Goal: Information Seeking & Learning: Learn about a topic

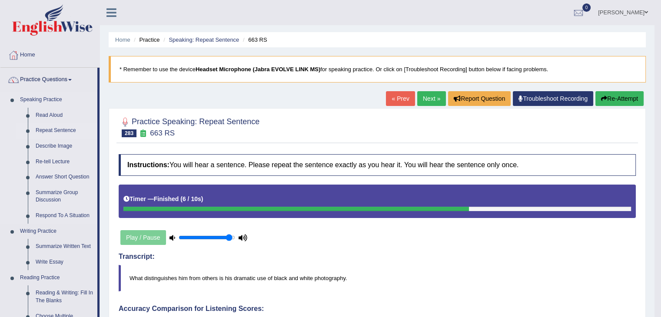
click at [44, 133] on link "Repeat Sentence" at bounding box center [65, 131] width 66 height 16
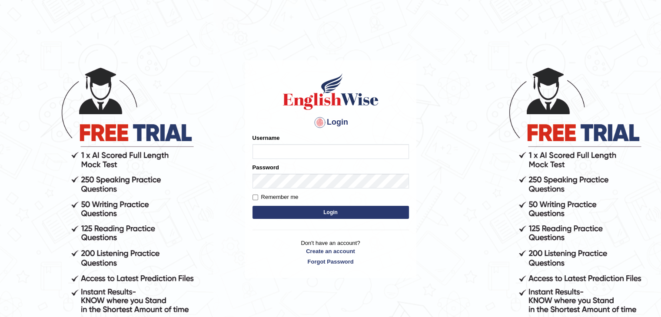
type input "PunamRijal"
click at [347, 211] on button "Login" at bounding box center [331, 212] width 156 height 13
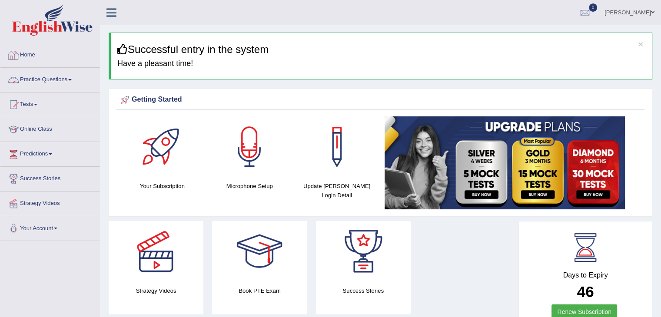
click at [48, 78] on link "Practice Questions" at bounding box center [49, 79] width 99 height 22
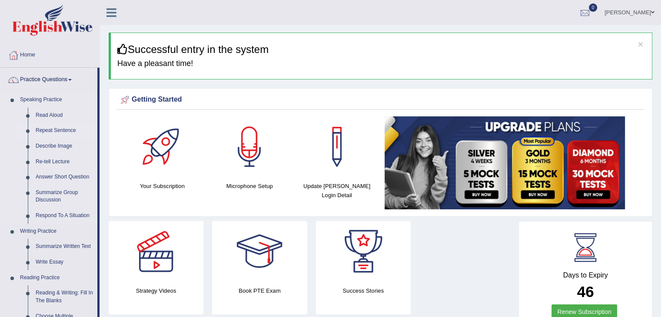
click at [63, 131] on link "Repeat Sentence" at bounding box center [65, 131] width 66 height 16
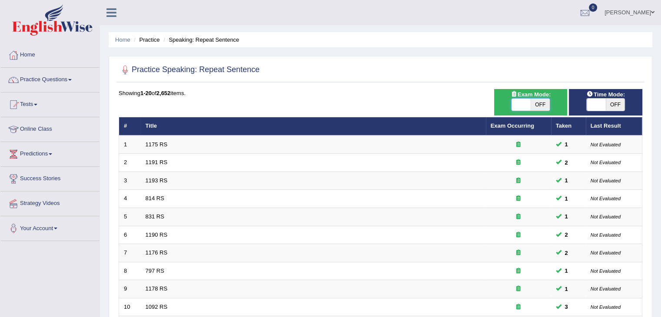
click at [520, 108] on span at bounding box center [521, 105] width 19 height 12
checkbox input "true"
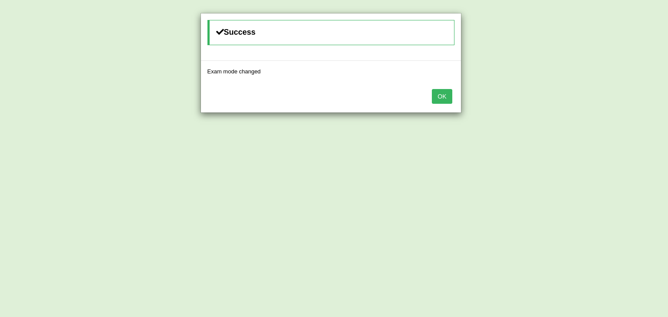
click at [443, 95] on button "OK" at bounding box center [442, 96] width 20 height 15
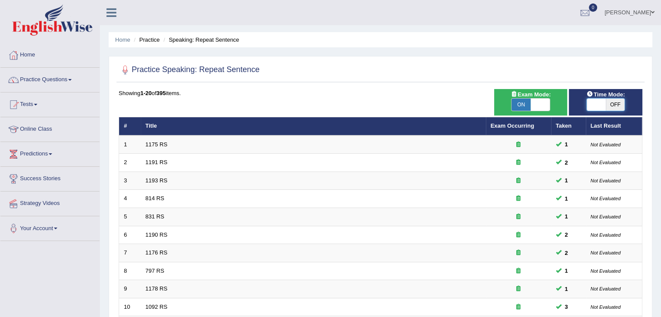
click at [590, 105] on span at bounding box center [596, 105] width 19 height 12
checkbox input "true"
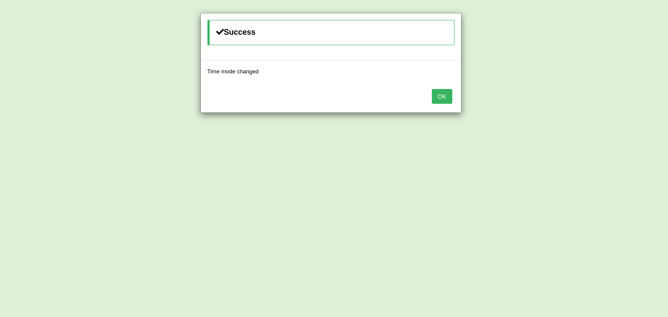
click at [451, 95] on button "OK" at bounding box center [442, 96] width 20 height 15
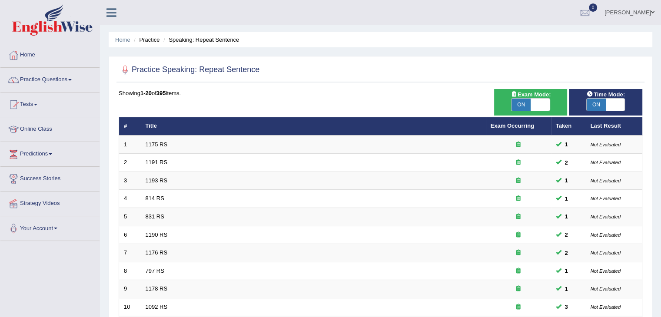
scroll to position [256, 0]
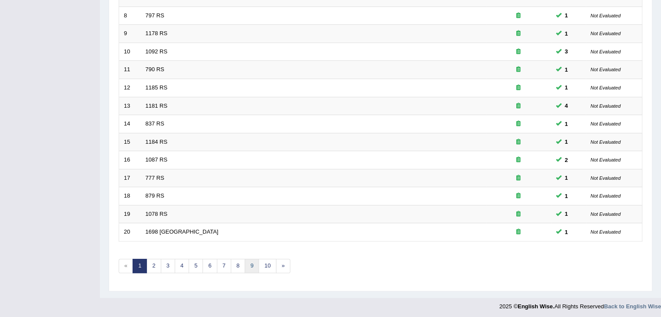
click at [250, 265] on link "9" at bounding box center [252, 266] width 14 height 14
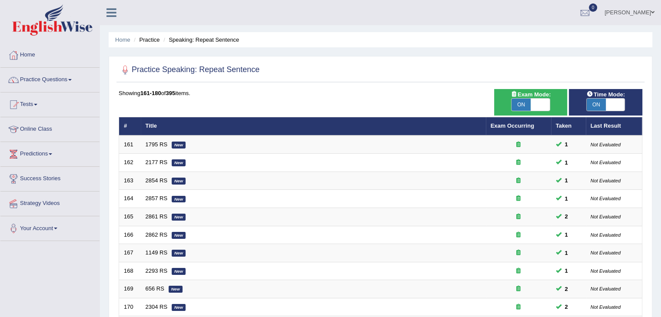
scroll to position [256, 0]
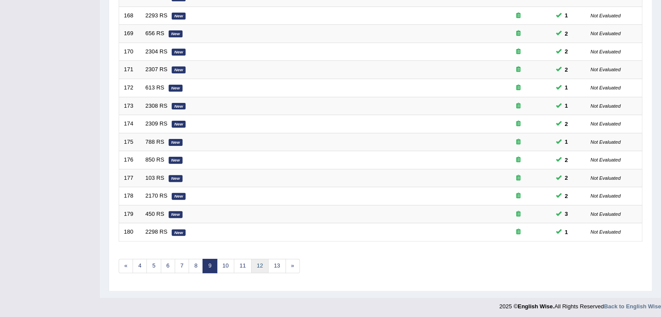
click at [257, 265] on link "12" at bounding box center [259, 266] width 17 height 14
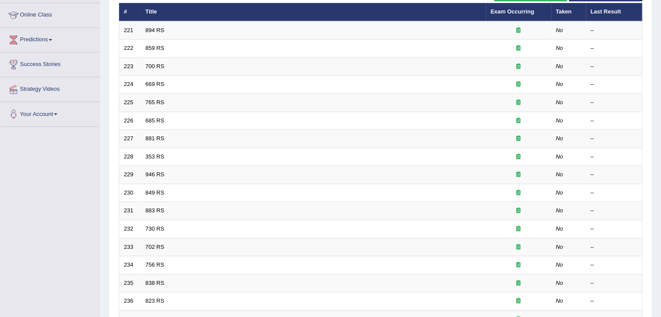
scroll to position [256, 0]
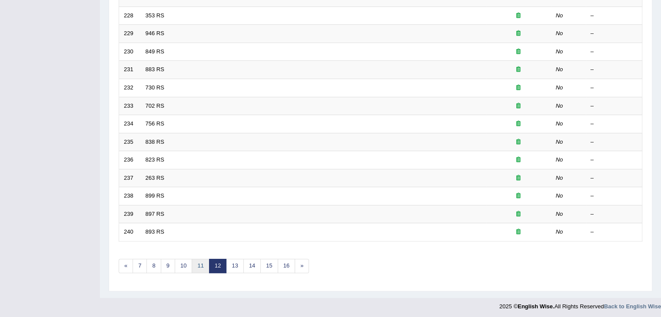
click at [194, 265] on link "11" at bounding box center [200, 266] width 17 height 14
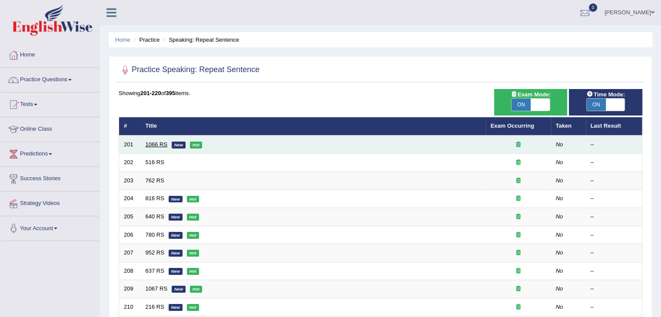
click at [146, 145] on link "1066 RS" at bounding box center [157, 144] width 22 height 7
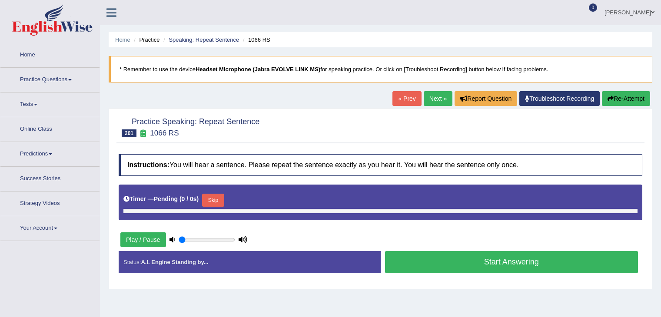
type input "0.95"
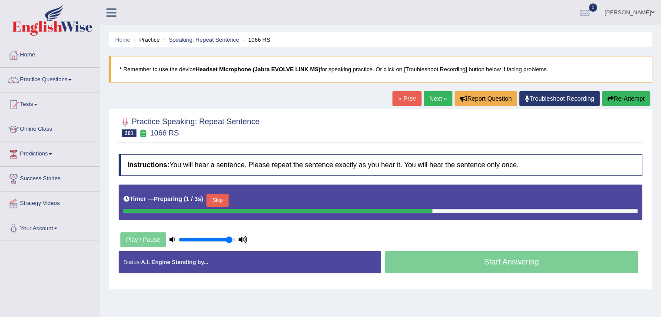
click at [223, 198] on button "Skip" at bounding box center [217, 200] width 22 height 13
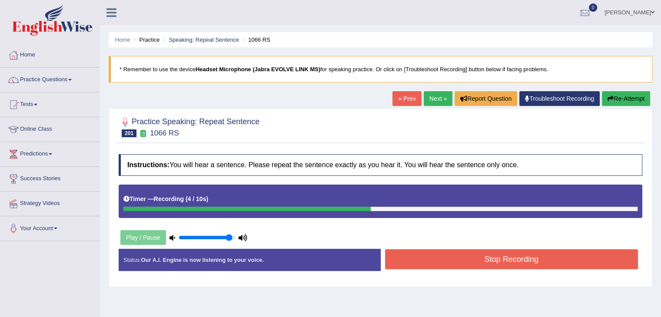
click at [461, 250] on button "Stop Recording" at bounding box center [511, 260] width 253 height 20
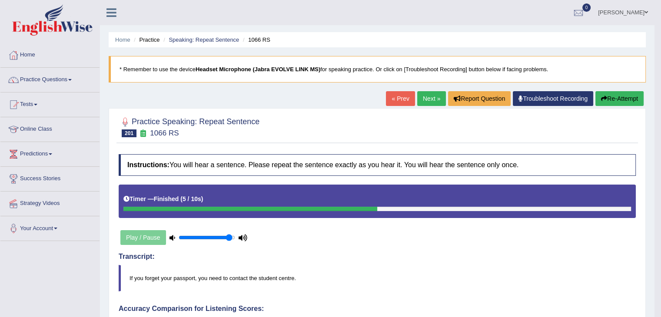
click at [426, 99] on link "Next »" at bounding box center [431, 98] width 29 height 15
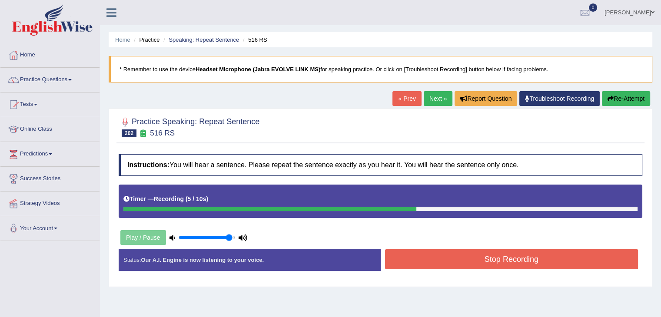
click at [439, 260] on button "Stop Recording" at bounding box center [511, 260] width 253 height 20
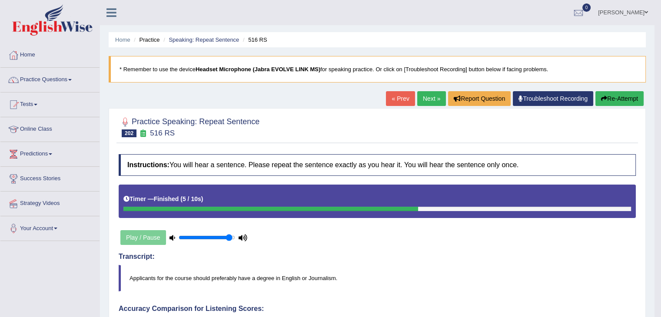
drag, startPoint x: 667, startPoint y: 203, endPoint x: 546, endPoint y: 257, distance: 132.5
click at [546, 257] on h4 "Transcript:" at bounding box center [377, 257] width 517 height 8
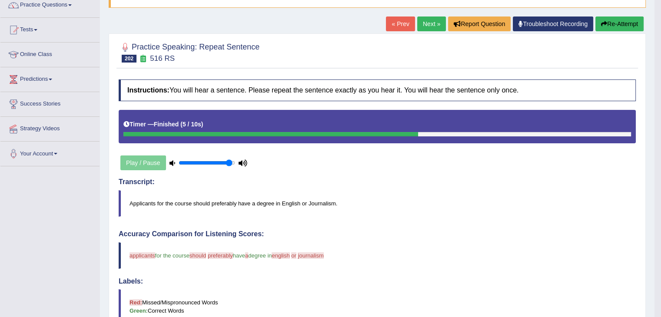
scroll to position [52, 0]
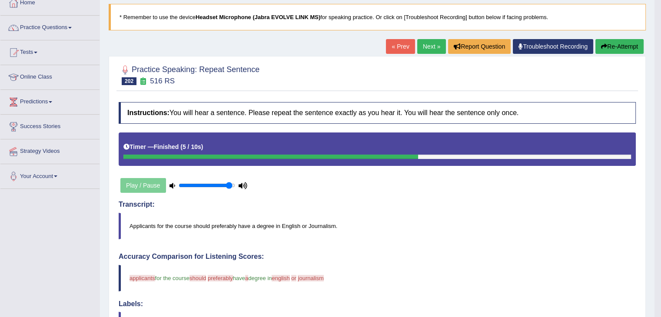
click at [612, 44] on button "Re-Attempt" at bounding box center [620, 46] width 48 height 15
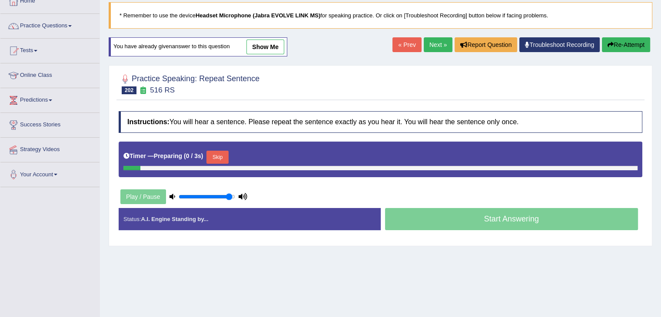
scroll to position [54, 0]
click at [217, 156] on button "Skip" at bounding box center [217, 157] width 22 height 13
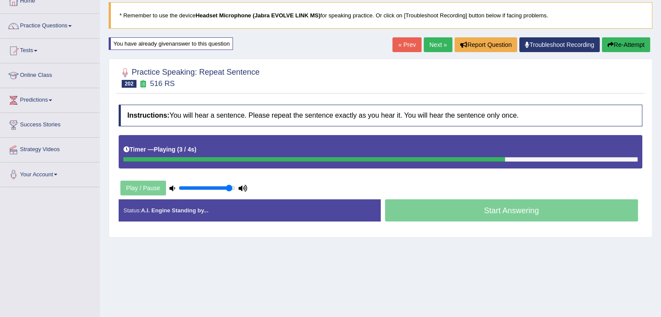
scroll to position [52, 0]
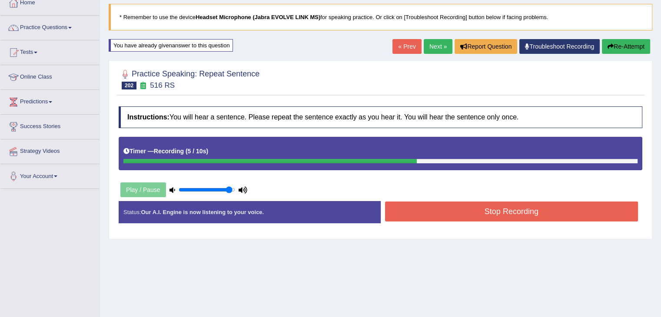
click at [395, 214] on button "Stop Recording" at bounding box center [511, 212] width 253 height 20
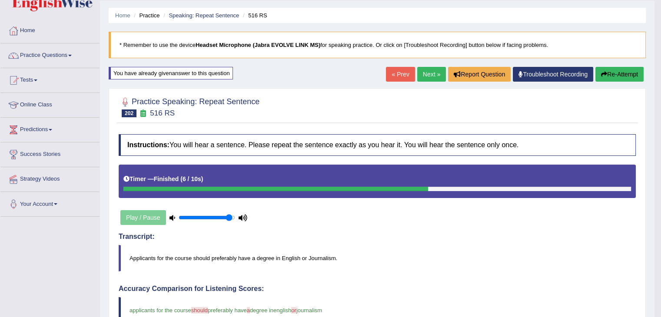
scroll to position [0, 0]
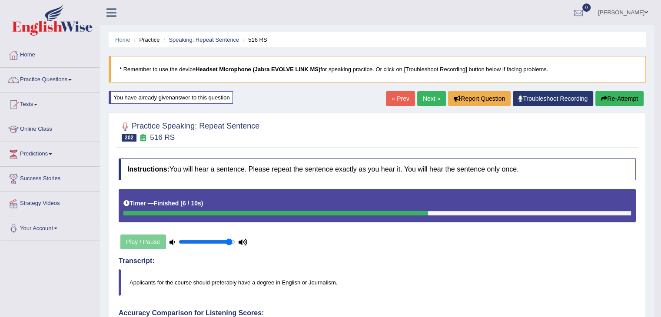
click at [421, 103] on link "Next »" at bounding box center [431, 98] width 29 height 15
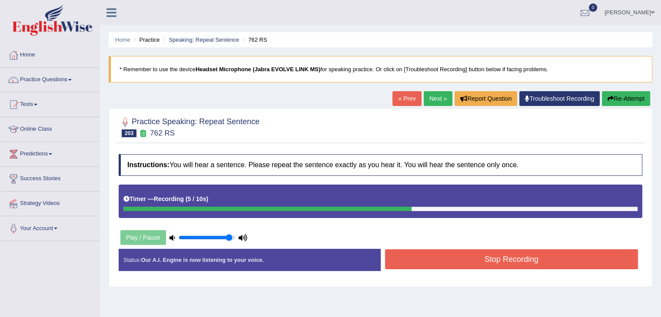
click at [559, 251] on button "Stop Recording" at bounding box center [511, 260] width 253 height 20
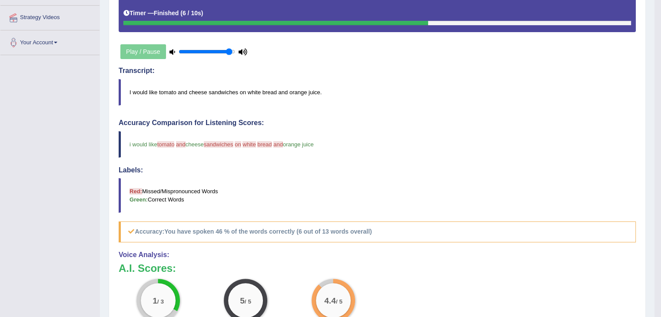
scroll to position [62, 0]
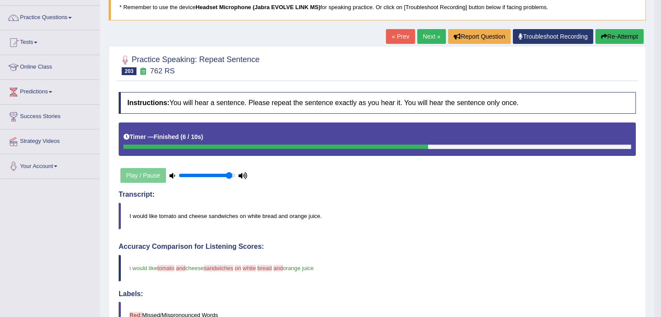
click at [607, 40] on button "Re-Attempt" at bounding box center [620, 36] width 48 height 15
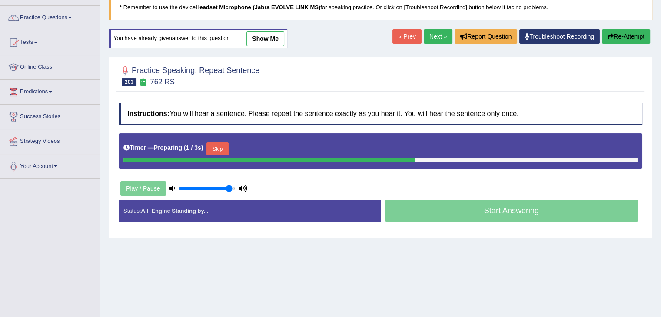
click at [219, 148] on button "Skip" at bounding box center [217, 149] width 22 height 13
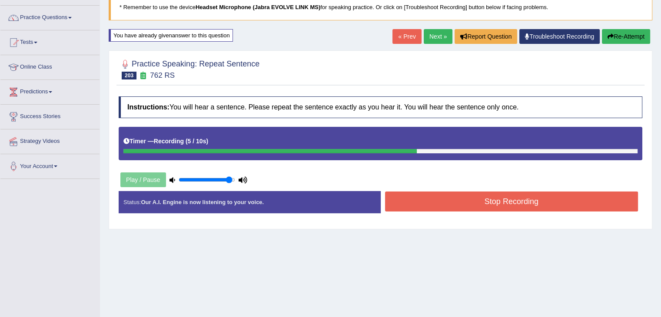
click at [433, 204] on button "Stop Recording" at bounding box center [511, 202] width 253 height 20
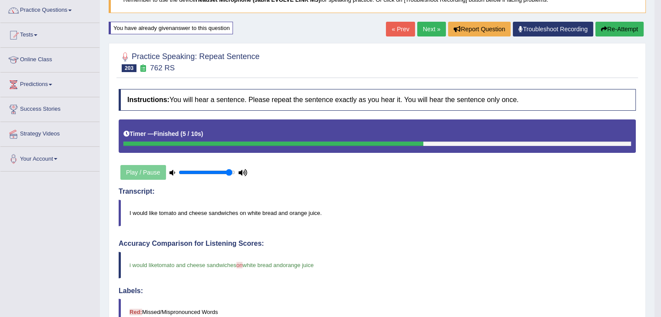
scroll to position [39, 0]
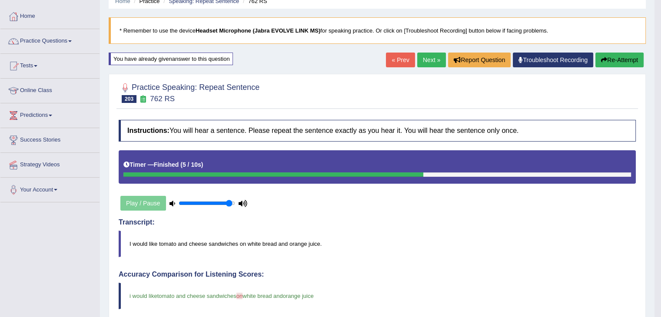
click at [423, 60] on link "Next »" at bounding box center [431, 60] width 29 height 15
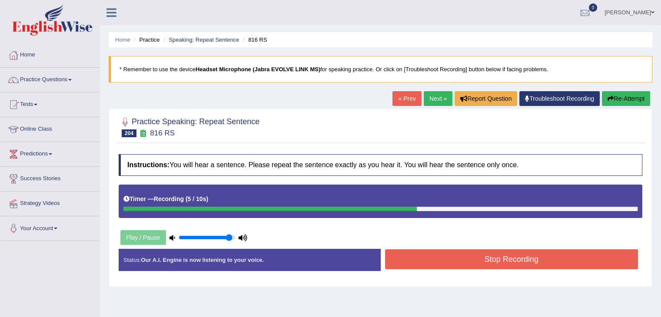
click at [536, 261] on button "Stop Recording" at bounding box center [511, 260] width 253 height 20
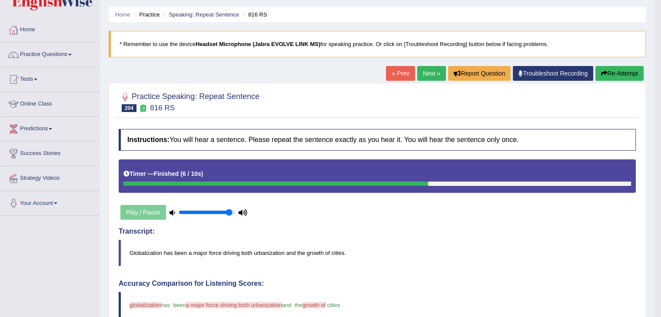
scroll to position [2, 0]
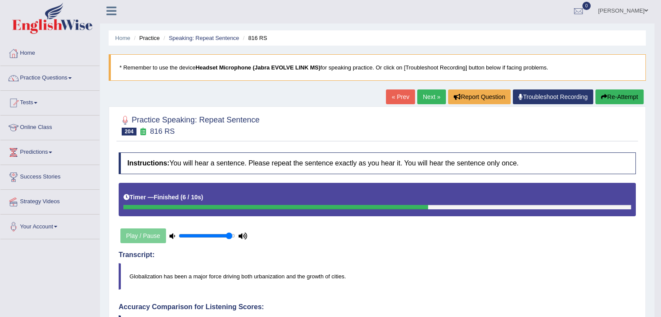
click at [614, 101] on button "Re-Attempt" at bounding box center [620, 97] width 48 height 15
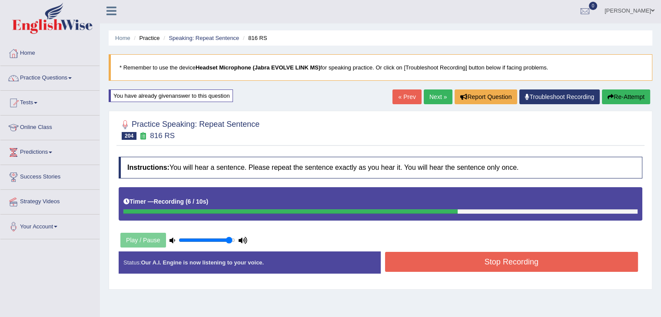
click at [541, 256] on button "Stop Recording" at bounding box center [511, 262] width 253 height 20
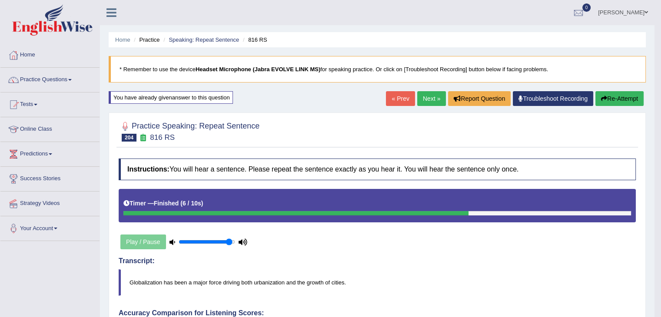
click at [430, 95] on link "Next »" at bounding box center [431, 98] width 29 height 15
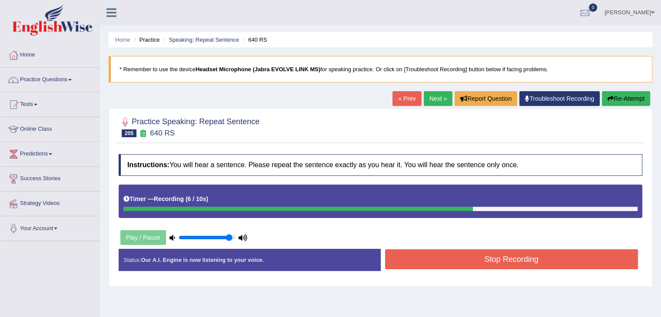
click at [491, 261] on button "Stop Recording" at bounding box center [511, 260] width 253 height 20
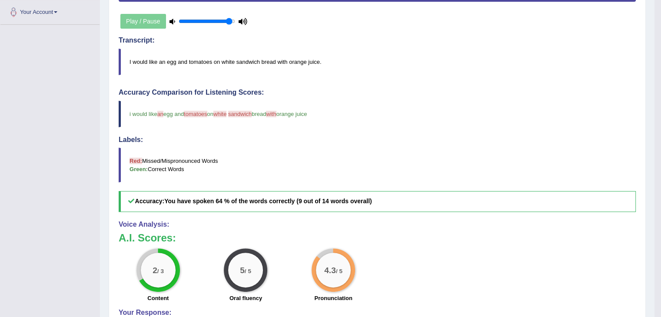
scroll to position [231, 0]
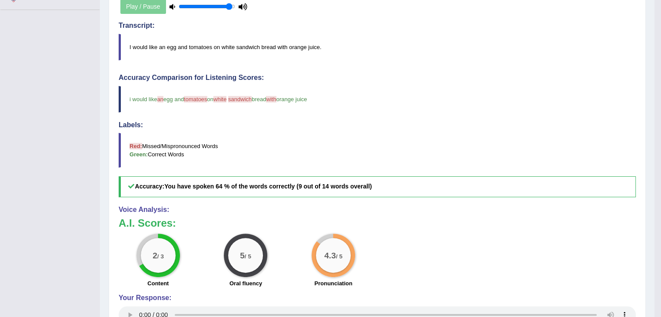
drag, startPoint x: 660, startPoint y: 225, endPoint x: 663, endPoint y: 238, distance: 13.8
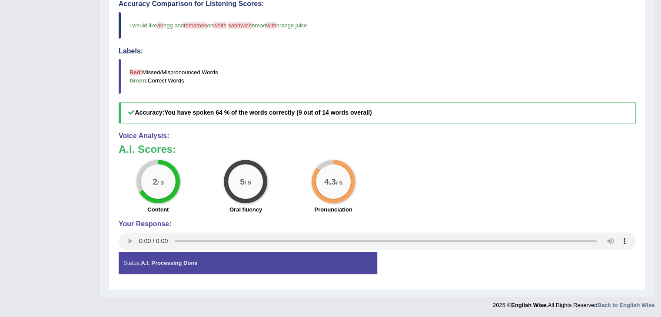
scroll to position [0, 0]
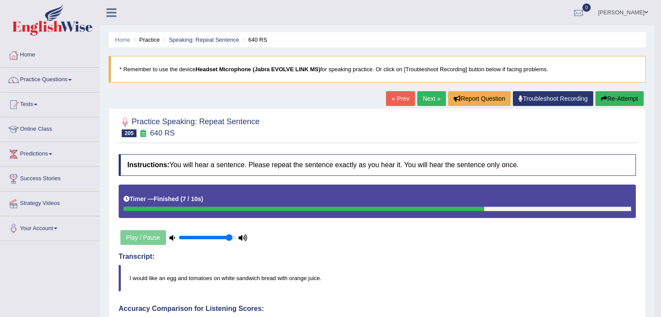
click at [423, 98] on link "Next »" at bounding box center [431, 98] width 29 height 15
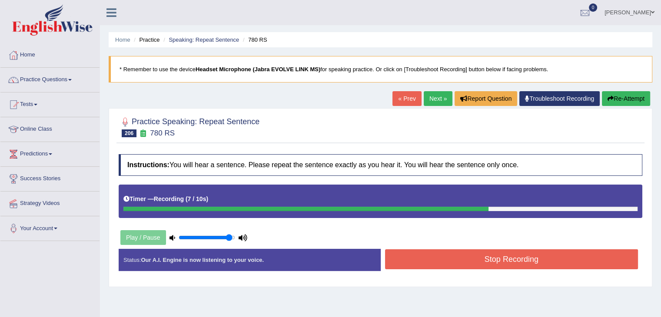
click at [603, 103] on button "Re-Attempt" at bounding box center [626, 98] width 48 height 15
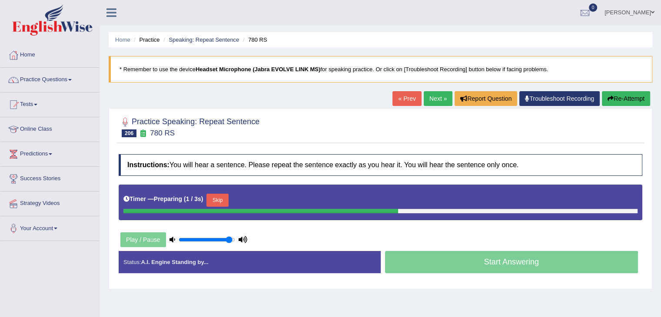
click at [222, 201] on button "Skip" at bounding box center [217, 200] width 22 height 13
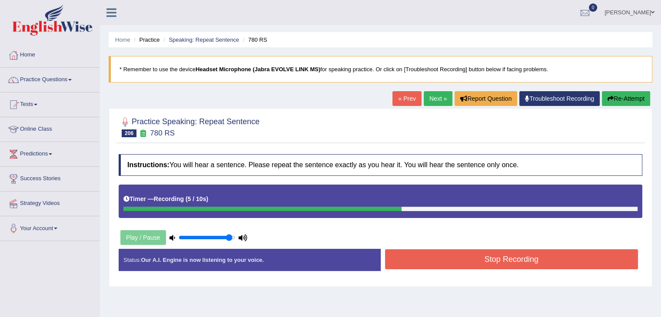
click at [458, 266] on button "Stop Recording" at bounding box center [511, 260] width 253 height 20
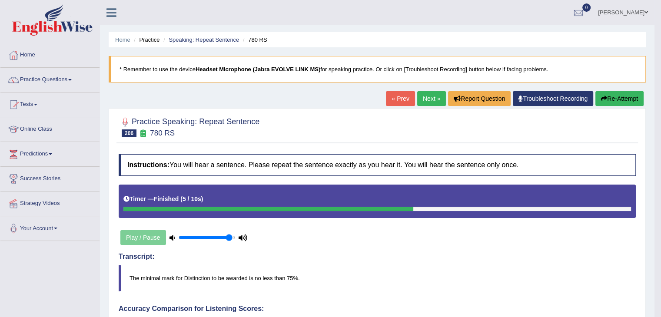
click at [426, 98] on link "Next »" at bounding box center [431, 98] width 29 height 15
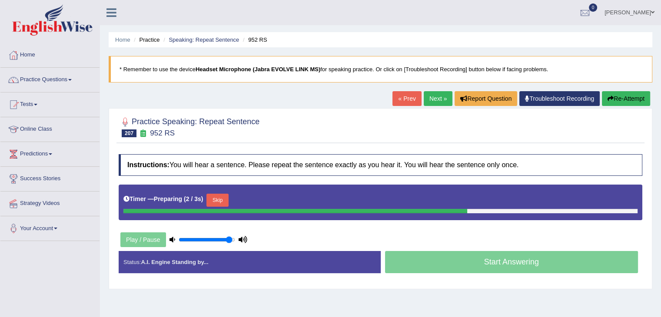
click at [217, 199] on button "Skip" at bounding box center [217, 200] width 22 height 13
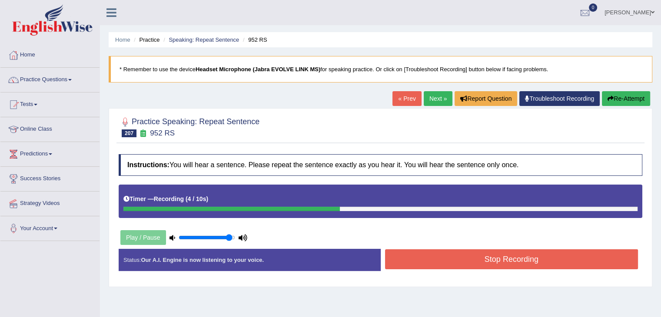
click at [419, 258] on button "Stop Recording" at bounding box center [511, 260] width 253 height 20
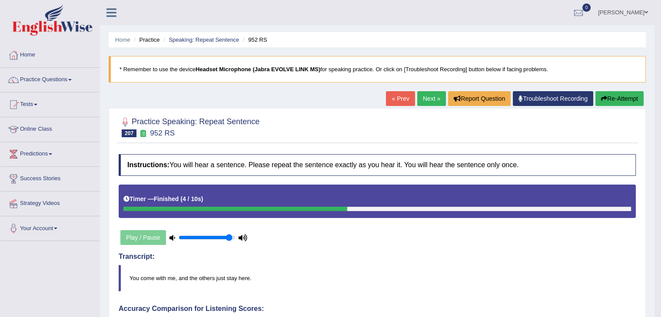
click at [427, 102] on link "Next »" at bounding box center [431, 98] width 29 height 15
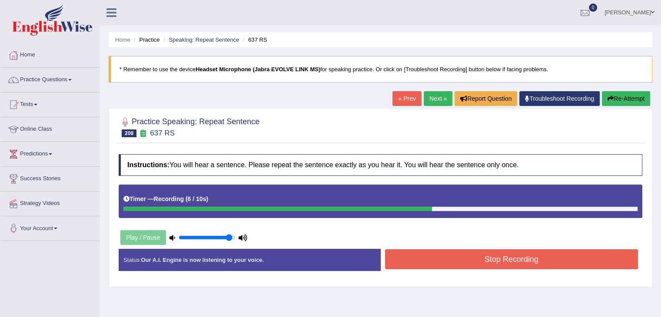
click at [482, 266] on button "Stop Recording" at bounding box center [511, 260] width 253 height 20
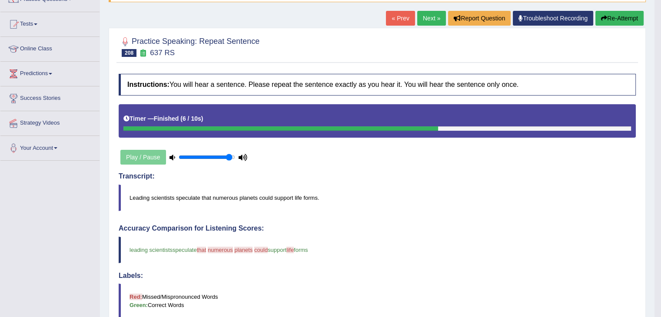
scroll to position [66, 0]
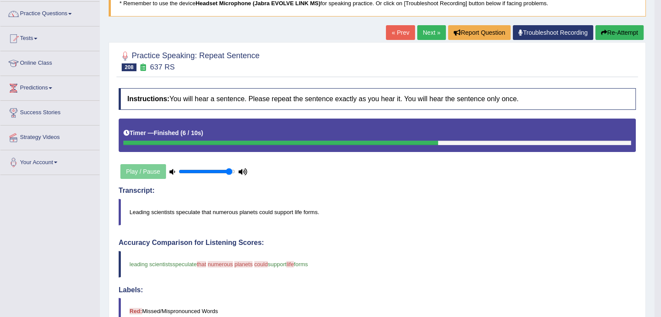
click at [423, 35] on link "Next »" at bounding box center [431, 32] width 29 height 15
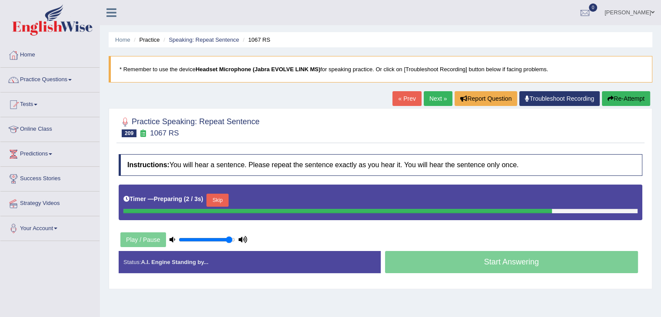
click at [220, 200] on button "Skip" at bounding box center [217, 200] width 22 height 13
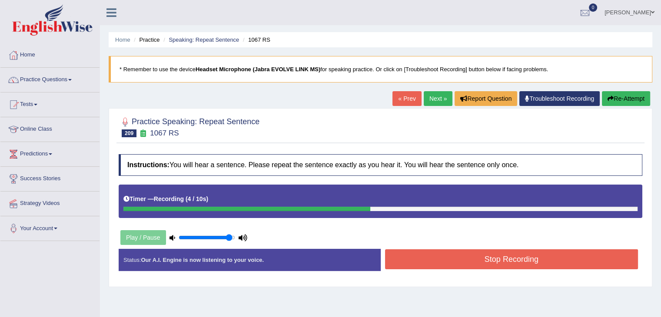
click at [407, 258] on button "Stop Recording" at bounding box center [511, 260] width 253 height 20
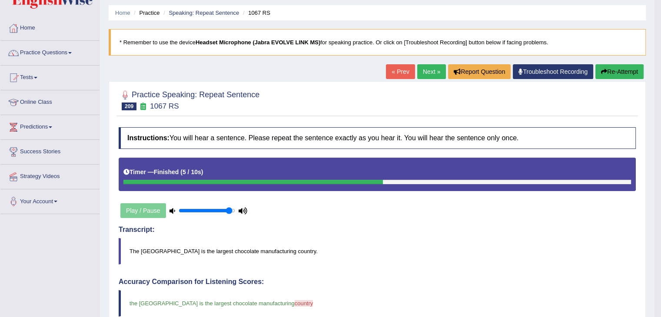
scroll to position [44, 0]
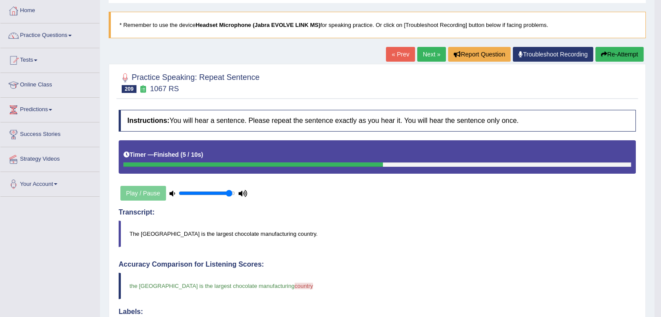
click at [426, 54] on link "Next »" at bounding box center [431, 54] width 29 height 15
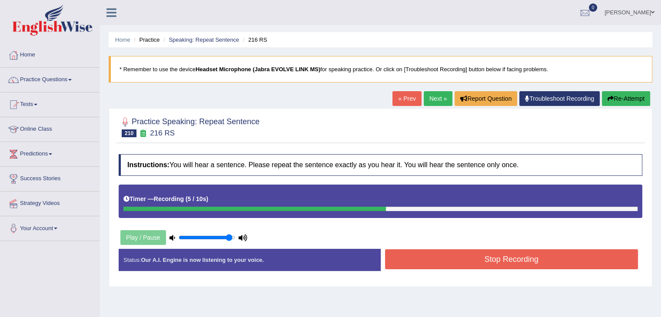
click at [445, 260] on button "Stop Recording" at bounding box center [511, 260] width 253 height 20
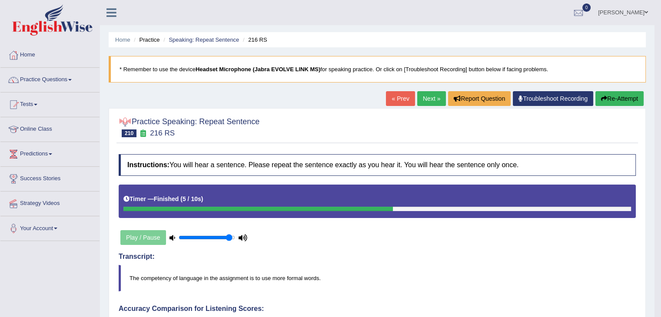
click at [433, 97] on link "Next »" at bounding box center [431, 98] width 29 height 15
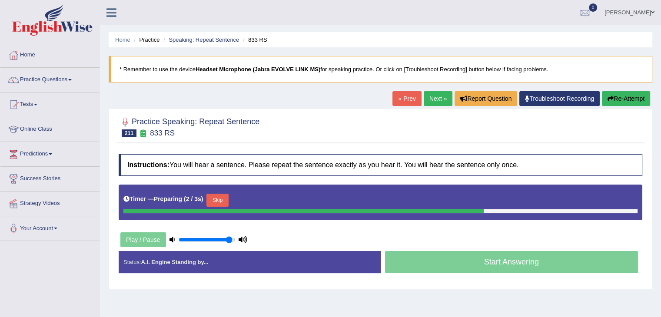
click at [221, 201] on button "Skip" at bounding box center [217, 200] width 22 height 13
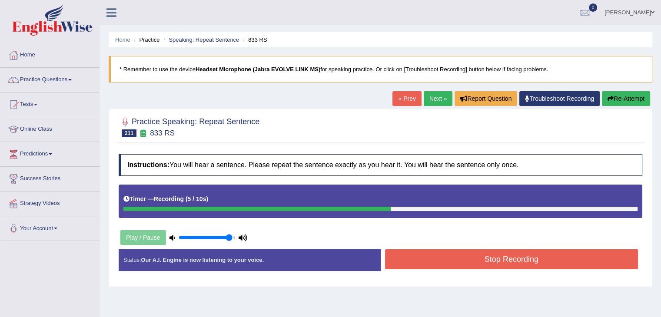
click at [500, 256] on button "Stop Recording" at bounding box center [511, 260] width 253 height 20
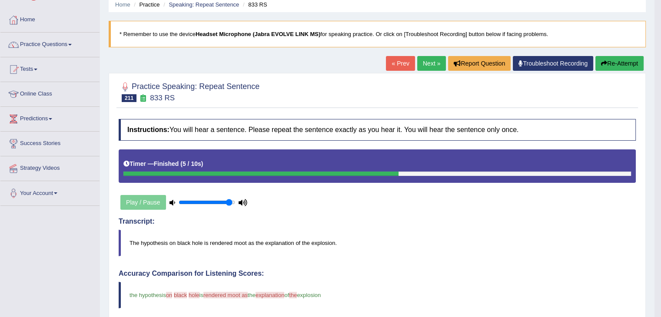
scroll to position [35, 0]
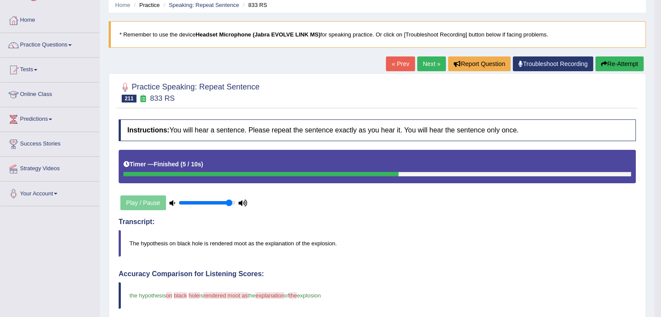
click at [428, 60] on link "Next »" at bounding box center [431, 64] width 29 height 15
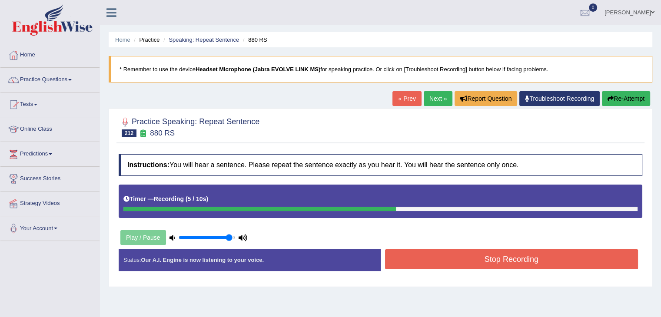
click at [508, 260] on button "Stop Recording" at bounding box center [511, 260] width 253 height 20
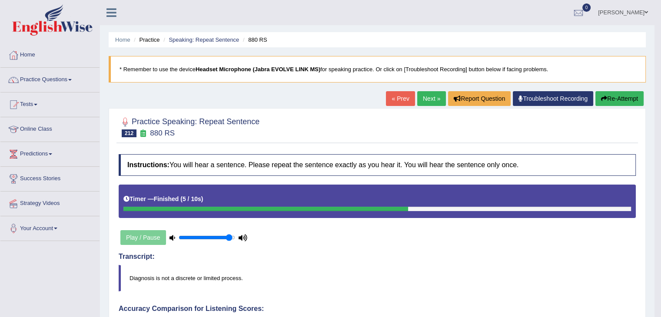
click at [423, 98] on link "Next »" at bounding box center [431, 98] width 29 height 15
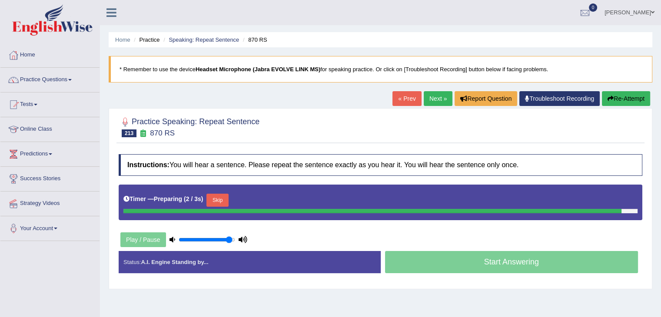
click at [214, 199] on button "Skip" at bounding box center [217, 200] width 22 height 13
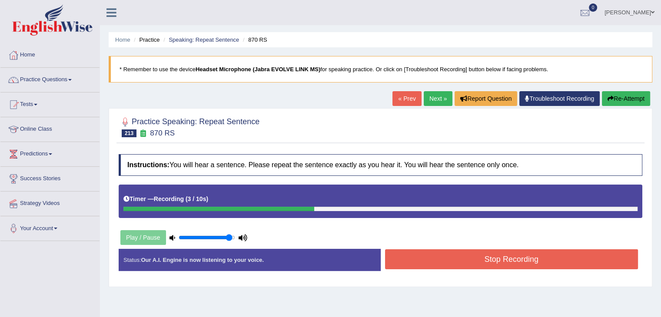
click at [409, 263] on button "Stop Recording" at bounding box center [511, 260] width 253 height 20
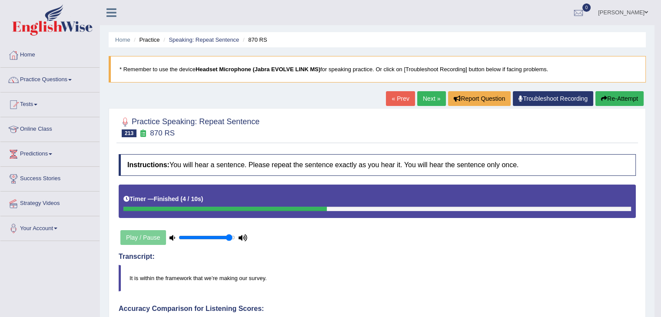
click at [420, 103] on link "Next »" at bounding box center [431, 98] width 29 height 15
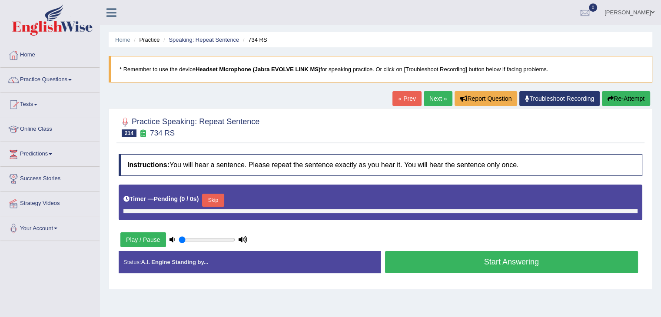
type input "0.95"
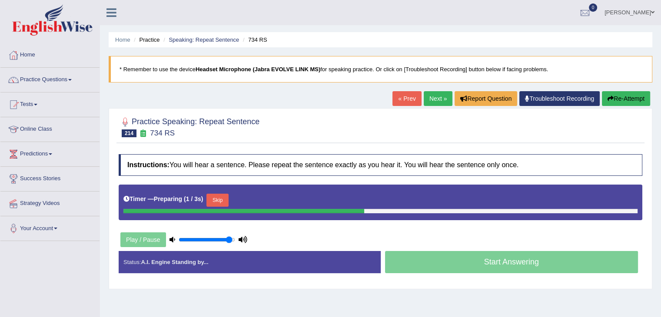
click at [228, 200] on button "Skip" at bounding box center [217, 200] width 22 height 13
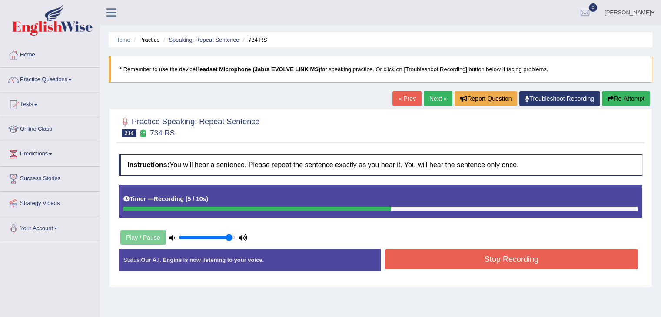
click at [432, 266] on button "Stop Recording" at bounding box center [511, 260] width 253 height 20
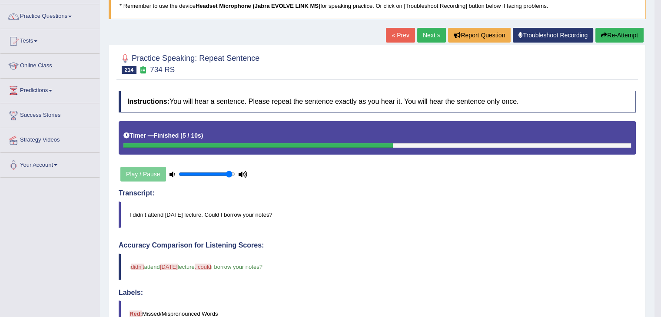
scroll to position [52, 0]
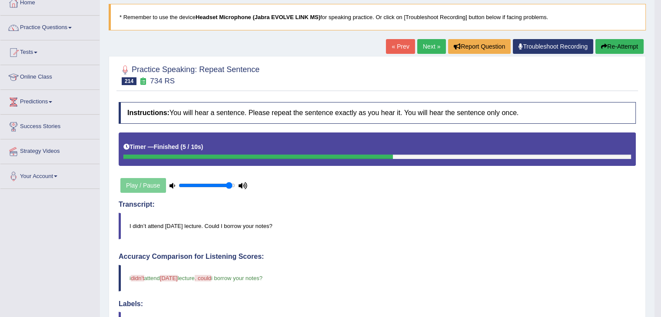
click at [426, 51] on link "Next »" at bounding box center [431, 46] width 29 height 15
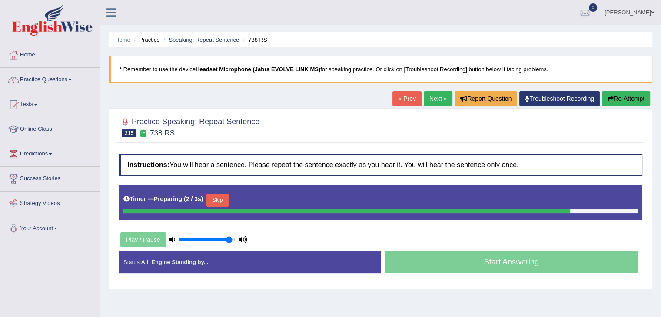
click at [225, 198] on button "Skip" at bounding box center [217, 200] width 22 height 13
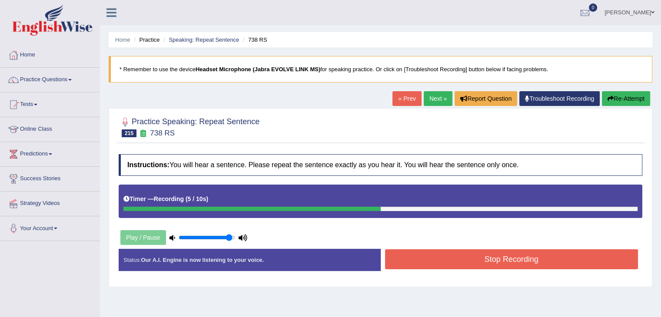
click at [403, 263] on button "Stop Recording" at bounding box center [511, 260] width 253 height 20
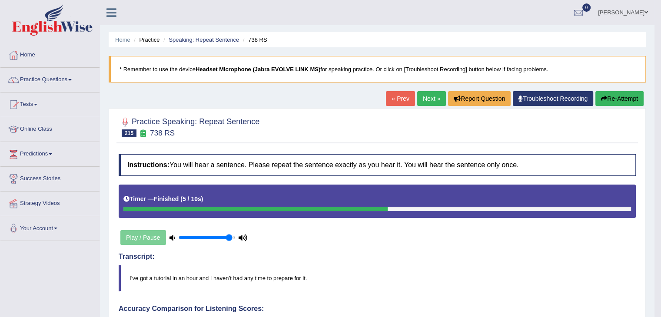
click at [423, 102] on link "Next »" at bounding box center [431, 98] width 29 height 15
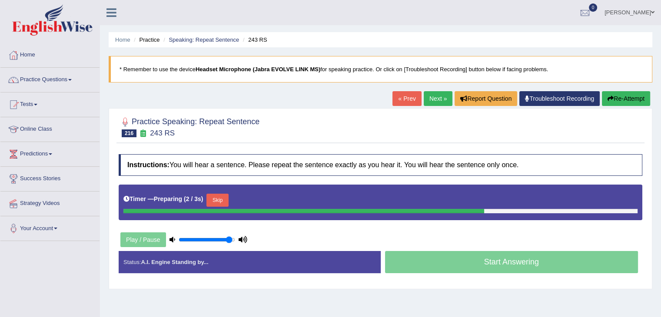
click at [219, 198] on button "Skip" at bounding box center [217, 200] width 22 height 13
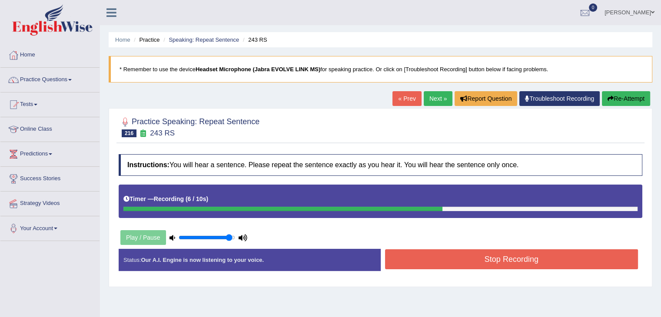
click at [395, 256] on button "Stop Recording" at bounding box center [511, 260] width 253 height 20
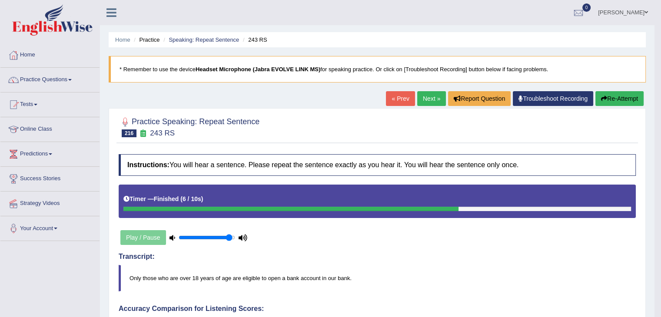
click at [421, 105] on link "Next »" at bounding box center [431, 98] width 29 height 15
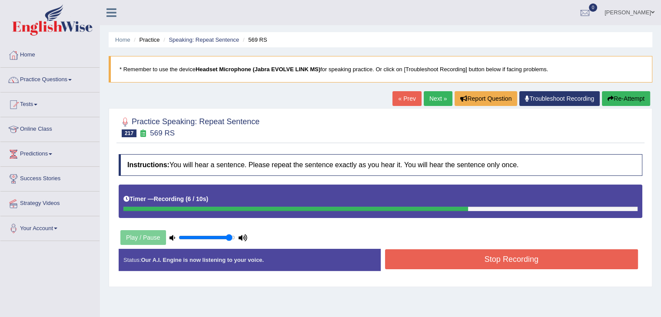
click at [511, 256] on button "Stop Recording" at bounding box center [511, 260] width 253 height 20
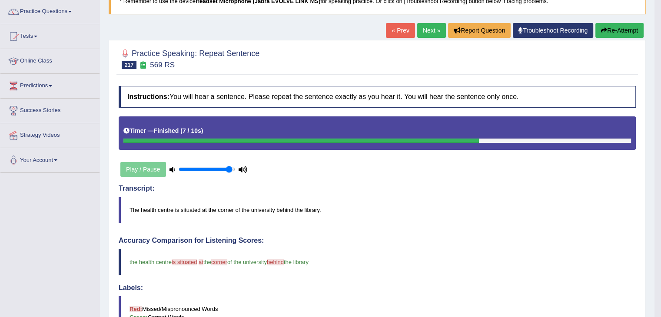
scroll to position [68, 0]
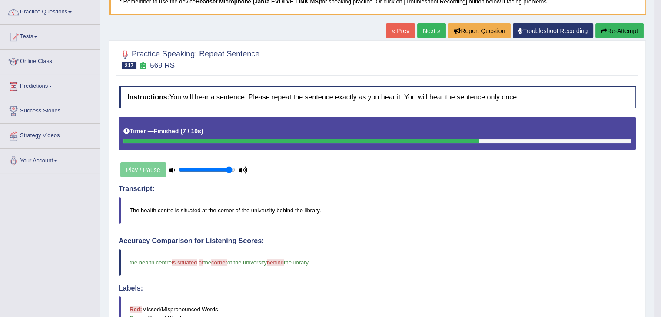
click at [432, 32] on link "Next »" at bounding box center [431, 30] width 29 height 15
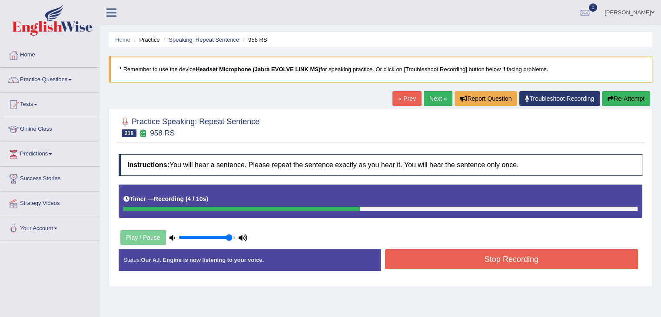
click at [463, 267] on button "Stop Recording" at bounding box center [511, 260] width 253 height 20
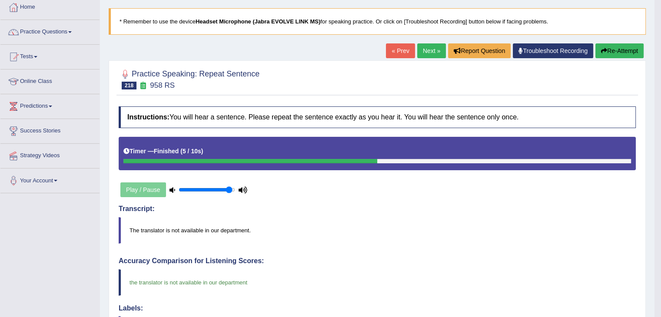
scroll to position [27, 0]
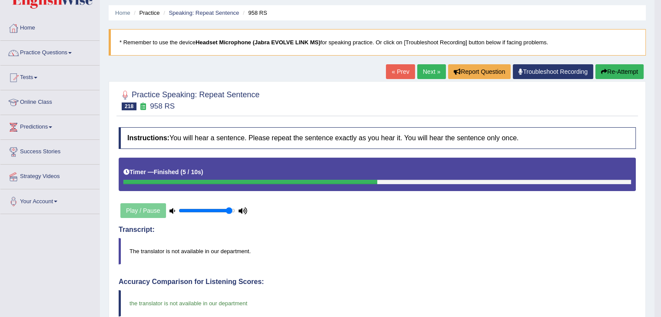
click at [431, 71] on link "Next »" at bounding box center [431, 71] width 29 height 15
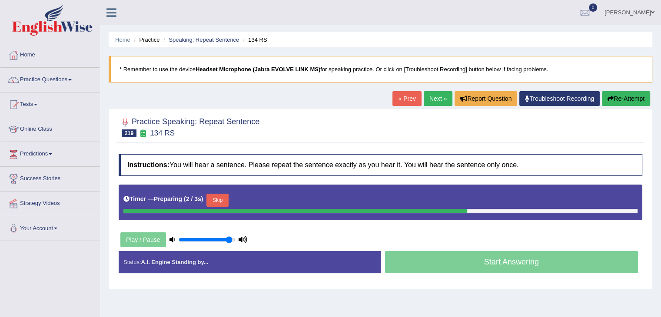
click at [220, 202] on button "Skip" at bounding box center [217, 200] width 22 height 13
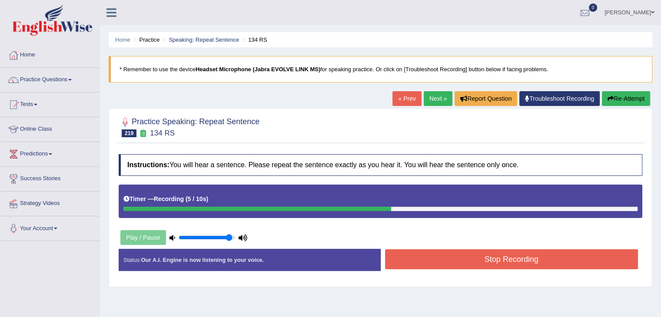
click at [442, 266] on button "Stop Recording" at bounding box center [511, 260] width 253 height 20
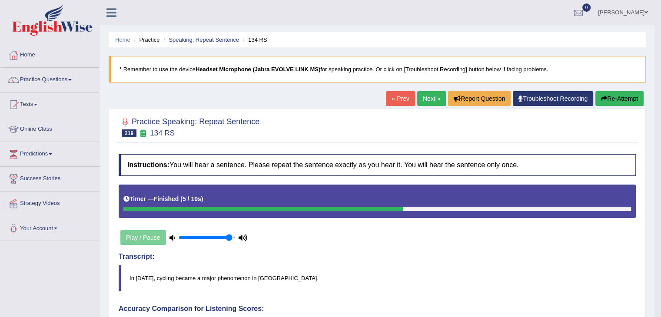
click at [434, 95] on link "Next »" at bounding box center [431, 98] width 29 height 15
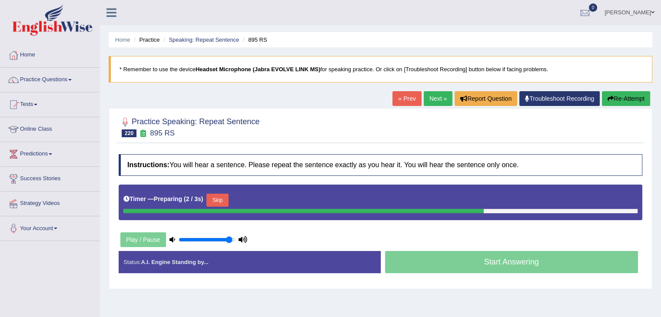
click at [216, 200] on button "Skip" at bounding box center [217, 200] width 22 height 13
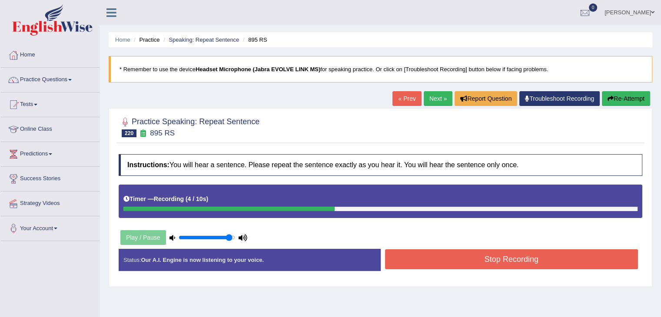
click at [442, 261] on button "Stop Recording" at bounding box center [511, 260] width 253 height 20
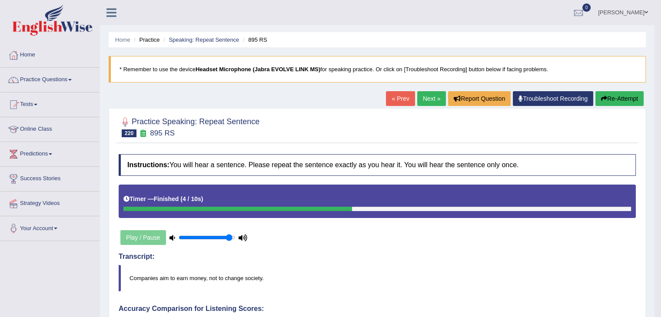
click at [429, 94] on link "Next »" at bounding box center [431, 98] width 29 height 15
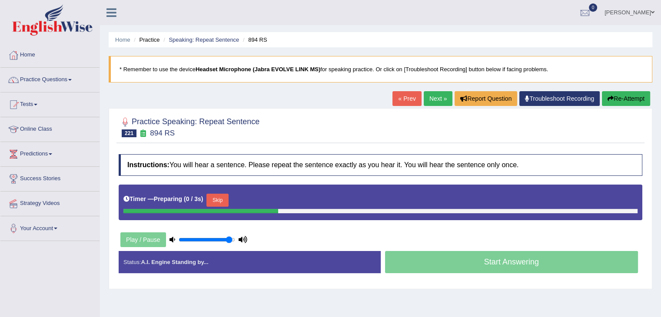
click at [221, 198] on button "Skip" at bounding box center [217, 200] width 22 height 13
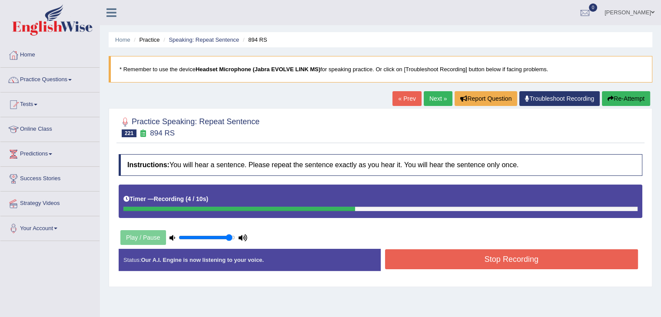
click at [410, 256] on button "Stop Recording" at bounding box center [511, 260] width 253 height 20
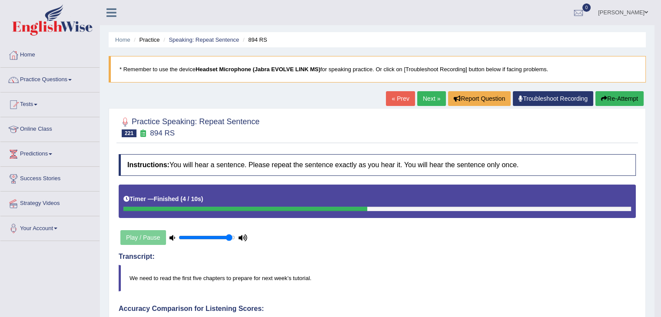
click at [426, 99] on link "Next »" at bounding box center [431, 98] width 29 height 15
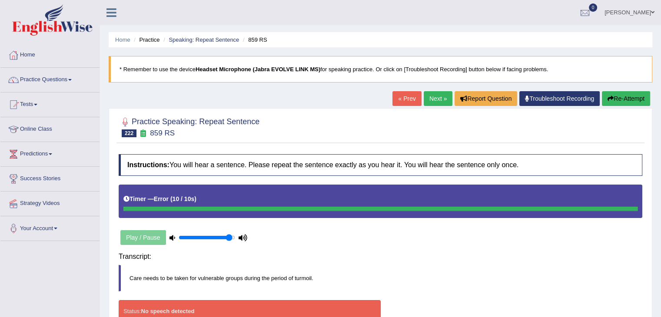
scroll to position [139, 0]
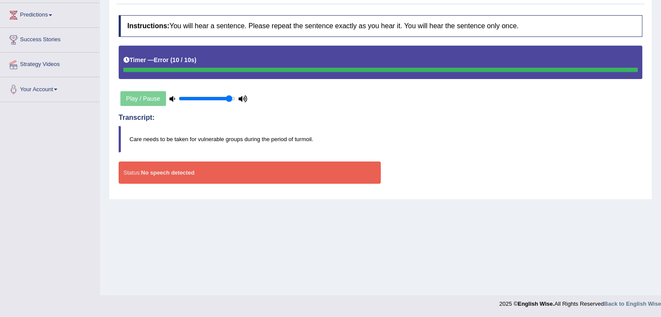
click at [573, 115] on h4 "Transcript:" at bounding box center [381, 118] width 524 height 8
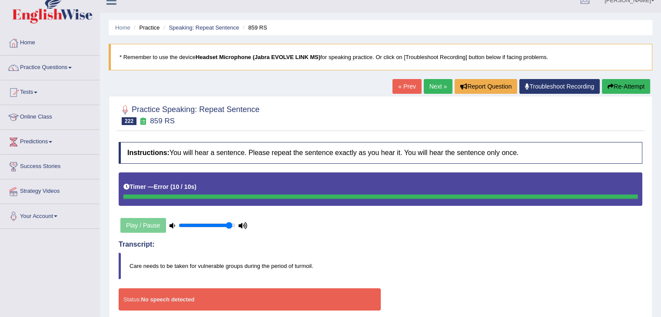
scroll to position [0, 0]
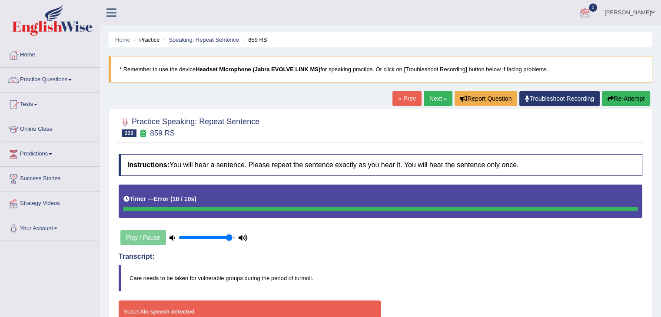
click at [613, 93] on button "Re-Attempt" at bounding box center [626, 98] width 48 height 15
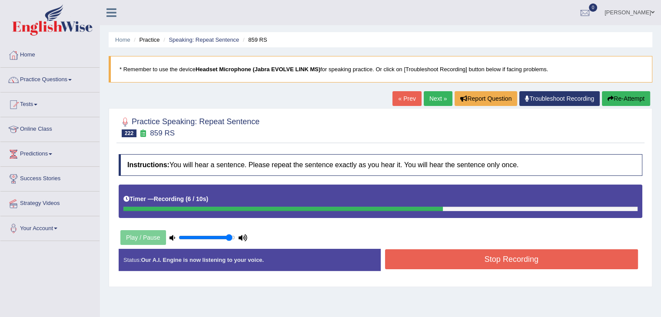
click at [405, 256] on button "Stop Recording" at bounding box center [511, 260] width 253 height 20
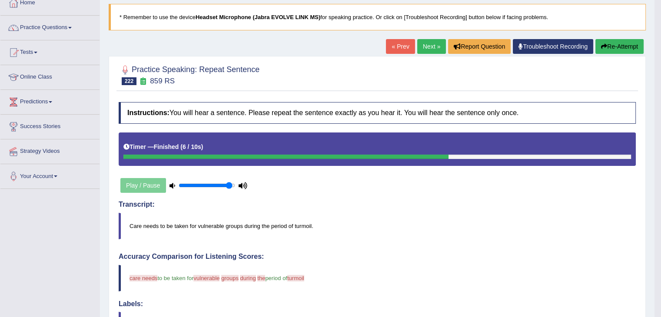
scroll to position [44, 0]
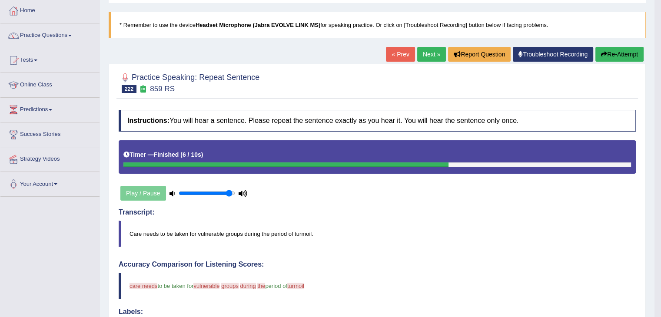
click at [609, 55] on button "Re-Attempt" at bounding box center [620, 54] width 48 height 15
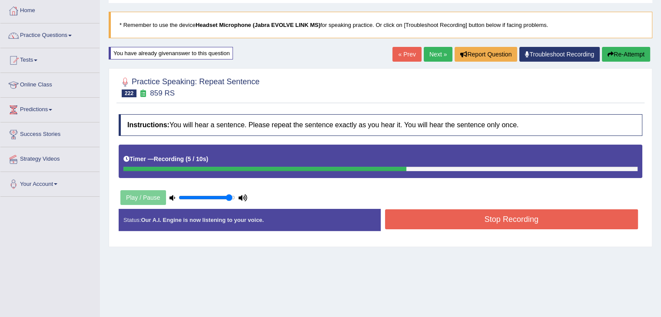
click at [416, 225] on button "Stop Recording" at bounding box center [511, 220] width 253 height 20
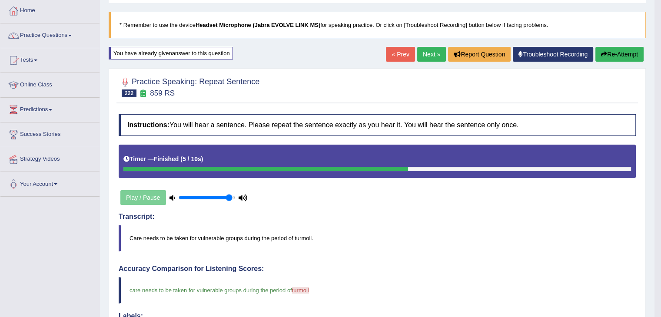
click at [421, 57] on link "Next »" at bounding box center [431, 54] width 29 height 15
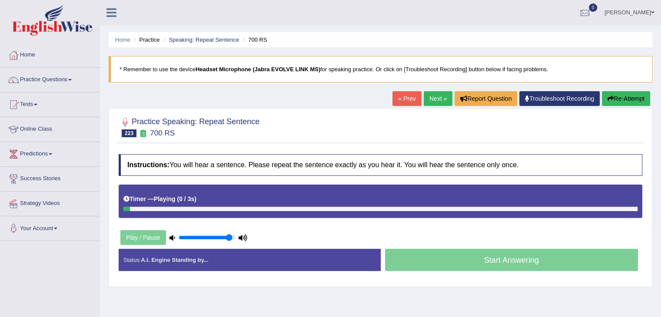
click at [220, 196] on div "Timer — Playing ( 0 / 3s ) Skip" at bounding box center [380, 199] width 514 height 15
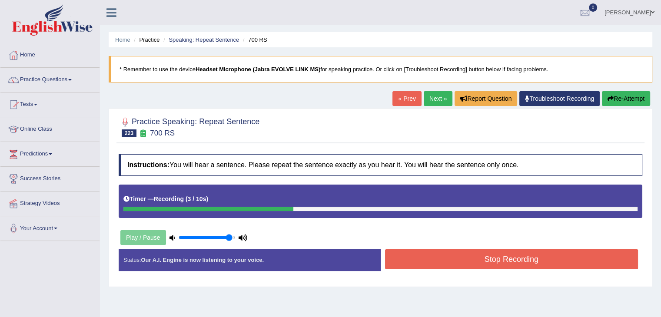
click at [488, 265] on button "Stop Recording" at bounding box center [511, 260] width 253 height 20
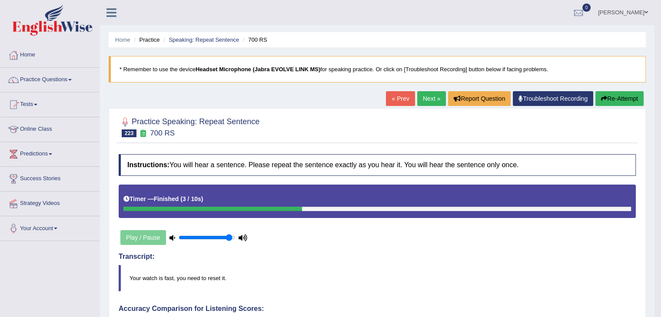
click at [430, 101] on link "Next »" at bounding box center [431, 98] width 29 height 15
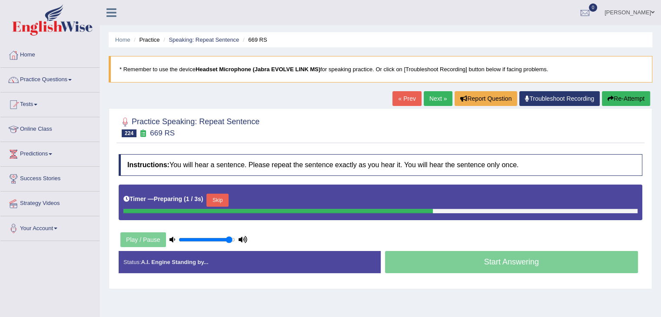
click at [226, 195] on button "Skip" at bounding box center [217, 200] width 22 height 13
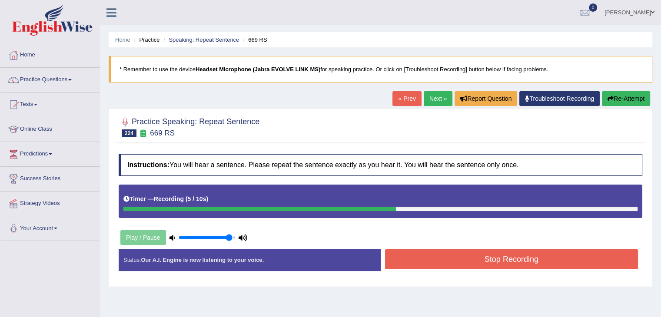
click at [448, 260] on button "Stop Recording" at bounding box center [511, 260] width 253 height 20
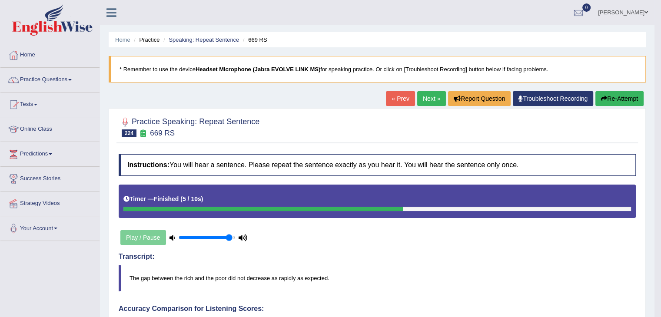
click at [426, 96] on link "Next »" at bounding box center [431, 98] width 29 height 15
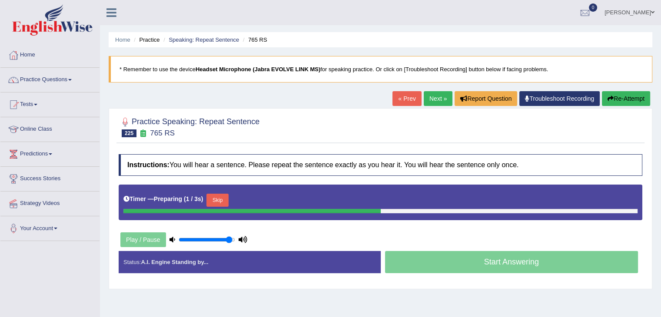
click at [219, 201] on button "Skip" at bounding box center [217, 200] width 22 height 13
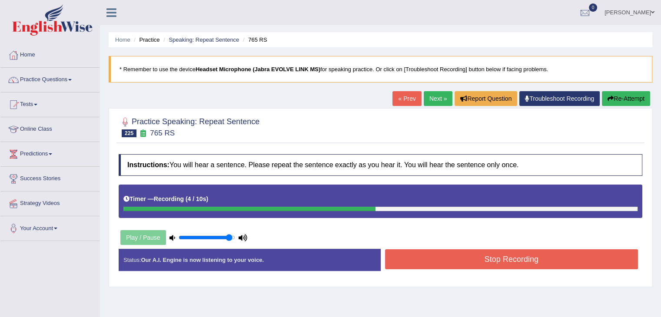
click at [447, 266] on button "Stop Recording" at bounding box center [511, 260] width 253 height 20
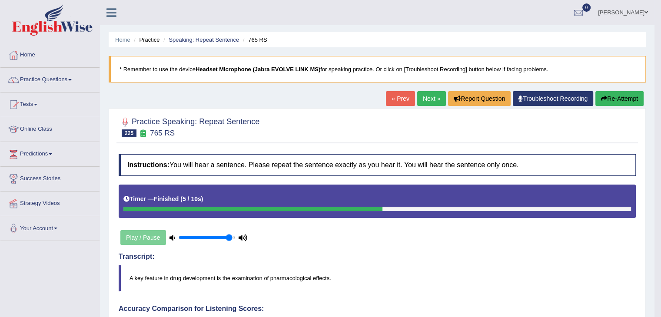
drag, startPoint x: 447, startPoint y: 266, endPoint x: 466, endPoint y: 214, distance: 55.7
click at [424, 93] on link "Next »" at bounding box center [431, 98] width 29 height 15
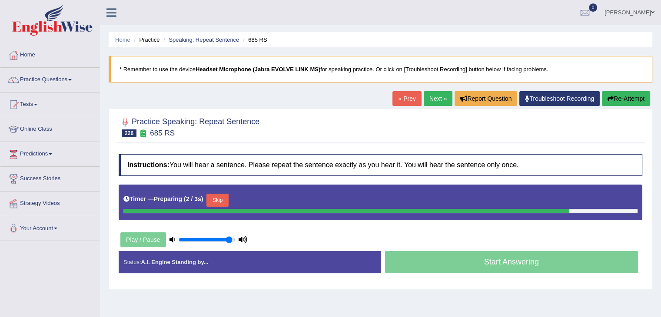
click at [228, 203] on button "Skip" at bounding box center [217, 200] width 22 height 13
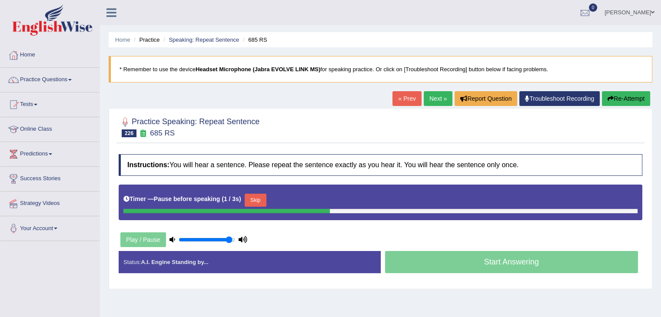
click at [256, 199] on button "Skip" at bounding box center [256, 200] width 22 height 13
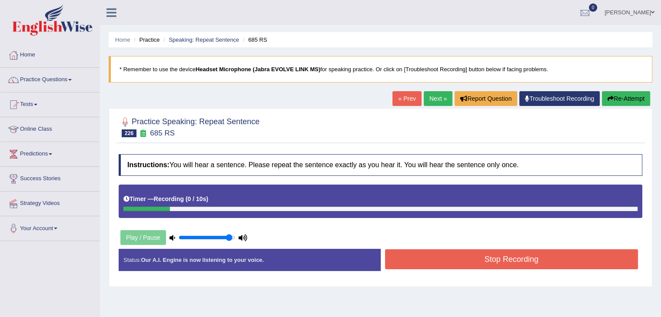
click at [615, 95] on button "Re-Attempt" at bounding box center [626, 98] width 48 height 15
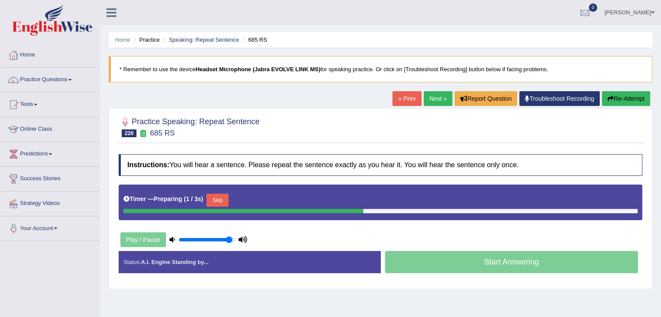
click at [219, 201] on button "Skip" at bounding box center [217, 200] width 22 height 13
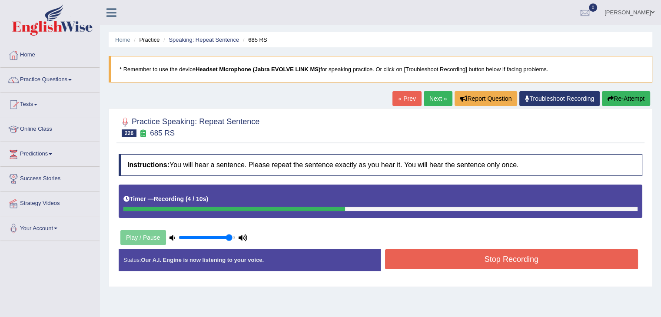
click at [459, 270] on div "Stop Recording" at bounding box center [512, 261] width 262 height 22
click at [458, 262] on button "Stop Recording" at bounding box center [511, 260] width 253 height 20
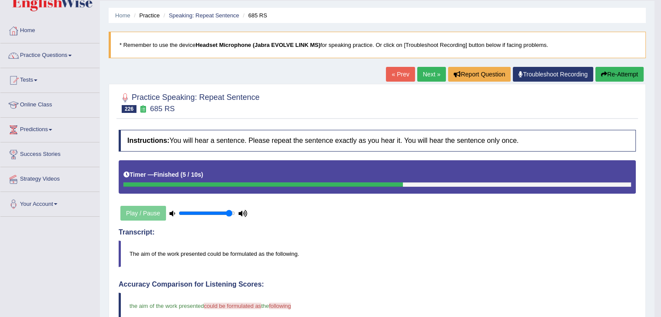
scroll to position [17, 0]
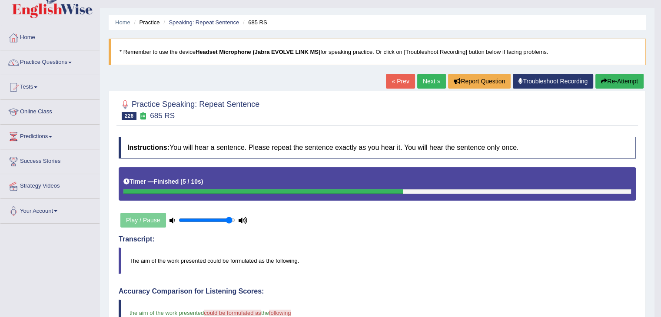
click at [426, 86] on link "Next »" at bounding box center [431, 81] width 29 height 15
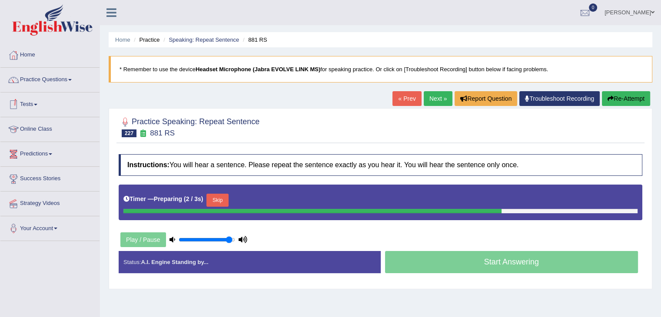
click at [224, 203] on button "Skip" at bounding box center [217, 200] width 22 height 13
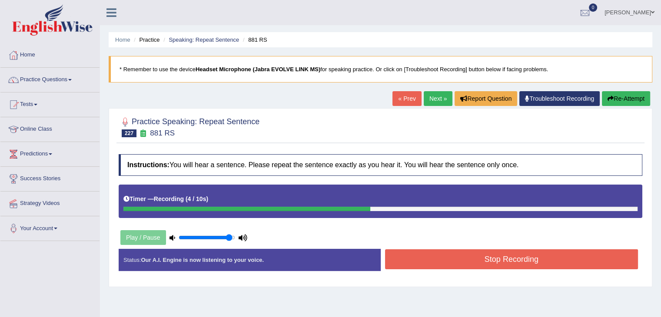
click at [414, 254] on button "Stop Recording" at bounding box center [511, 260] width 253 height 20
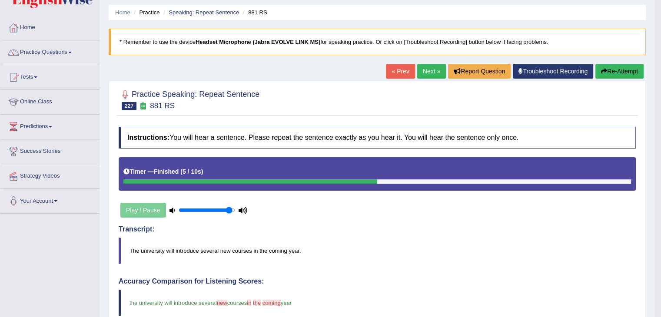
scroll to position [27, 0]
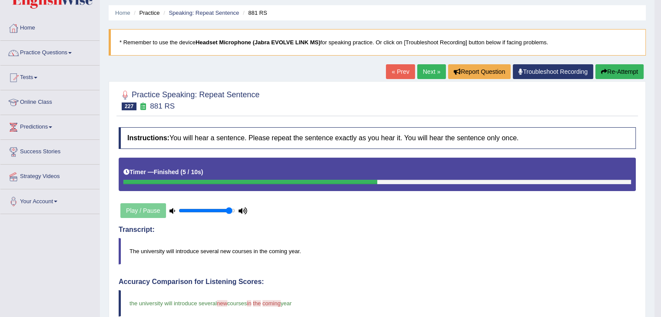
click at [434, 72] on link "Next »" at bounding box center [431, 71] width 29 height 15
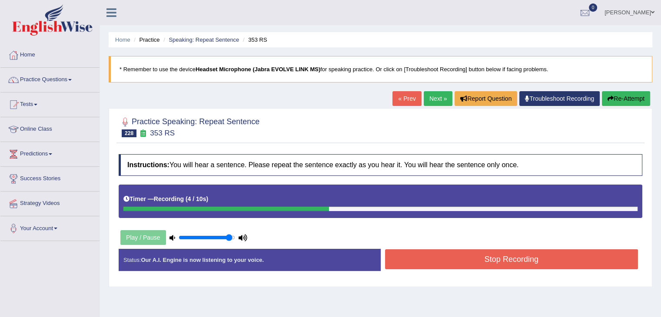
click at [399, 265] on button "Stop Recording" at bounding box center [511, 260] width 253 height 20
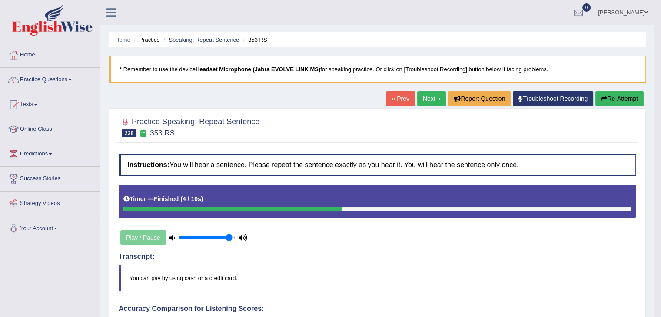
click at [423, 93] on link "Next »" at bounding box center [431, 98] width 29 height 15
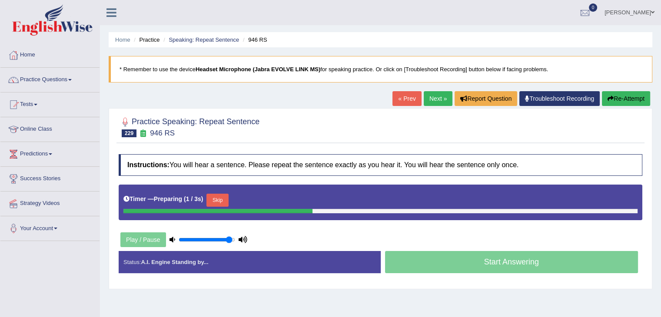
click at [223, 196] on button "Skip" at bounding box center [217, 200] width 22 height 13
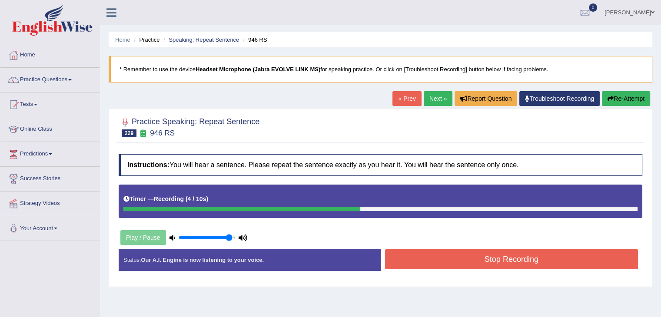
click at [615, 93] on button "Re-Attempt" at bounding box center [626, 98] width 48 height 15
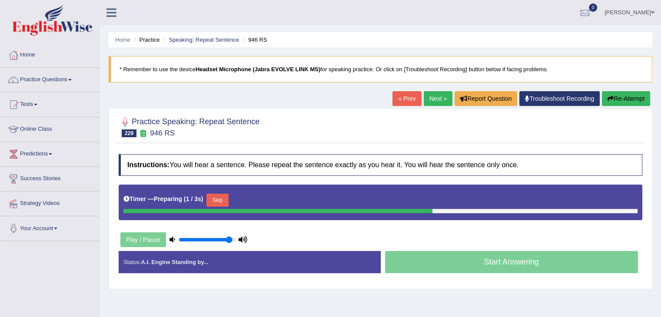
click at [217, 200] on button "Skip" at bounding box center [217, 200] width 22 height 13
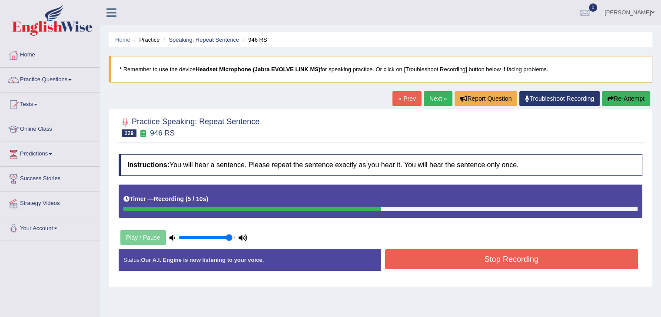
click at [454, 256] on button "Stop Recording" at bounding box center [511, 260] width 253 height 20
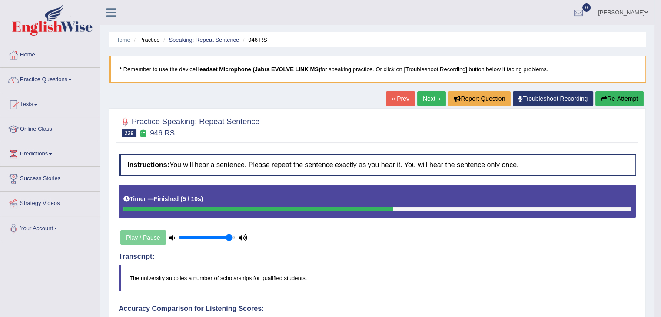
click at [424, 91] on link "Next »" at bounding box center [431, 98] width 29 height 15
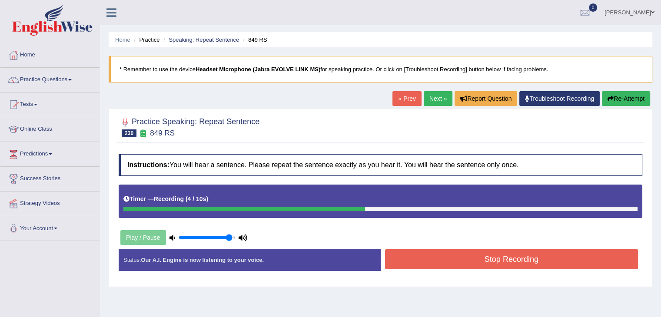
click at [414, 250] on button "Stop Recording" at bounding box center [511, 260] width 253 height 20
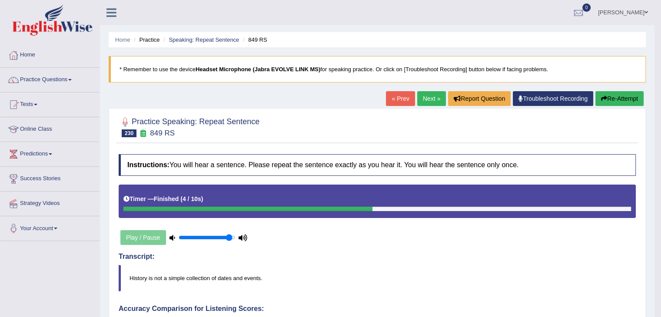
click at [428, 102] on link "Next »" at bounding box center [431, 98] width 29 height 15
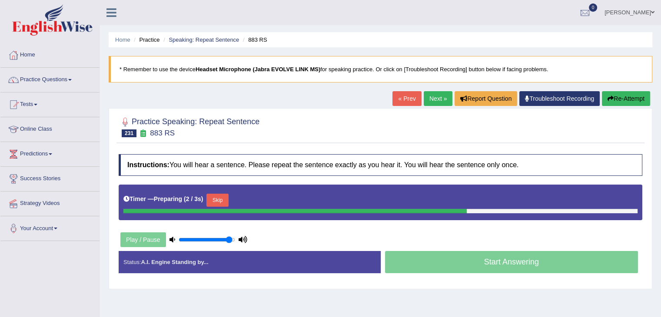
click at [211, 200] on button "Skip" at bounding box center [217, 200] width 22 height 13
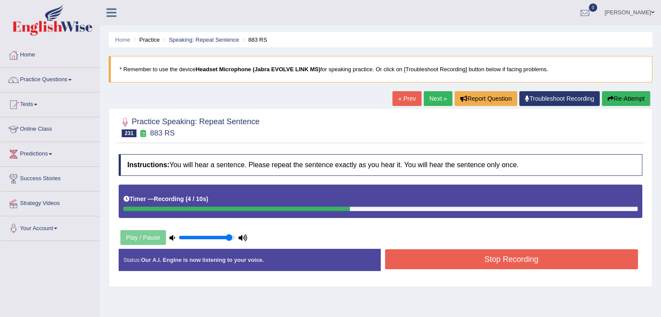
click at [431, 264] on button "Stop Recording" at bounding box center [511, 260] width 253 height 20
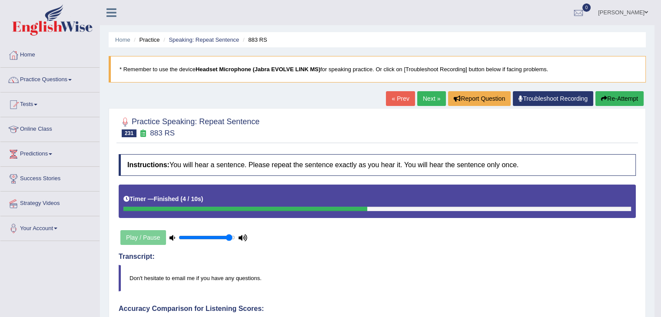
click at [429, 104] on link "Next »" at bounding box center [431, 98] width 29 height 15
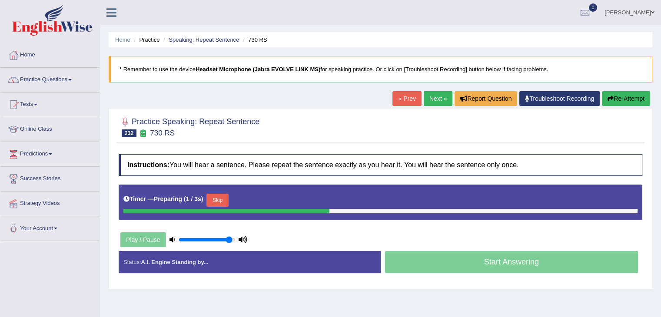
click at [224, 200] on button "Skip" at bounding box center [217, 200] width 22 height 13
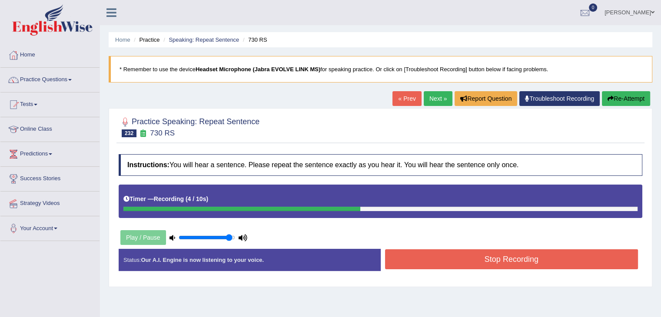
click at [413, 263] on button "Stop Recording" at bounding box center [511, 260] width 253 height 20
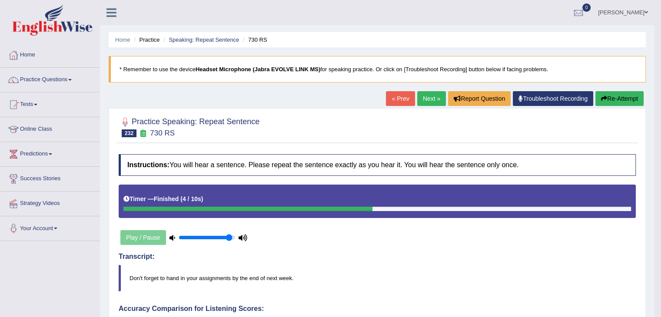
click at [436, 98] on link "Next »" at bounding box center [431, 98] width 29 height 15
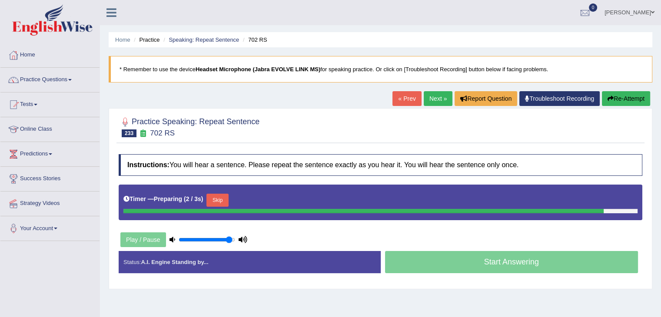
click at [226, 198] on div "Timer — Preparing ( 2 / 3s ) Skip" at bounding box center [380, 200] width 514 height 17
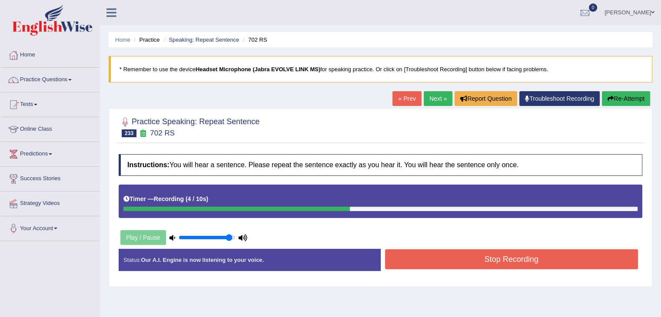
click at [419, 244] on div "Instructions: You will hear a sentence. Please repeat the sentence exactly as y…" at bounding box center [381, 216] width 528 height 133
click at [423, 260] on button "Stop Recording" at bounding box center [511, 260] width 253 height 20
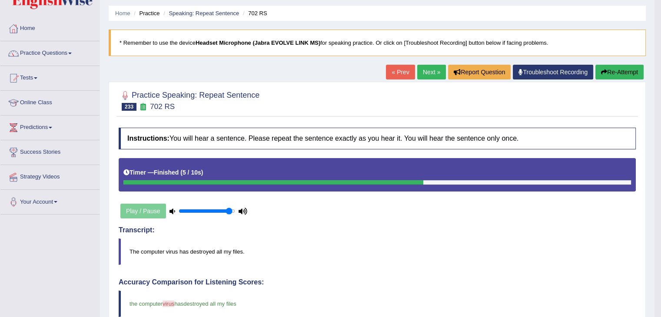
scroll to position [17, 0]
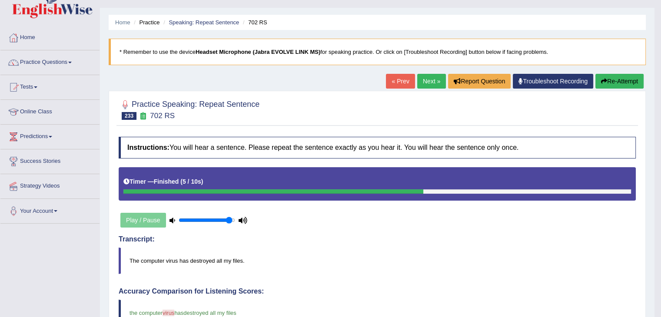
click at [423, 85] on link "Next »" at bounding box center [431, 81] width 29 height 15
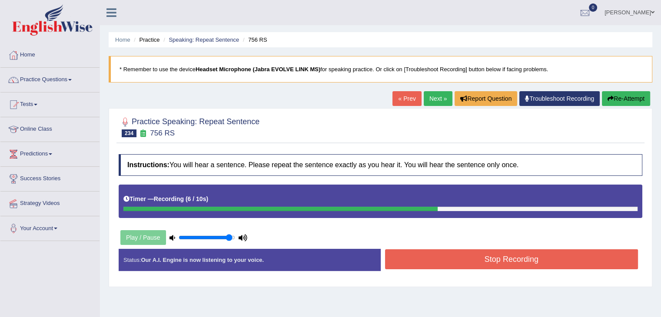
click at [431, 255] on button "Stop Recording" at bounding box center [511, 260] width 253 height 20
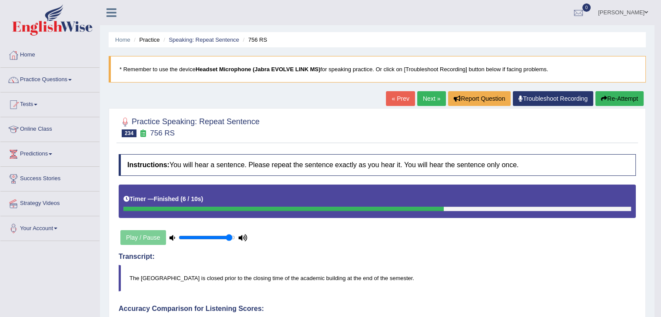
click at [609, 101] on button "Re-Attempt" at bounding box center [620, 98] width 48 height 15
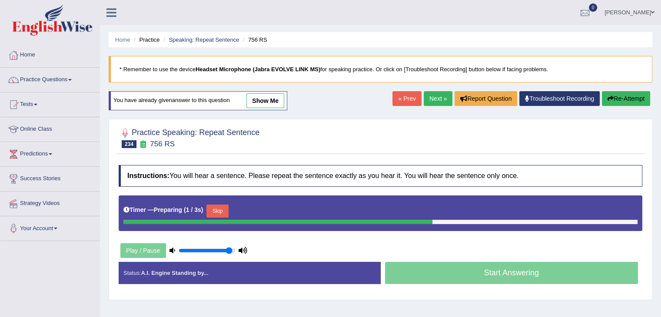
click at [218, 213] on button "Skip" at bounding box center [217, 211] width 22 height 13
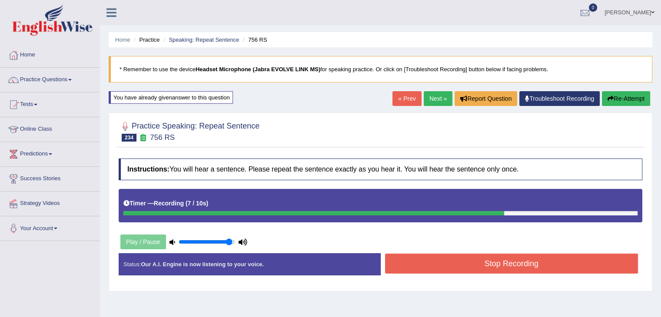
click at [467, 262] on button "Stop Recording" at bounding box center [511, 264] width 253 height 20
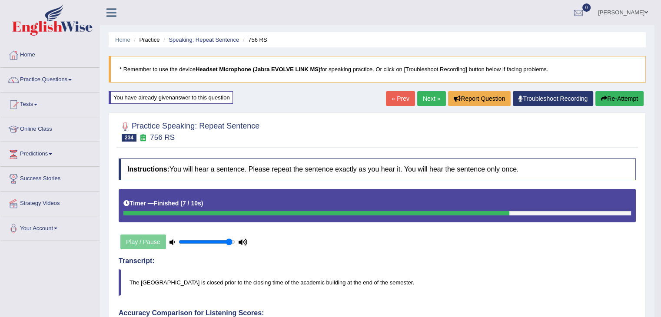
click at [419, 94] on link "Next »" at bounding box center [431, 98] width 29 height 15
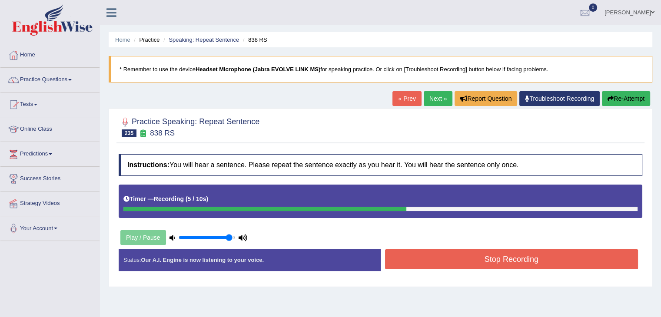
click at [442, 265] on button "Stop Recording" at bounding box center [511, 260] width 253 height 20
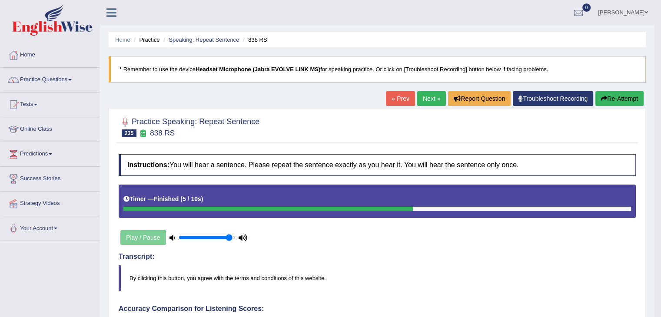
click at [423, 98] on link "Next »" at bounding box center [431, 98] width 29 height 15
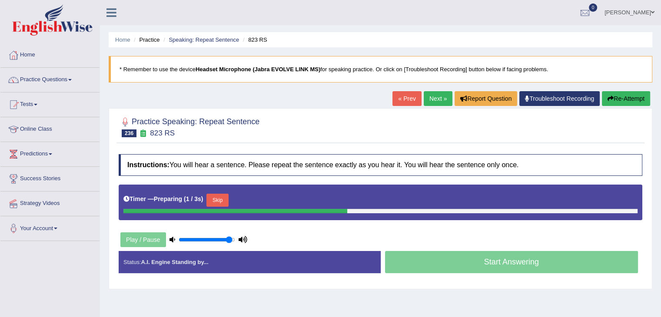
click at [223, 201] on button "Skip" at bounding box center [217, 200] width 22 height 13
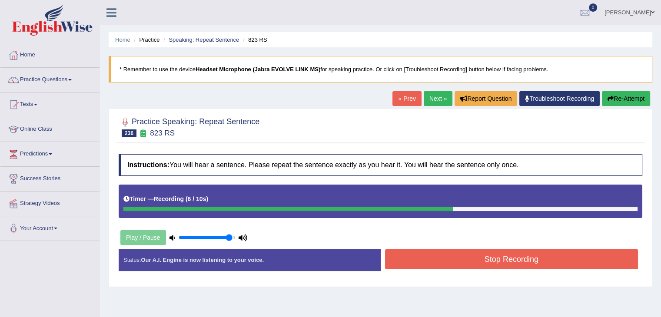
click at [412, 256] on button "Stop Recording" at bounding box center [511, 260] width 253 height 20
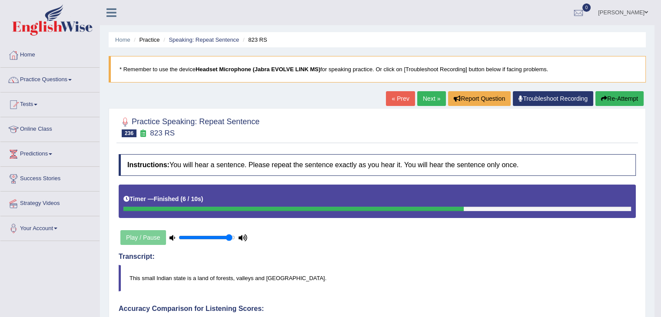
click at [421, 102] on link "Next »" at bounding box center [431, 98] width 29 height 15
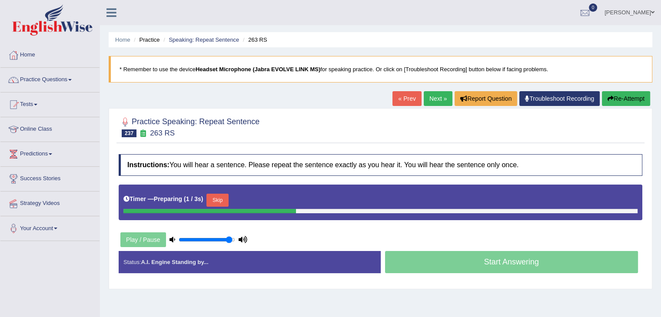
click at [217, 196] on button "Skip" at bounding box center [217, 200] width 22 height 13
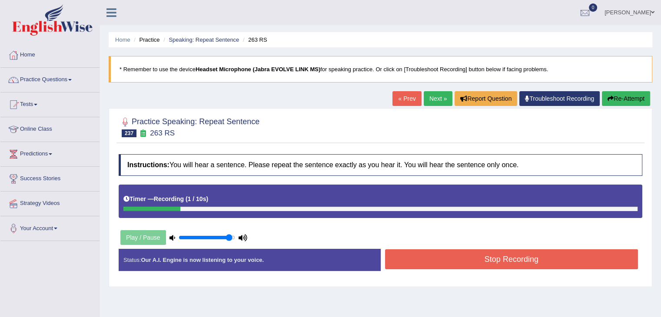
click at [616, 97] on button "Re-Attempt" at bounding box center [626, 98] width 48 height 15
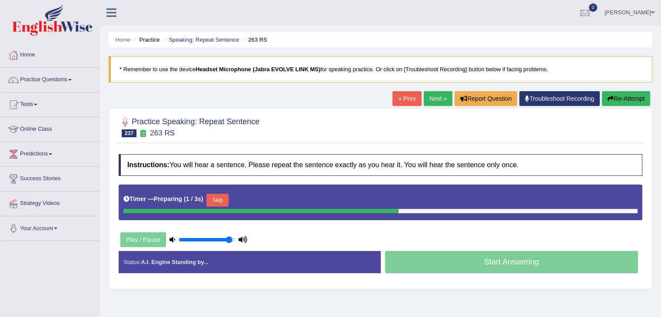
click at [223, 200] on button "Skip" at bounding box center [217, 200] width 22 height 13
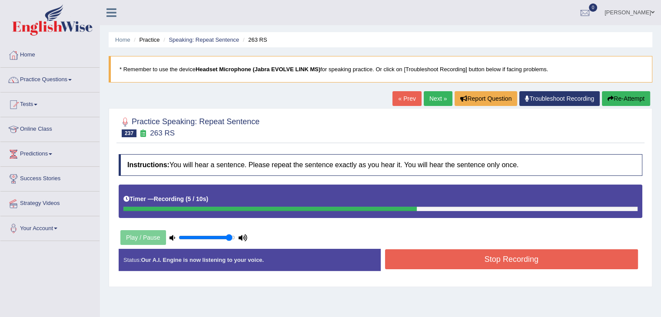
click at [401, 255] on button "Stop Recording" at bounding box center [511, 260] width 253 height 20
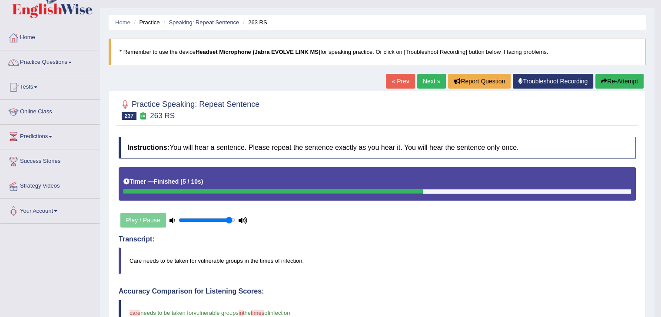
scroll to position [17, 0]
click at [435, 74] on link "Next »" at bounding box center [431, 81] width 29 height 15
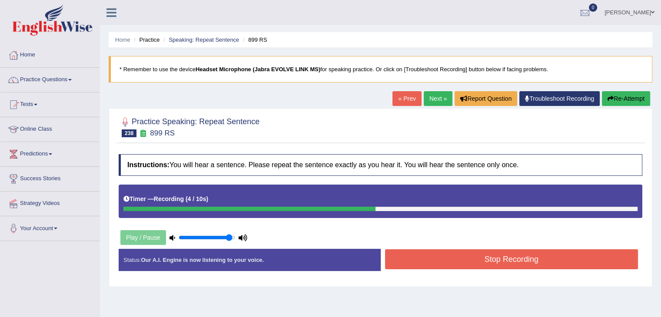
click at [528, 270] on div "Stop Recording" at bounding box center [512, 261] width 262 height 22
click at [525, 263] on button "Stop Recording" at bounding box center [511, 260] width 253 height 20
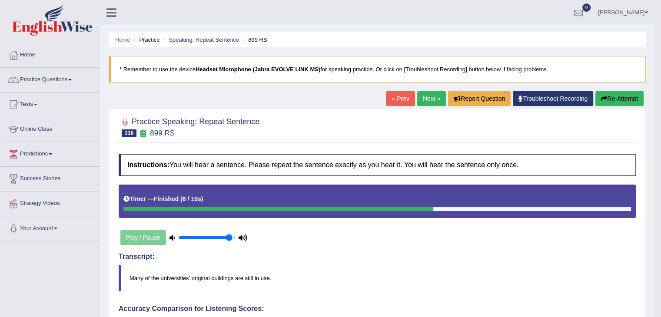
click at [429, 98] on link "Next »" at bounding box center [431, 98] width 29 height 15
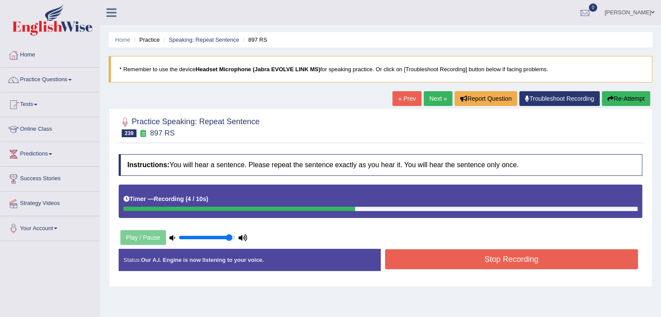
click at [554, 265] on button "Stop Recording" at bounding box center [511, 260] width 253 height 20
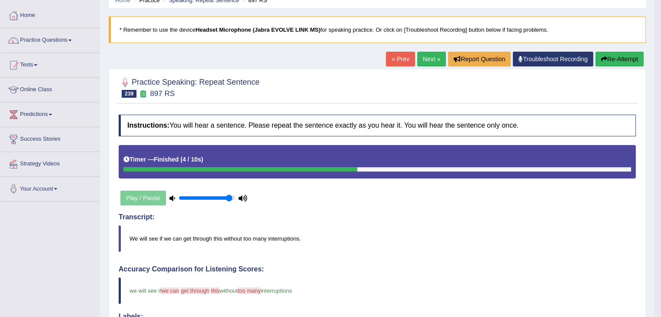
scroll to position [17, 0]
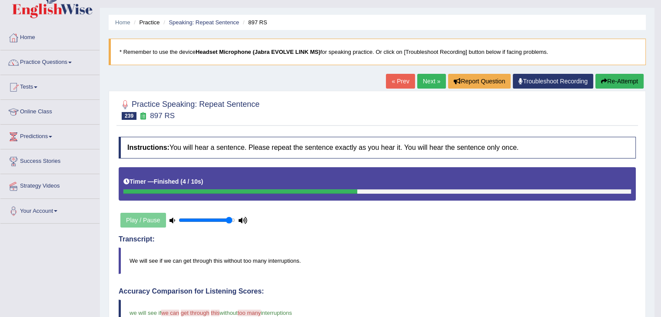
click at [601, 83] on icon "button" at bounding box center [604, 81] width 6 height 6
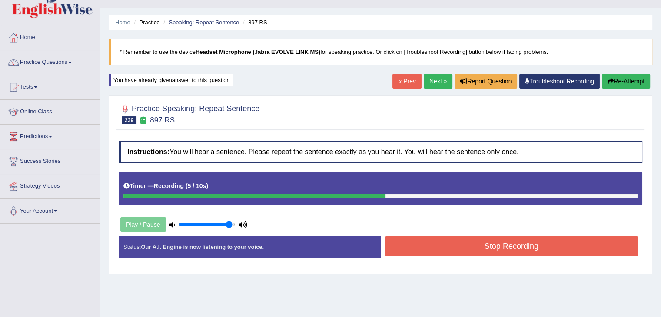
click at [516, 253] on button "Stop Recording" at bounding box center [511, 246] width 253 height 20
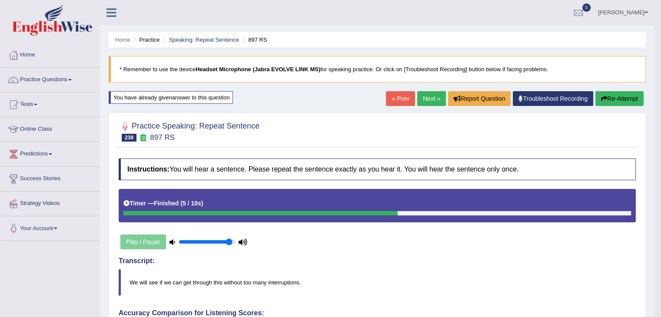
click at [428, 93] on link "Next »" at bounding box center [431, 98] width 29 height 15
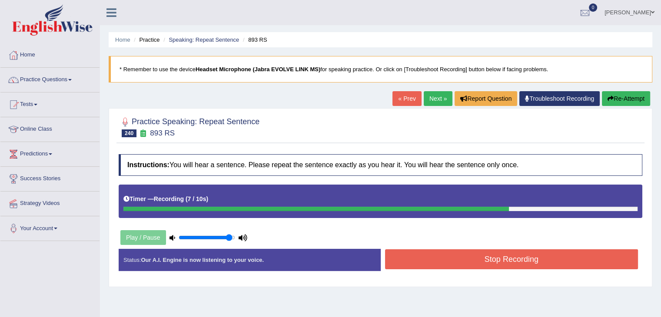
click at [503, 258] on button "Stop Recording" at bounding box center [511, 260] width 253 height 20
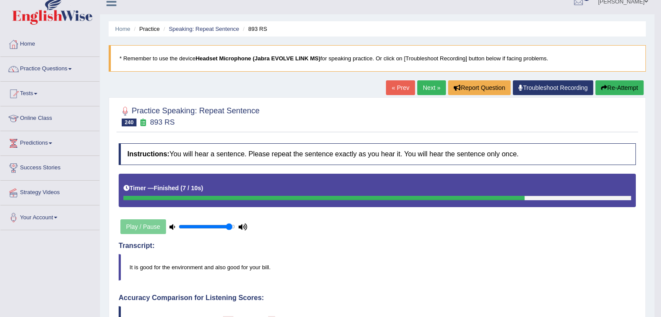
scroll to position [17, 0]
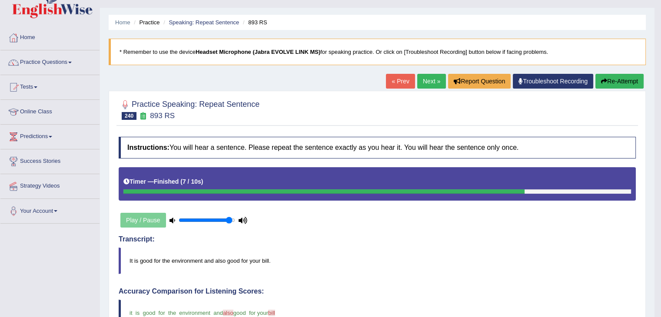
click at [617, 75] on button "Re-Attempt" at bounding box center [620, 81] width 48 height 15
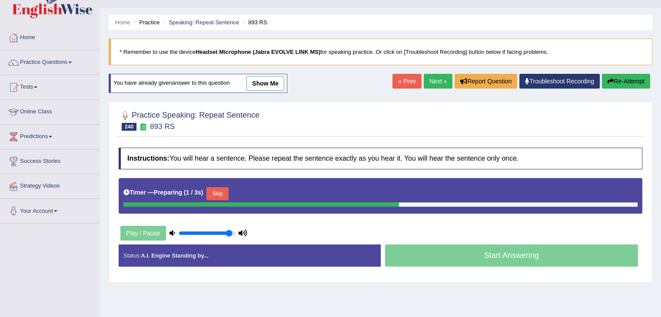
click at [225, 194] on button "Skip" at bounding box center [217, 193] width 22 height 13
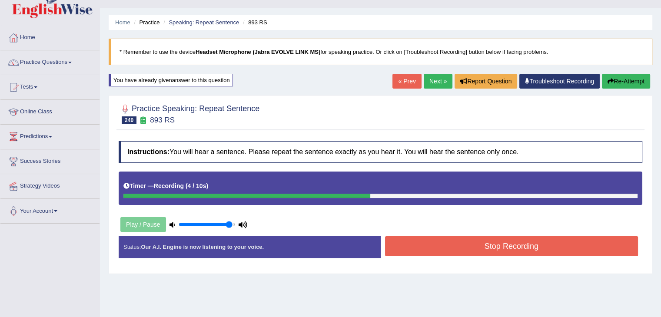
click at [484, 251] on button "Stop Recording" at bounding box center [511, 246] width 253 height 20
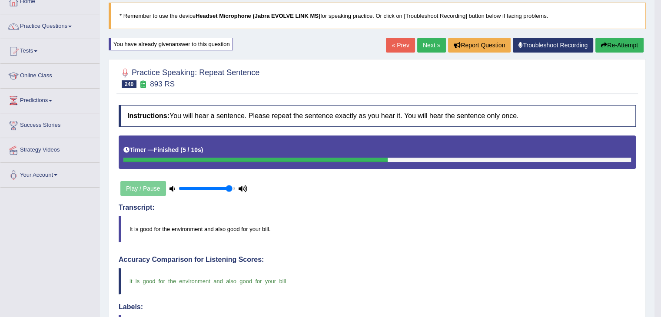
scroll to position [49, 0]
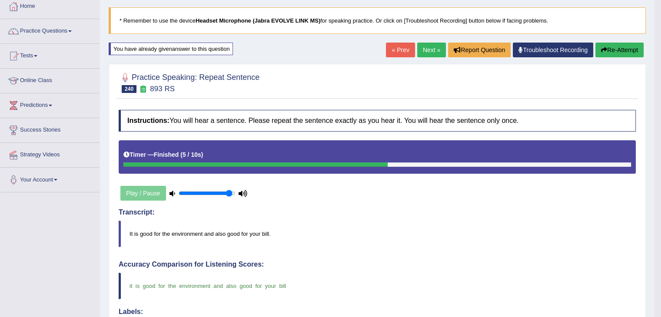
click at [427, 56] on link "Next »" at bounding box center [431, 50] width 29 height 15
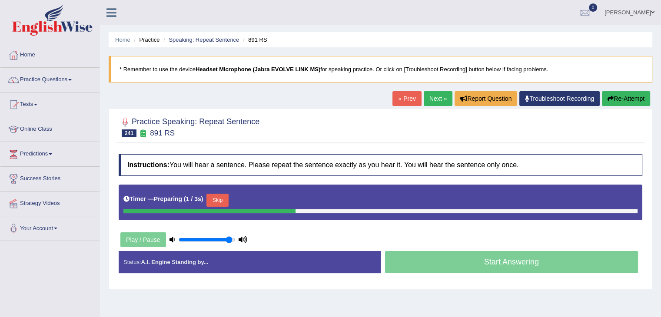
click at [221, 202] on button "Skip" at bounding box center [217, 200] width 22 height 13
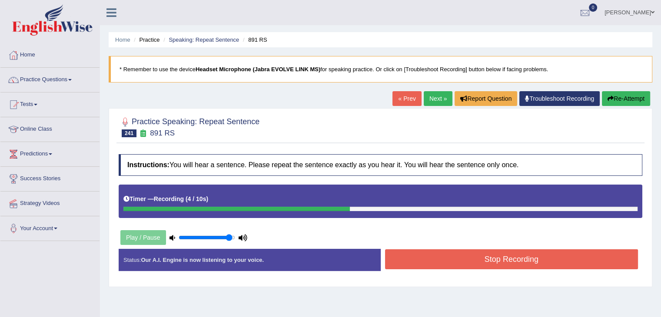
click at [407, 268] on div "Stop Recording" at bounding box center [512, 261] width 262 height 22
click at [407, 258] on button "Stop Recording" at bounding box center [511, 260] width 253 height 20
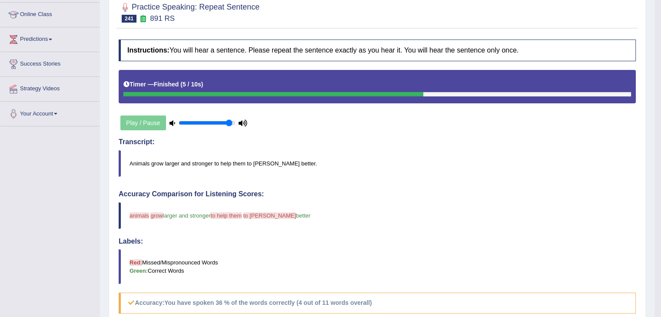
scroll to position [52, 0]
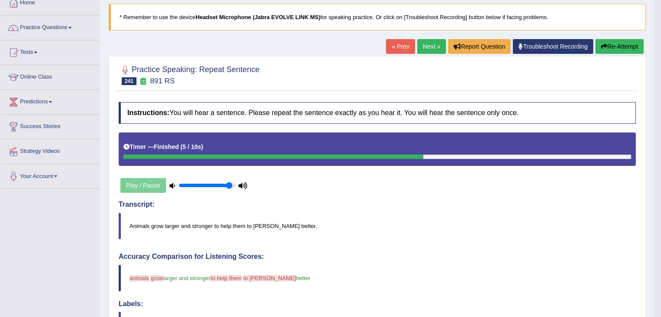
click at [608, 44] on button "Re-Attempt" at bounding box center [620, 46] width 48 height 15
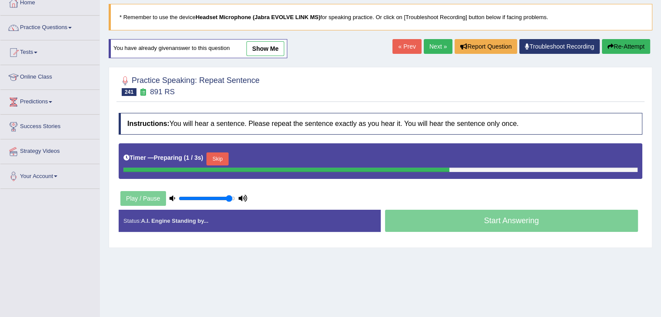
click at [219, 157] on button "Skip" at bounding box center [217, 159] width 22 height 13
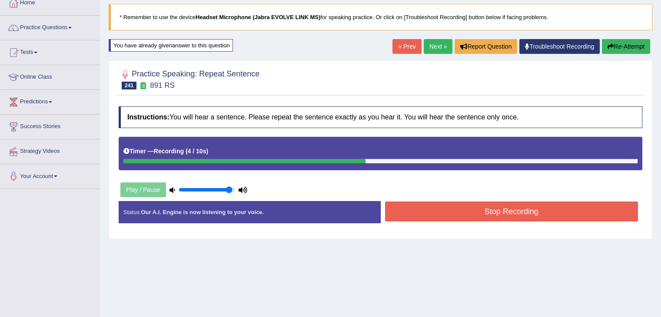
click at [403, 215] on button "Stop Recording" at bounding box center [511, 212] width 253 height 20
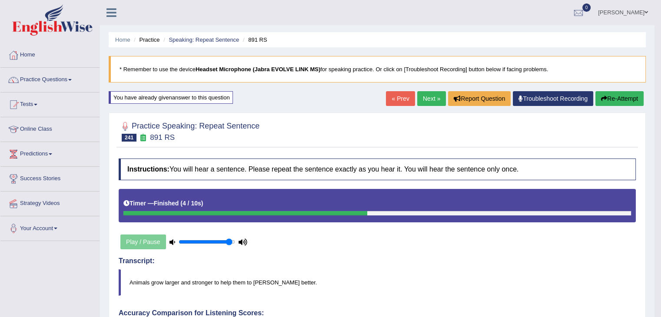
click at [417, 103] on link "Next »" at bounding box center [431, 98] width 29 height 15
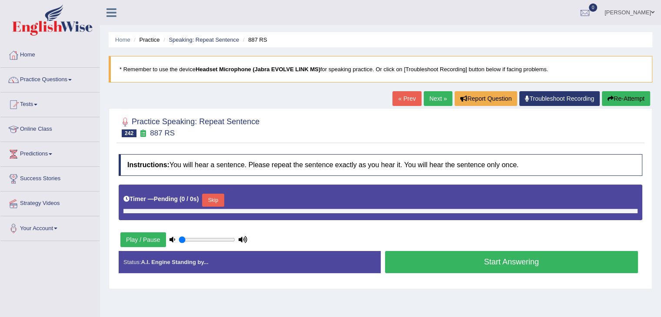
type input "0.95"
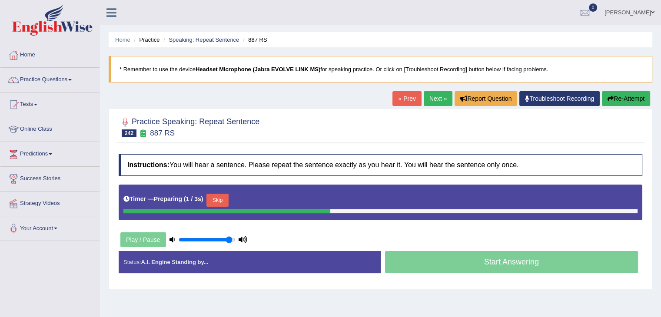
click at [224, 194] on button "Skip" at bounding box center [217, 200] width 22 height 13
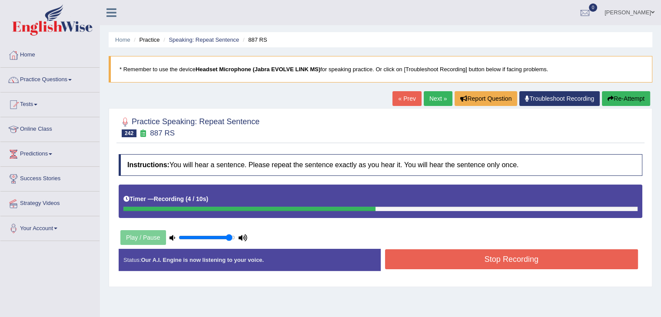
click at [389, 260] on button "Stop Recording" at bounding box center [511, 260] width 253 height 20
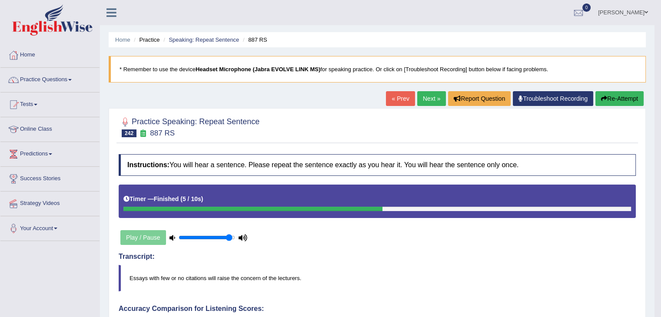
click at [609, 93] on button "Re-Attempt" at bounding box center [620, 98] width 48 height 15
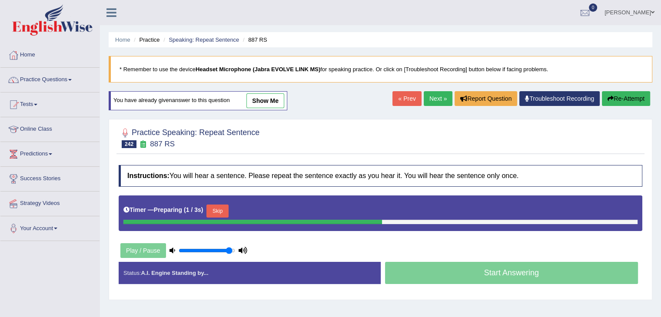
click at [226, 211] on button "Skip" at bounding box center [217, 211] width 22 height 13
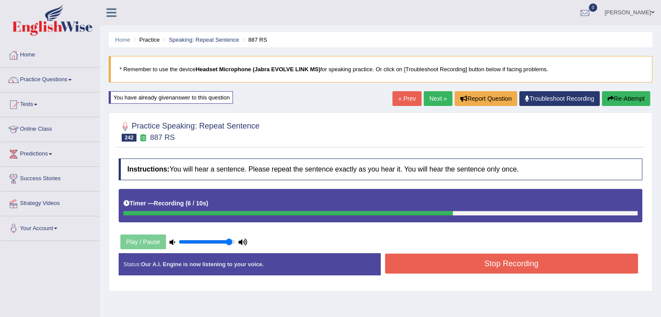
click at [423, 263] on button "Stop Recording" at bounding box center [511, 264] width 253 height 20
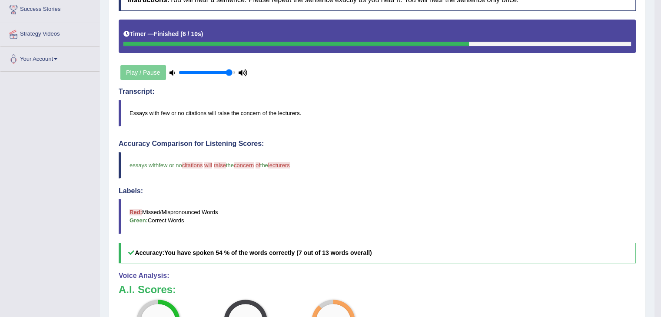
scroll to position [209, 0]
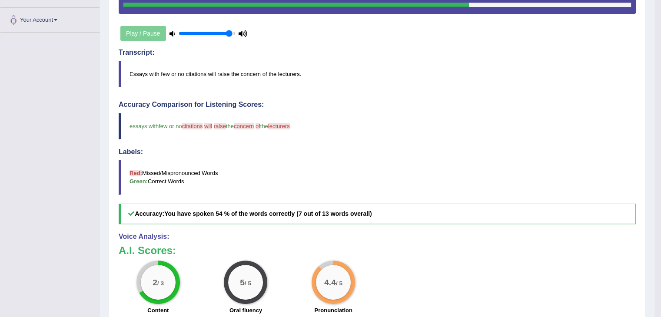
click at [423, 263] on div "2 / 3 Content 5 / 5 Oral fluency 4.4 / 5 Pronunciation" at bounding box center [377, 289] width 526 height 56
click at [329, 279] on big "4.4" at bounding box center [330, 283] width 12 height 10
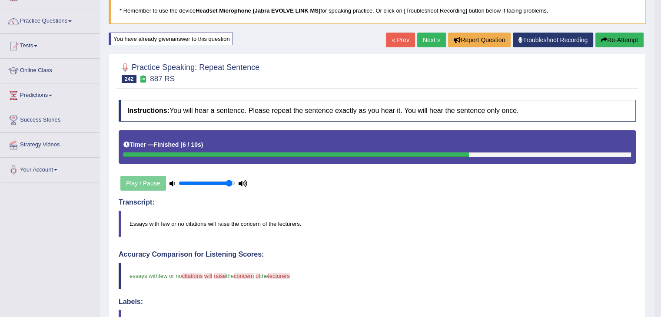
scroll to position [7, 0]
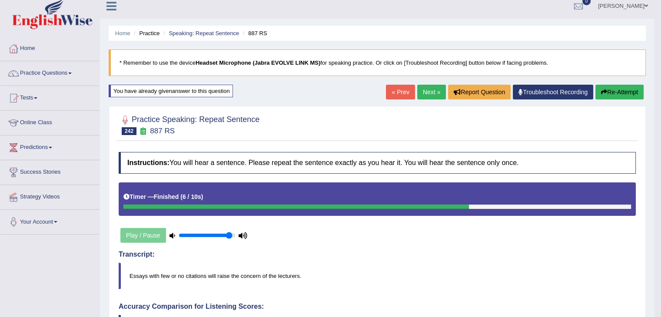
click at [429, 97] on link "Next »" at bounding box center [431, 92] width 29 height 15
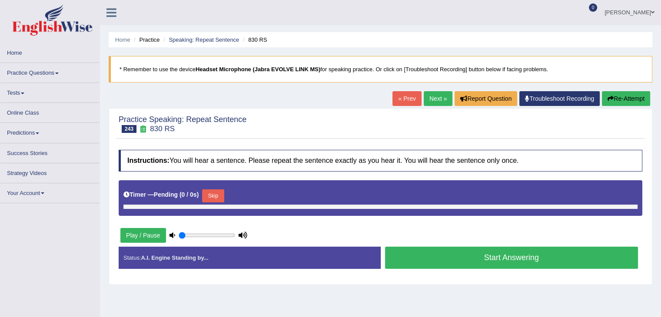
type input "0.95"
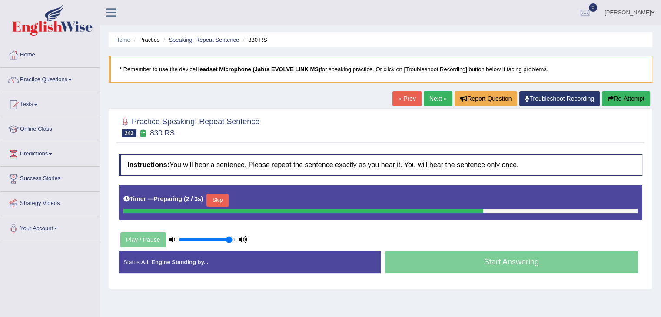
click at [221, 201] on button "Skip" at bounding box center [217, 200] width 22 height 13
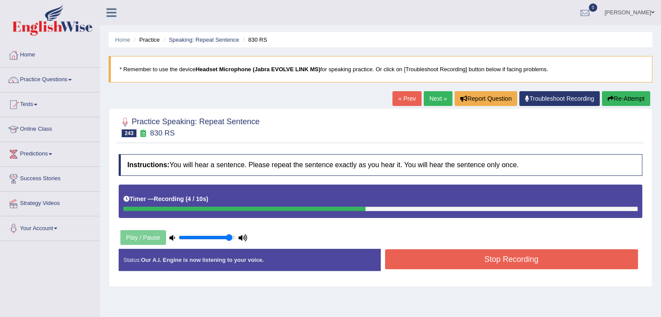
click at [468, 264] on button "Stop Recording" at bounding box center [511, 260] width 253 height 20
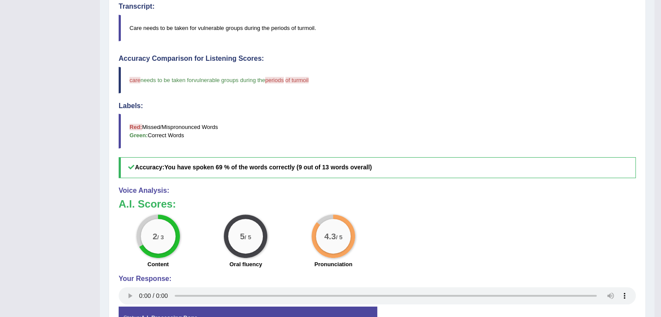
scroll to position [305, 0]
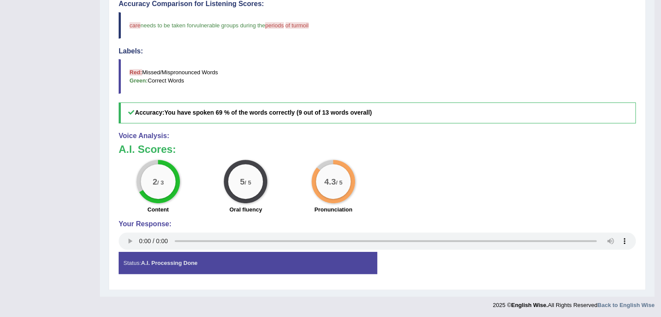
click at [611, 73] on blockquote "Red: Missed/Mispronounced Words Green: Correct Words" at bounding box center [377, 76] width 517 height 35
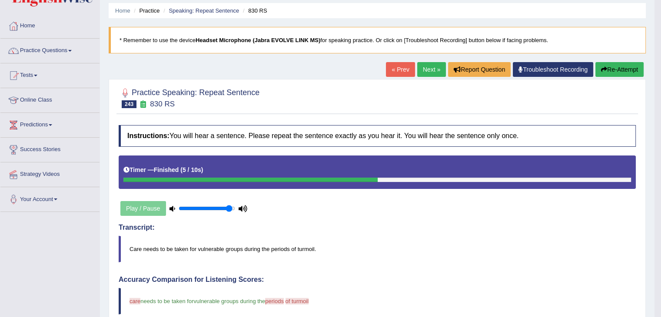
scroll to position [0, 0]
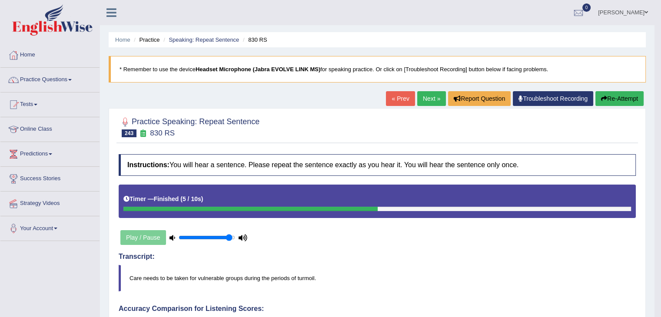
click at [425, 98] on link "Next »" at bounding box center [431, 98] width 29 height 15
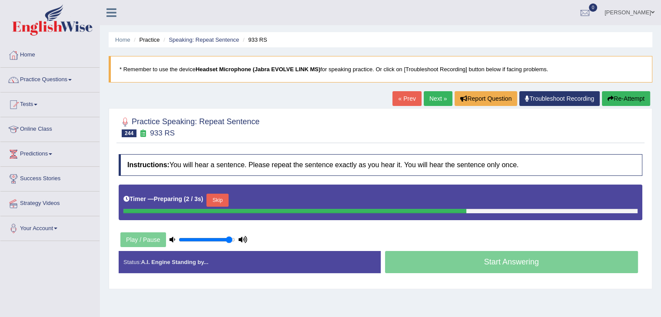
click at [223, 203] on button "Skip" at bounding box center [217, 200] width 22 height 13
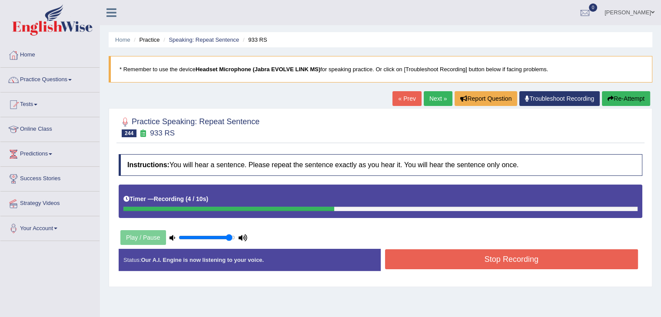
click at [464, 255] on button "Stop Recording" at bounding box center [511, 260] width 253 height 20
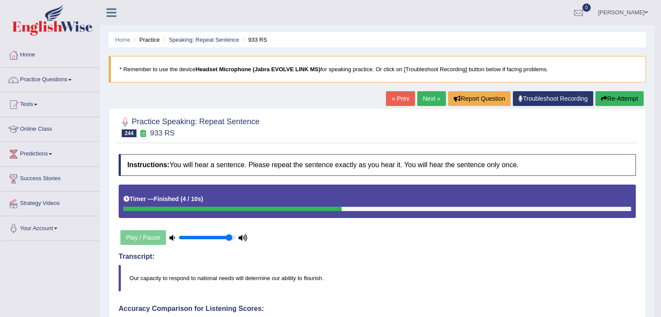
click at [626, 96] on button "Re-Attempt" at bounding box center [620, 98] width 48 height 15
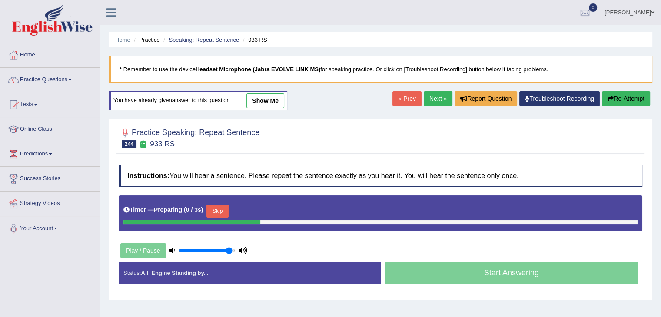
click at [214, 211] on button "Skip" at bounding box center [217, 211] width 22 height 13
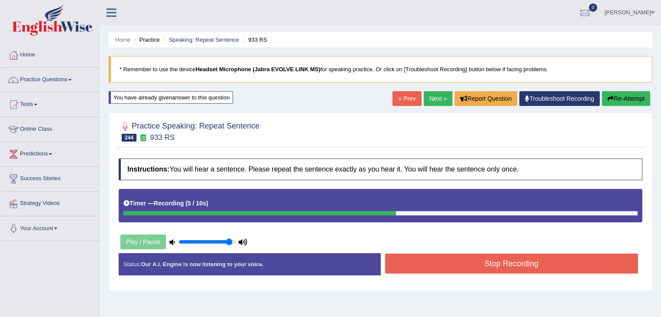
click at [443, 266] on button "Stop Recording" at bounding box center [511, 264] width 253 height 20
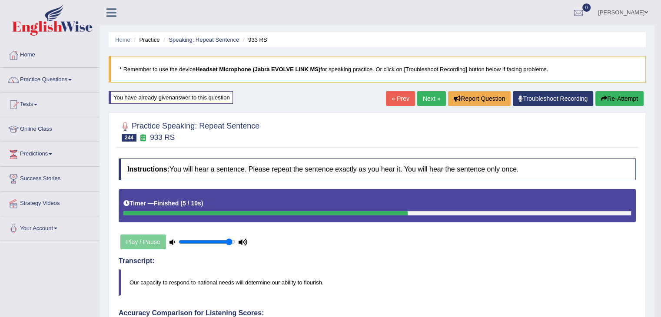
click at [426, 103] on link "Next »" at bounding box center [431, 98] width 29 height 15
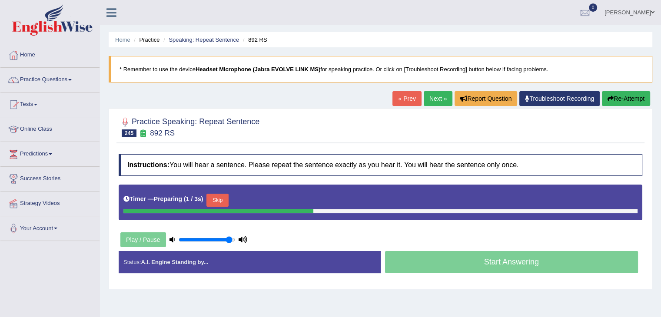
click at [223, 202] on button "Skip" at bounding box center [217, 200] width 22 height 13
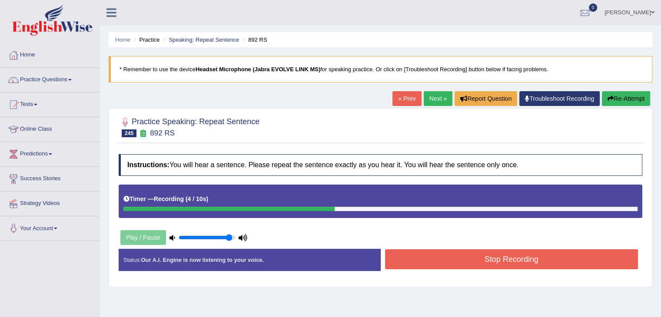
click at [409, 256] on button "Stop Recording" at bounding box center [511, 260] width 253 height 20
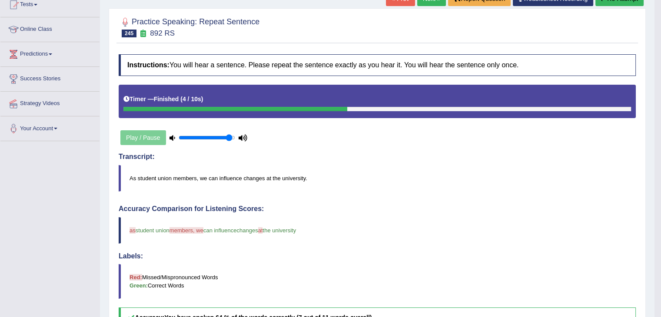
scroll to position [97, 0]
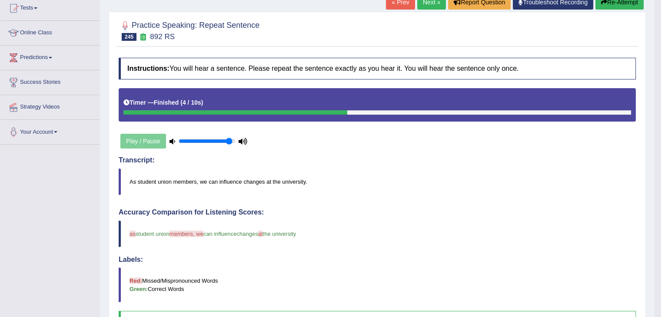
click at [422, 5] on link "Next »" at bounding box center [431, 2] width 29 height 15
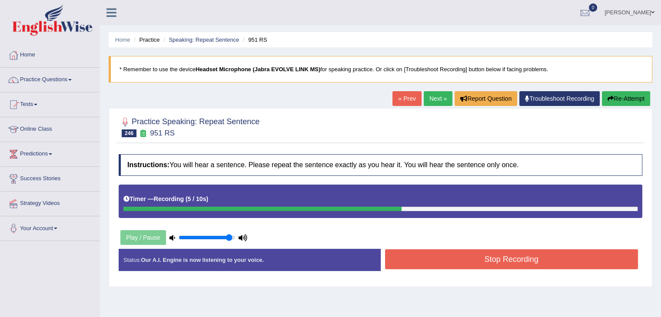
click at [410, 257] on button "Stop Recording" at bounding box center [511, 260] width 253 height 20
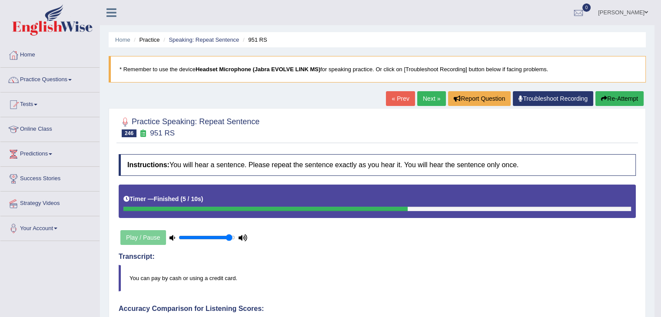
click at [423, 105] on link "Next »" at bounding box center [431, 98] width 29 height 15
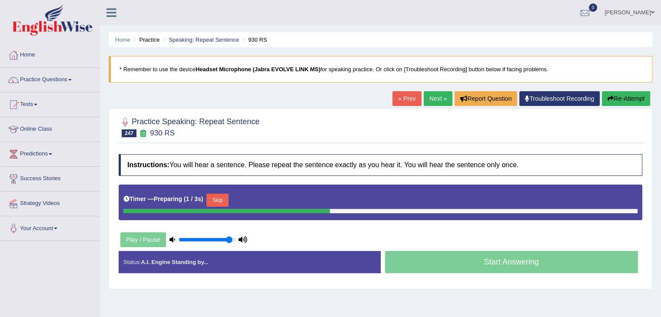
click at [226, 201] on button "Skip" at bounding box center [217, 200] width 22 height 13
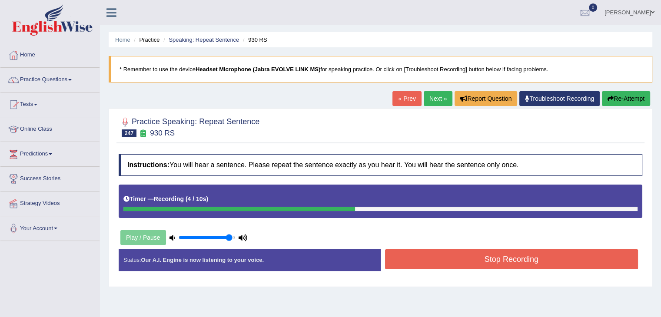
click at [622, 102] on button "Re-Attempt" at bounding box center [626, 98] width 48 height 15
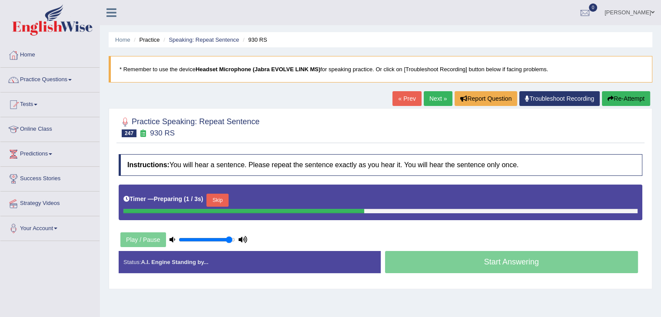
click at [223, 196] on button "Skip" at bounding box center [217, 200] width 22 height 13
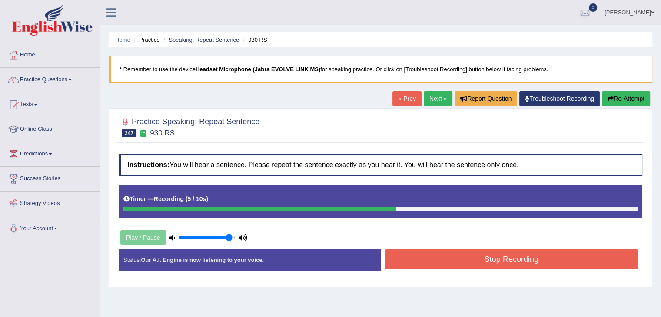
click at [423, 263] on button "Stop Recording" at bounding box center [511, 260] width 253 height 20
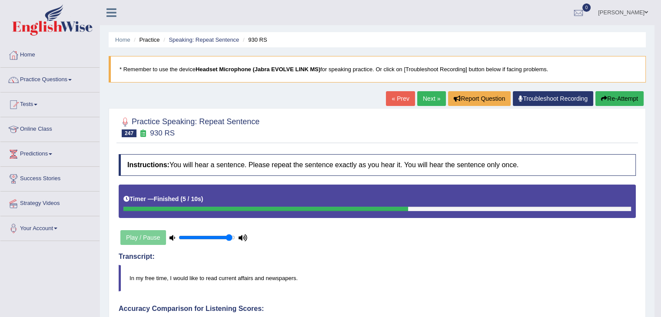
click at [426, 96] on link "Next »" at bounding box center [431, 98] width 29 height 15
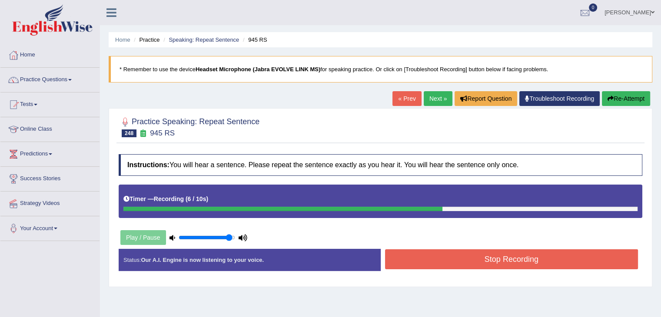
click at [619, 94] on button "Re-Attempt" at bounding box center [626, 98] width 48 height 15
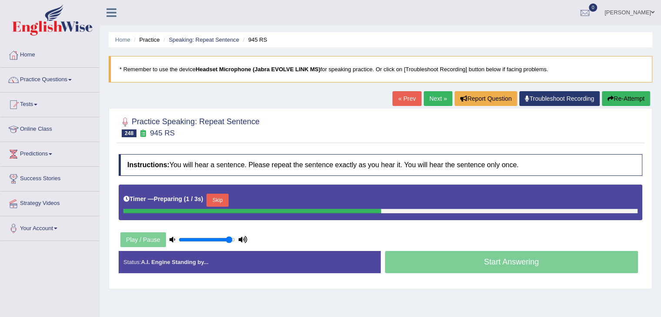
click at [223, 202] on button "Skip" at bounding box center [217, 200] width 22 height 13
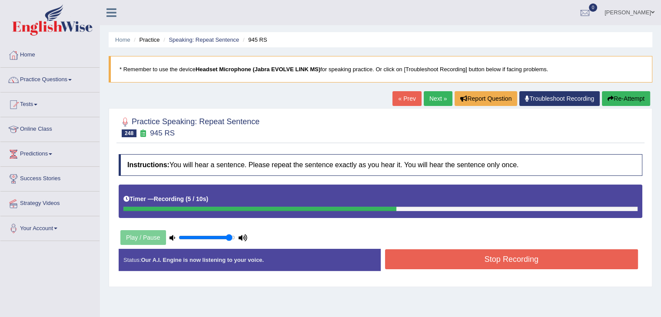
click at [416, 260] on button "Stop Recording" at bounding box center [511, 260] width 253 height 20
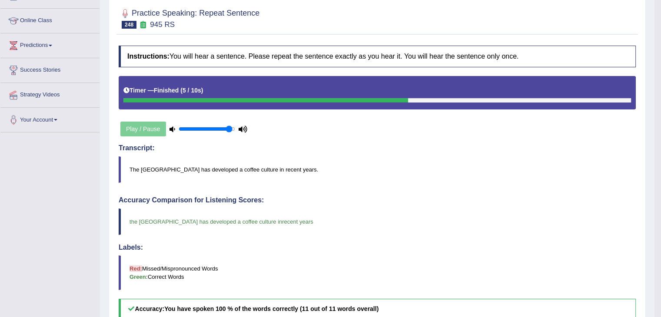
scroll to position [52, 0]
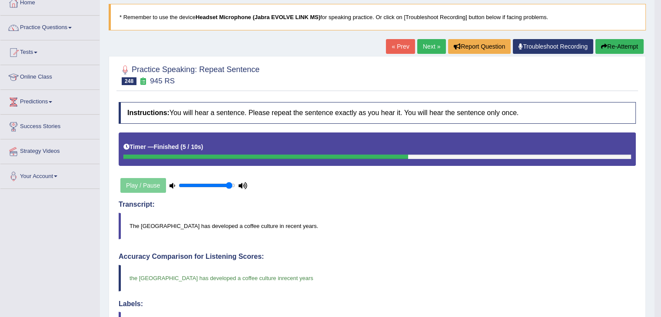
click at [429, 47] on link "Next »" at bounding box center [431, 46] width 29 height 15
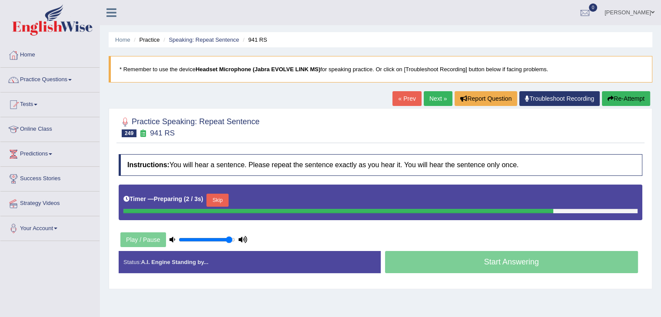
click at [222, 199] on button "Skip" at bounding box center [217, 200] width 22 height 13
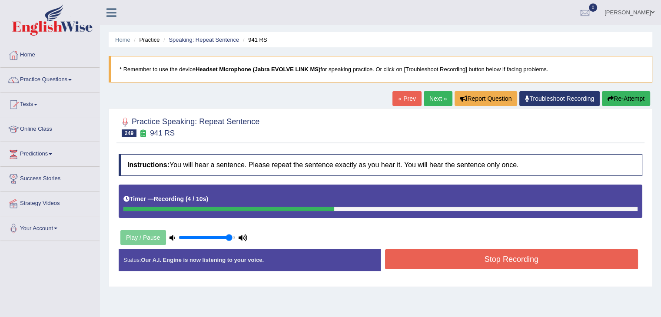
click at [394, 250] on button "Stop Recording" at bounding box center [511, 260] width 253 height 20
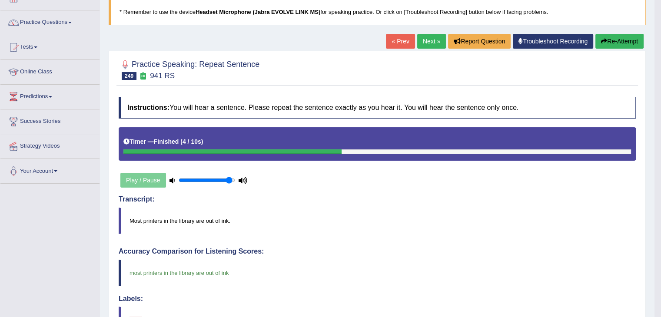
scroll to position [27, 0]
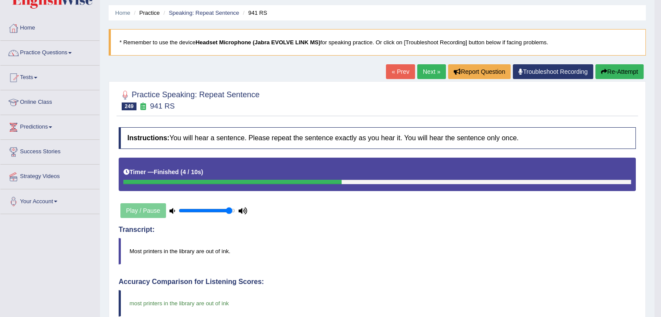
click at [431, 69] on link "Next »" at bounding box center [431, 71] width 29 height 15
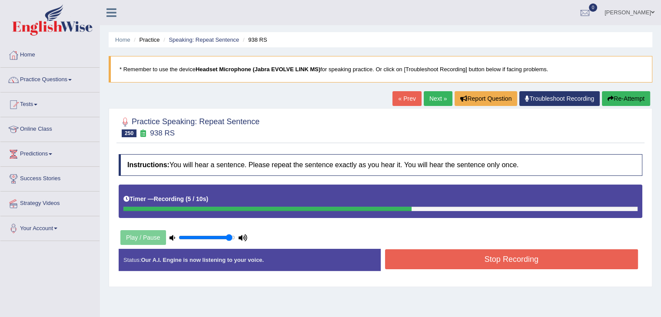
click at [425, 258] on button "Stop Recording" at bounding box center [511, 260] width 253 height 20
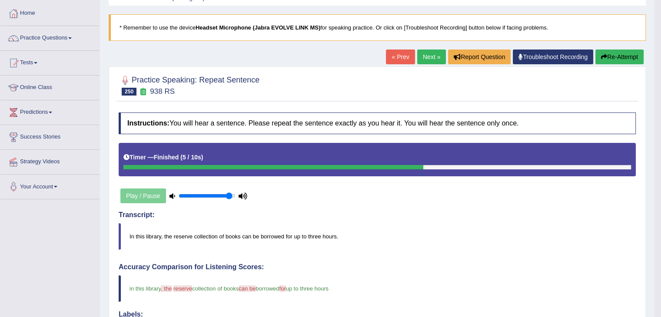
scroll to position [28, 0]
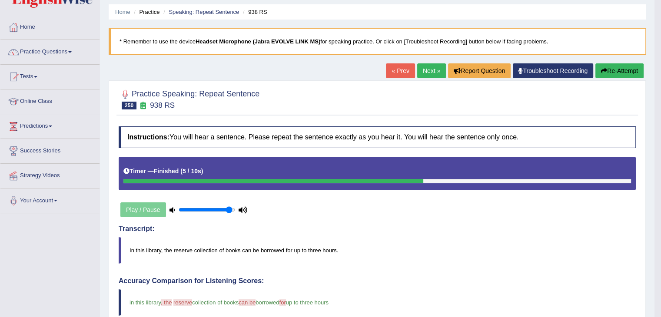
click at [435, 67] on link "Next »" at bounding box center [431, 70] width 29 height 15
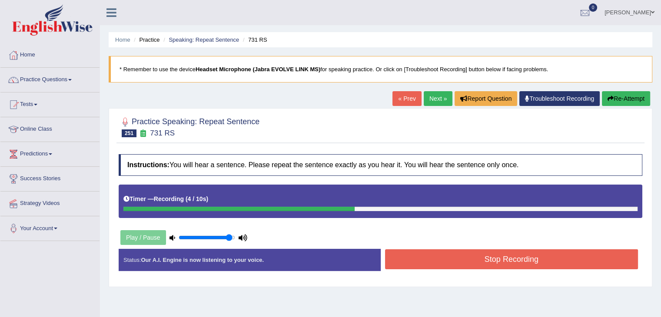
click at [413, 256] on button "Stop Recording" at bounding box center [511, 260] width 253 height 20
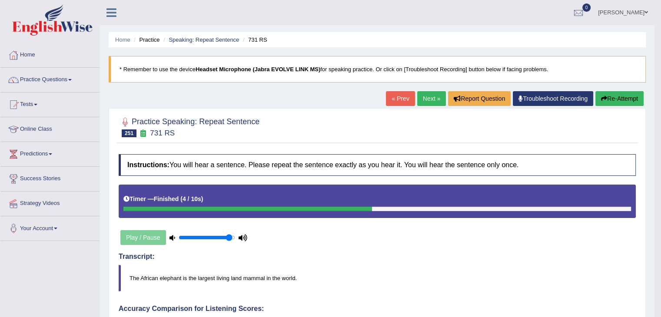
click at [423, 97] on link "Next »" at bounding box center [431, 98] width 29 height 15
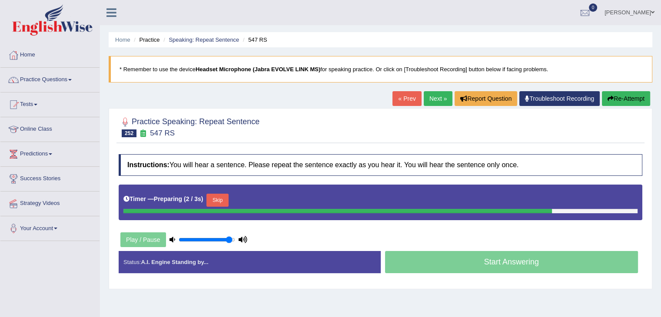
click at [215, 198] on button "Skip" at bounding box center [217, 200] width 22 height 13
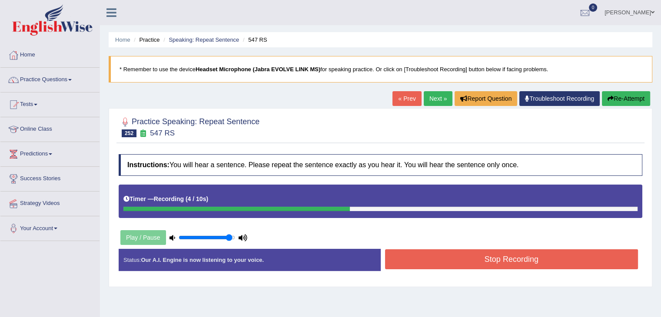
click at [402, 266] on button "Stop Recording" at bounding box center [511, 260] width 253 height 20
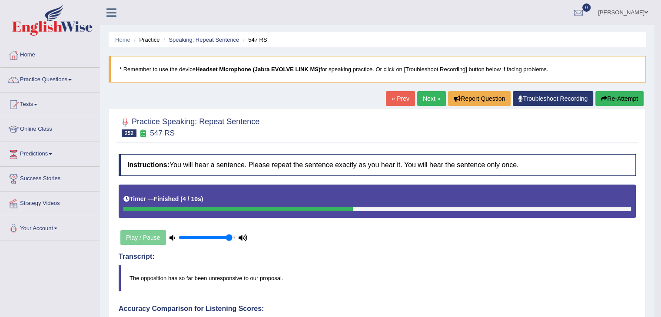
click at [426, 100] on link "Next »" at bounding box center [431, 98] width 29 height 15
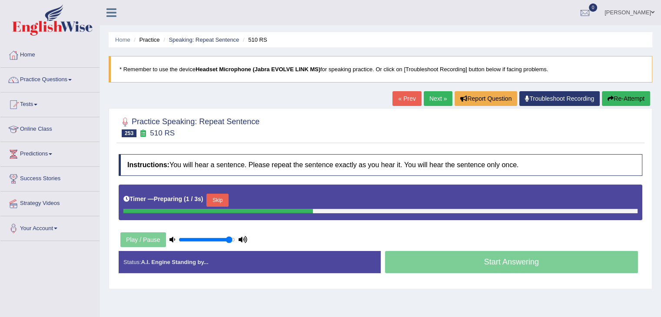
click at [219, 202] on button "Skip" at bounding box center [217, 200] width 22 height 13
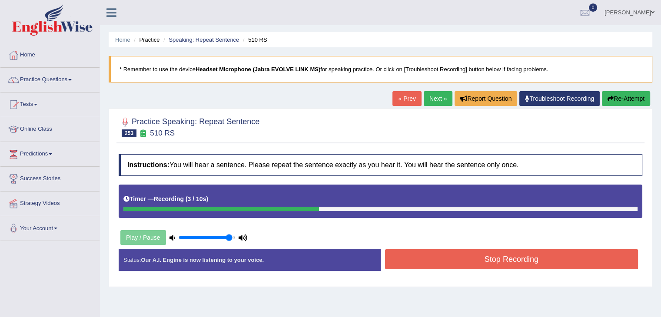
click at [450, 258] on button "Stop Recording" at bounding box center [511, 260] width 253 height 20
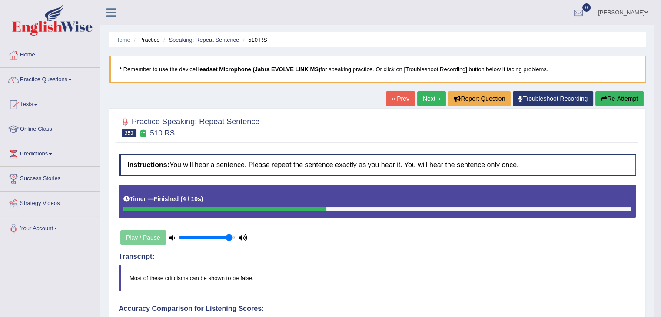
click at [432, 95] on link "Next »" at bounding box center [431, 98] width 29 height 15
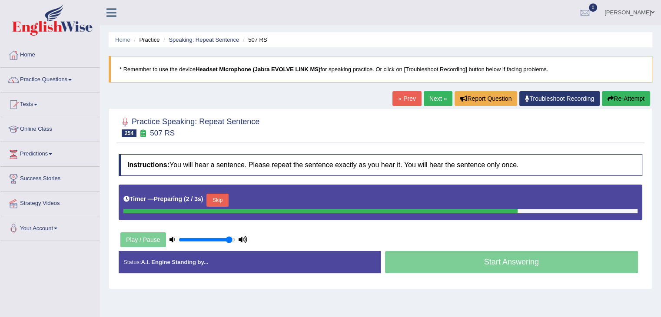
click at [213, 203] on button "Skip" at bounding box center [217, 200] width 22 height 13
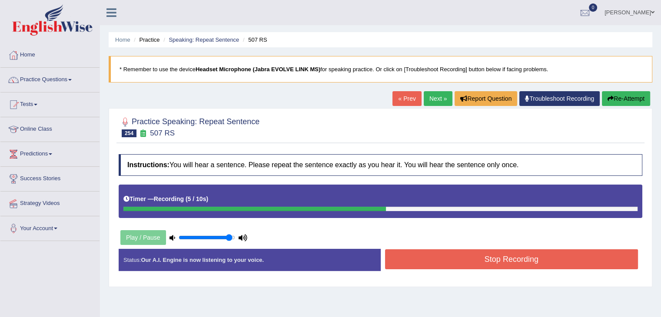
click at [428, 260] on button "Stop Recording" at bounding box center [511, 260] width 253 height 20
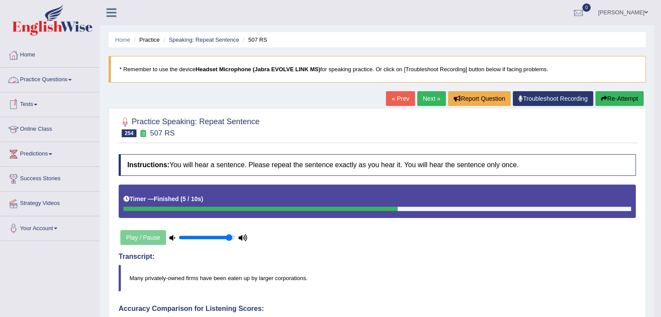
click at [68, 81] on link "Practice Questions" at bounding box center [49, 79] width 99 height 22
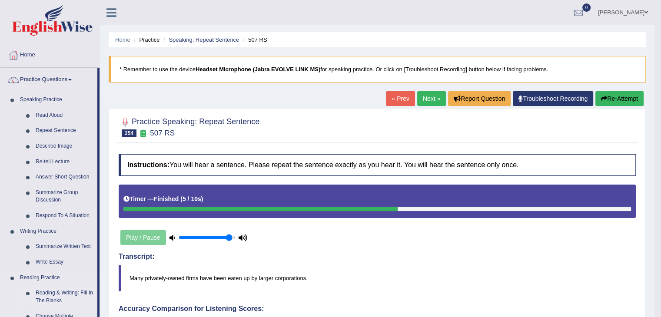
click at [60, 291] on link "Reading & Writing: Fill In The Blanks" at bounding box center [65, 297] width 66 height 23
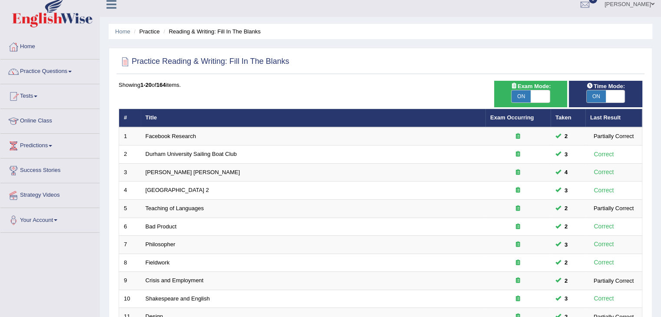
scroll to position [8, 0]
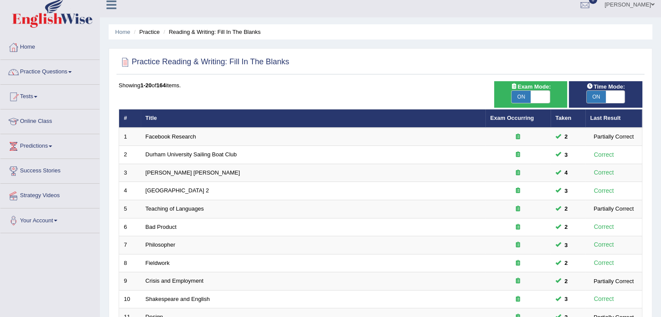
click at [78, 65] on link "Practice Questions" at bounding box center [49, 71] width 99 height 22
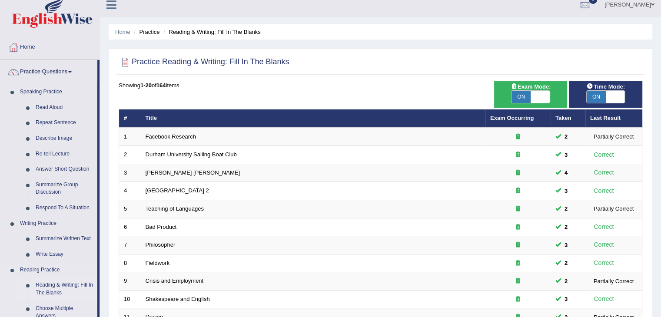
click at [57, 286] on link "Reading & Writing: Fill In The Blanks" at bounding box center [65, 289] width 66 height 23
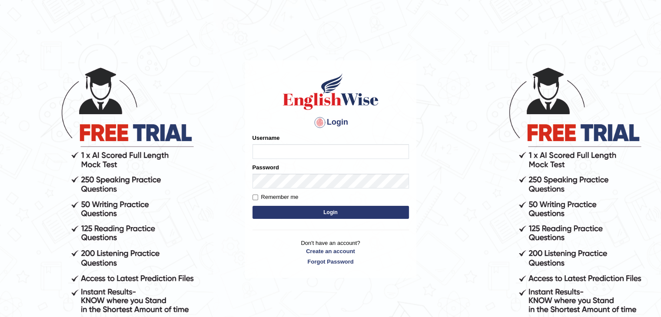
type input "PunamRijal"
click at [292, 217] on button "Login" at bounding box center [331, 212] width 156 height 13
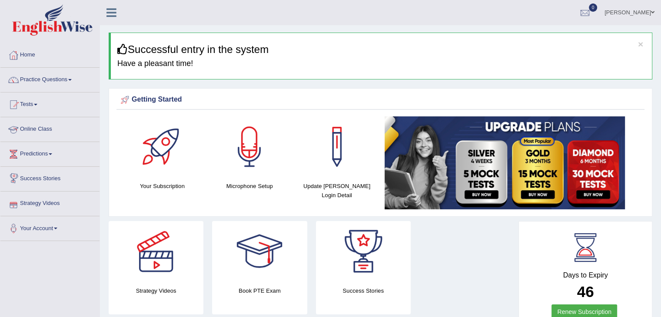
click at [55, 79] on link "Practice Questions" at bounding box center [49, 79] width 99 height 22
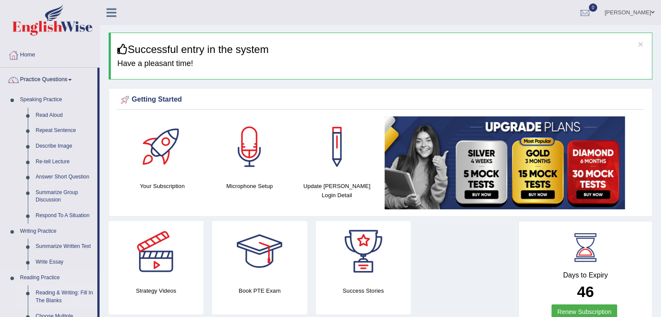
click at [61, 293] on link "Reading & Writing: Fill In The Blanks" at bounding box center [65, 297] width 66 height 23
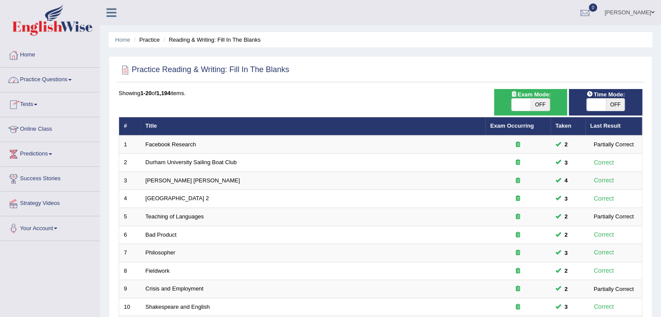
click at [67, 76] on link "Practice Questions" at bounding box center [49, 79] width 99 height 22
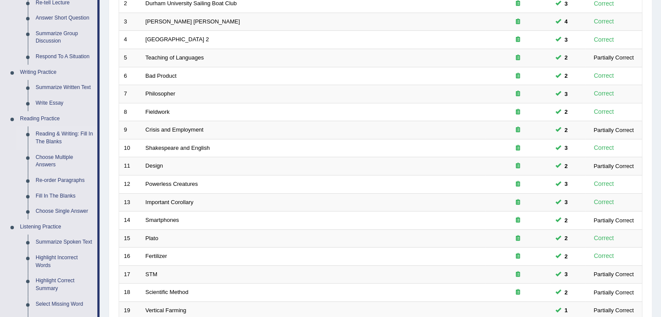
scroll to position [166, 0]
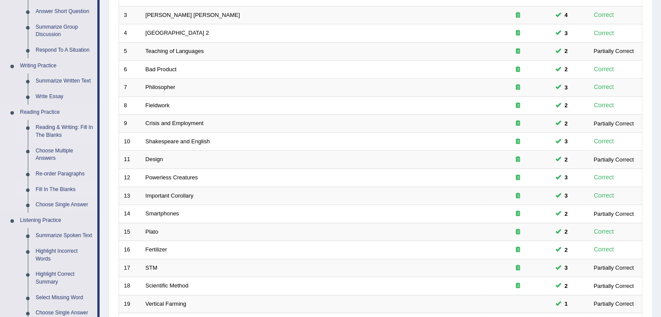
click at [71, 183] on link "Fill In The Blanks" at bounding box center [65, 190] width 66 height 16
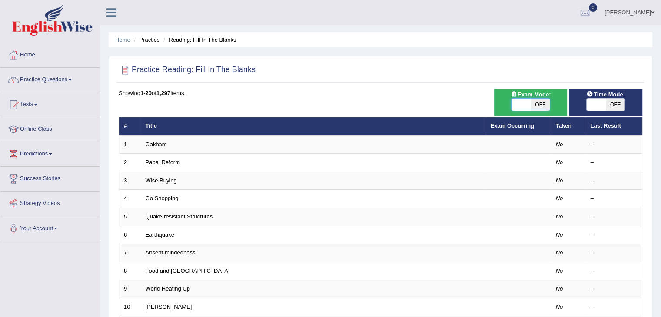
click at [517, 105] on span at bounding box center [521, 105] width 19 height 12
checkbox input "true"
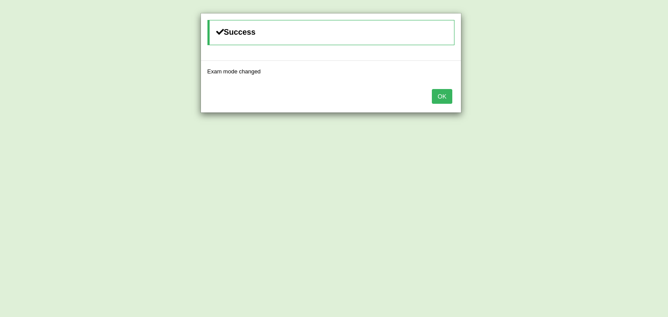
click at [440, 93] on button "OK" at bounding box center [442, 96] width 20 height 15
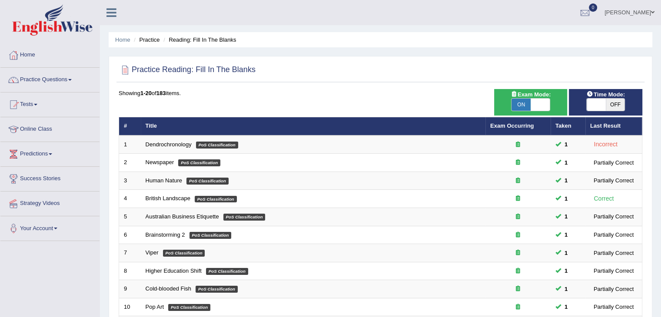
click at [591, 108] on span at bounding box center [596, 105] width 19 height 12
checkbox input "true"
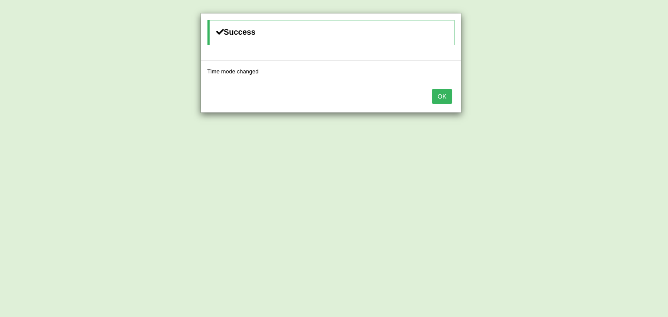
click at [446, 95] on button "OK" at bounding box center [442, 96] width 20 height 15
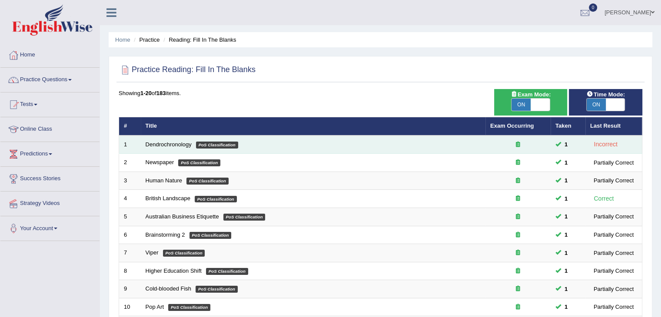
click at [164, 140] on td "Dendrochronology PoS Classification" at bounding box center [313, 145] width 345 height 18
click at [163, 141] on link "Dendrochronology" at bounding box center [169, 144] width 46 height 7
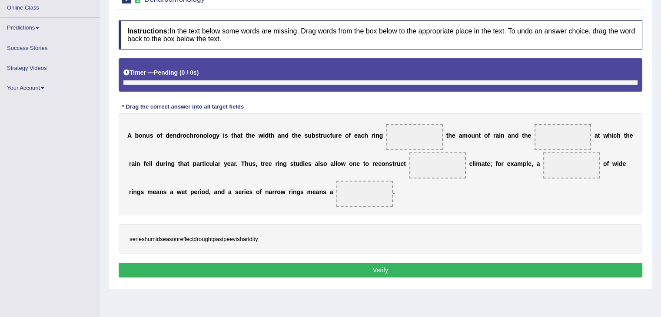
scroll to position [122, 0]
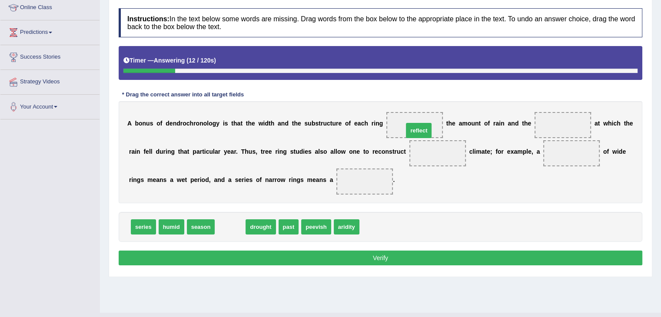
drag, startPoint x: 231, startPoint y: 227, endPoint x: 419, endPoint y: 130, distance: 211.9
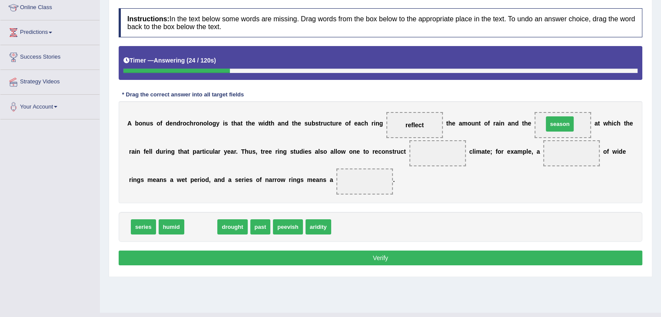
drag, startPoint x: 193, startPoint y: 230, endPoint x: 552, endPoint y: 127, distance: 373.6
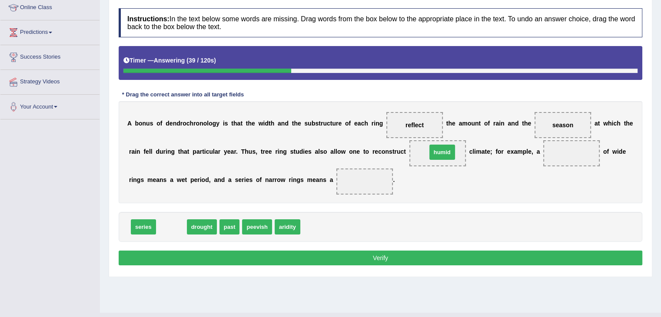
drag, startPoint x: 172, startPoint y: 225, endPoint x: 443, endPoint y: 150, distance: 281.0
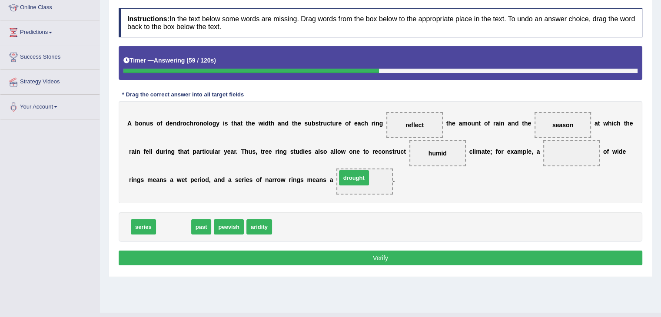
drag, startPoint x: 177, startPoint y: 227, endPoint x: 358, endPoint y: 178, distance: 187.0
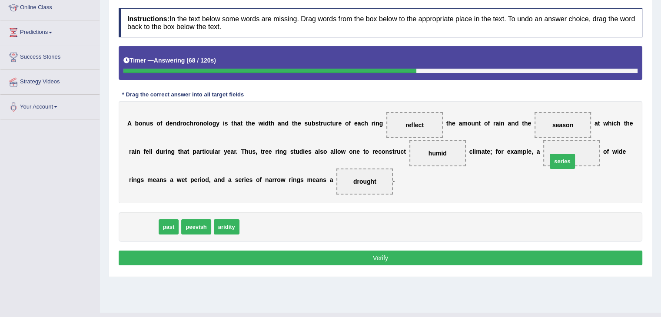
drag, startPoint x: 146, startPoint y: 226, endPoint x: 572, endPoint y: 155, distance: 431.6
click at [394, 260] on button "Verify" at bounding box center [381, 258] width 524 height 15
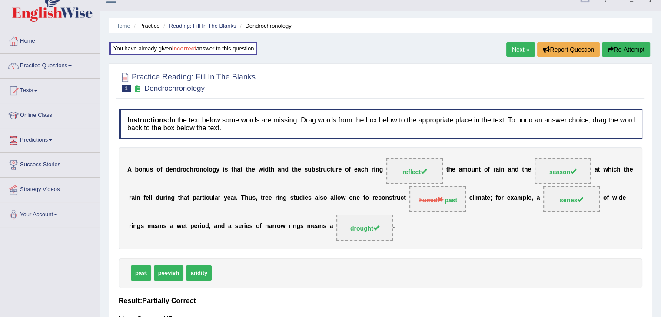
scroll to position [0, 0]
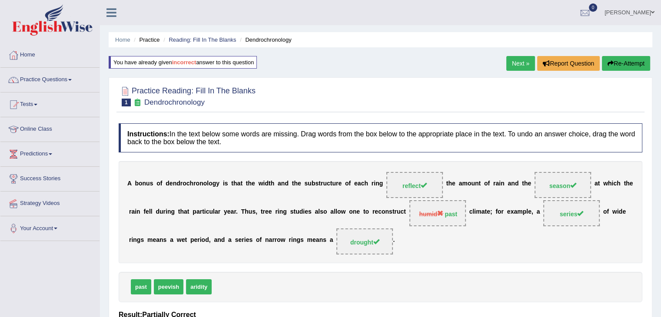
click at [521, 67] on link "Next »" at bounding box center [520, 63] width 29 height 15
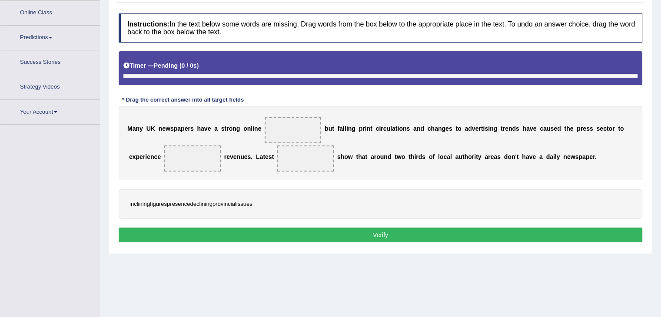
scroll to position [131, 0]
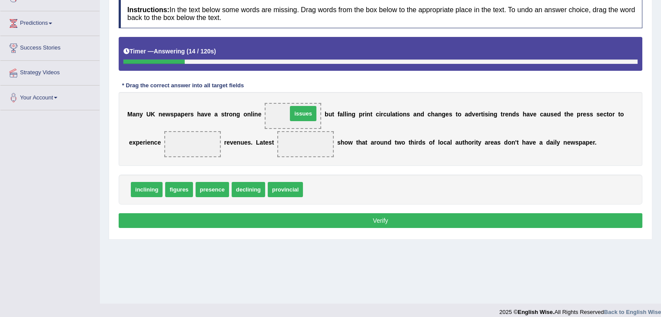
drag, startPoint x: 325, startPoint y: 191, endPoint x: 310, endPoint y: 115, distance: 77.7
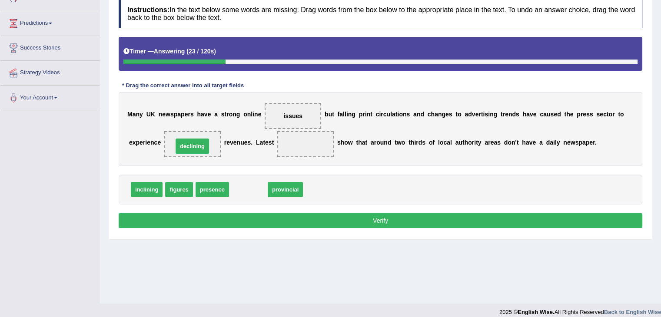
drag, startPoint x: 256, startPoint y: 187, endPoint x: 200, endPoint y: 146, distance: 69.3
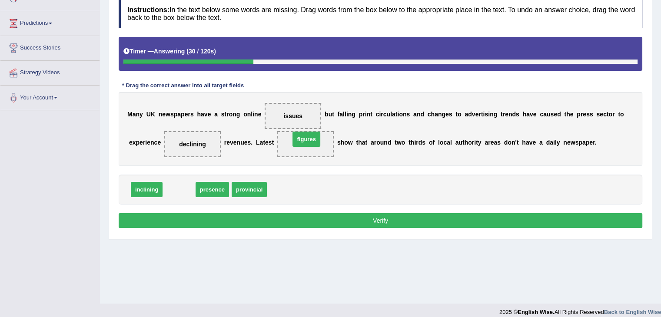
drag, startPoint x: 181, startPoint y: 186, endPoint x: 319, endPoint y: 137, distance: 146.3
click at [374, 220] on button "Verify" at bounding box center [381, 220] width 524 height 15
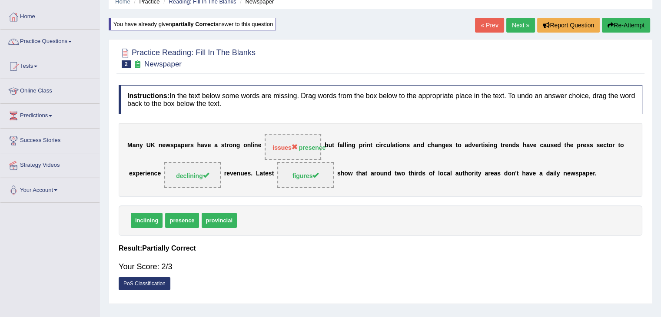
scroll to position [28, 0]
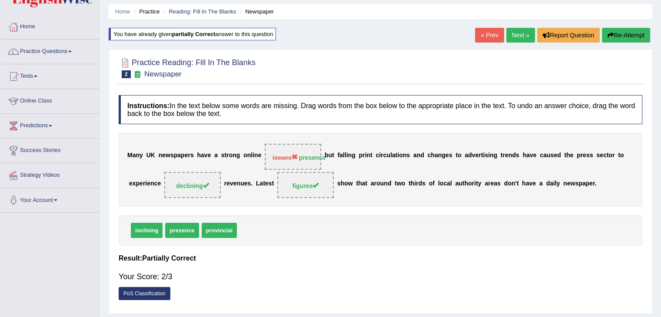
click at [520, 31] on link "Next »" at bounding box center [520, 35] width 29 height 15
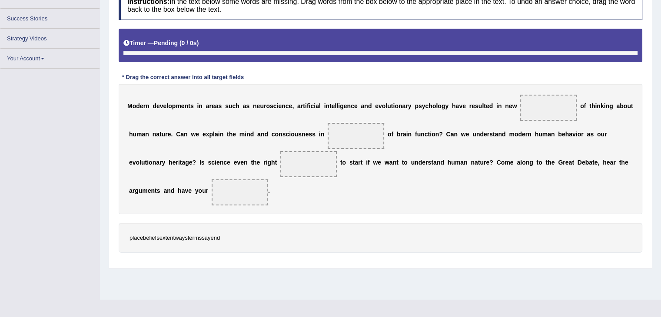
scroll to position [139, 0]
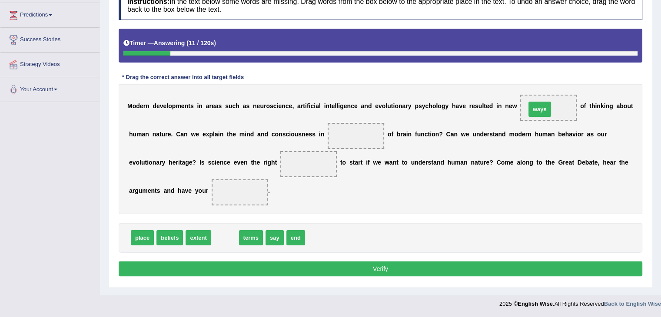
drag, startPoint x: 222, startPoint y: 240, endPoint x: 537, endPoint y: 110, distance: 340.2
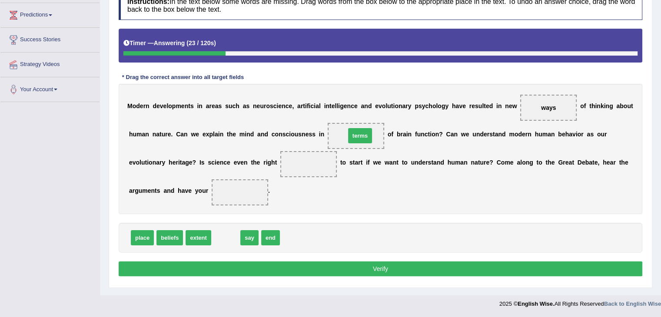
drag, startPoint x: 226, startPoint y: 238, endPoint x: 361, endPoint y: 136, distance: 168.8
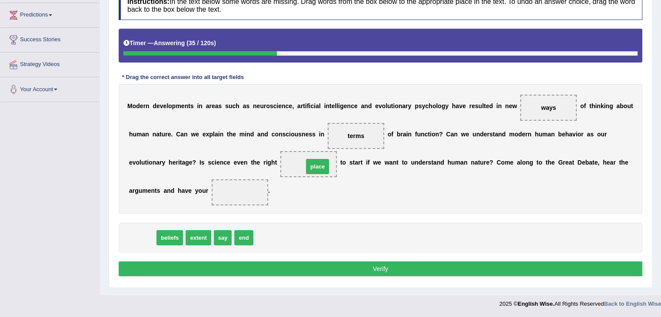
drag, startPoint x: 138, startPoint y: 239, endPoint x: 313, endPoint y: 166, distance: 189.6
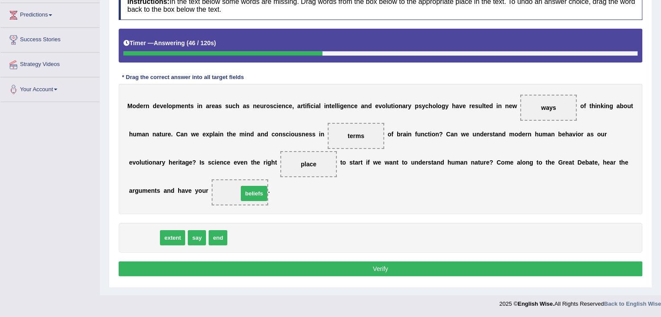
drag, startPoint x: 135, startPoint y: 235, endPoint x: 245, endPoint y: 190, distance: 119.5
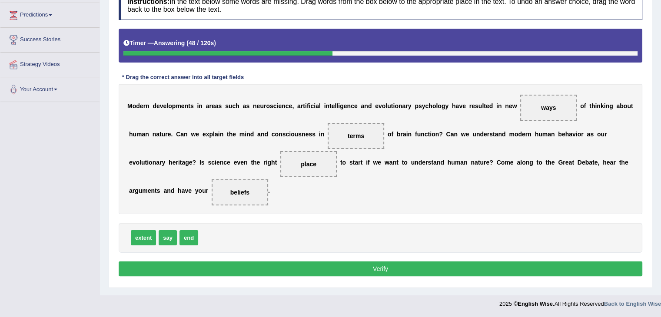
click at [247, 263] on button "Verify" at bounding box center [381, 269] width 524 height 15
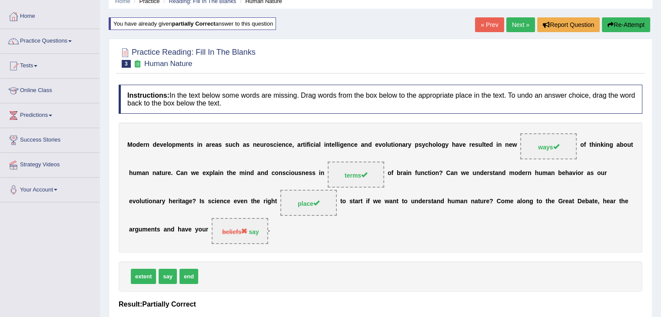
scroll to position [0, 0]
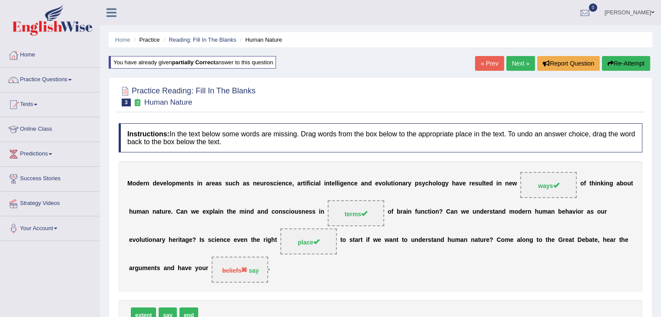
click at [512, 63] on link "Next »" at bounding box center [520, 63] width 29 height 15
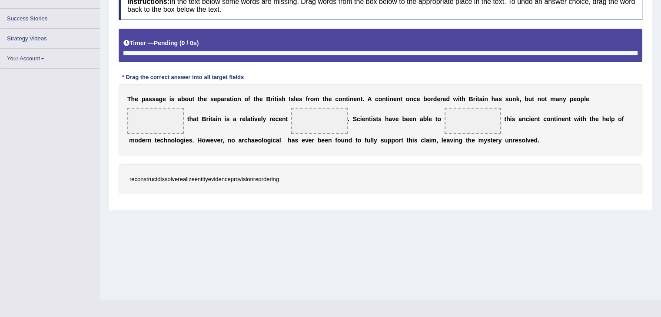
scroll to position [139, 0]
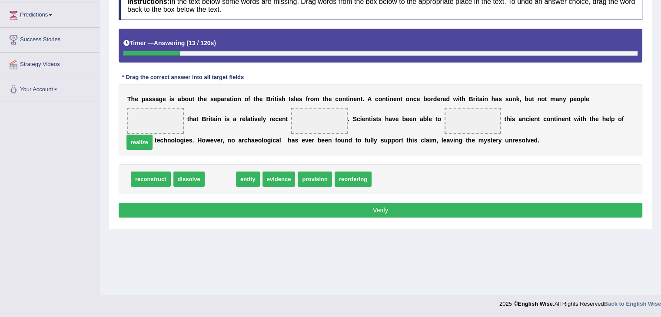
drag, startPoint x: 221, startPoint y: 176, endPoint x: 147, endPoint y: 133, distance: 85.7
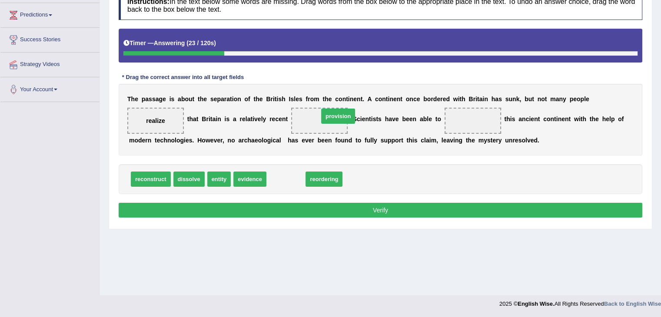
drag, startPoint x: 294, startPoint y: 174, endPoint x: 341, endPoint y: 109, distance: 81.0
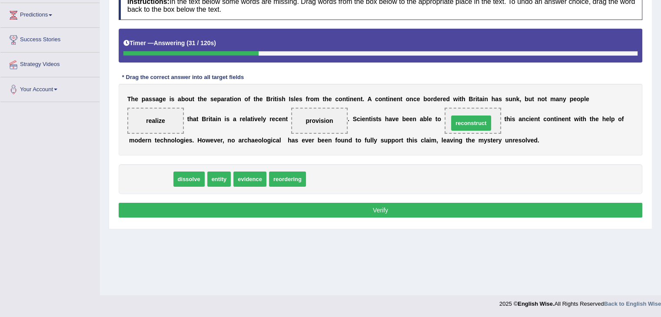
drag, startPoint x: 163, startPoint y: 180, endPoint x: 484, endPoint y: 124, distance: 325.2
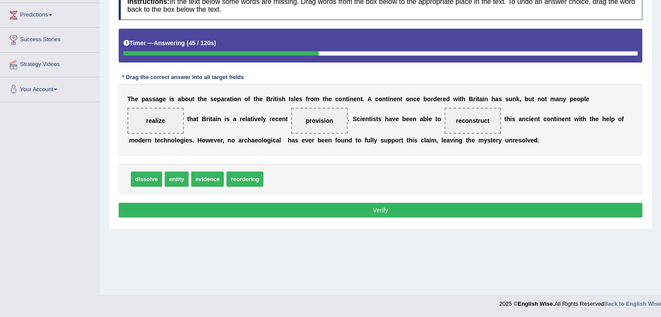
click at [316, 207] on button "Verify" at bounding box center [381, 210] width 524 height 15
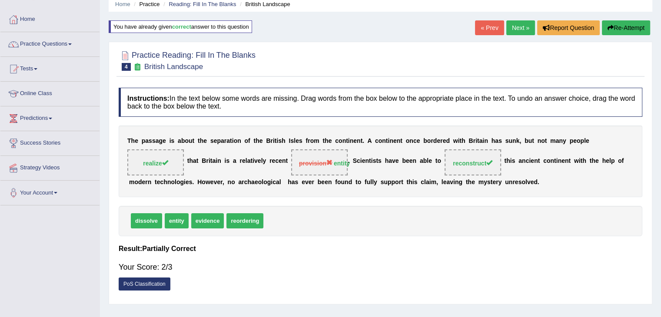
scroll to position [16, 0]
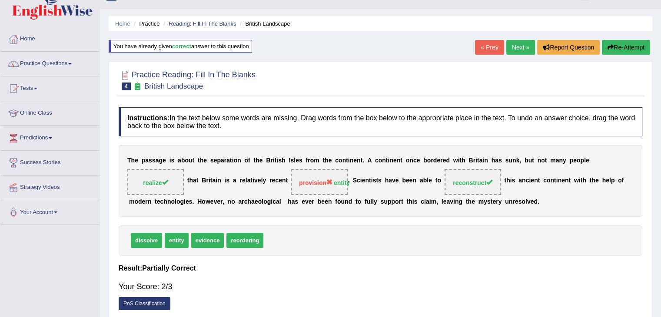
click at [510, 52] on link "Next »" at bounding box center [520, 47] width 29 height 15
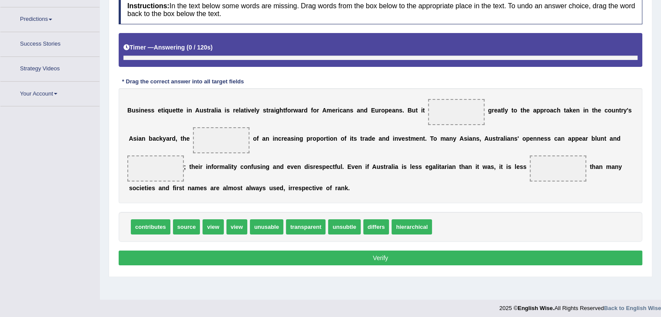
scroll to position [139, 0]
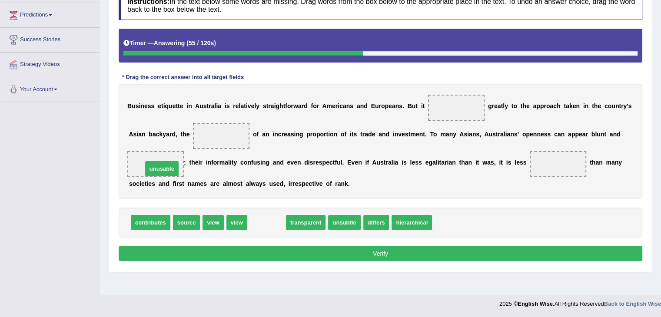
drag, startPoint x: 270, startPoint y: 223, endPoint x: 165, endPoint y: 169, distance: 117.6
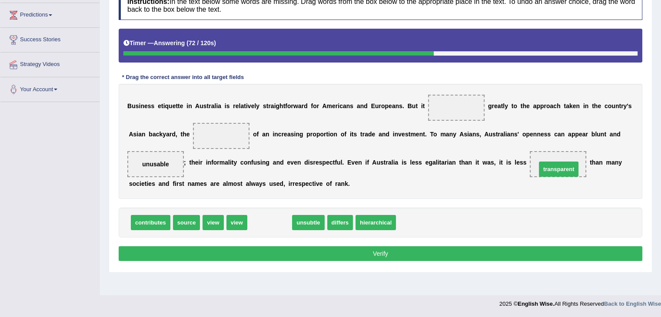
drag, startPoint x: 273, startPoint y: 216, endPoint x: 563, endPoint y: 162, distance: 295.9
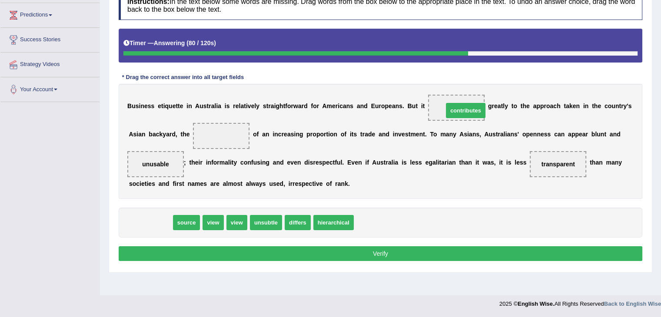
drag, startPoint x: 156, startPoint y: 221, endPoint x: 471, endPoint y: 109, distance: 334.5
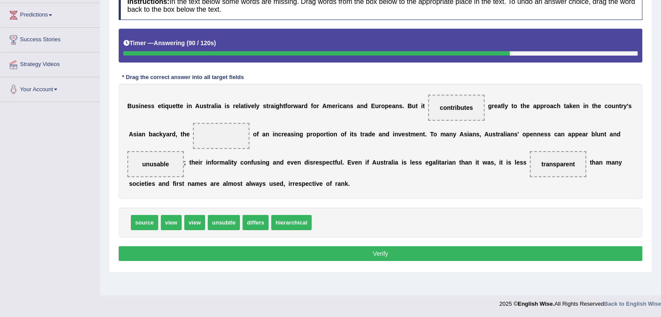
click at [158, 210] on div "source view view unsubtle differs hierarchical" at bounding box center [381, 223] width 524 height 30
drag, startPoint x: 150, startPoint y: 227, endPoint x: 212, endPoint y: 138, distance: 109.3
click at [307, 251] on button "Verify" at bounding box center [381, 253] width 524 height 15
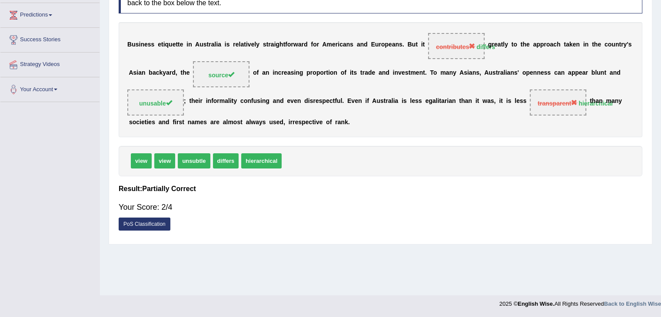
scroll to position [0, 0]
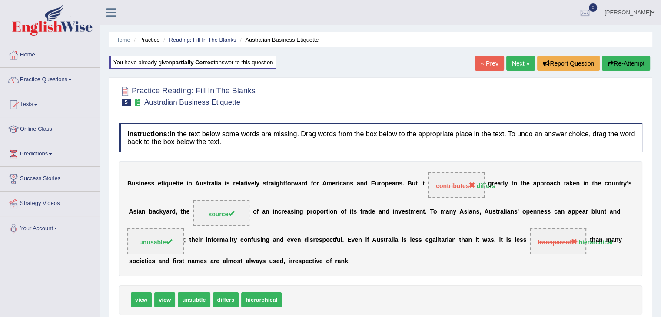
click at [508, 67] on link "Next »" at bounding box center [520, 63] width 29 height 15
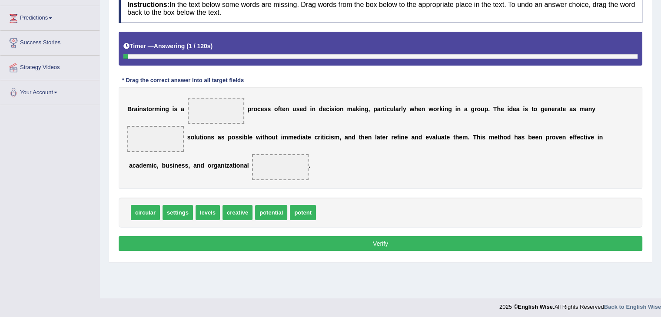
scroll to position [139, 0]
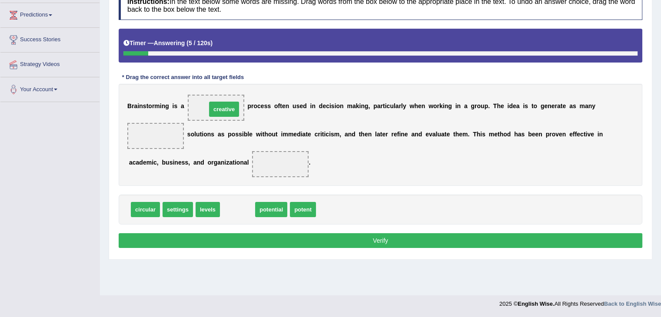
drag, startPoint x: 237, startPoint y: 207, endPoint x: 223, endPoint y: 107, distance: 101.3
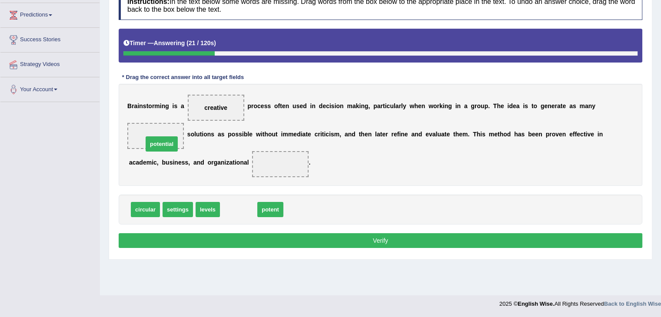
drag, startPoint x: 240, startPoint y: 213, endPoint x: 160, endPoint y: 141, distance: 107.1
drag, startPoint x: 224, startPoint y: 184, endPoint x: 292, endPoint y: 148, distance: 76.2
click at [292, 148] on div "B r a i n s t o r m i n g i s a creative p r o c e s s o f t e n u s e d i n d …" at bounding box center [381, 135] width 524 height 102
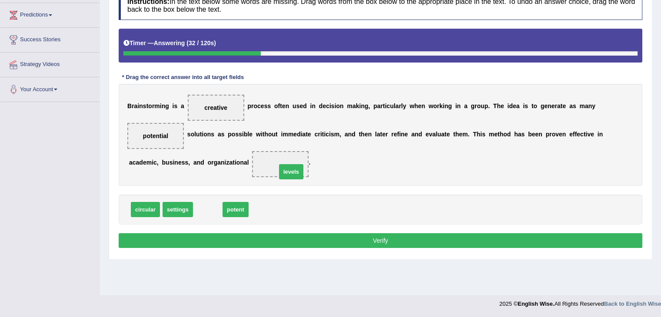
drag, startPoint x: 203, startPoint y: 210, endPoint x: 276, endPoint y: 168, distance: 84.5
click at [303, 239] on button "Verify" at bounding box center [381, 240] width 524 height 15
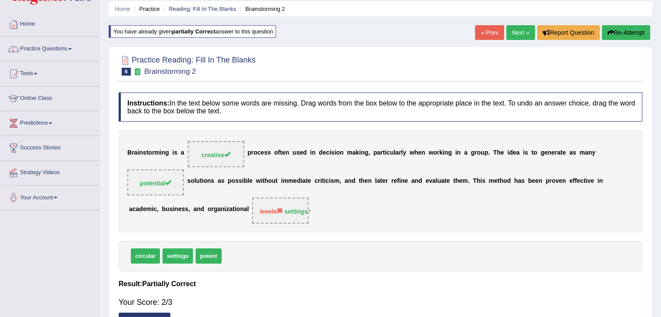
scroll to position [30, 0]
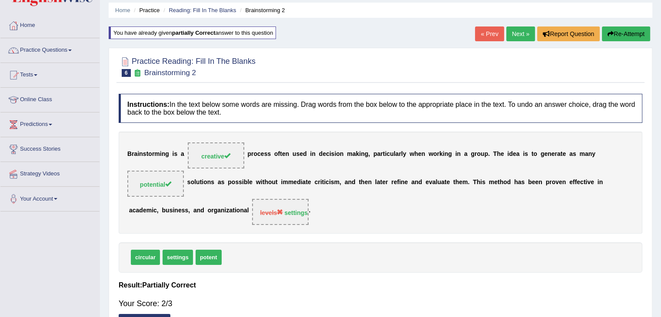
click at [513, 40] on link "Next »" at bounding box center [520, 34] width 29 height 15
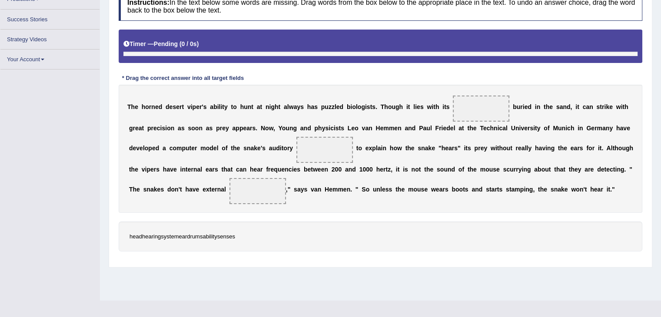
scroll to position [135, 0]
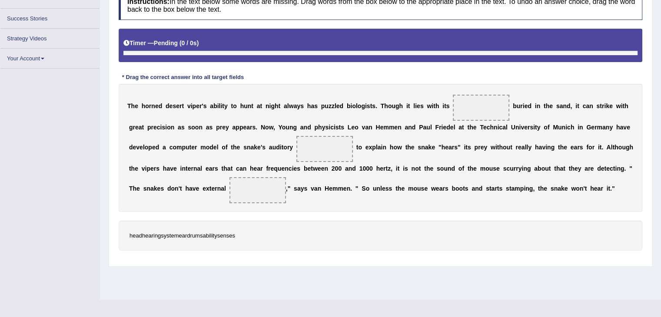
click at [467, 114] on span at bounding box center [481, 108] width 57 height 26
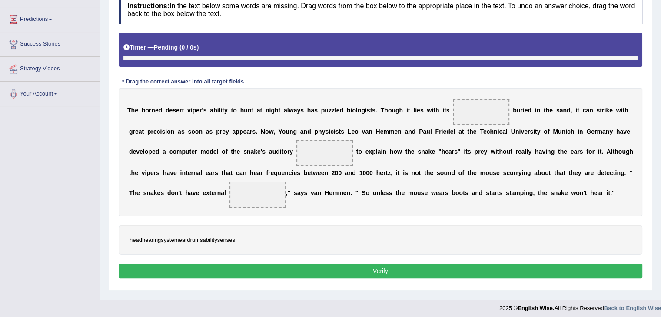
scroll to position [139, 0]
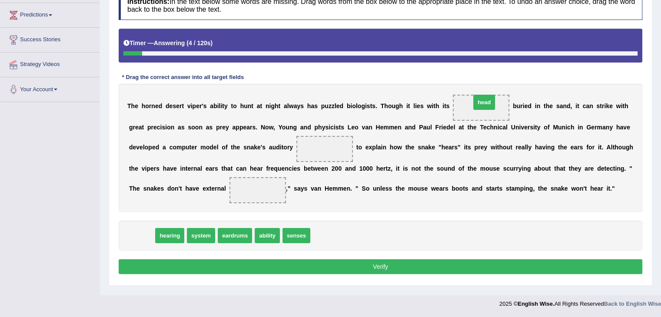
drag, startPoint x: 141, startPoint y: 237, endPoint x: 484, endPoint y: 103, distance: 367.8
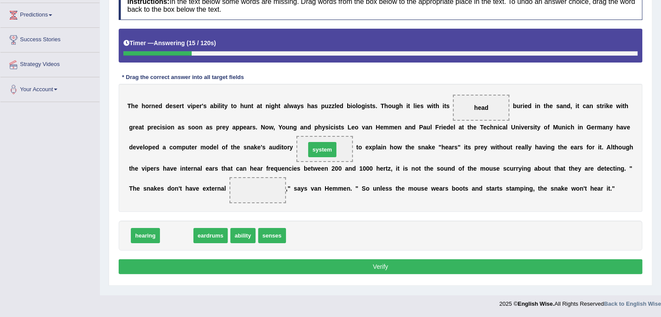
drag, startPoint x: 176, startPoint y: 237, endPoint x: 323, endPoint y: 150, distance: 170.2
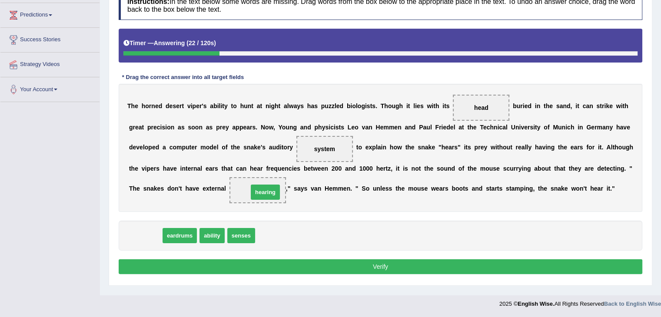
drag, startPoint x: 153, startPoint y: 232, endPoint x: 273, endPoint y: 188, distance: 127.8
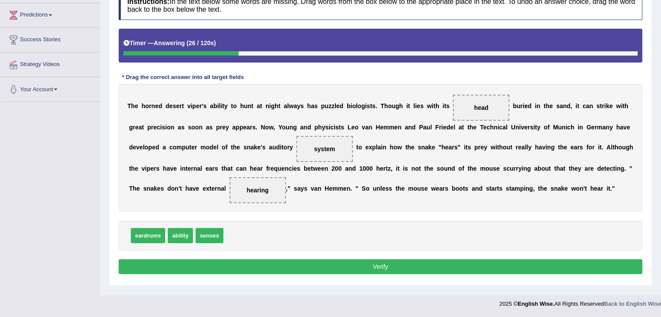
click at [355, 266] on button "Verify" at bounding box center [381, 267] width 524 height 15
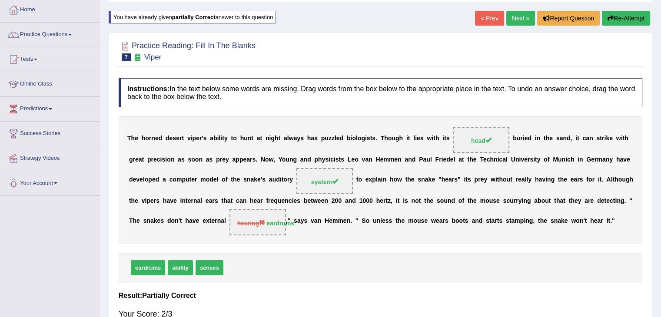
scroll to position [38, 0]
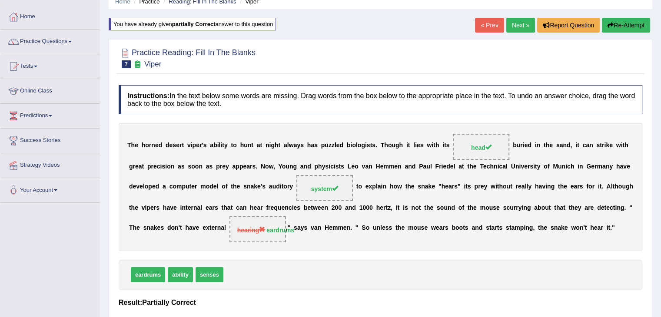
click at [517, 20] on link "Next »" at bounding box center [520, 25] width 29 height 15
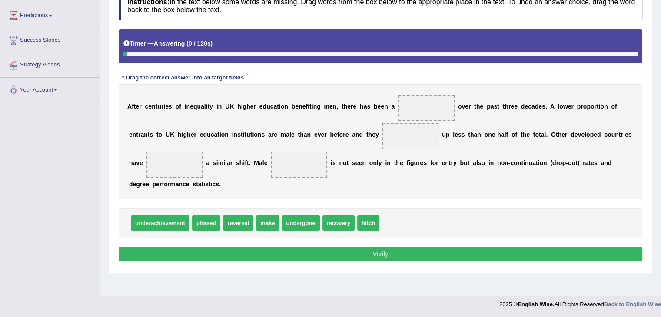
scroll to position [139, 0]
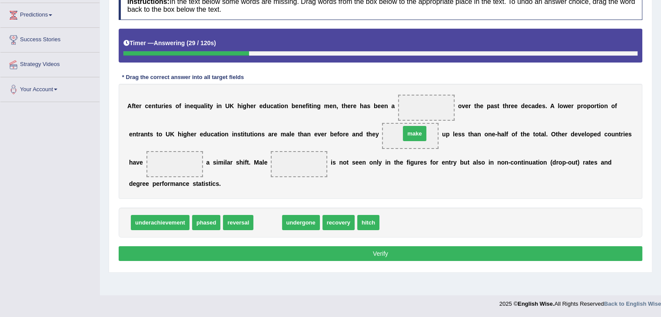
drag, startPoint x: 274, startPoint y: 217, endPoint x: 419, endPoint y: 129, distance: 169.3
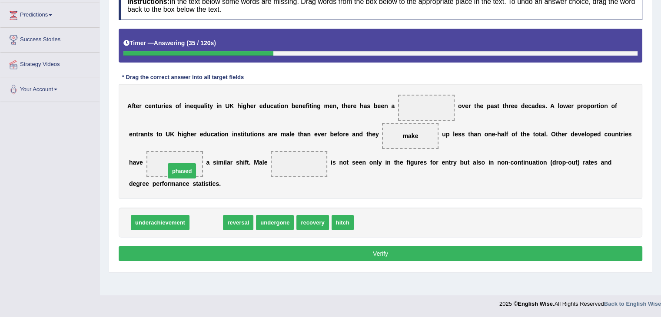
drag, startPoint x: 207, startPoint y: 216, endPoint x: 183, endPoint y: 164, distance: 57.2
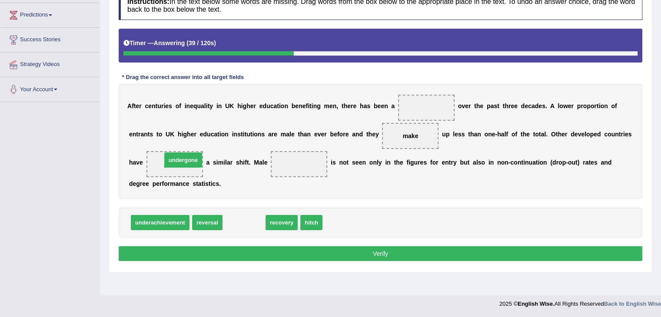
drag, startPoint x: 245, startPoint y: 225, endPoint x: 184, endPoint y: 162, distance: 87.6
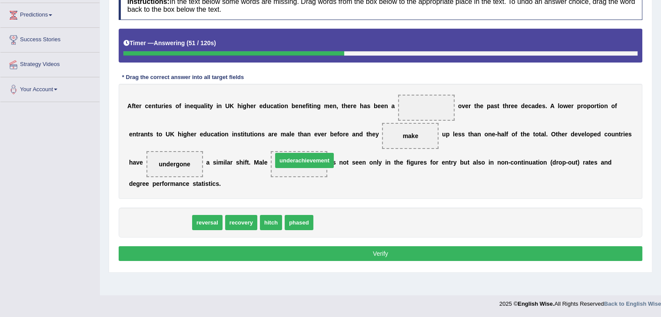
drag, startPoint x: 167, startPoint y: 223, endPoint x: 312, endPoint y: 161, distance: 157.1
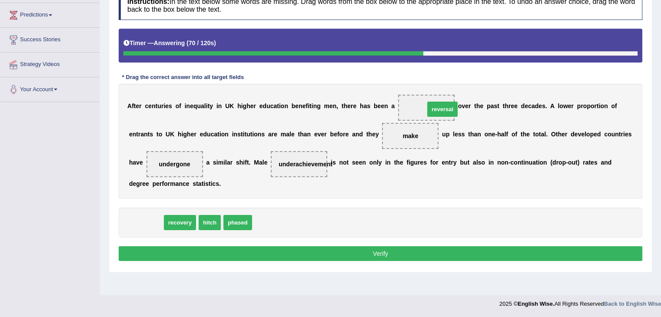
drag, startPoint x: 147, startPoint y: 223, endPoint x: 436, endPoint y: 117, distance: 308.1
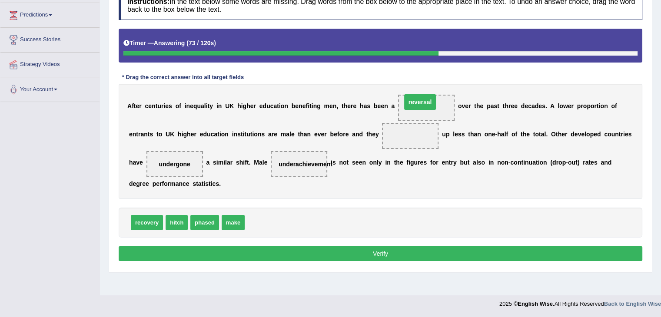
drag, startPoint x: 411, startPoint y: 136, endPoint x: 421, endPoint y: 102, distance: 35.2
drag, startPoint x: 236, startPoint y: 225, endPoint x: 421, endPoint y: 138, distance: 203.8
click at [381, 252] on button "Verify" at bounding box center [381, 253] width 524 height 15
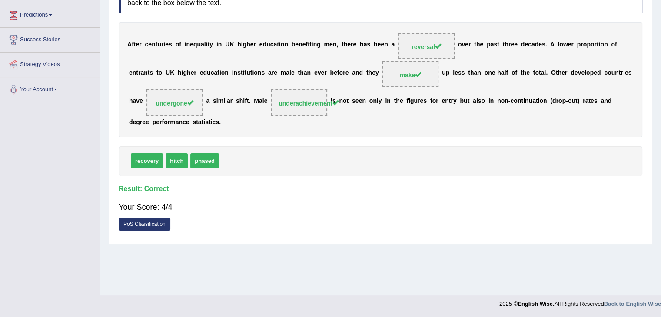
scroll to position [0, 0]
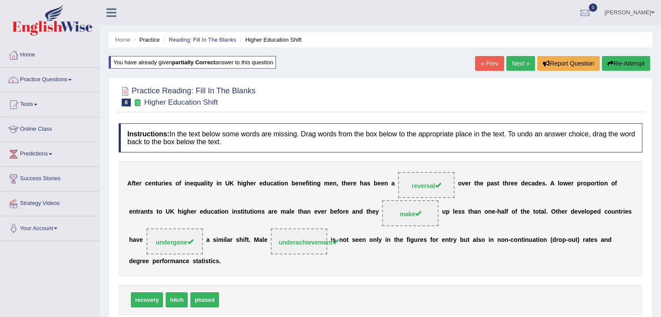
click at [515, 59] on link "Next »" at bounding box center [520, 63] width 29 height 15
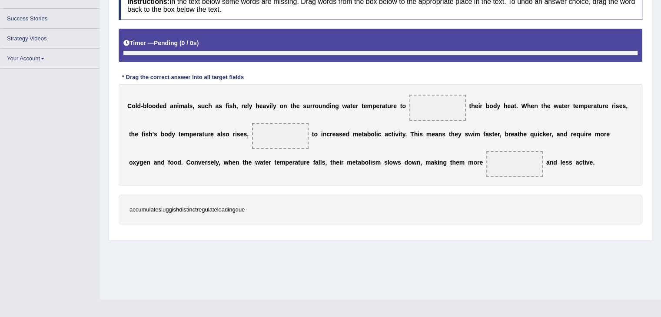
scroll to position [139, 0]
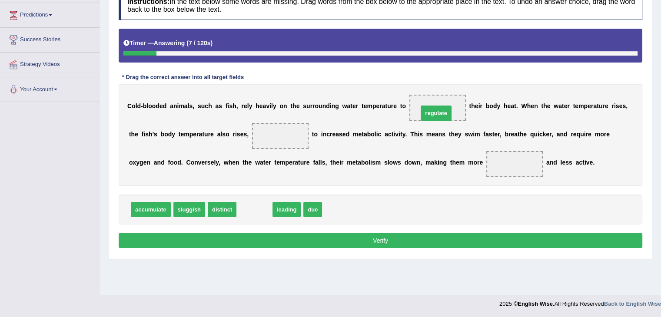
drag, startPoint x: 258, startPoint y: 206, endPoint x: 441, endPoint y: 107, distance: 207.3
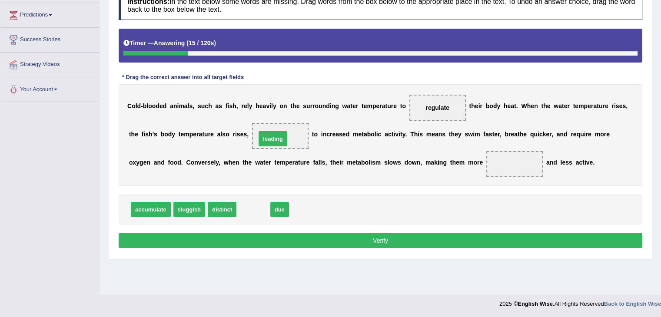
drag, startPoint x: 260, startPoint y: 210, endPoint x: 280, endPoint y: 140, distance: 73.1
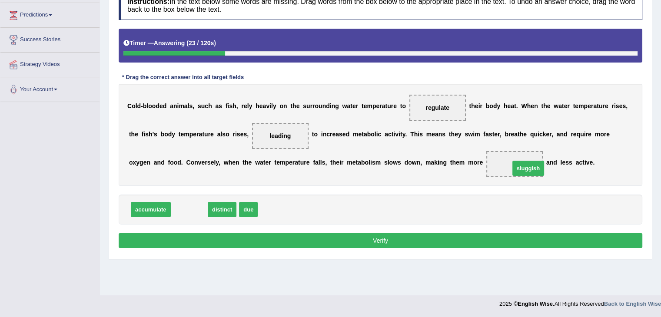
drag, startPoint x: 183, startPoint y: 209, endPoint x: 519, endPoint y: 167, distance: 338.2
click at [424, 237] on button "Verify" at bounding box center [381, 240] width 524 height 15
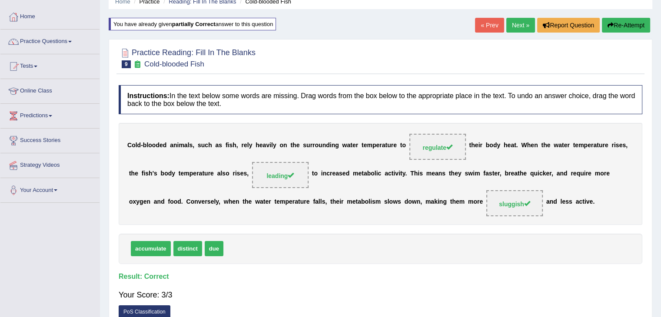
scroll to position [9, 0]
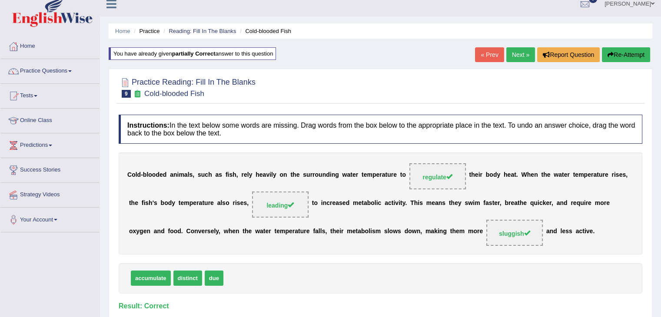
click at [515, 57] on link "Next »" at bounding box center [520, 54] width 29 height 15
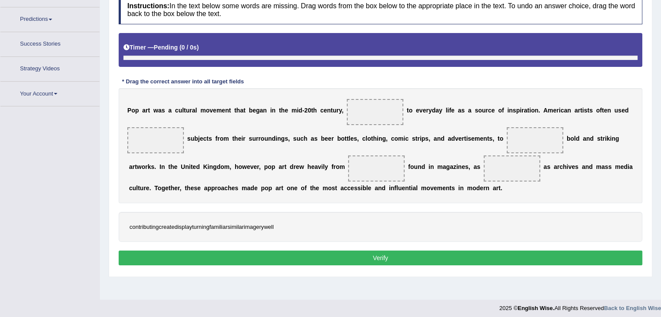
scroll to position [139, 0]
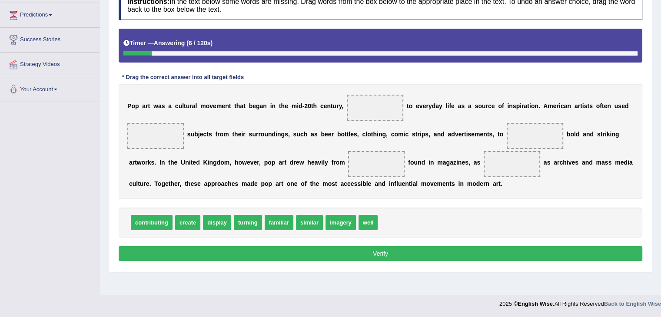
click at [172, 223] on span "contributing" at bounding box center [152, 222] width 42 height 15
drag, startPoint x: 253, startPoint y: 223, endPoint x: 382, endPoint y: 102, distance: 176.8
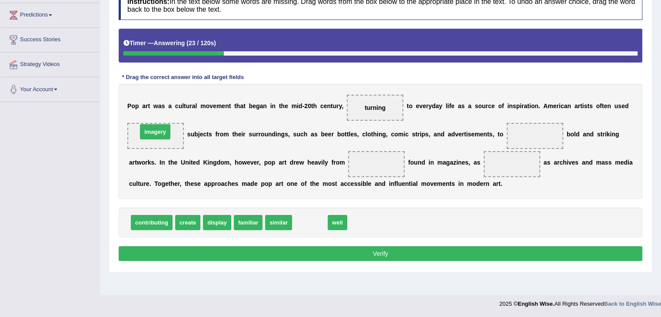
drag, startPoint x: 313, startPoint y: 228, endPoint x: 158, endPoint y: 137, distance: 179.7
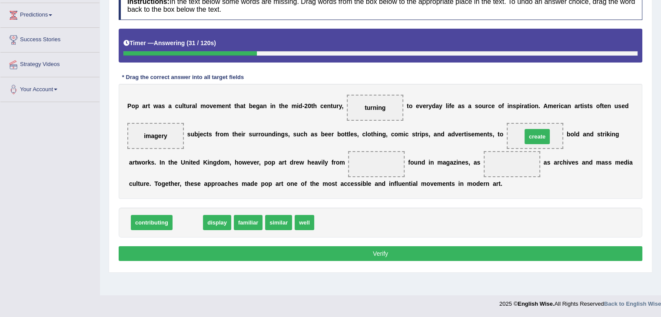
drag, startPoint x: 190, startPoint y: 216, endPoint x: 546, endPoint y: 126, distance: 367.2
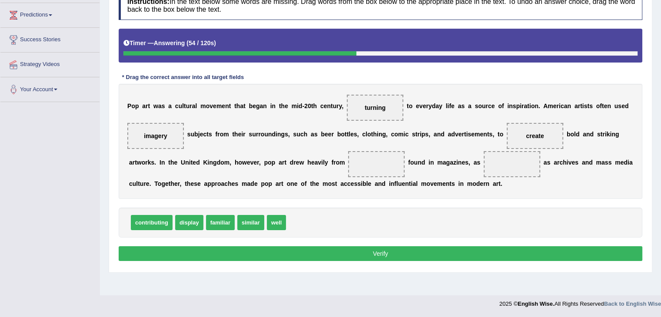
click at [160, 138] on span "imagery" at bounding box center [155, 136] width 57 height 26
drag, startPoint x: 284, startPoint y: 221, endPoint x: 510, endPoint y: 164, distance: 232.7
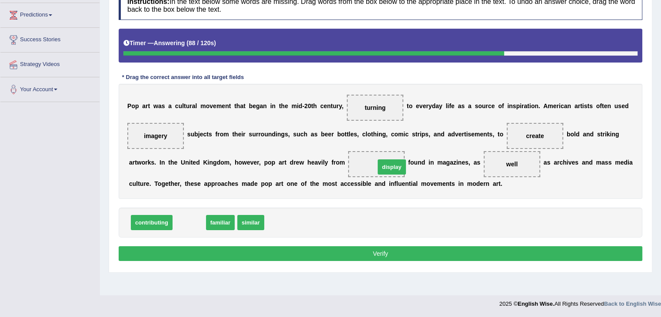
drag, startPoint x: 201, startPoint y: 221, endPoint x: 403, endPoint y: 165, distance: 210.2
click at [386, 252] on button "Verify" at bounding box center [381, 253] width 524 height 15
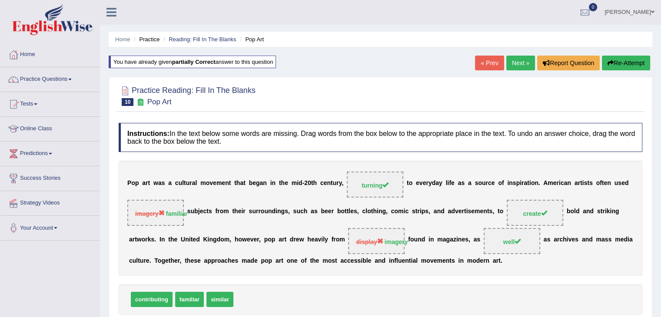
scroll to position [0, 0]
click at [525, 61] on link "Next »" at bounding box center [520, 63] width 29 height 15
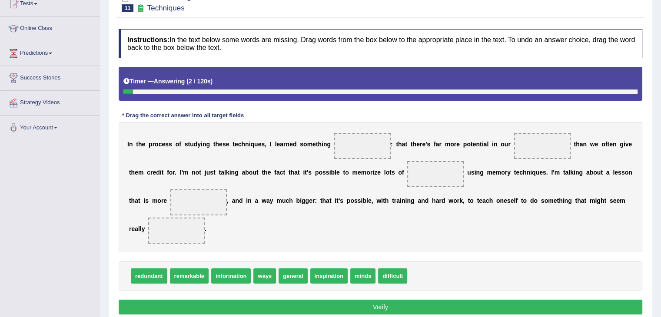
scroll to position [139, 0]
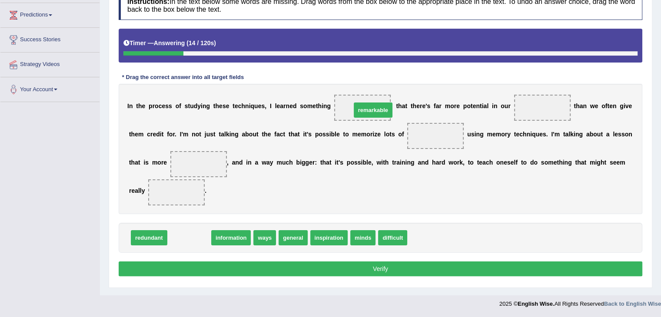
drag, startPoint x: 192, startPoint y: 232, endPoint x: 376, endPoint y: 104, distance: 223.9
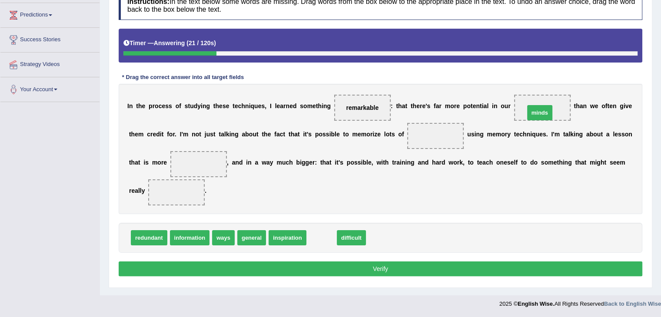
drag, startPoint x: 322, startPoint y: 235, endPoint x: 540, endPoint y: 110, distance: 251.6
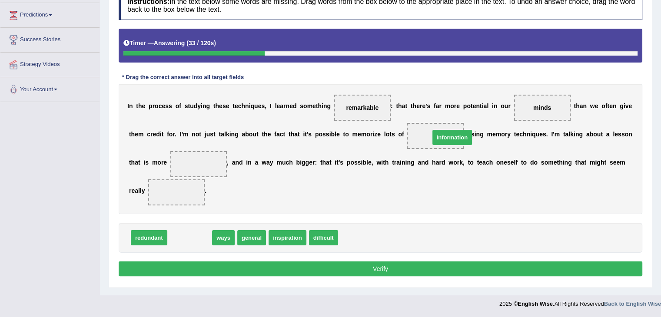
drag, startPoint x: 190, startPoint y: 236, endPoint x: 451, endPoint y: 136, distance: 279.9
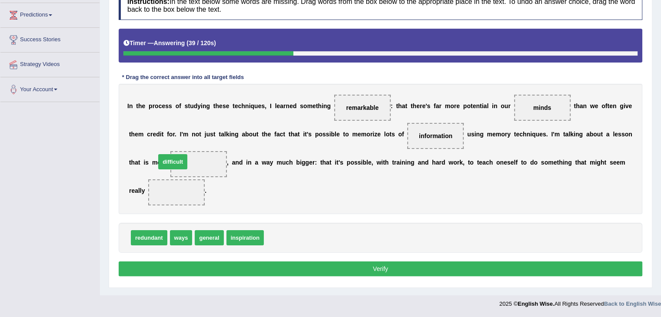
drag, startPoint x: 283, startPoint y: 234, endPoint x: 179, endPoint y: 162, distance: 126.7
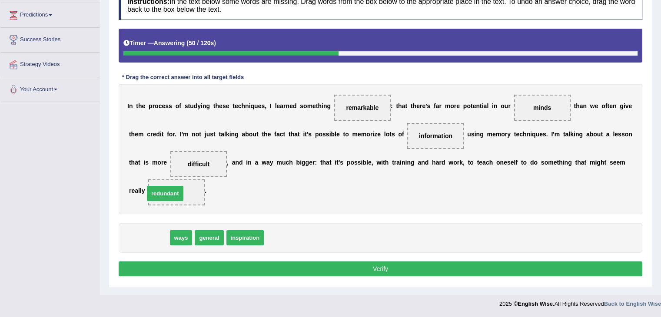
drag, startPoint x: 153, startPoint y: 233, endPoint x: 168, endPoint y: 190, distance: 46.1
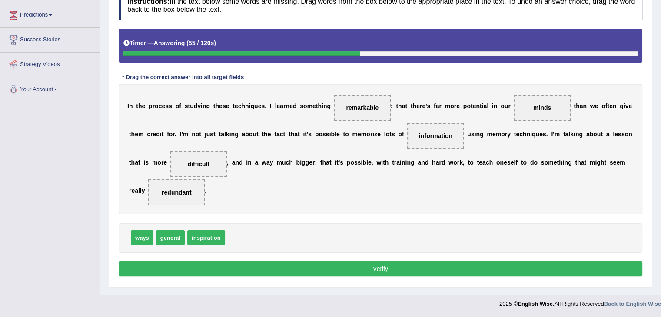
click at [358, 268] on button "Verify" at bounding box center [381, 269] width 524 height 15
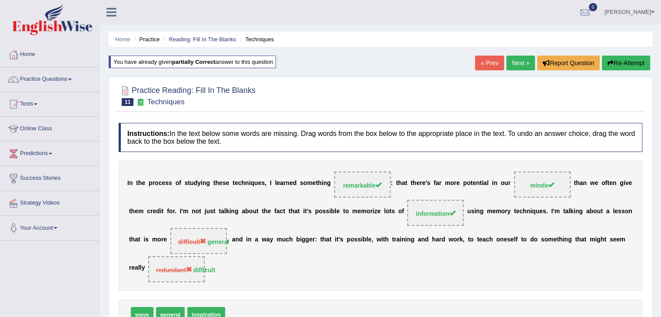
scroll to position [0, 0]
click at [519, 58] on link "Next »" at bounding box center [520, 63] width 29 height 15
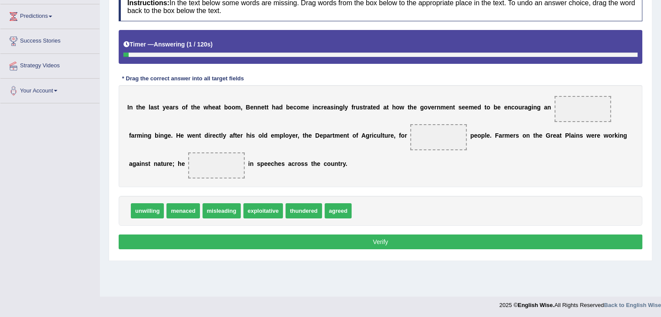
scroll to position [139, 0]
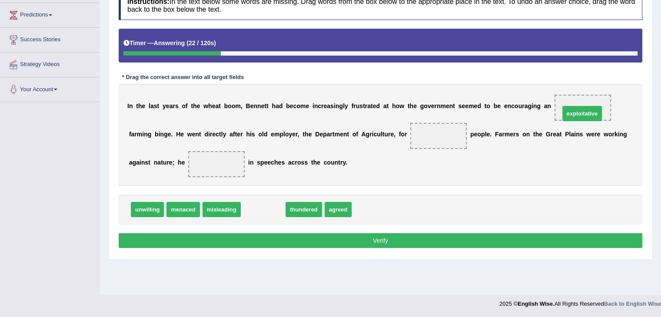
drag, startPoint x: 275, startPoint y: 205, endPoint x: 594, endPoint y: 108, distance: 333.3
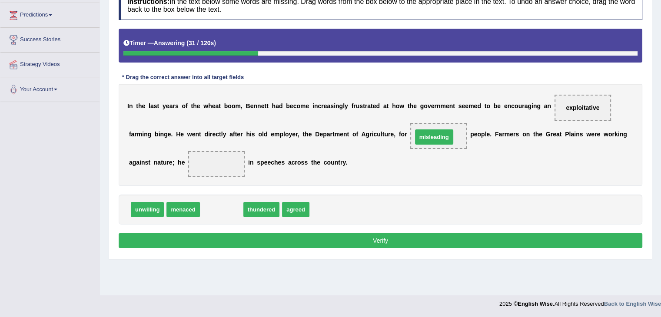
drag, startPoint x: 223, startPoint y: 208, endPoint x: 436, endPoint y: 136, distance: 224.5
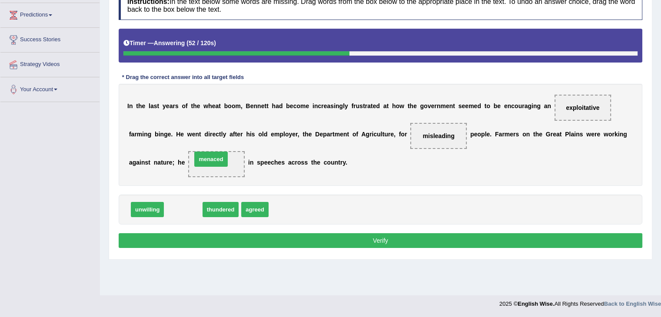
drag, startPoint x: 186, startPoint y: 209, endPoint x: 214, endPoint y: 158, distance: 58.0
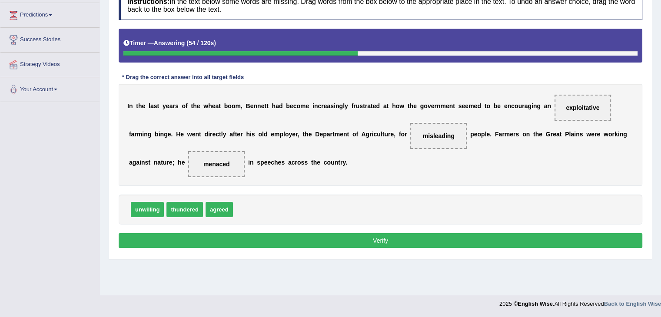
click at [264, 238] on button "Verify" at bounding box center [381, 240] width 524 height 15
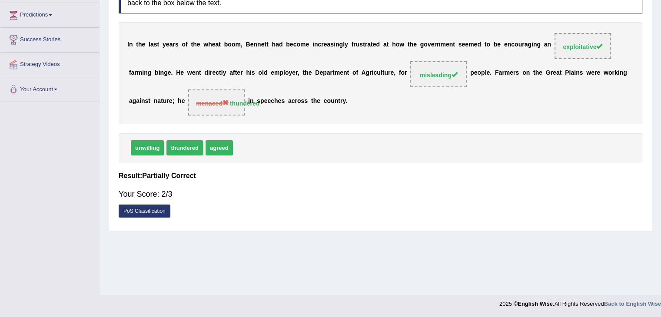
scroll to position [0, 0]
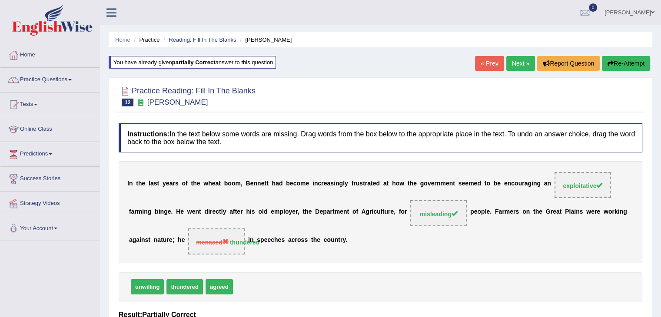
click at [515, 65] on link "Next »" at bounding box center [520, 63] width 29 height 15
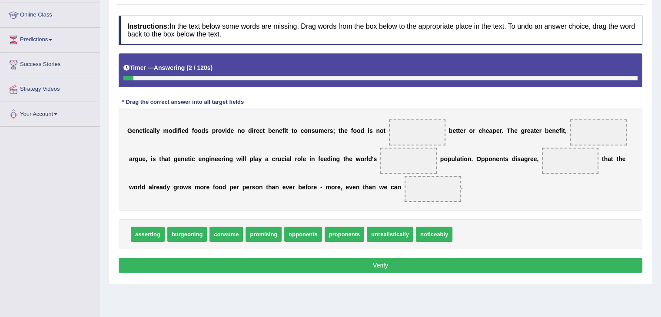
scroll to position [139, 0]
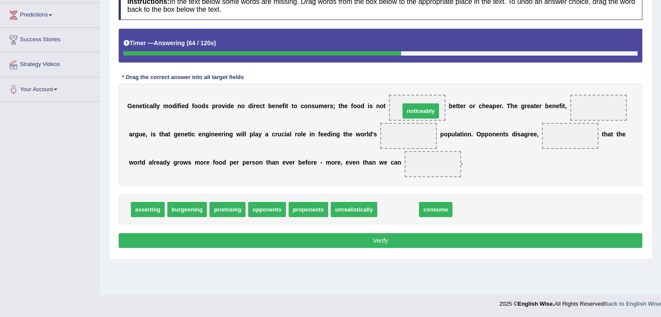
drag, startPoint x: 398, startPoint y: 206, endPoint x: 421, endPoint y: 108, distance: 100.8
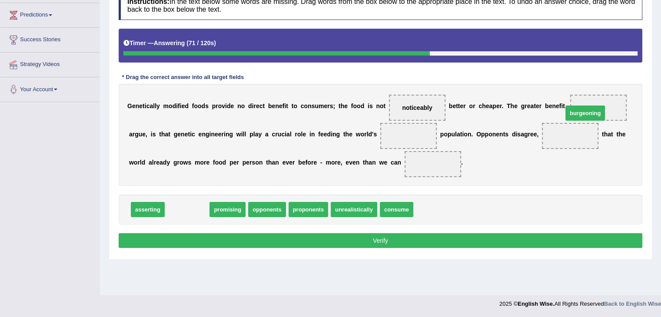
drag, startPoint x: 196, startPoint y: 209, endPoint x: 595, endPoint y: 112, distance: 409.8
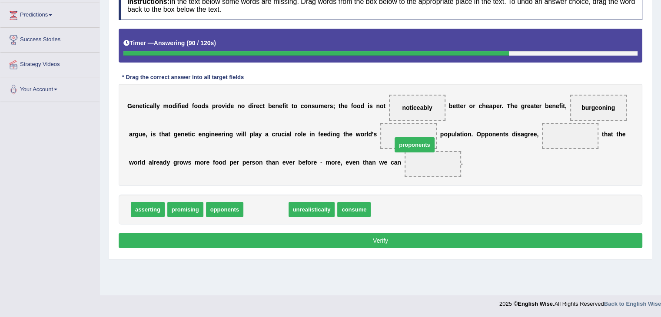
drag, startPoint x: 265, startPoint y: 210, endPoint x: 413, endPoint y: 146, distance: 162.2
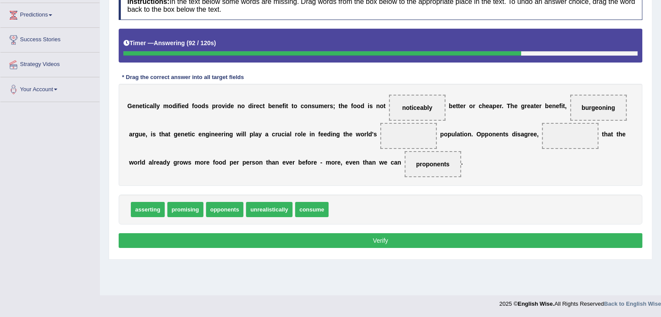
click at [426, 161] on span "proponents" at bounding box center [432, 164] width 33 height 7
drag, startPoint x: 426, startPoint y: 160, endPoint x: 393, endPoint y: 120, distance: 52.2
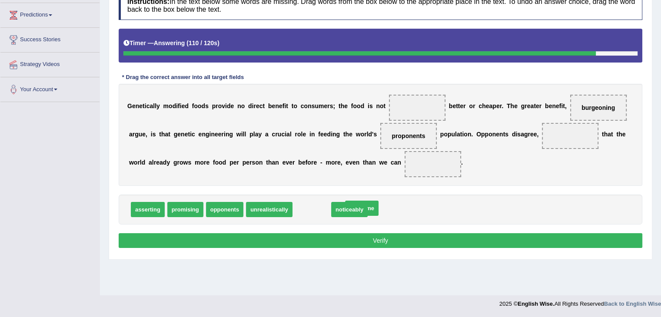
drag, startPoint x: 312, startPoint y: 210, endPoint x: 362, endPoint y: 209, distance: 50.0
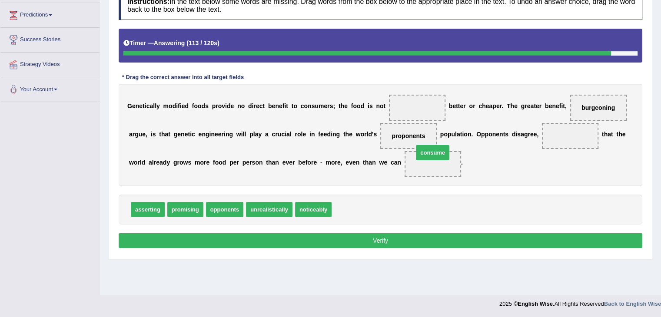
drag, startPoint x: 350, startPoint y: 213, endPoint x: 431, endPoint y: 155, distance: 99.9
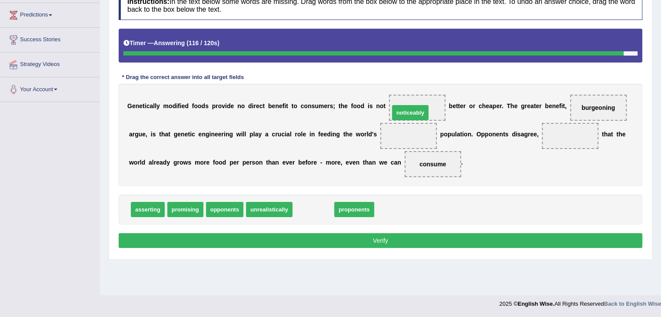
drag, startPoint x: 318, startPoint y: 206, endPoint x: 414, endPoint y: 109, distance: 136.5
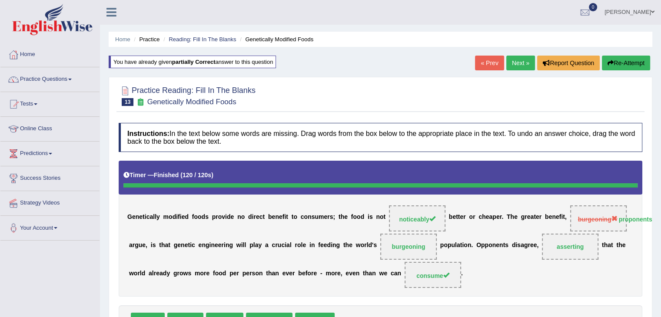
scroll to position [0, 0]
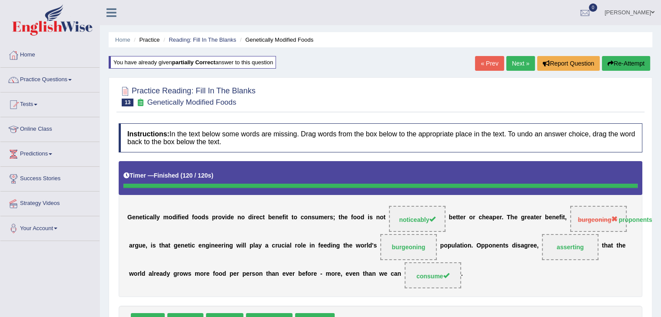
click at [519, 65] on link "Next »" at bounding box center [520, 63] width 29 height 15
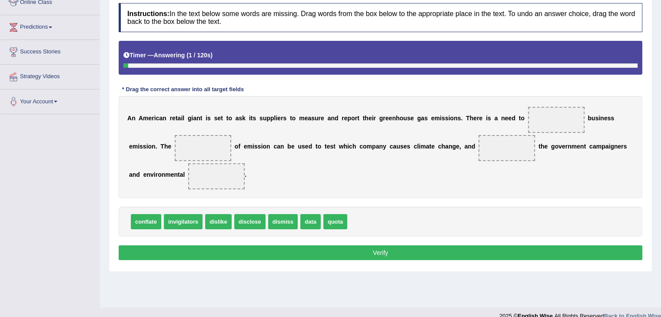
scroll to position [139, 0]
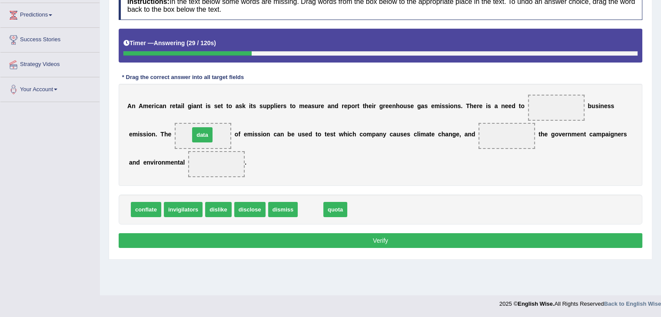
drag, startPoint x: 311, startPoint y: 214, endPoint x: 203, endPoint y: 140, distance: 131.3
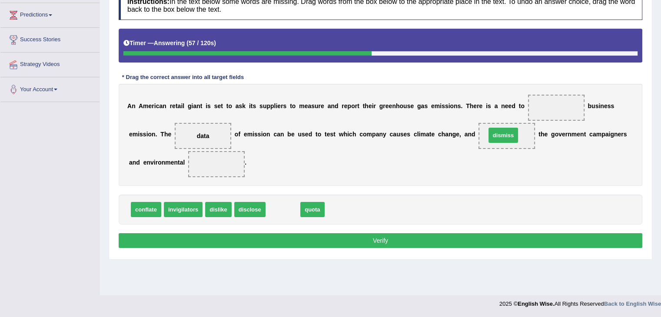
drag, startPoint x: 280, startPoint y: 209, endPoint x: 501, endPoint y: 134, distance: 233.0
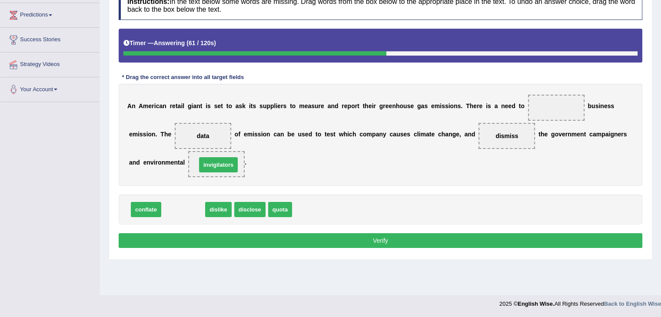
drag, startPoint x: 193, startPoint y: 209, endPoint x: 228, endPoint y: 164, distance: 57.0
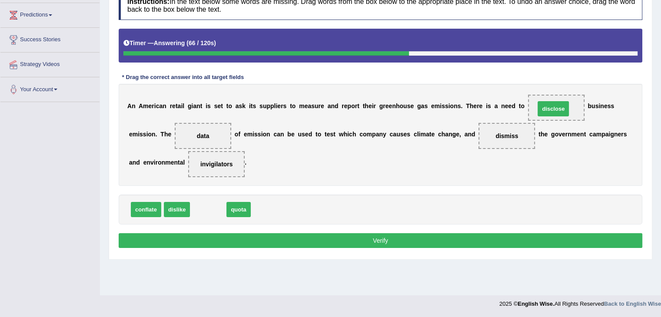
drag, startPoint x: 208, startPoint y: 204, endPoint x: 553, endPoint y: 103, distance: 359.6
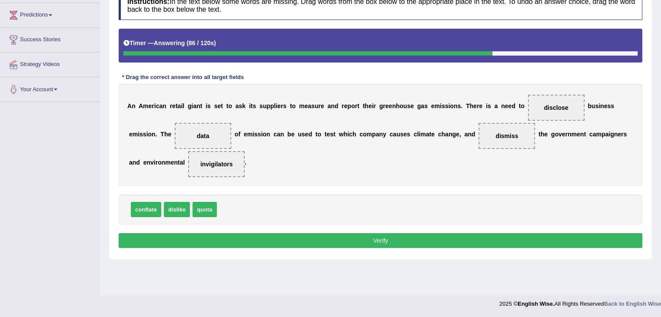
click at [230, 236] on button "Verify" at bounding box center [381, 240] width 524 height 15
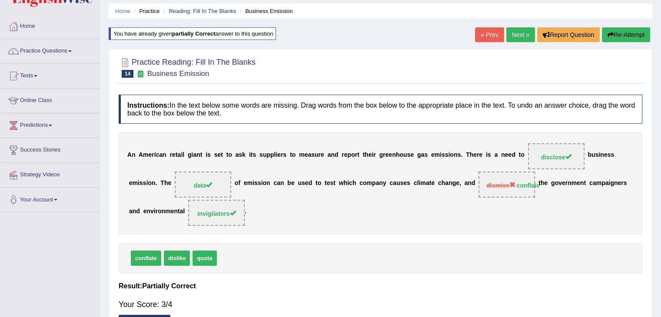
scroll to position [28, 0]
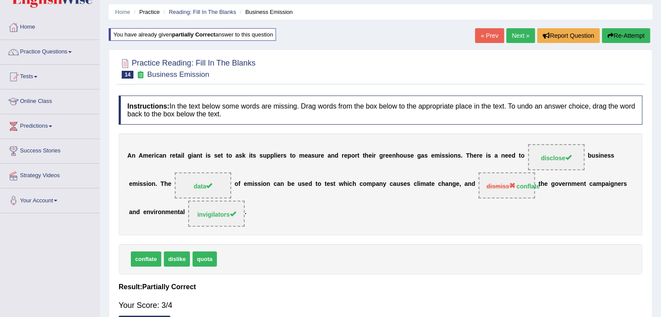
click at [521, 35] on link "Next »" at bounding box center [520, 35] width 29 height 15
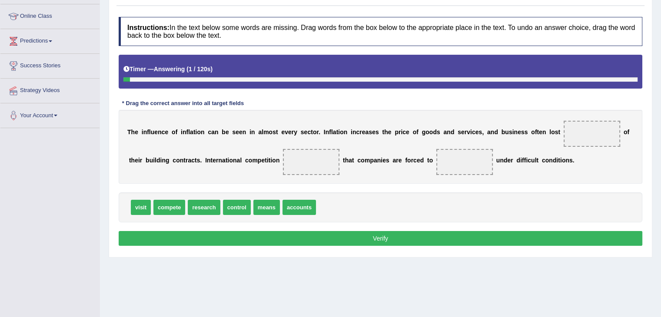
scroll to position [139, 0]
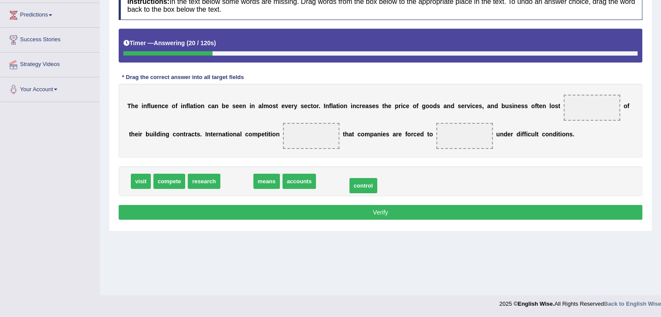
drag, startPoint x: 237, startPoint y: 177, endPoint x: 366, endPoint y: 180, distance: 128.3
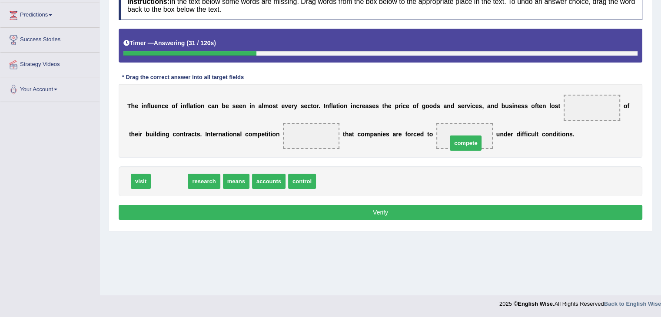
drag, startPoint x: 176, startPoint y: 180, endPoint x: 472, endPoint y: 134, distance: 299.9
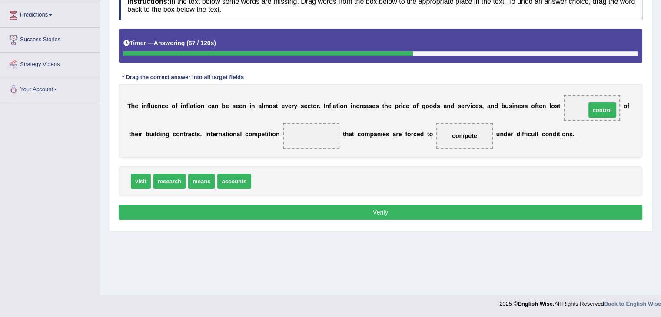
drag, startPoint x: 267, startPoint y: 183, endPoint x: 600, endPoint y: 111, distance: 340.7
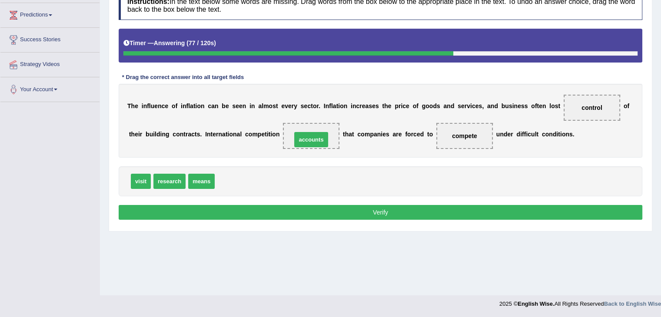
drag, startPoint x: 243, startPoint y: 181, endPoint x: 320, endPoint y: 140, distance: 87.5
click at [334, 205] on button "Verify" at bounding box center [381, 212] width 524 height 15
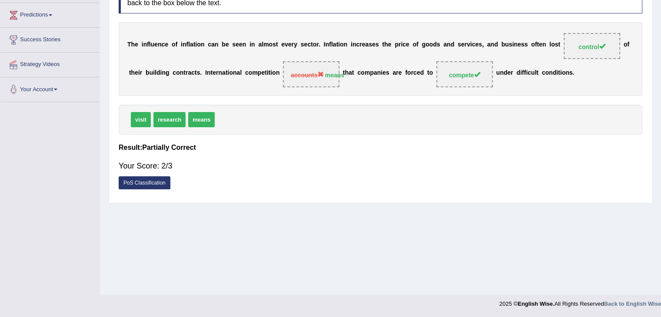
scroll to position [0, 0]
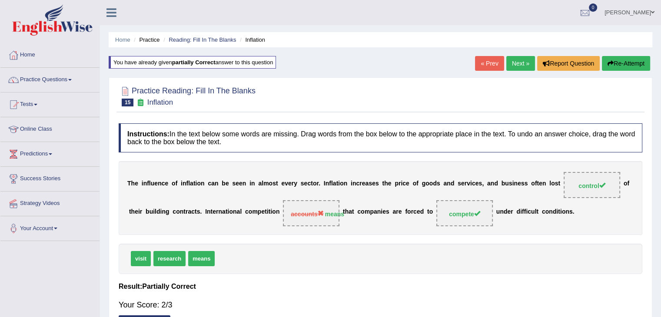
click at [511, 59] on link "Next »" at bounding box center [520, 63] width 29 height 15
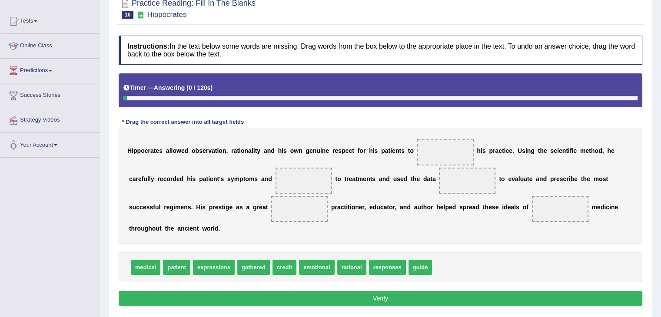
scroll to position [139, 0]
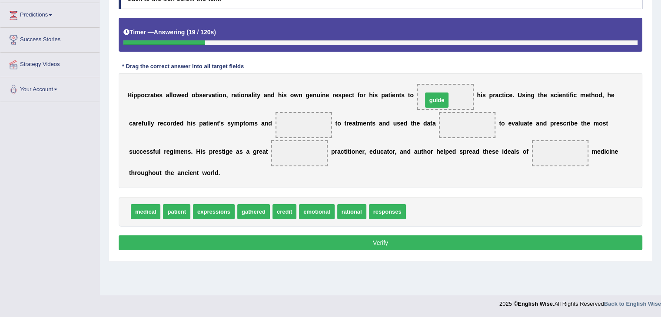
drag, startPoint x: 419, startPoint y: 212, endPoint x: 436, endPoint y: 100, distance: 112.9
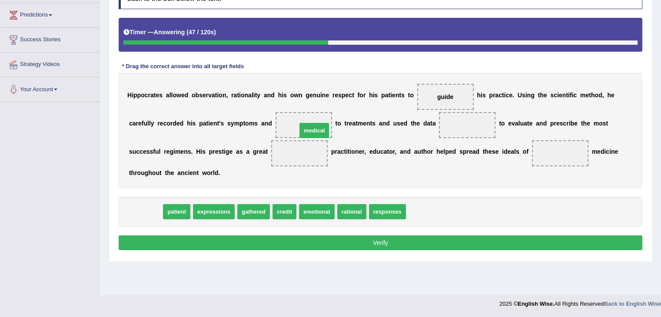
drag, startPoint x: 153, startPoint y: 210, endPoint x: 323, endPoint y: 123, distance: 190.9
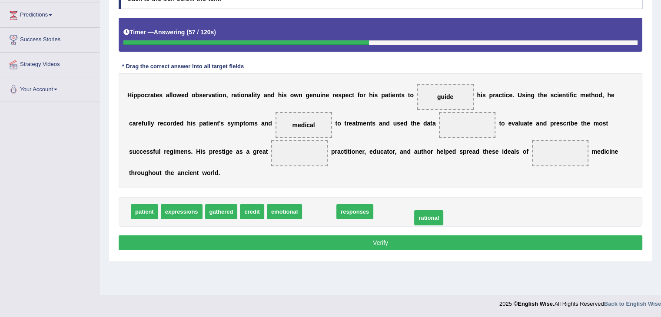
drag, startPoint x: 325, startPoint y: 206, endPoint x: 435, endPoint y: 211, distance: 109.7
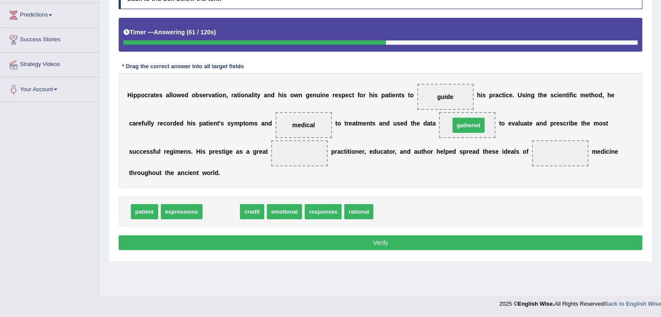
drag, startPoint x: 225, startPoint y: 210, endPoint x: 472, endPoint y: 124, distance: 261.9
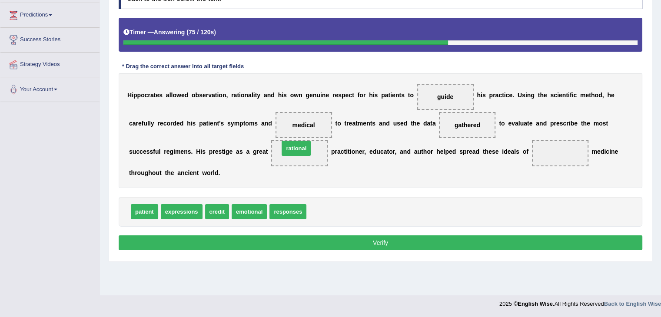
drag, startPoint x: 323, startPoint y: 214, endPoint x: 296, endPoint y: 150, distance: 69.1
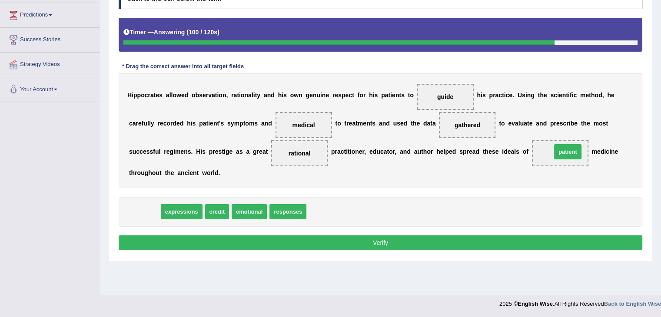
drag, startPoint x: 137, startPoint y: 215, endPoint x: 560, endPoint y: 156, distance: 427.0
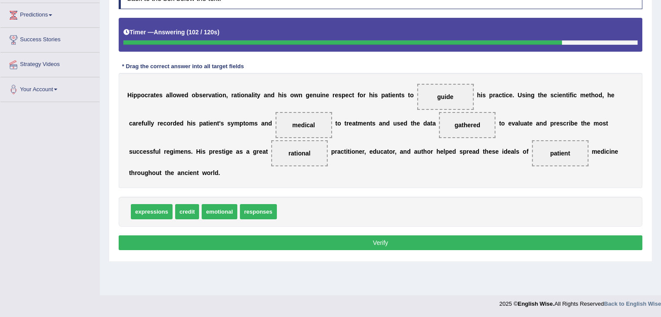
click at [423, 240] on button "Verify" at bounding box center [381, 243] width 524 height 15
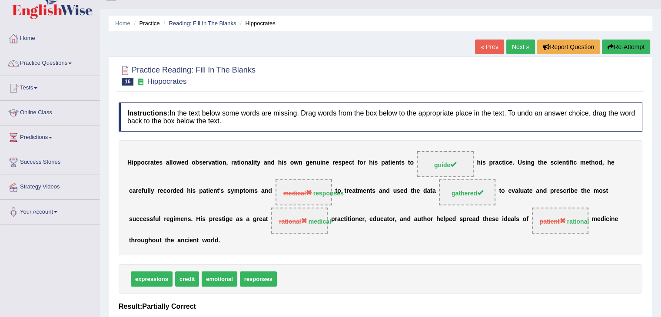
scroll to position [0, 0]
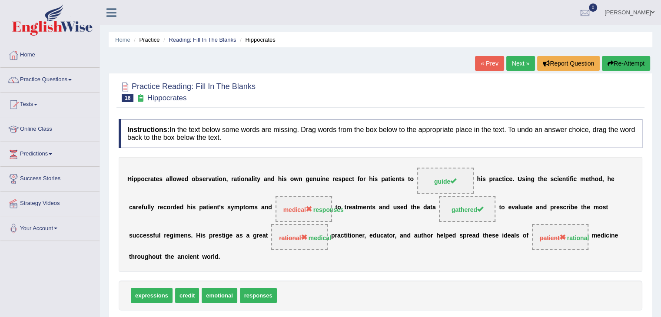
click at [513, 60] on link "Next »" at bounding box center [520, 63] width 29 height 15
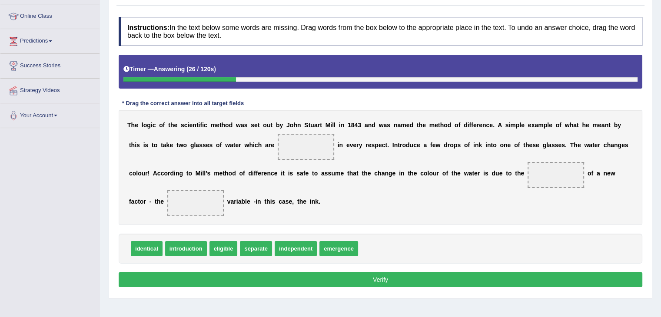
scroll to position [117, 0]
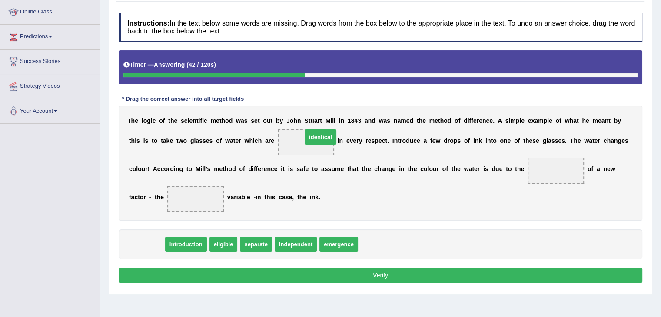
drag, startPoint x: 145, startPoint y: 244, endPoint x: 319, endPoint y: 136, distance: 204.6
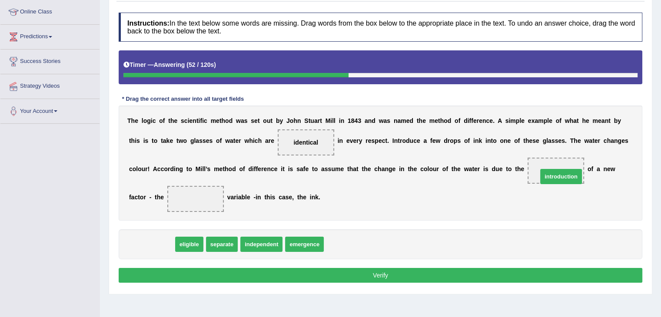
drag, startPoint x: 149, startPoint y: 244, endPoint x: 558, endPoint y: 176, distance: 415.1
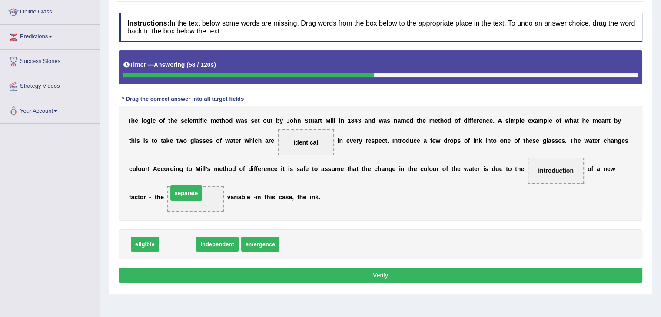
drag, startPoint x: 184, startPoint y: 246, endPoint x: 193, endPoint y: 194, distance: 52.0
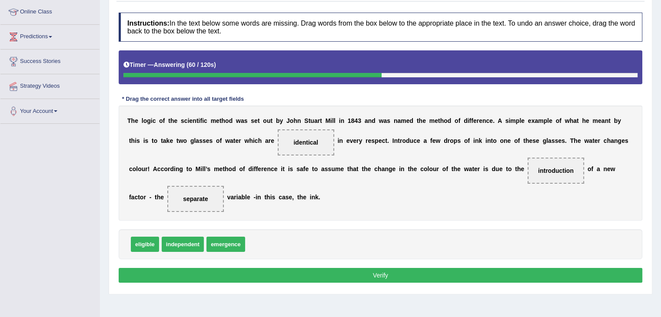
click at [325, 270] on button "Verify" at bounding box center [381, 275] width 524 height 15
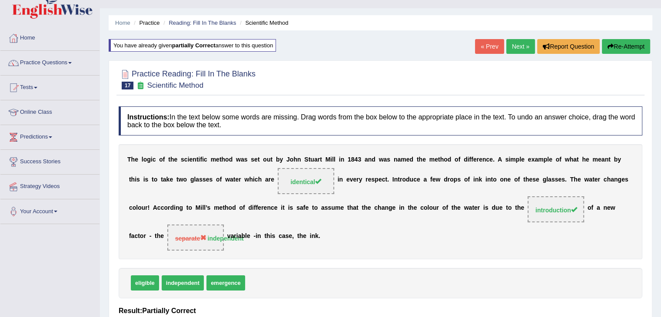
scroll to position [2, 0]
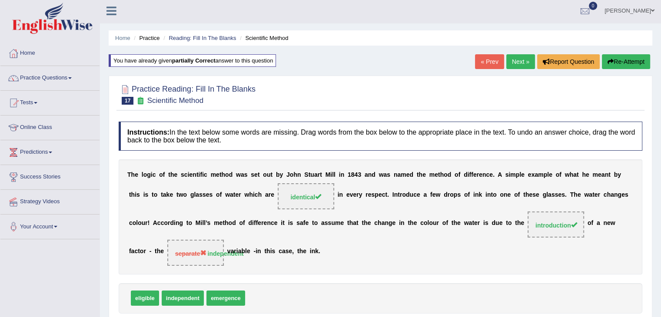
click at [514, 60] on link "Next »" at bounding box center [520, 61] width 29 height 15
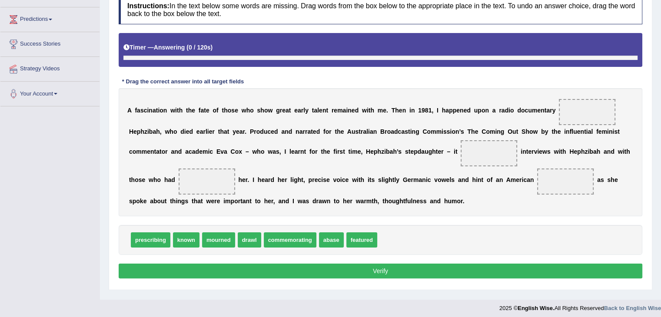
scroll to position [139, 0]
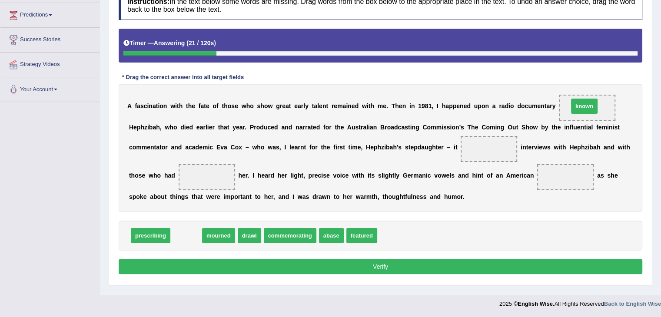
drag, startPoint x: 179, startPoint y: 233, endPoint x: 578, endPoint y: 103, distance: 419.8
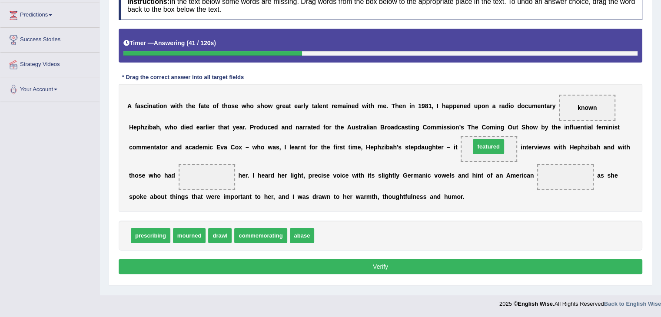
drag, startPoint x: 337, startPoint y: 237, endPoint x: 493, endPoint y: 148, distance: 179.7
drag, startPoint x: 487, startPoint y: 146, endPoint x: 201, endPoint y: 177, distance: 288.2
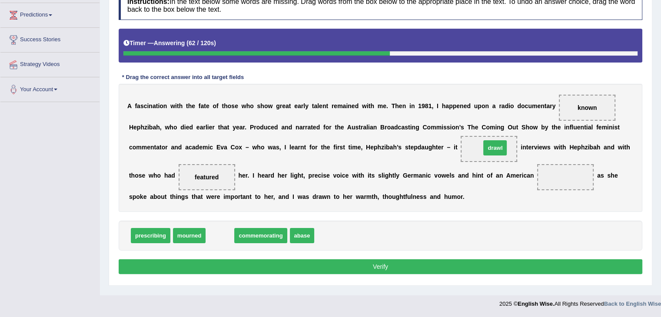
drag, startPoint x: 217, startPoint y: 233, endPoint x: 493, endPoint y: 145, distance: 288.8
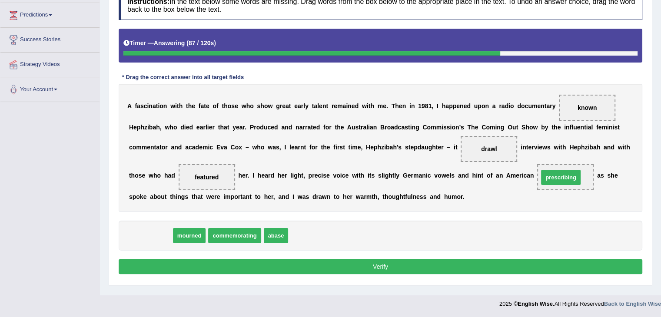
drag, startPoint x: 144, startPoint y: 235, endPoint x: 558, endPoint y: 176, distance: 418.0
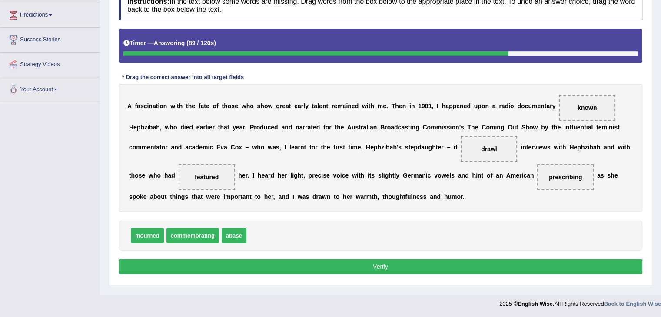
click at [478, 265] on button "Verify" at bounding box center [381, 267] width 524 height 15
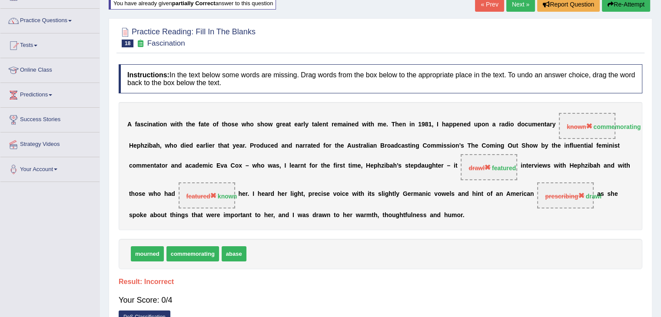
scroll to position [1, 0]
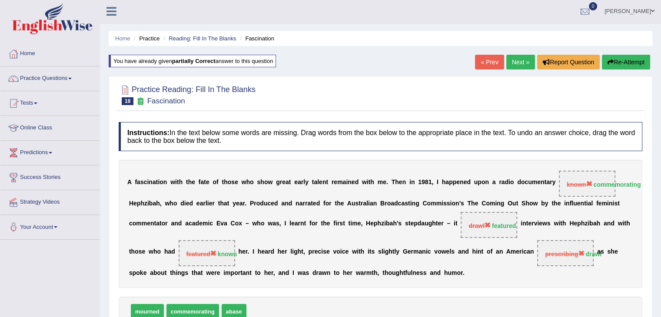
click at [523, 53] on div "Home Practice Reading: Fill In The Blanks Fascination You have already given pa…" at bounding box center [380, 216] width 561 height 435
click at [509, 60] on link "Next »" at bounding box center [520, 62] width 29 height 15
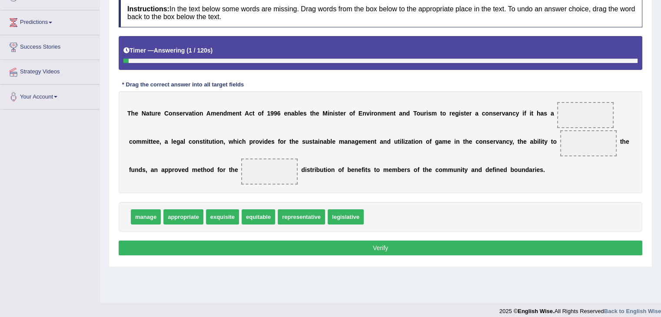
scroll to position [133, 0]
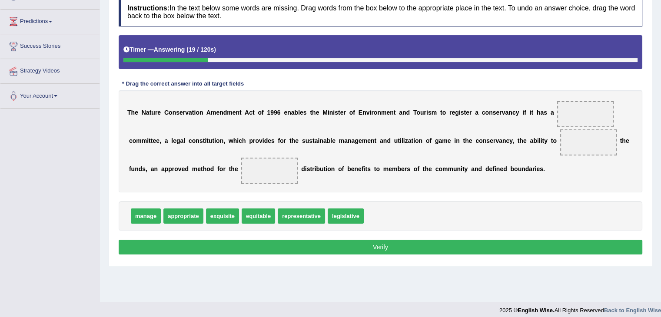
click at [208, 214] on span "exquisite" at bounding box center [222, 216] width 33 height 15
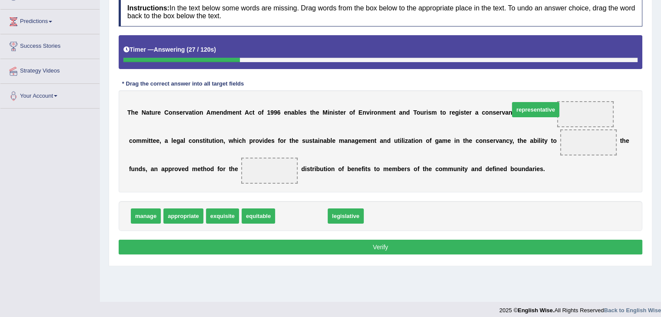
drag, startPoint x: 301, startPoint y: 218, endPoint x: 535, endPoint y: 111, distance: 257.6
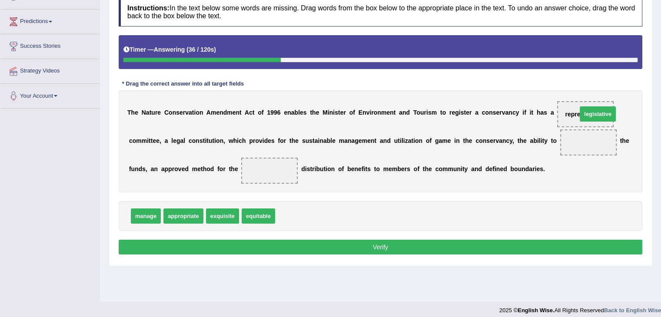
drag, startPoint x: 305, startPoint y: 213, endPoint x: 607, endPoint y: 110, distance: 319.1
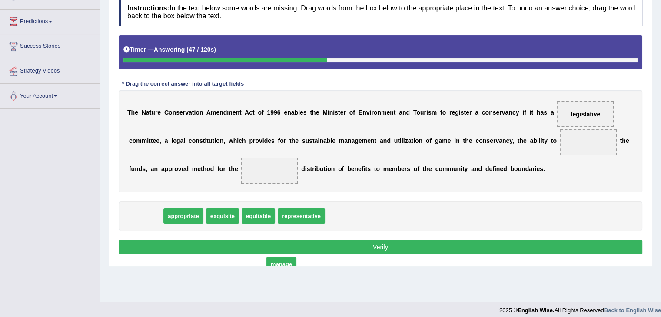
drag, startPoint x: 148, startPoint y: 210, endPoint x: 283, endPoint y: 258, distance: 144.0
click at [283, 258] on span "manage" at bounding box center [281, 264] width 30 height 15
drag, startPoint x: 283, startPoint y: 258, endPoint x: 464, endPoint y: 165, distance: 203.4
click at [464, 165] on div "Instructions: In the text below some words are missing. Drag words from the box…" at bounding box center [381, 127] width 528 height 269
drag, startPoint x: 142, startPoint y: 216, endPoint x: 588, endPoint y: 141, distance: 452.2
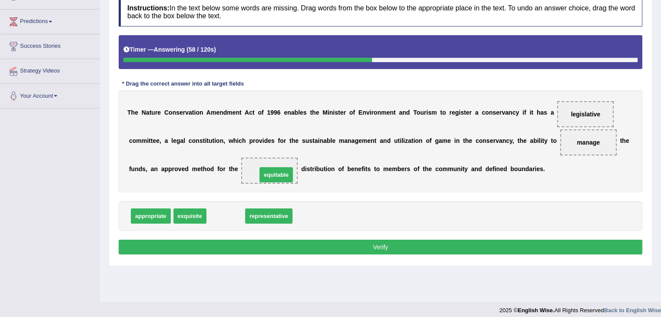
drag, startPoint x: 231, startPoint y: 214, endPoint x: 282, endPoint y: 173, distance: 65.5
click at [285, 250] on button "Verify" at bounding box center [381, 247] width 524 height 15
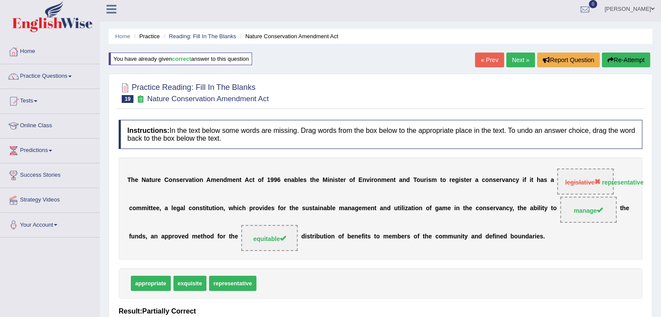
scroll to position [0, 0]
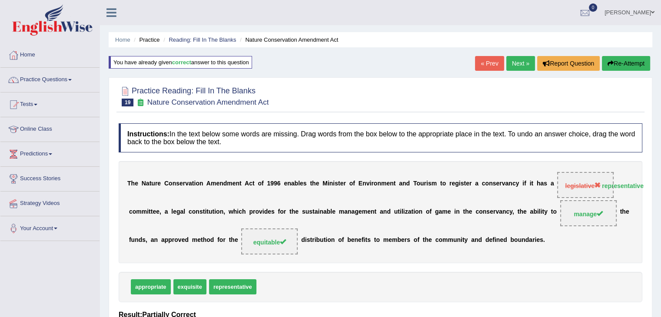
click at [516, 67] on link "Next »" at bounding box center [520, 63] width 29 height 15
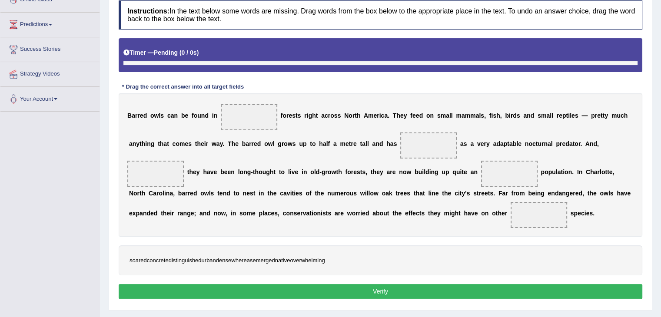
scroll to position [150, 0]
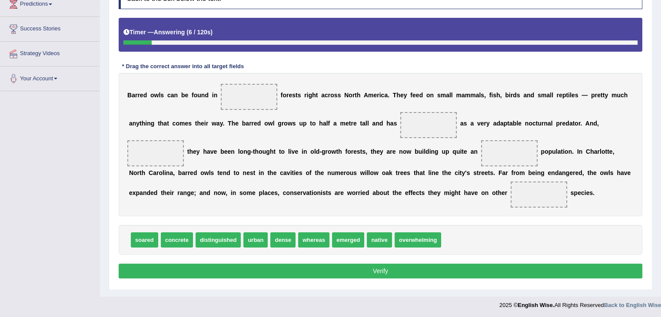
drag, startPoint x: 279, startPoint y: 242, endPoint x: 246, endPoint y: 120, distance: 125.9
drag, startPoint x: 283, startPoint y: 239, endPoint x: 254, endPoint y: 97, distance: 145.4
click at [296, 235] on span "whereas" at bounding box center [285, 240] width 31 height 15
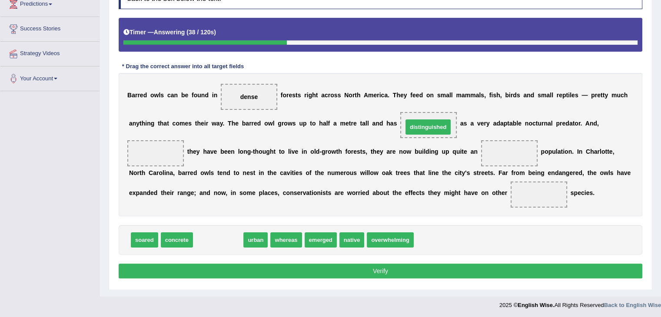
drag, startPoint x: 217, startPoint y: 243, endPoint x: 427, endPoint y: 130, distance: 238.5
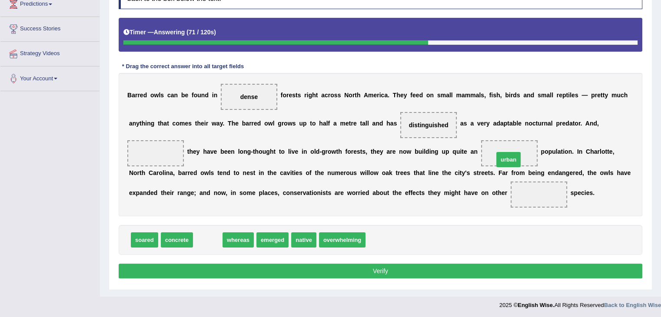
drag, startPoint x: 203, startPoint y: 241, endPoint x: 504, endPoint y: 160, distance: 311.4
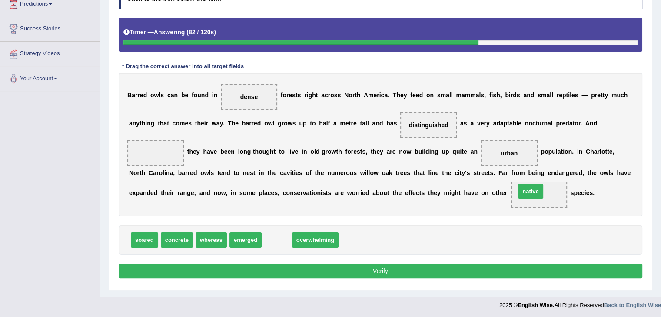
drag, startPoint x: 273, startPoint y: 243, endPoint x: 527, endPoint y: 198, distance: 258.1
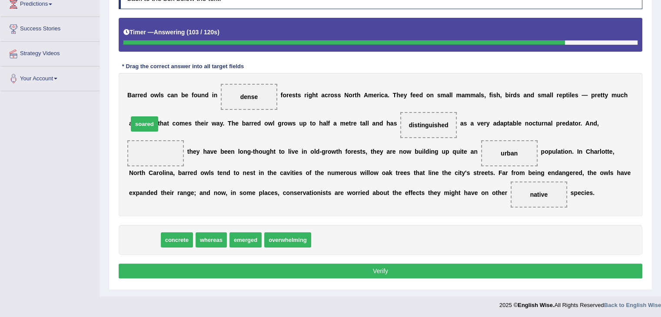
drag, startPoint x: 148, startPoint y: 243, endPoint x: 148, endPoint y: 127, distance: 115.6
click at [148, 127] on span "soared" at bounding box center [144, 124] width 27 height 15
drag, startPoint x: 149, startPoint y: 237, endPoint x: 161, endPoint y: 155, distance: 82.6
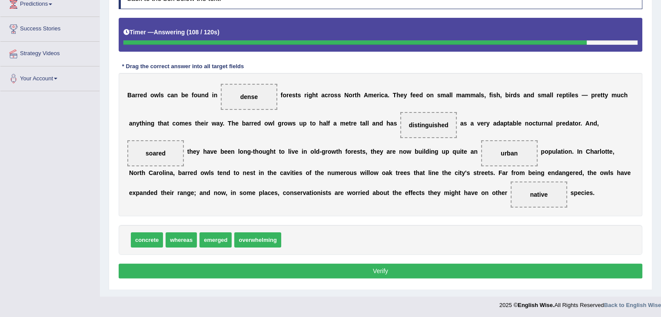
click at [271, 270] on button "Verify" at bounding box center [381, 271] width 524 height 15
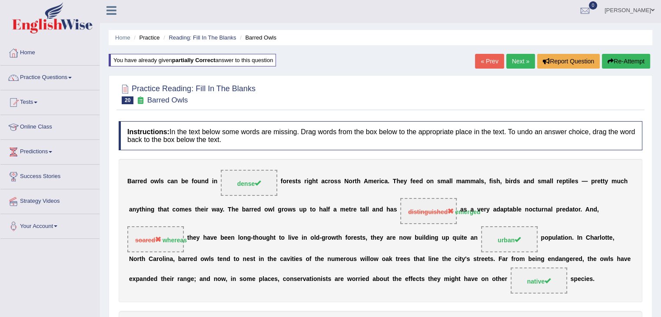
scroll to position [0, 0]
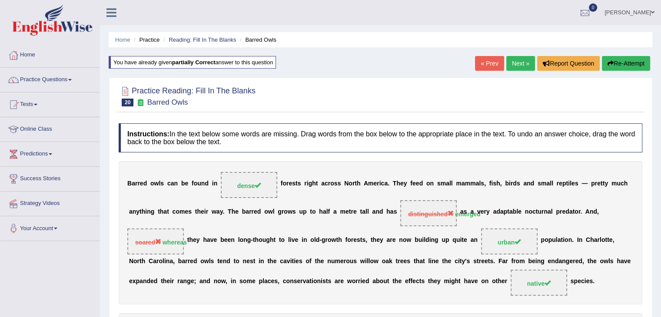
click at [518, 56] on div "Home Practice Reading: Fill In The Blanks Barred Owls You have already given pa…" at bounding box center [380, 217] width 561 height 435
click at [513, 65] on link "Next »" at bounding box center [520, 63] width 29 height 15
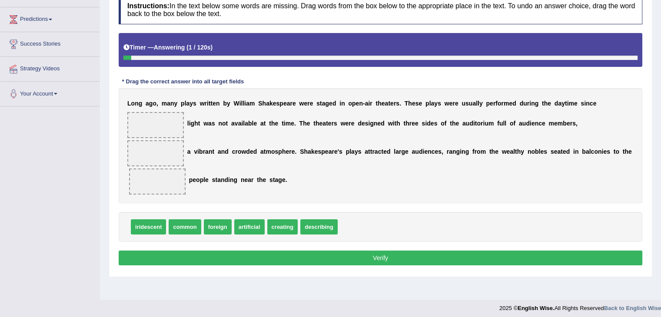
scroll to position [137, 0]
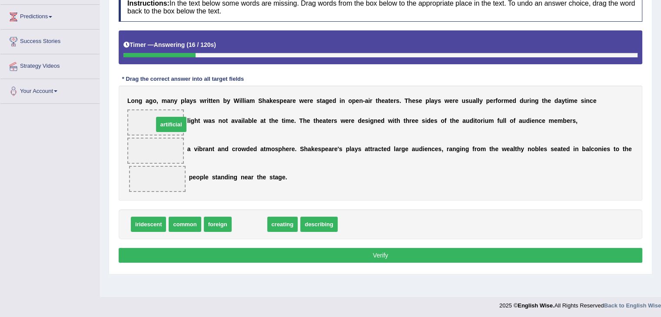
drag, startPoint x: 247, startPoint y: 223, endPoint x: 169, endPoint y: 123, distance: 127.0
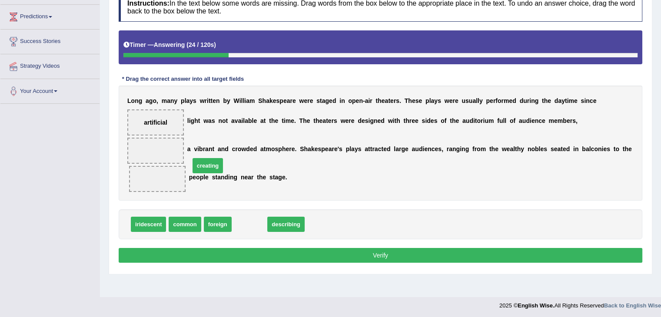
drag, startPoint x: 248, startPoint y: 227, endPoint x: 194, endPoint y: 153, distance: 92.2
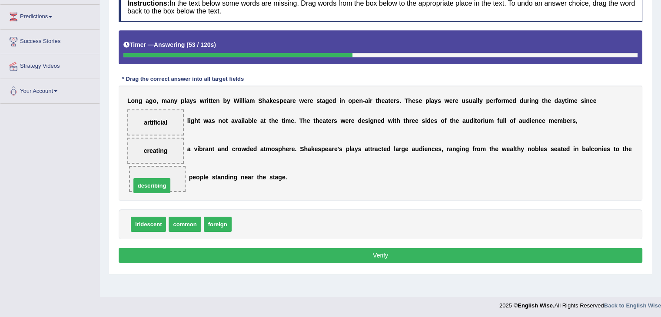
drag, startPoint x: 235, startPoint y: 226, endPoint x: 134, endPoint y: 188, distance: 108.0
click at [296, 252] on button "Verify" at bounding box center [381, 255] width 524 height 15
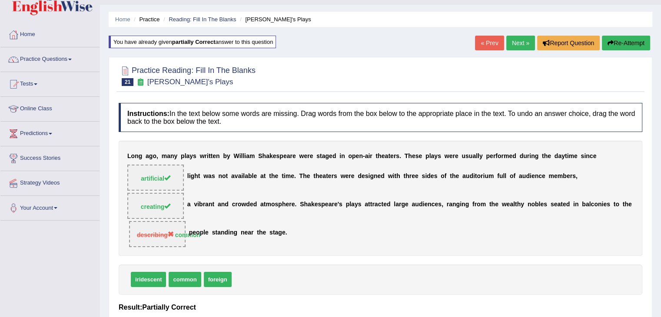
scroll to position [0, 0]
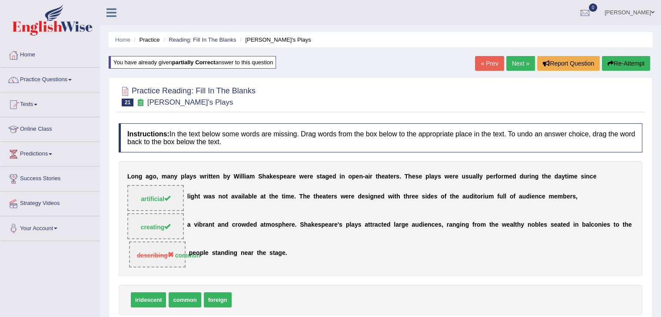
click at [516, 61] on link "Next »" at bounding box center [520, 63] width 29 height 15
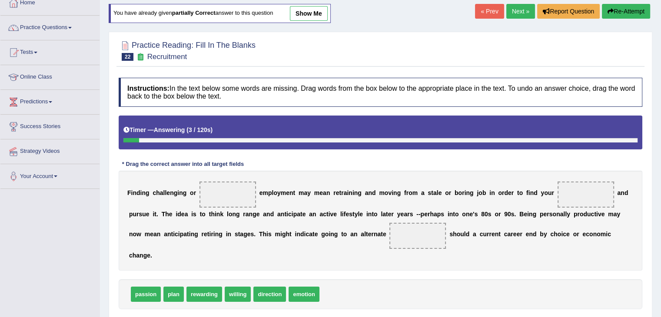
scroll to position [73, 0]
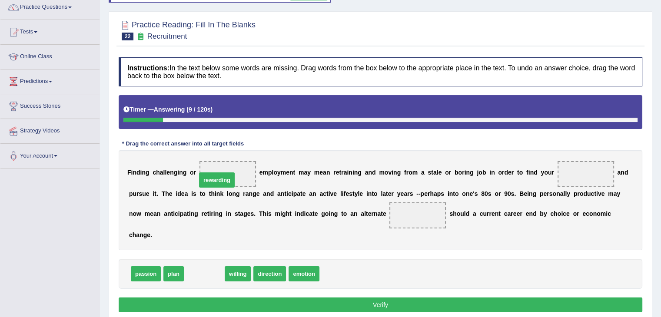
drag, startPoint x: 213, startPoint y: 270, endPoint x: 232, endPoint y: 176, distance: 96.6
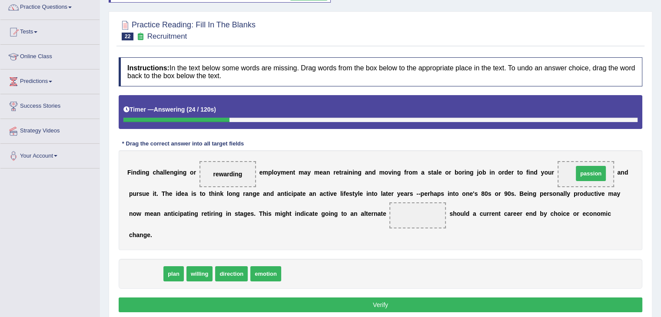
drag, startPoint x: 150, startPoint y: 275, endPoint x: 595, endPoint y: 175, distance: 456.3
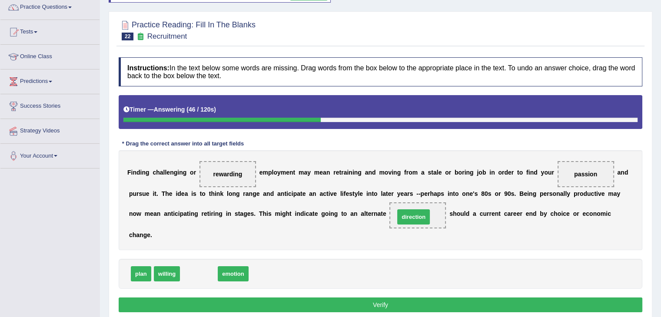
drag, startPoint x: 203, startPoint y: 270, endPoint x: 419, endPoint y: 214, distance: 223.7
click at [345, 306] on button "Verify" at bounding box center [381, 305] width 524 height 15
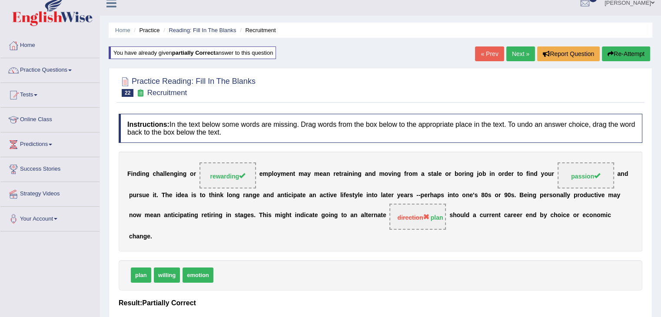
scroll to position [0, 0]
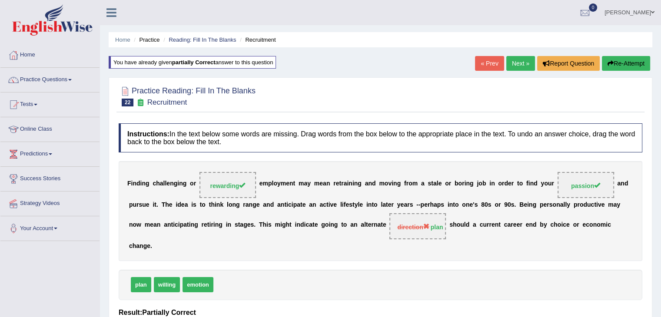
click at [523, 56] on link "Next »" at bounding box center [520, 63] width 29 height 15
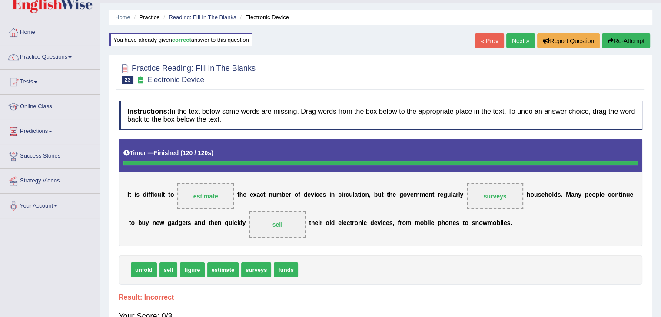
scroll to position [10, 0]
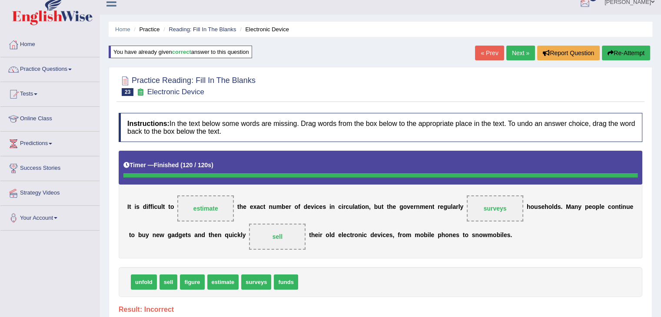
click at [593, 14] on div "Home Practice Reading: Fill In The Blanks Electronic Device You have already gi…" at bounding box center [380, 207] width 561 height 435
click at [522, 52] on link "Next »" at bounding box center [520, 53] width 29 height 15
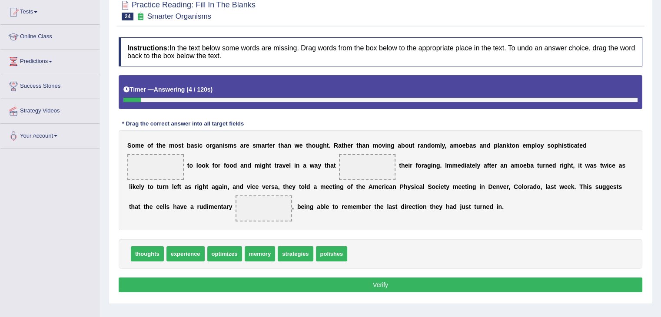
scroll to position [93, 0]
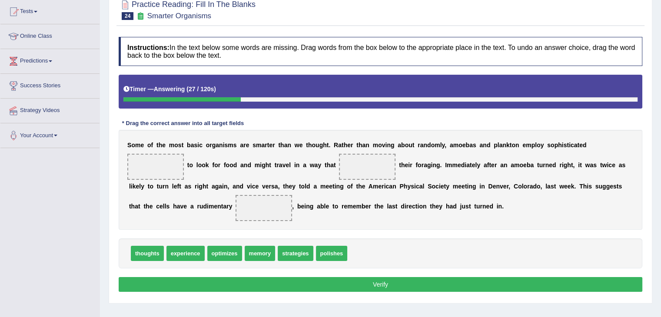
click at [294, 252] on span "strategies" at bounding box center [295, 253] width 35 height 15
drag, startPoint x: 294, startPoint y: 252, endPoint x: 163, endPoint y: 167, distance: 155.5
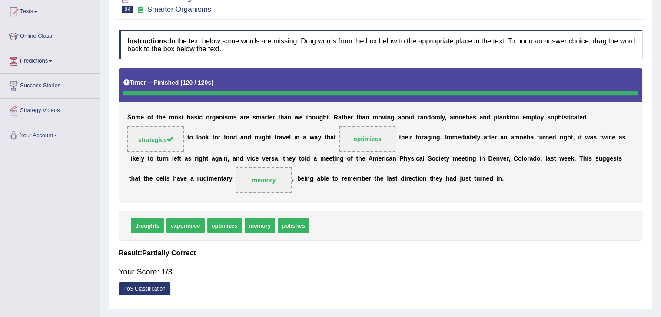
click at [490, 163] on div "S o m e o f t h e m o s t b a s i c o r g a n i s m s a r e s m a r t e r t h a…" at bounding box center [381, 134] width 524 height 133
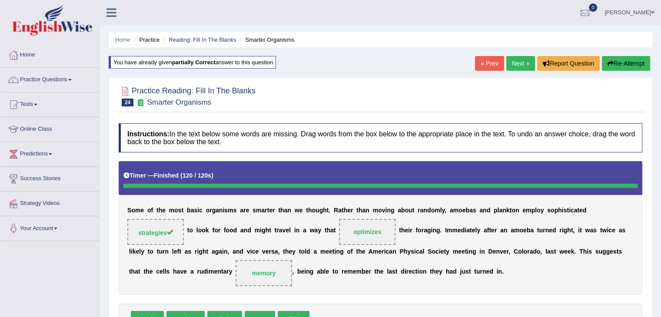
click at [524, 59] on link "Next »" at bounding box center [520, 63] width 29 height 15
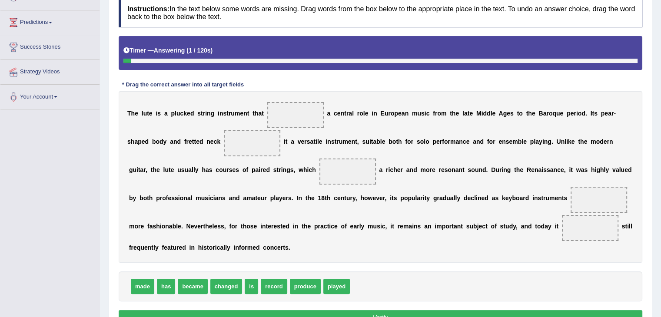
scroll to position [132, 0]
drag, startPoint x: 439, startPoint y: 206, endPoint x: 440, endPoint y: 270, distance: 64.3
click at [440, 270] on div "Instructions: In the text below some words are missing. Drag words from the box…" at bounding box center [381, 162] width 528 height 338
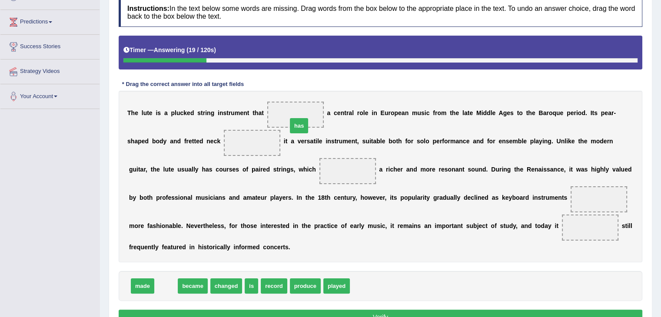
drag, startPoint x: 167, startPoint y: 284, endPoint x: 300, endPoint y: 123, distance: 208.7
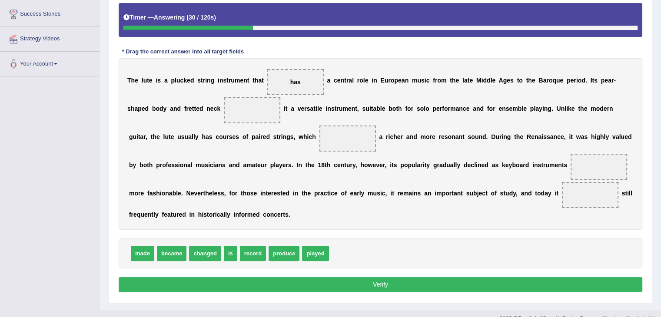
scroll to position [169, 0]
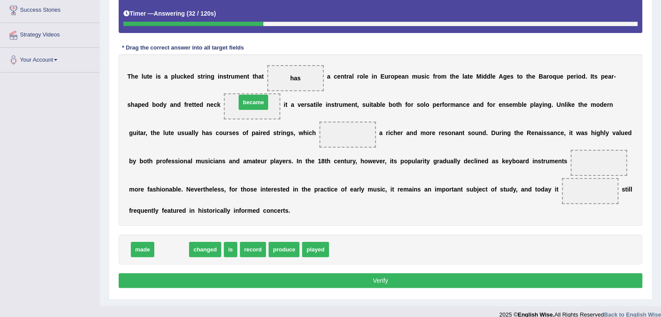
drag, startPoint x: 174, startPoint y: 248, endPoint x: 256, endPoint y: 101, distance: 167.7
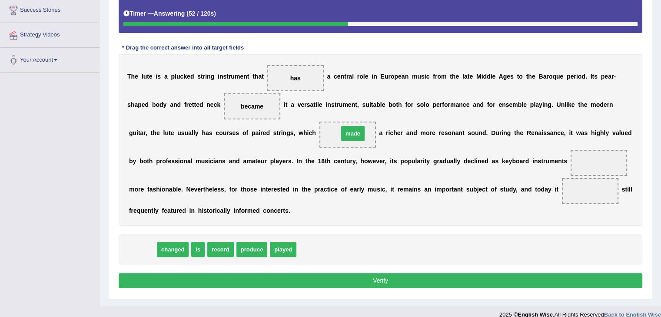
drag, startPoint x: 147, startPoint y: 246, endPoint x: 357, endPoint y: 131, distance: 239.7
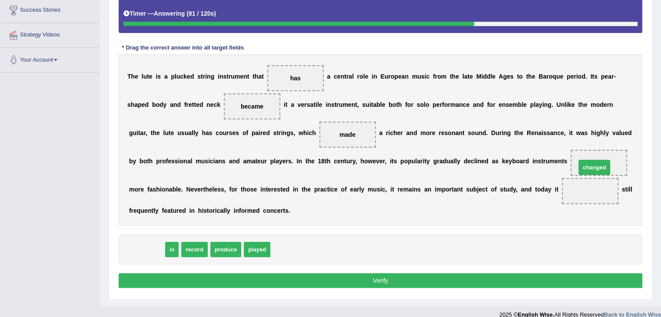
drag, startPoint x: 151, startPoint y: 245, endPoint x: 599, endPoint y: 163, distance: 455.2
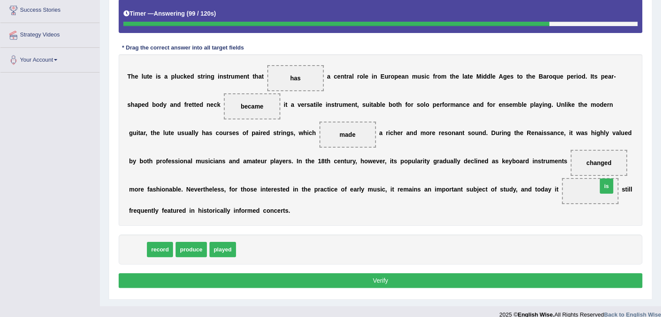
drag, startPoint x: 134, startPoint y: 243, endPoint x: 603, endPoint y: 180, distance: 473.3
click at [373, 280] on button "Verify" at bounding box center [381, 280] width 524 height 15
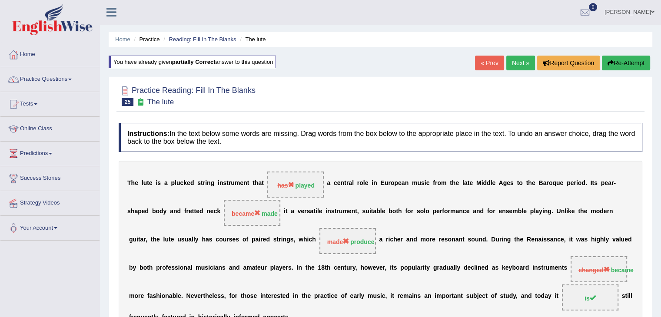
scroll to position [0, 0]
click at [518, 61] on link "Next »" at bounding box center [520, 63] width 29 height 15
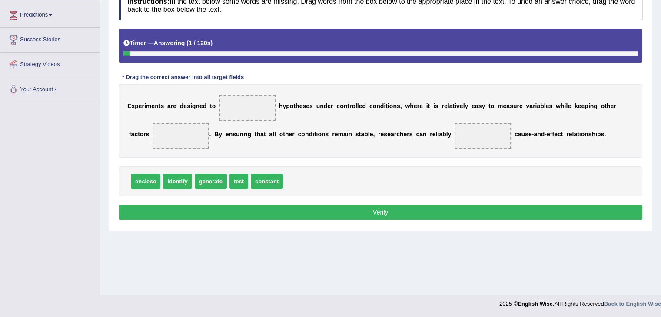
scroll to position [139, 0]
drag, startPoint x: 239, startPoint y: 183, endPoint x: 247, endPoint y: 100, distance: 83.1
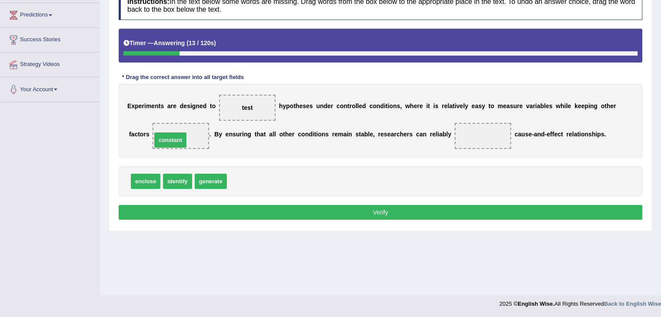
drag, startPoint x: 251, startPoint y: 179, endPoint x: 176, endPoint y: 143, distance: 82.8
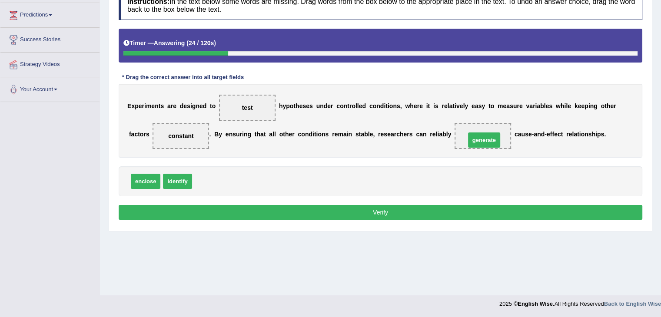
drag, startPoint x: 205, startPoint y: 182, endPoint x: 478, endPoint y: 140, distance: 276.5
click at [403, 215] on button "Verify" at bounding box center [381, 212] width 524 height 15
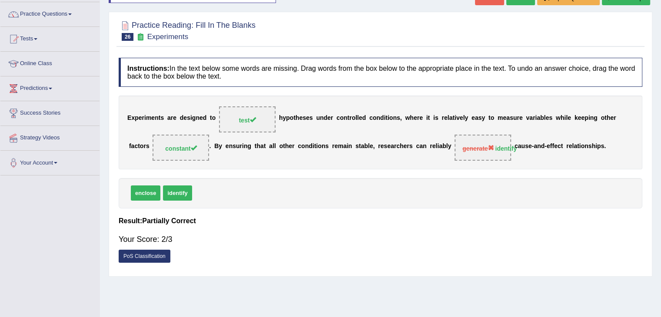
scroll to position [30, 0]
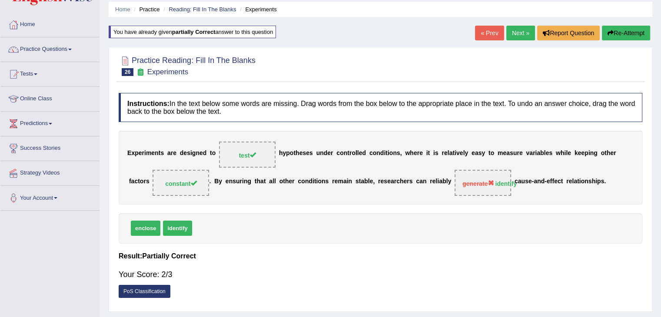
click at [521, 37] on link "Next »" at bounding box center [520, 33] width 29 height 15
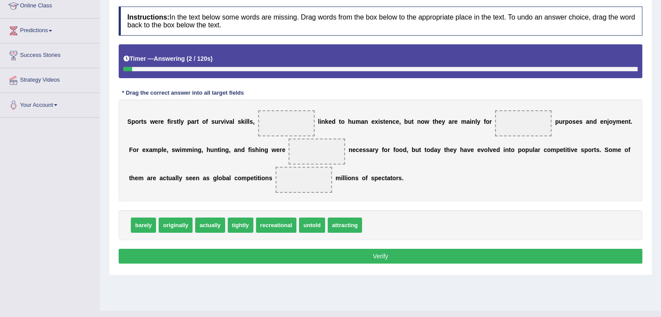
scroll to position [139, 0]
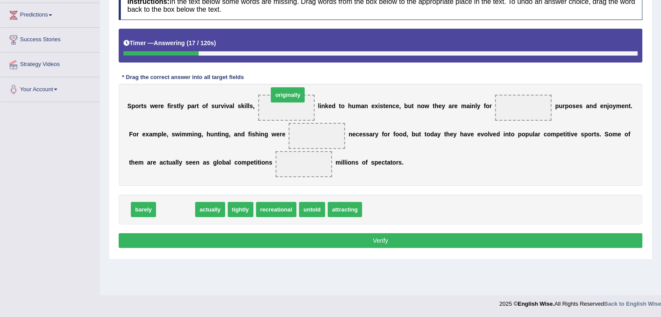
drag, startPoint x: 188, startPoint y: 208, endPoint x: 300, endPoint y: 93, distance: 160.5
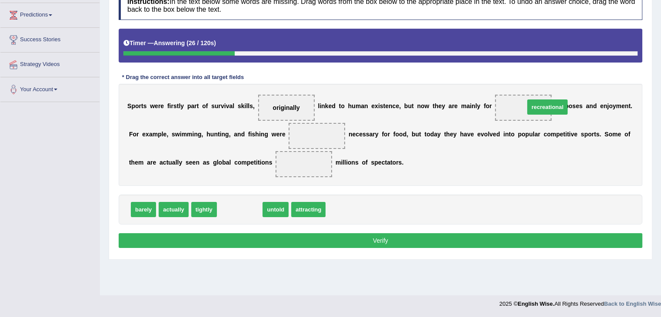
drag, startPoint x: 237, startPoint y: 206, endPoint x: 544, endPoint y: 103, distance: 324.1
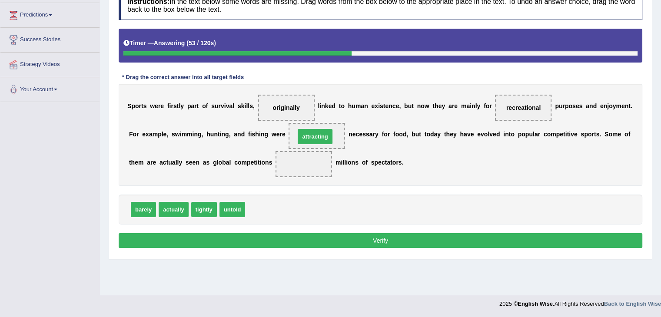
drag, startPoint x: 278, startPoint y: 211, endPoint x: 328, endPoint y: 138, distance: 88.5
drag, startPoint x: 329, startPoint y: 135, endPoint x: 315, endPoint y: 162, distance: 29.9
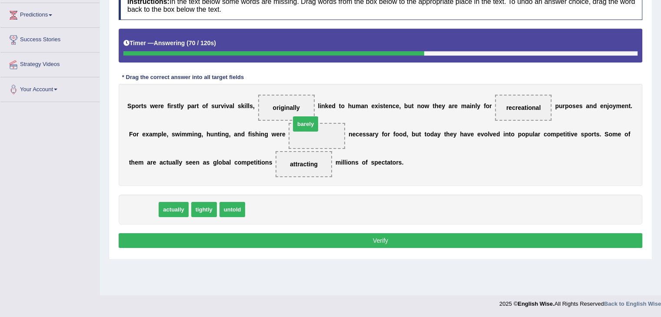
drag, startPoint x: 141, startPoint y: 206, endPoint x: 306, endPoint y: 122, distance: 185.7
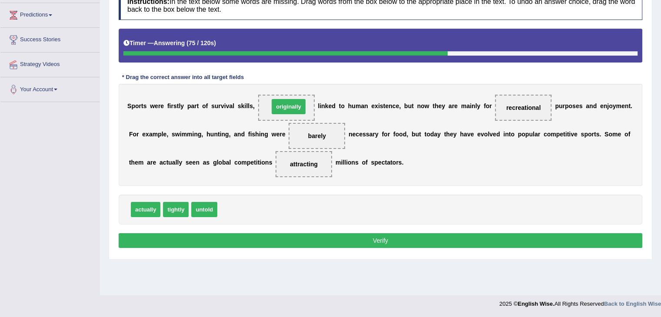
drag, startPoint x: 243, startPoint y: 206, endPoint x: 295, endPoint y: 103, distance: 115.3
click at [391, 242] on button "Verify" at bounding box center [381, 240] width 524 height 15
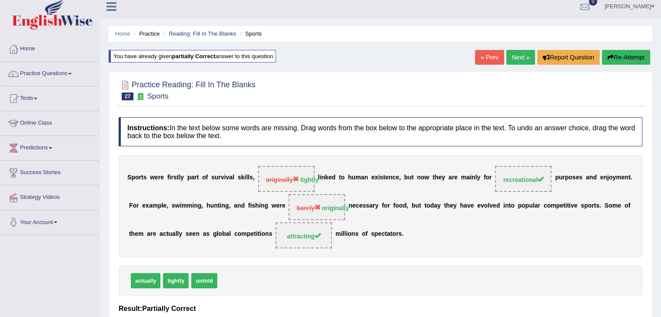
scroll to position [0, 0]
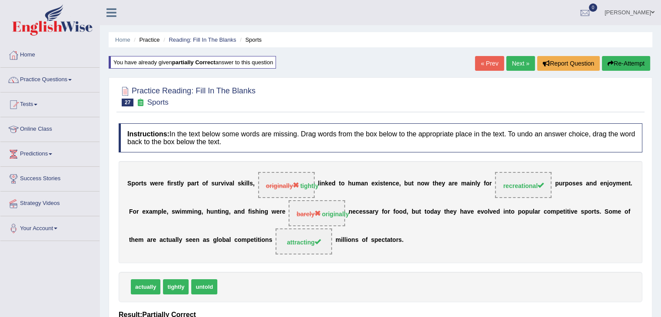
click at [515, 62] on link "Next »" at bounding box center [520, 63] width 29 height 15
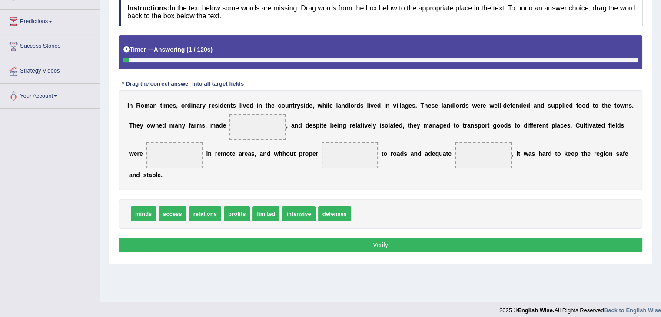
scroll to position [139, 0]
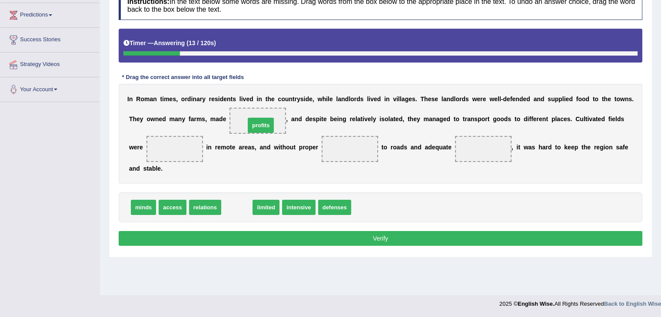
drag, startPoint x: 240, startPoint y: 208, endPoint x: 263, endPoint y: 123, distance: 87.7
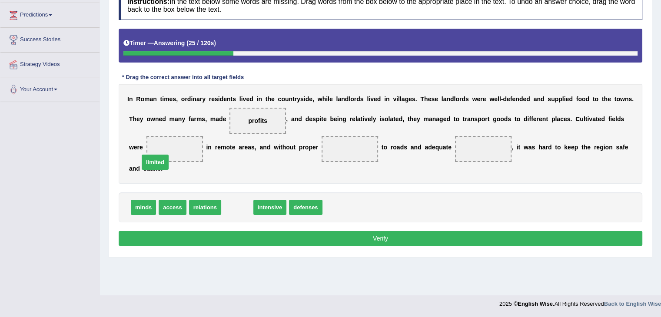
drag, startPoint x: 243, startPoint y: 208, endPoint x: 160, endPoint y: 163, distance: 93.8
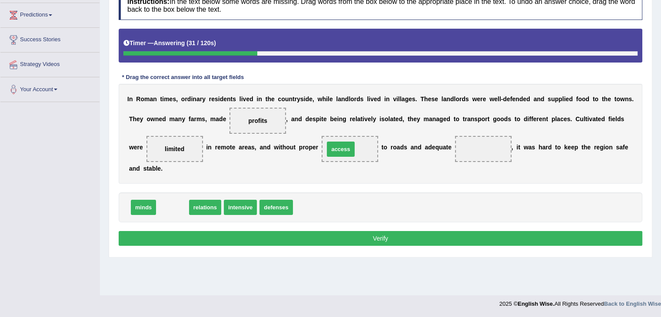
drag, startPoint x: 171, startPoint y: 202, endPoint x: 339, endPoint y: 144, distance: 177.9
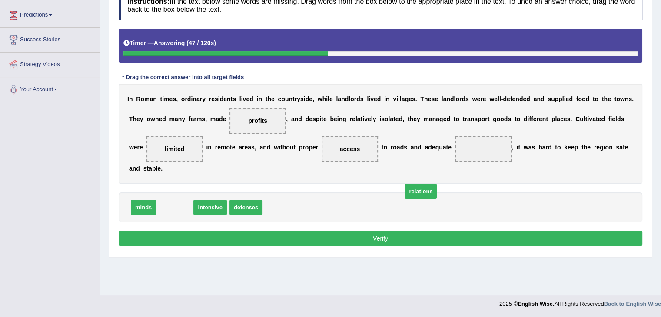
drag, startPoint x: 175, startPoint y: 209, endPoint x: 421, endPoint y: 193, distance: 246.6
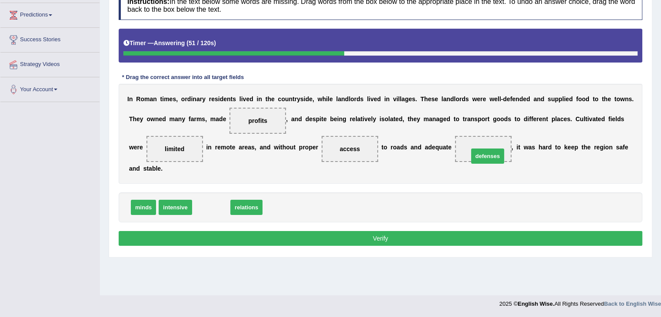
drag, startPoint x: 210, startPoint y: 211, endPoint x: 487, endPoint y: 159, distance: 281.3
click at [435, 243] on button "Verify" at bounding box center [381, 238] width 524 height 15
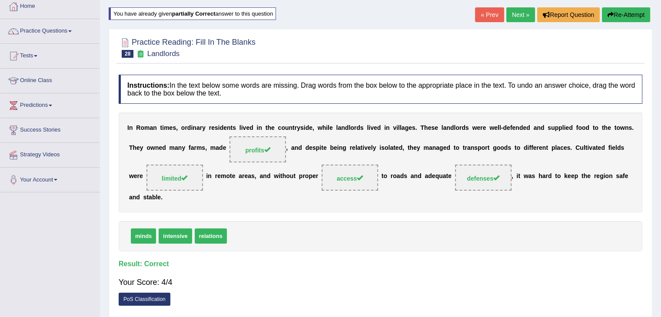
scroll to position [40, 0]
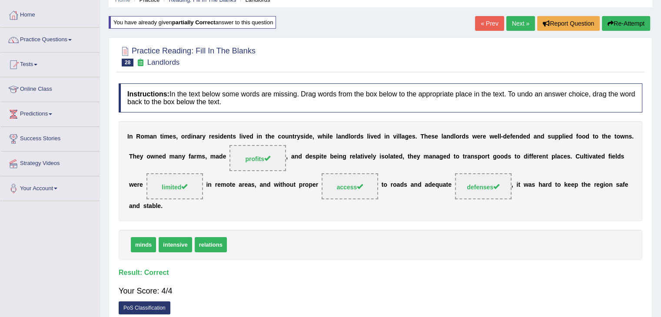
click at [520, 20] on link "Next »" at bounding box center [520, 23] width 29 height 15
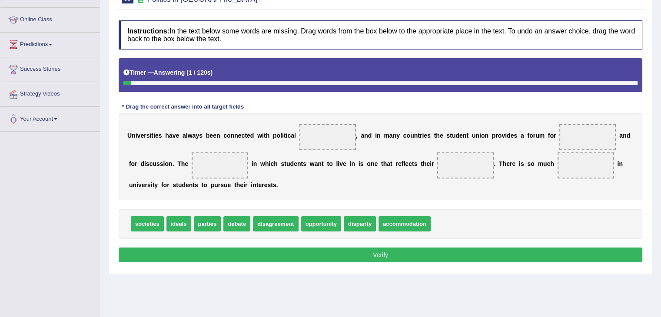
scroll to position [111, 0]
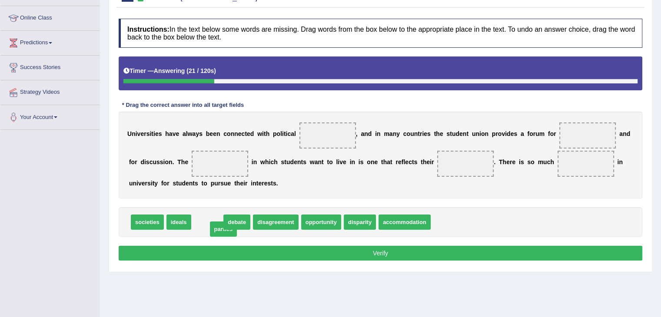
drag, startPoint x: 205, startPoint y: 223, endPoint x: 221, endPoint y: 230, distance: 17.5
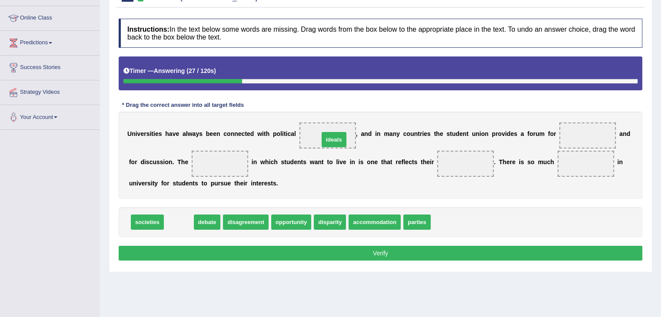
drag, startPoint x: 185, startPoint y: 220, endPoint x: 340, endPoint y: 138, distance: 175.8
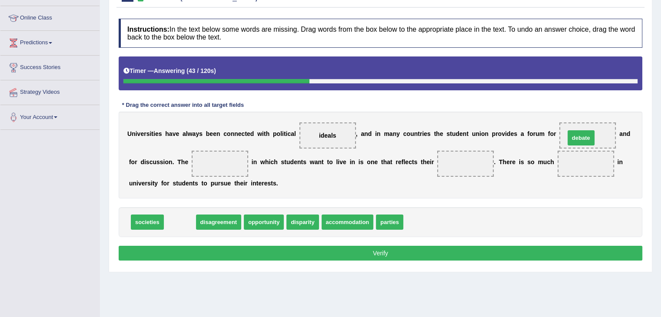
drag, startPoint x: 180, startPoint y: 220, endPoint x: 582, endPoint y: 135, distance: 410.4
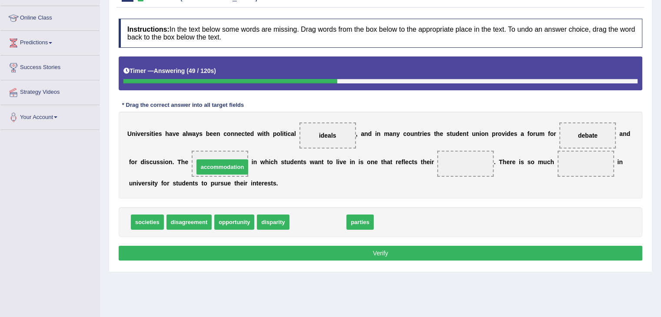
drag, startPoint x: 306, startPoint y: 216, endPoint x: 210, endPoint y: 161, distance: 110.4
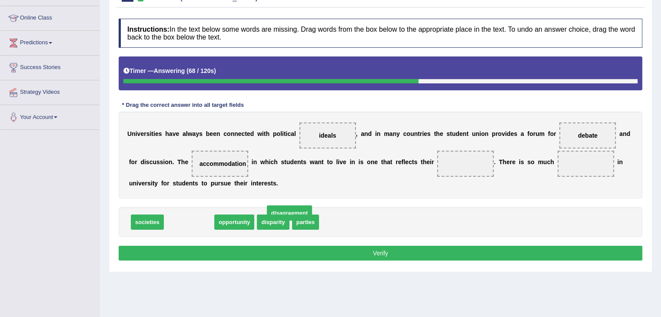
drag, startPoint x: 187, startPoint y: 216, endPoint x: 288, endPoint y: 207, distance: 100.8
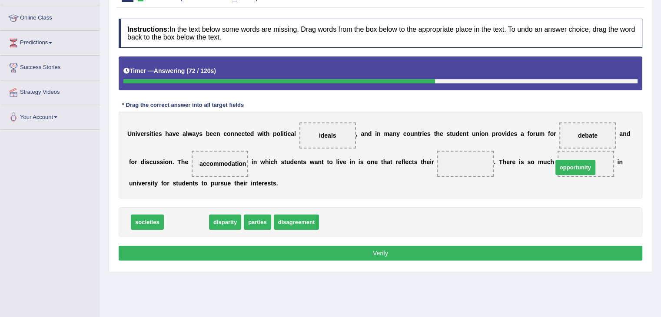
drag, startPoint x: 188, startPoint y: 217, endPoint x: 579, endPoint y: 163, distance: 395.0
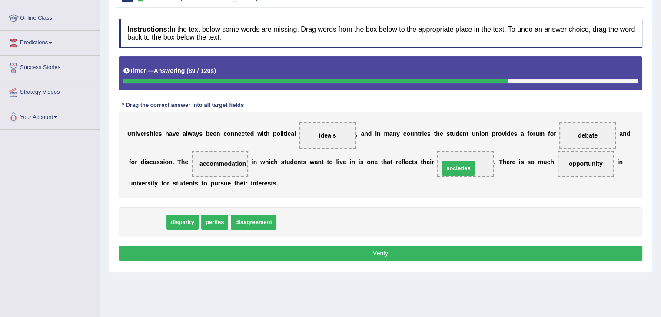
drag, startPoint x: 152, startPoint y: 223, endPoint x: 463, endPoint y: 169, distance: 315.9
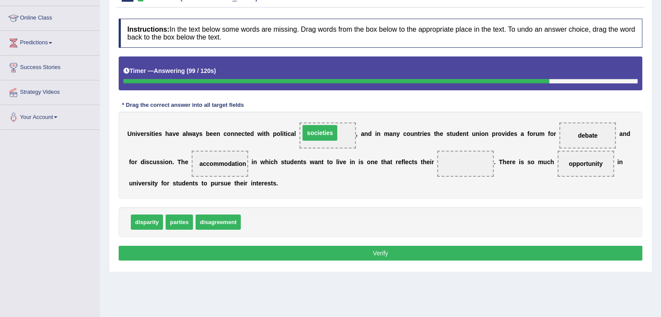
drag, startPoint x: 471, startPoint y: 163, endPoint x: 326, endPoint y: 132, distance: 148.9
drag, startPoint x: 256, startPoint y: 222, endPoint x: 469, endPoint y: 170, distance: 220.0
click at [411, 251] on button "Verify" at bounding box center [381, 253] width 524 height 15
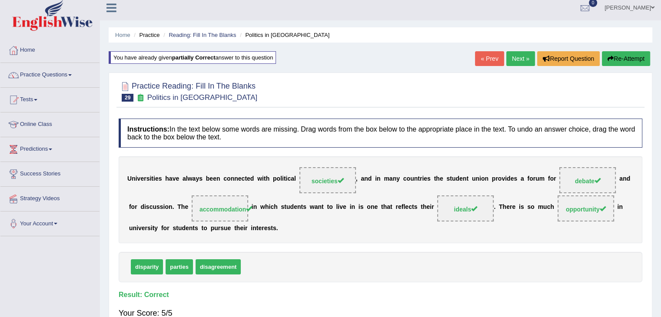
scroll to position [0, 0]
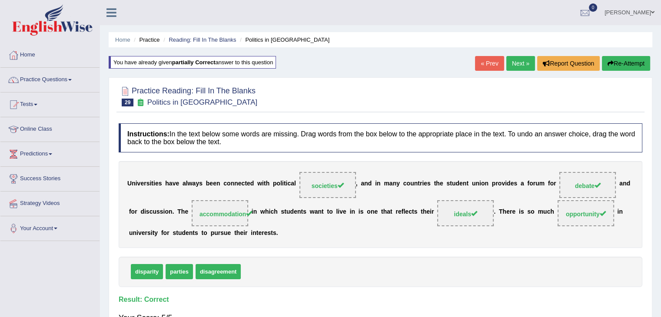
click at [510, 61] on link "Next »" at bounding box center [520, 63] width 29 height 15
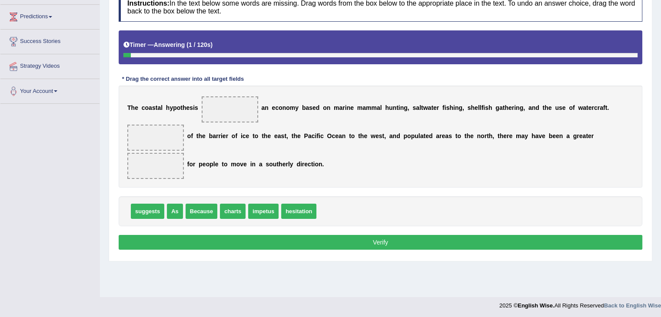
scroll to position [139, 0]
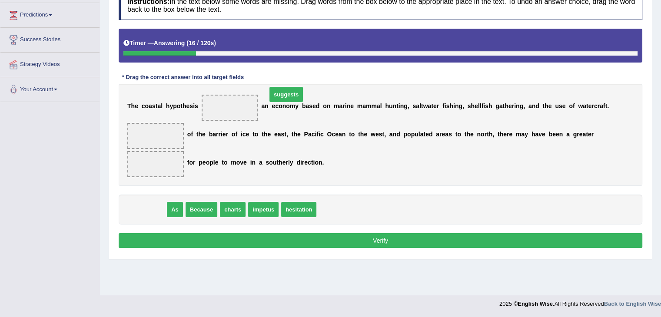
drag, startPoint x: 151, startPoint y: 205, endPoint x: 252, endPoint y: 87, distance: 155.1
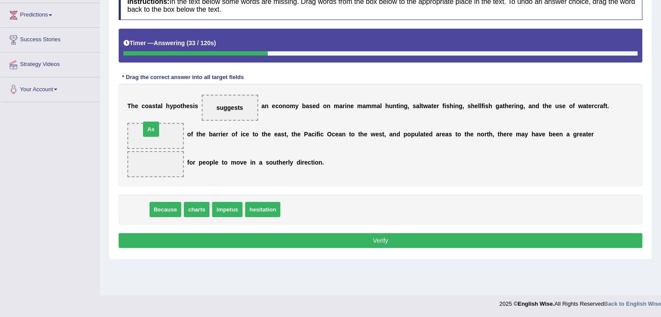
drag, startPoint x: 139, startPoint y: 209, endPoint x: 152, endPoint y: 127, distance: 83.1
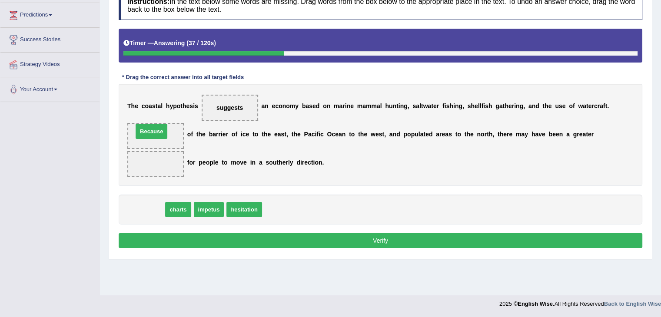
drag, startPoint x: 146, startPoint y: 211, endPoint x: 150, endPoint y: 133, distance: 78.4
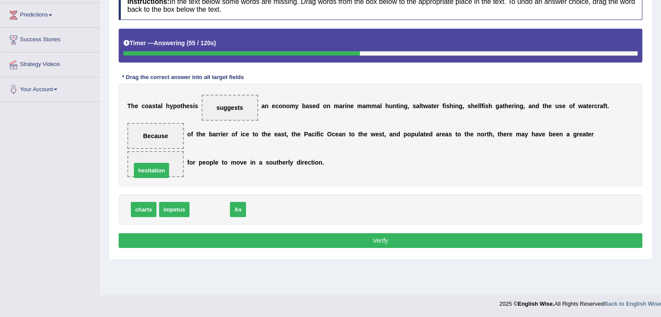
drag, startPoint x: 207, startPoint y: 208, endPoint x: 149, endPoint y: 169, distance: 70.2
click at [253, 235] on button "Verify" at bounding box center [381, 240] width 524 height 15
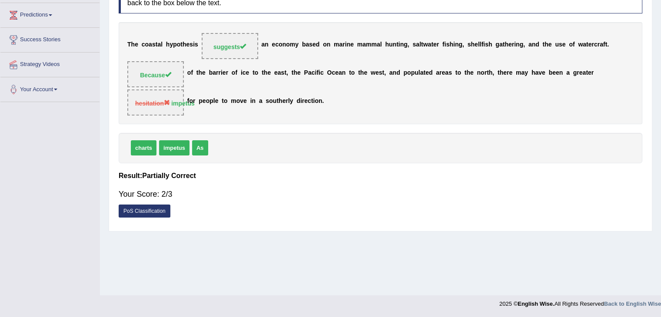
scroll to position [0, 0]
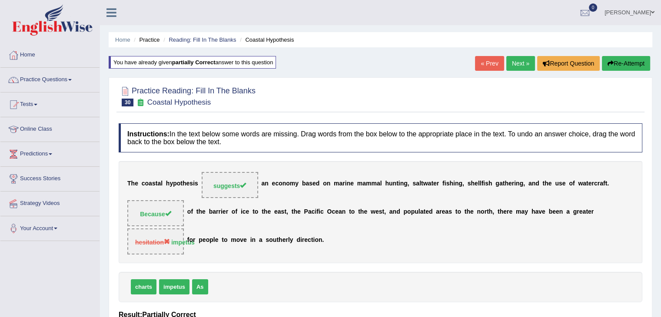
click at [518, 61] on link "Next »" at bounding box center [520, 63] width 29 height 15
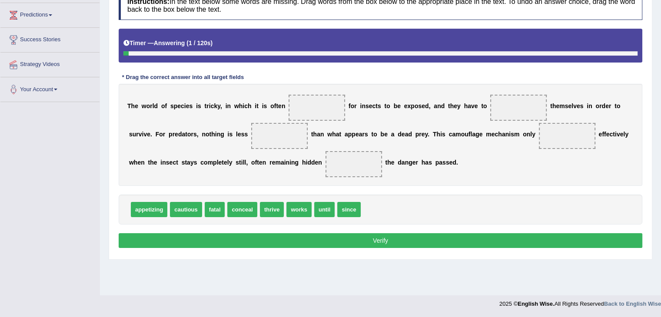
scroll to position [139, 0]
drag, startPoint x: 212, startPoint y: 211, endPoint x: 318, endPoint y: 109, distance: 147.3
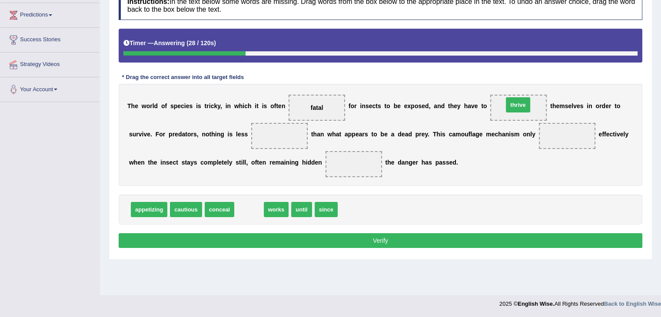
drag, startPoint x: 248, startPoint y: 209, endPoint x: 517, endPoint y: 104, distance: 288.6
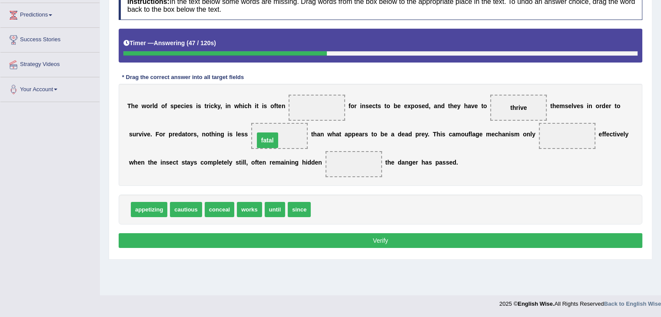
drag, startPoint x: 314, startPoint y: 105, endPoint x: 264, endPoint y: 138, distance: 59.3
drag, startPoint x: 245, startPoint y: 210, endPoint x: 552, endPoint y: 139, distance: 314.7
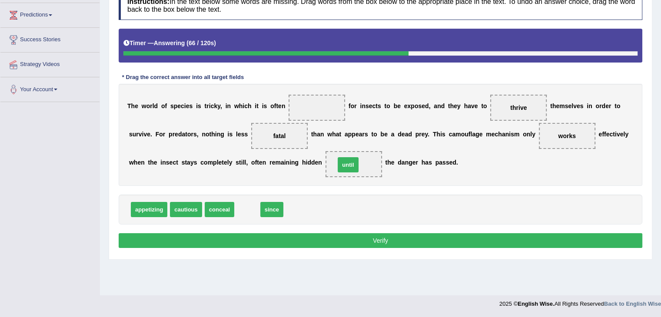
drag, startPoint x: 248, startPoint y: 205, endPoint x: 349, endPoint y: 160, distance: 110.3
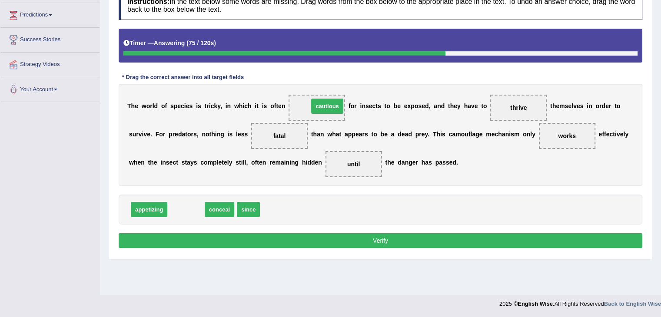
drag, startPoint x: 192, startPoint y: 208, endPoint x: 333, endPoint y: 105, distance: 175.1
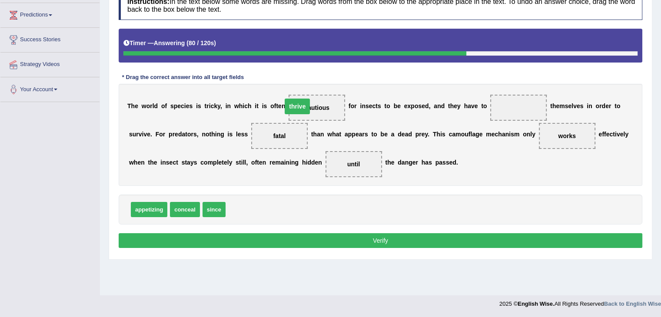
drag, startPoint x: 514, startPoint y: 107, endPoint x: 293, endPoint y: 105, distance: 221.3
drag, startPoint x: 248, startPoint y: 209, endPoint x: 529, endPoint y: 108, distance: 298.2
click at [347, 238] on button "Verify" at bounding box center [381, 240] width 524 height 15
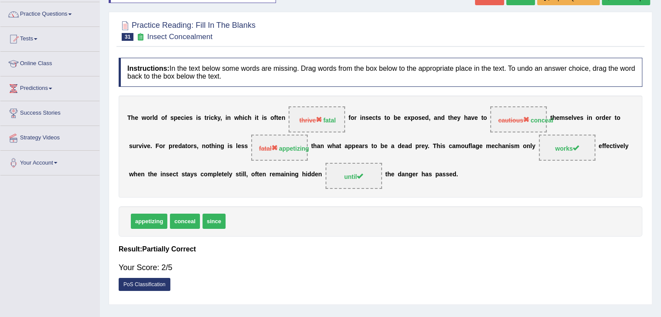
scroll to position [5, 0]
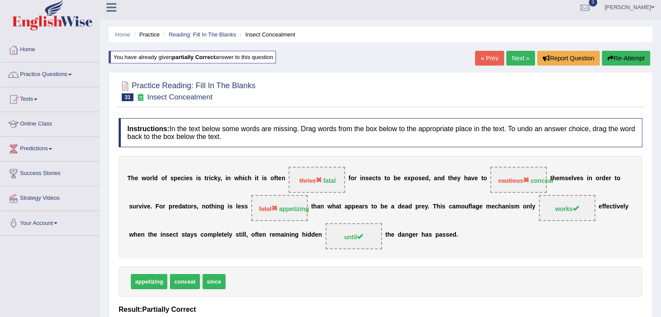
click at [513, 57] on link "Next »" at bounding box center [520, 58] width 29 height 15
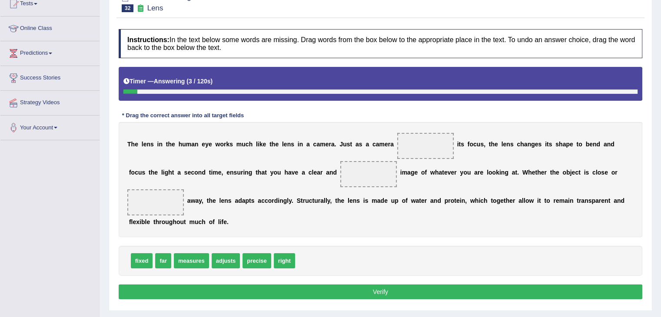
scroll to position [108, 0]
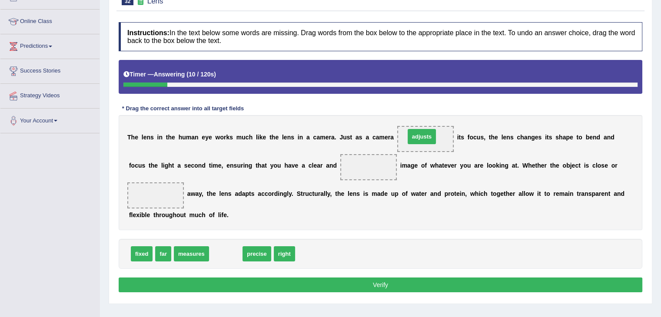
drag, startPoint x: 224, startPoint y: 252, endPoint x: 420, endPoint y: 135, distance: 228.1
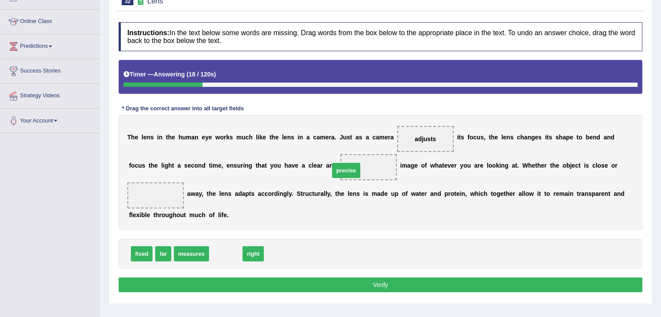
drag, startPoint x: 224, startPoint y: 251, endPoint x: 346, endPoint y: 166, distance: 148.4
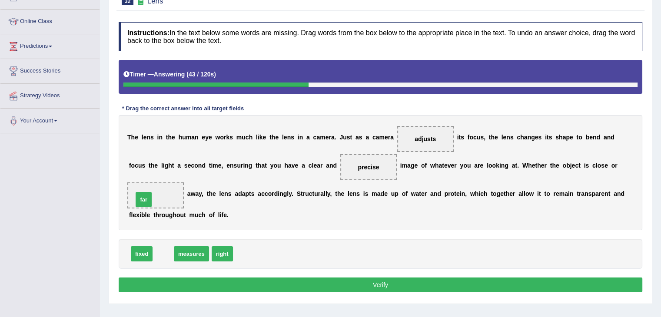
drag, startPoint x: 163, startPoint y: 253, endPoint x: 143, endPoint y: 198, distance: 57.8
click at [431, 284] on button "Verify" at bounding box center [381, 285] width 524 height 15
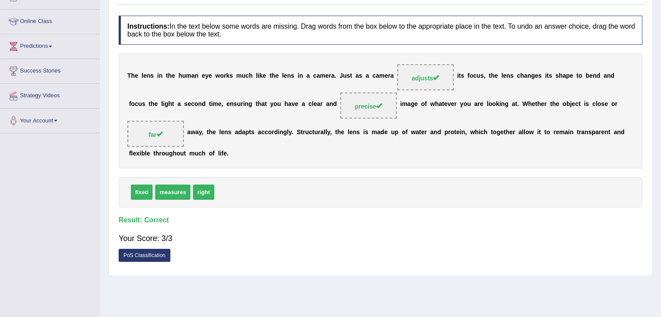
scroll to position [0, 0]
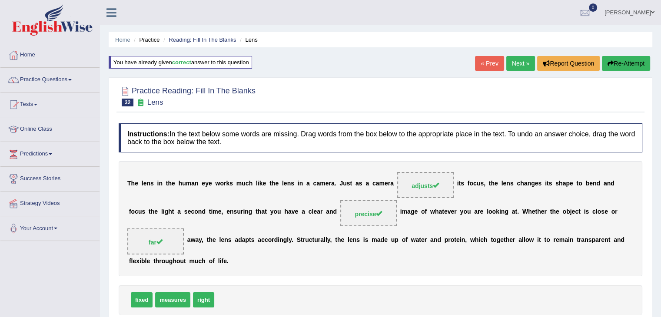
click at [516, 64] on link "Next »" at bounding box center [520, 63] width 29 height 15
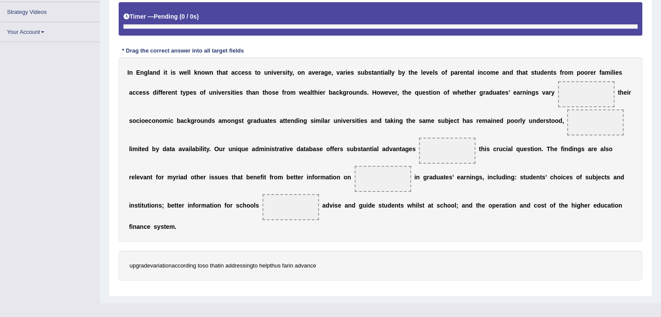
scroll to position [186, 0]
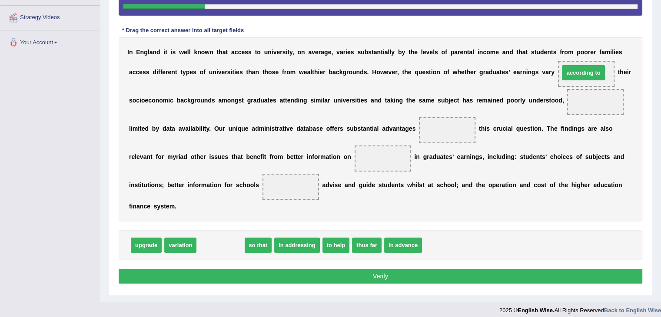
drag, startPoint x: 208, startPoint y: 247, endPoint x: 571, endPoint y: 74, distance: 402.1
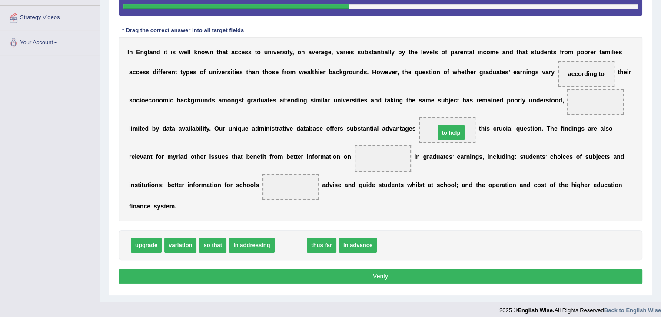
drag, startPoint x: 286, startPoint y: 242, endPoint x: 446, endPoint y: 129, distance: 196.0
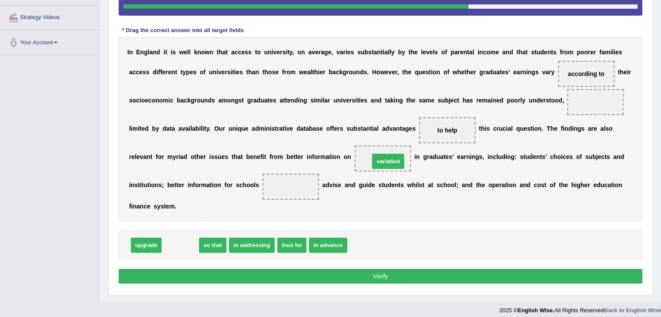
drag, startPoint x: 183, startPoint y: 246, endPoint x: 391, endPoint y: 163, distance: 224.1
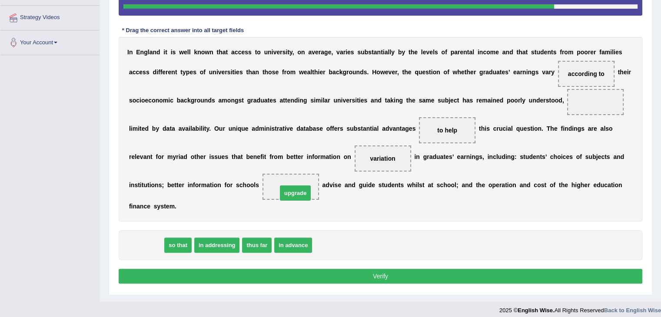
drag, startPoint x: 150, startPoint y: 247, endPoint x: 299, endPoint y: 195, distance: 158.0
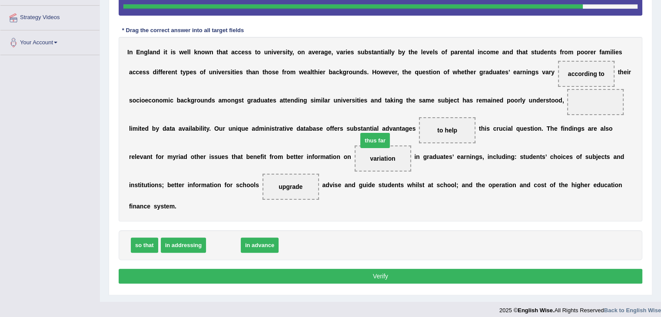
drag, startPoint x: 221, startPoint y: 246, endPoint x: 373, endPoint y: 141, distance: 184.4
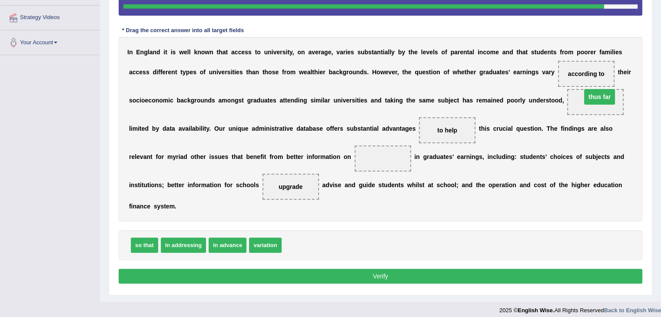
drag, startPoint x: 386, startPoint y: 153, endPoint x: 588, endPoint y: 99, distance: 208.8
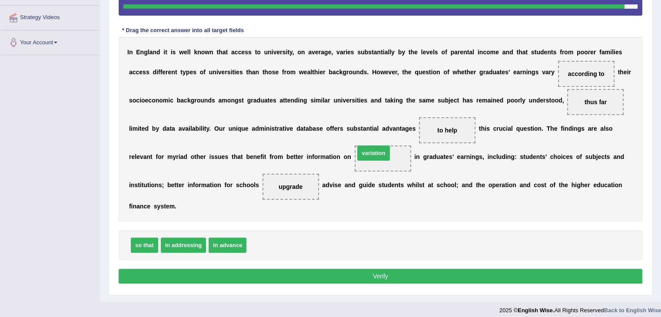
drag, startPoint x: 274, startPoint y: 248, endPoint x: 381, endPoint y: 158, distance: 139.8
click at [410, 275] on button "Verify" at bounding box center [381, 276] width 524 height 15
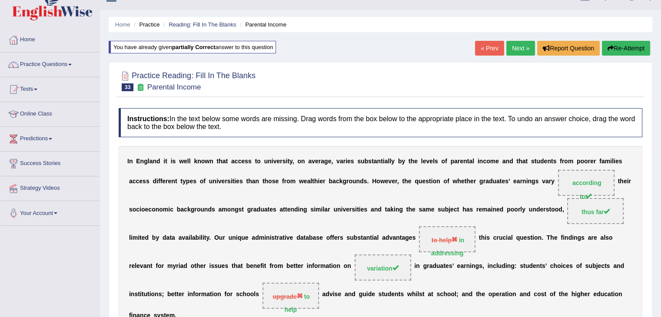
scroll to position [0, 0]
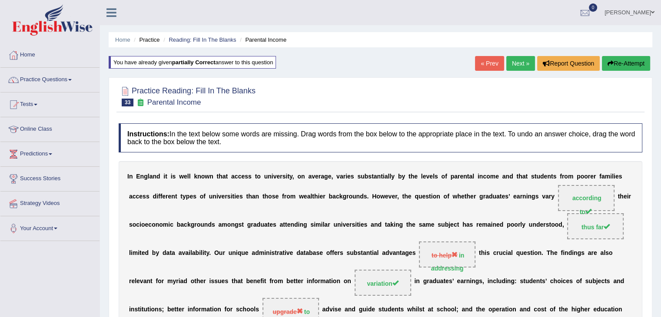
click at [521, 61] on link "Next »" at bounding box center [520, 63] width 29 height 15
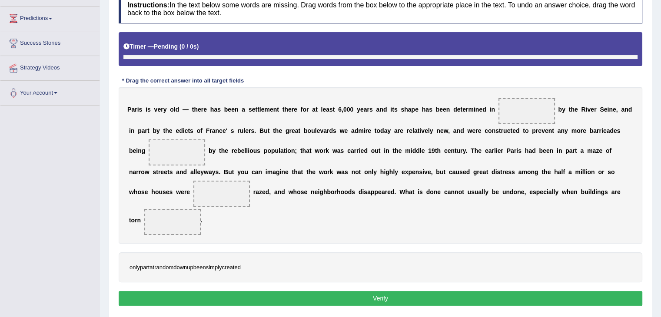
scroll to position [155, 0]
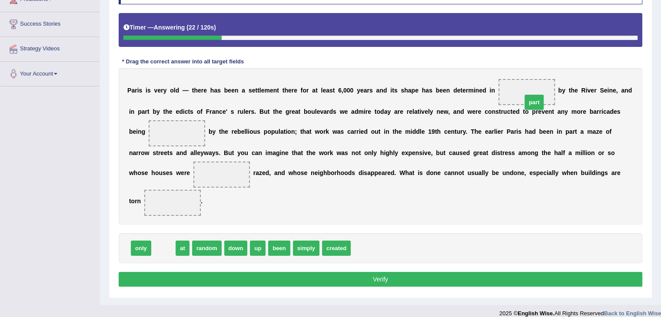
drag, startPoint x: 162, startPoint y: 249, endPoint x: 530, endPoint y: 102, distance: 397.0
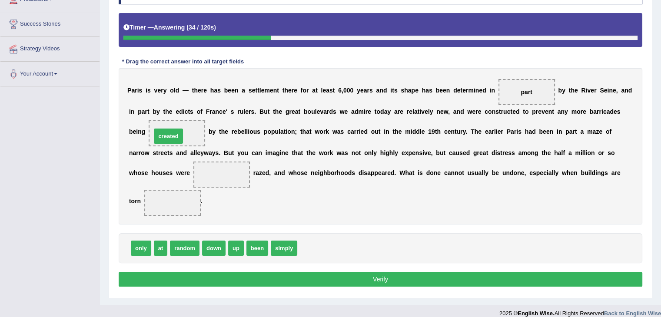
drag, startPoint x: 323, startPoint y: 250, endPoint x: 177, endPoint y: 138, distance: 184.2
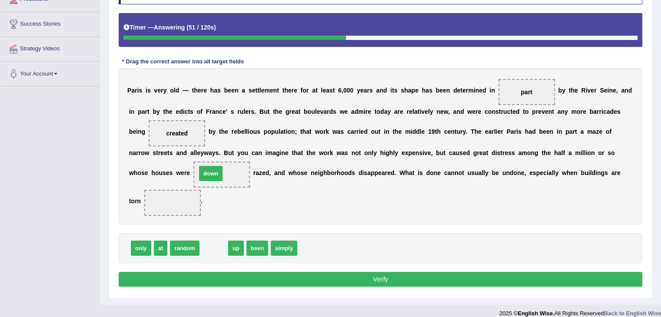
drag, startPoint x: 212, startPoint y: 247, endPoint x: 209, endPoint y: 173, distance: 74.8
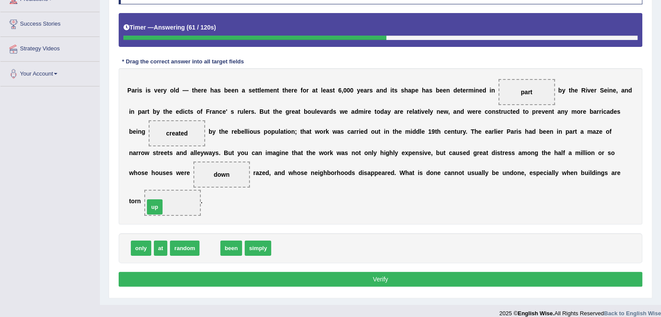
drag, startPoint x: 206, startPoint y: 247, endPoint x: 150, endPoint y: 206, distance: 68.9
click at [304, 282] on button "Verify" at bounding box center [381, 279] width 524 height 15
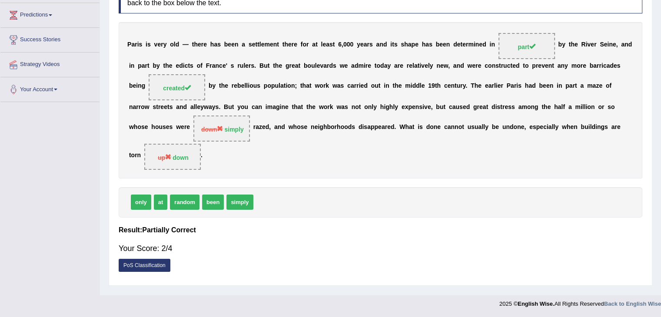
scroll to position [0, 0]
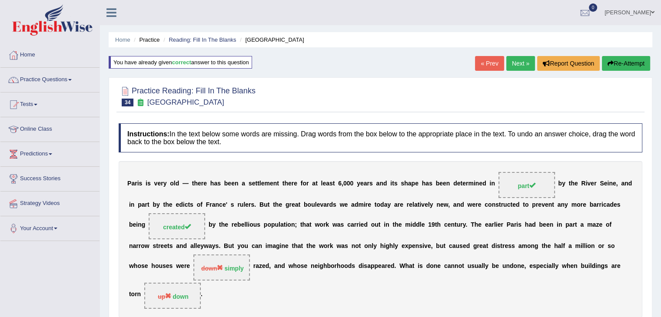
click at [530, 60] on link "Next »" at bounding box center [520, 63] width 29 height 15
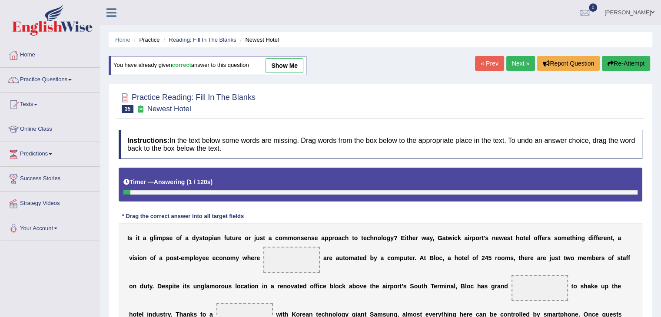
scroll to position [189, 0]
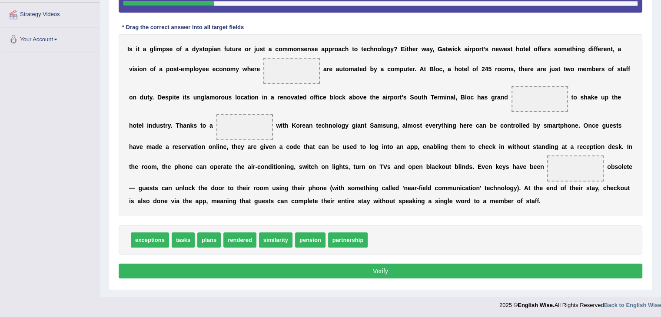
click at [253, 240] on span "rendered" at bounding box center [239, 240] width 33 height 15
drag, startPoint x: 253, startPoint y: 240, endPoint x: 246, endPoint y: 244, distance: 7.0
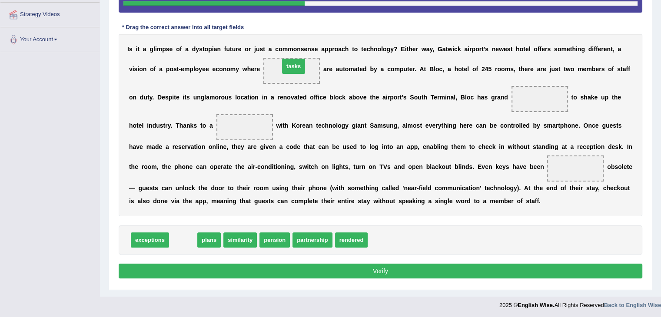
drag, startPoint x: 183, startPoint y: 236, endPoint x: 293, endPoint y: 63, distance: 206.0
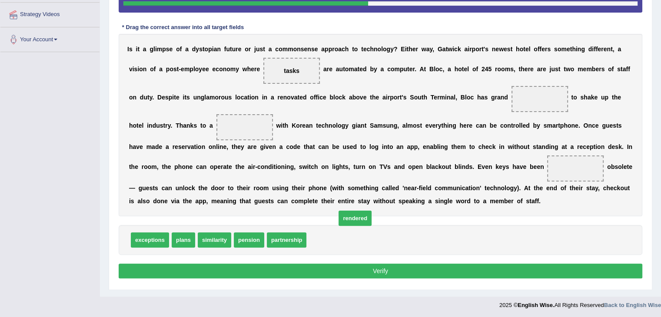
drag, startPoint x: 323, startPoint y: 242, endPoint x: 391, endPoint y: 180, distance: 92.3
click at [372, 211] on span "rendered" at bounding box center [355, 218] width 33 height 15
drag, startPoint x: 391, startPoint y: 180, endPoint x: 495, endPoint y: 101, distance: 130.1
click at [495, 101] on div "I s i t a g l i m p s e o f a d y s t o p i a n f u t u r e o r j u s t a c o m…" at bounding box center [381, 125] width 524 height 183
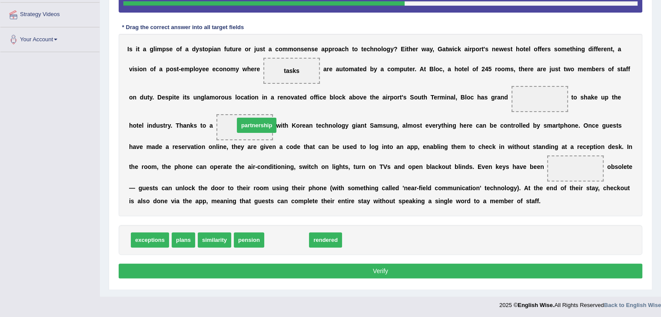
drag, startPoint x: 272, startPoint y: 244, endPoint x: 240, endPoint y: 129, distance: 119.1
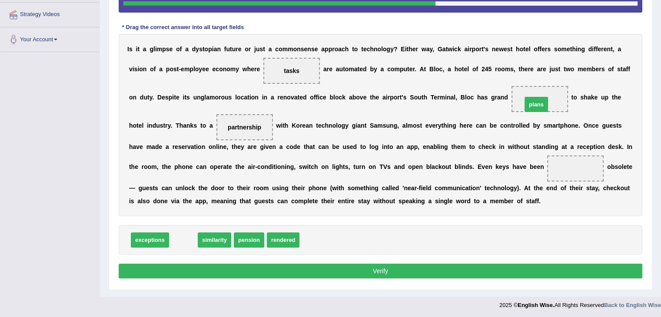
drag, startPoint x: 188, startPoint y: 240, endPoint x: 541, endPoint y: 104, distance: 378.1
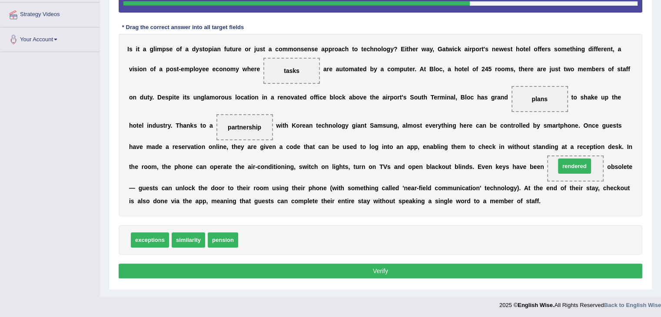
drag, startPoint x: 260, startPoint y: 240, endPoint x: 577, endPoint y: 166, distance: 326.2
click at [396, 272] on button "Verify" at bounding box center [381, 271] width 524 height 15
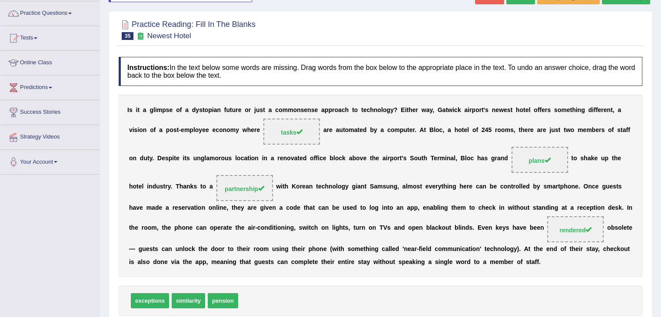
scroll to position [0, 0]
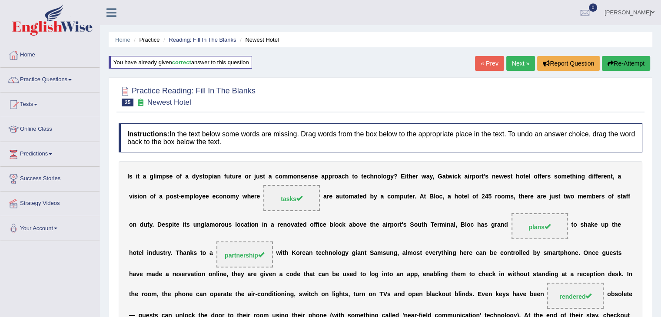
click at [514, 61] on link "Next »" at bounding box center [520, 63] width 29 height 15
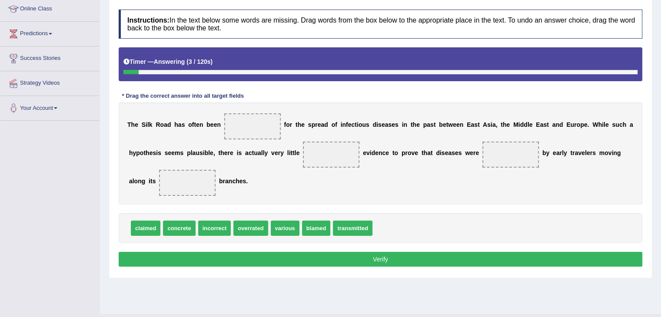
scroll to position [139, 0]
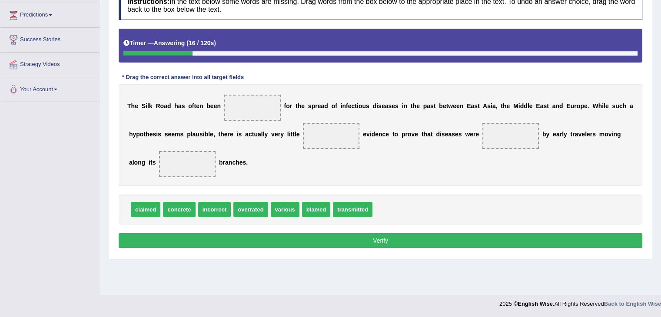
drag, startPoint x: 158, startPoint y: 195, endPoint x: 236, endPoint y: 118, distance: 108.8
click at [236, 118] on div "Instructions: In the text below some words are missing. Drag words from the box…" at bounding box center [381, 121] width 528 height 269
drag, startPoint x: 151, startPoint y: 210, endPoint x: 254, endPoint y: 108, distance: 144.8
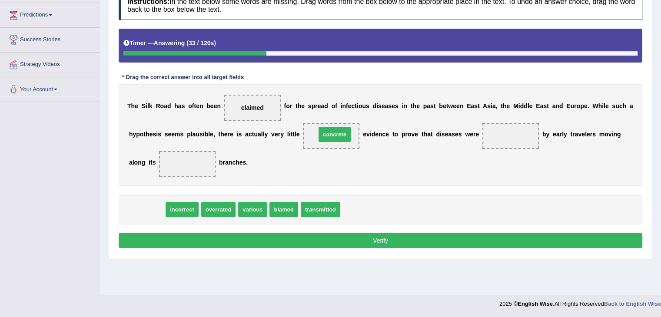
drag, startPoint x: 155, startPoint y: 211, endPoint x: 338, endPoint y: 133, distance: 199.0
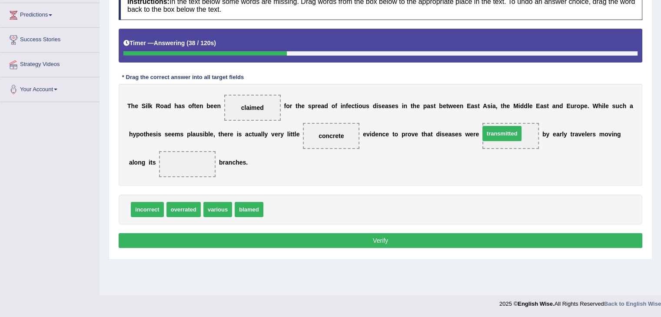
drag, startPoint x: 294, startPoint y: 212, endPoint x: 514, endPoint y: 139, distance: 231.8
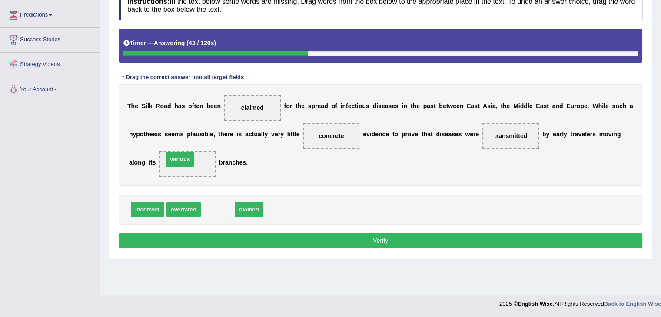
drag, startPoint x: 224, startPoint y: 209, endPoint x: 186, endPoint y: 159, distance: 63.0
click at [293, 240] on button "Verify" at bounding box center [381, 240] width 524 height 15
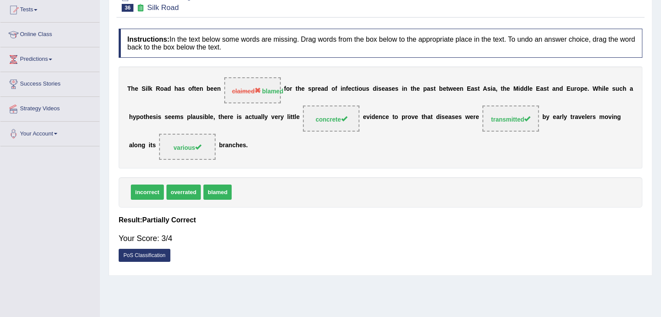
scroll to position [0, 0]
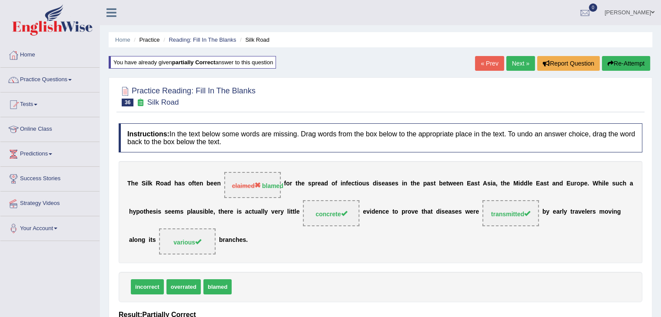
click at [523, 63] on link "Next »" at bounding box center [520, 63] width 29 height 15
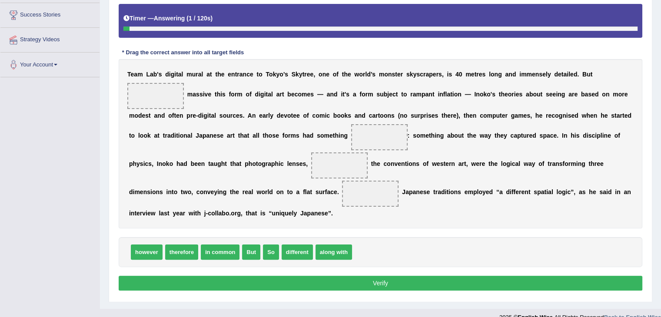
scroll to position [165, 0]
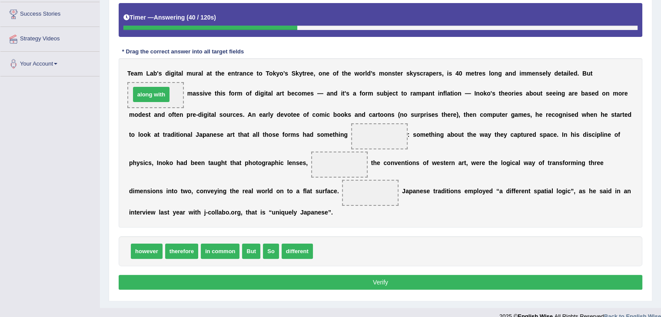
drag, startPoint x: 330, startPoint y: 251, endPoint x: 147, endPoint y: 94, distance: 240.5
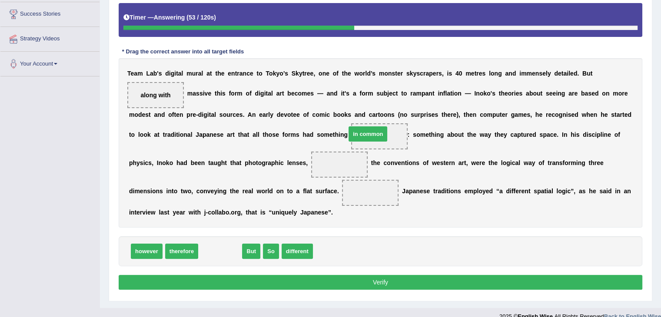
drag, startPoint x: 215, startPoint y: 249, endPoint x: 368, endPoint y: 136, distance: 190.8
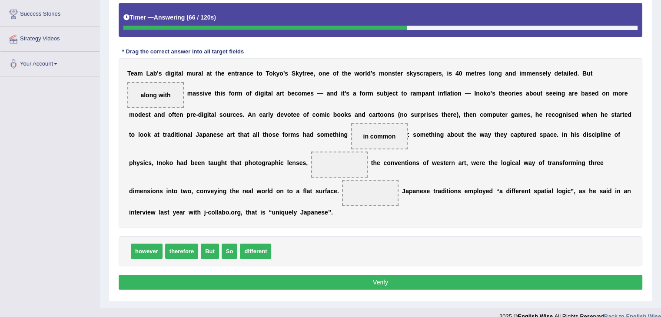
click at [176, 252] on span "therefore" at bounding box center [181, 251] width 33 height 15
drag, startPoint x: 153, startPoint y: 253, endPoint x: 350, endPoint y: 173, distance: 211.4
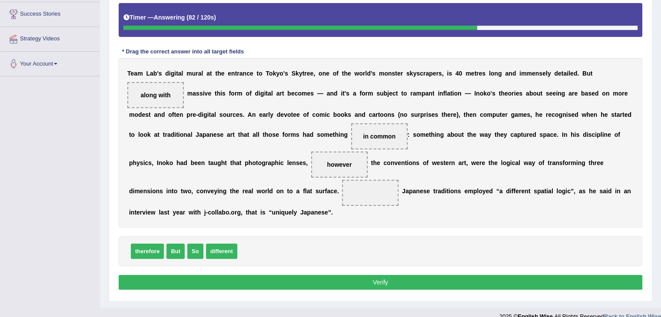
click at [208, 240] on div "therefore But So different" at bounding box center [381, 251] width 524 height 30
drag, startPoint x: 190, startPoint y: 255, endPoint x: 369, endPoint y: 204, distance: 186.6
click at [371, 281] on button "Verify" at bounding box center [381, 282] width 524 height 15
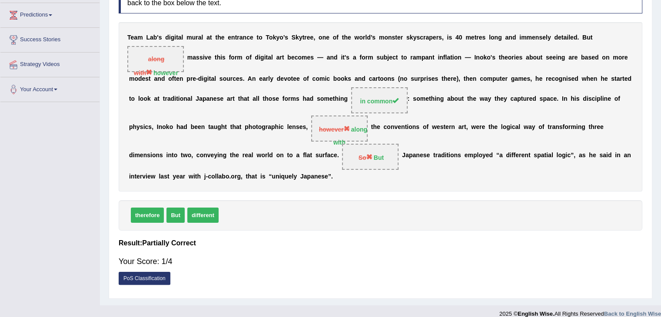
click at [371, 281] on div "PoS Classification" at bounding box center [381, 279] width 524 height 15
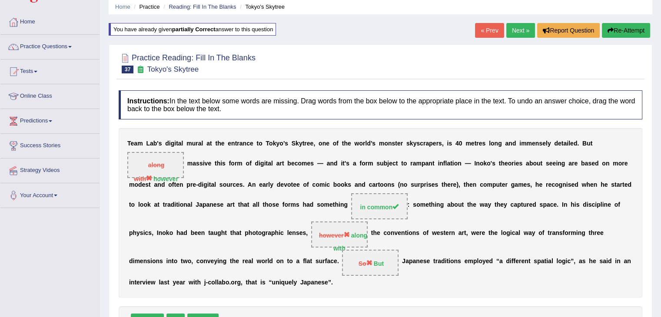
scroll to position [21, 0]
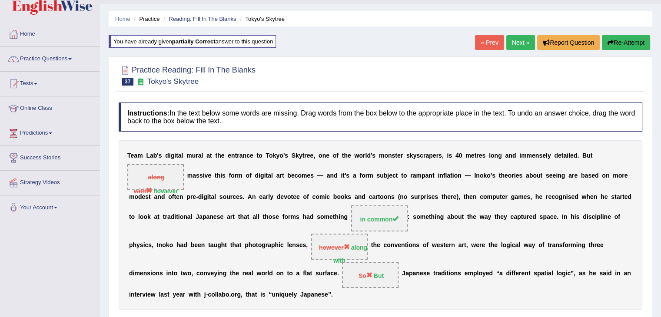
click at [515, 46] on link "Next »" at bounding box center [520, 42] width 29 height 15
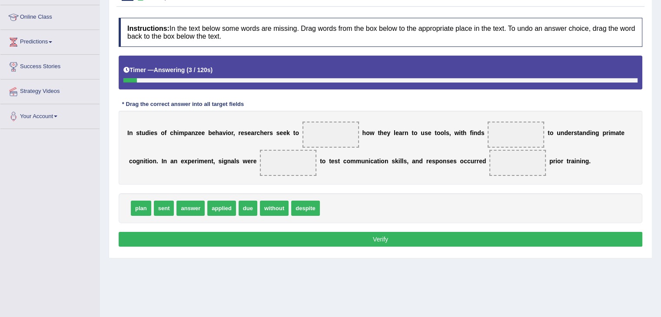
scroll to position [139, 0]
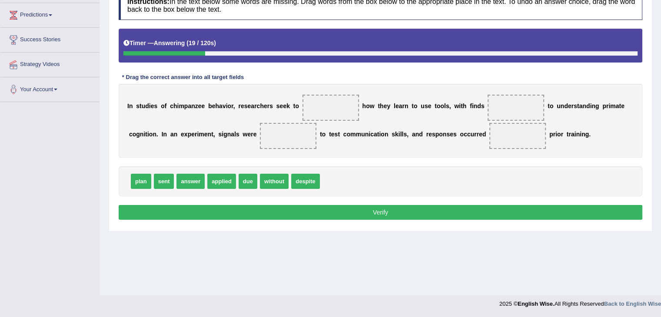
click at [187, 180] on span "answer" at bounding box center [190, 181] width 28 height 15
drag, startPoint x: 187, startPoint y: 180, endPoint x: 333, endPoint y: 103, distance: 164.5
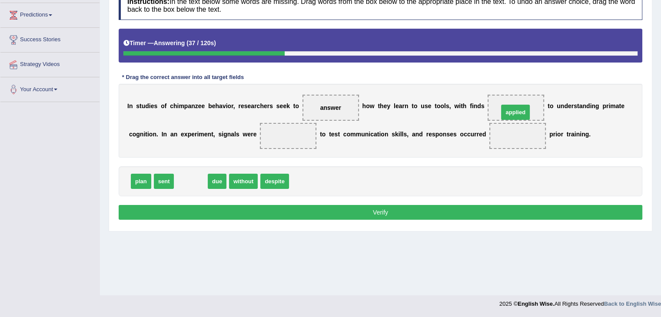
drag, startPoint x: 188, startPoint y: 176, endPoint x: 513, endPoint y: 106, distance: 331.8
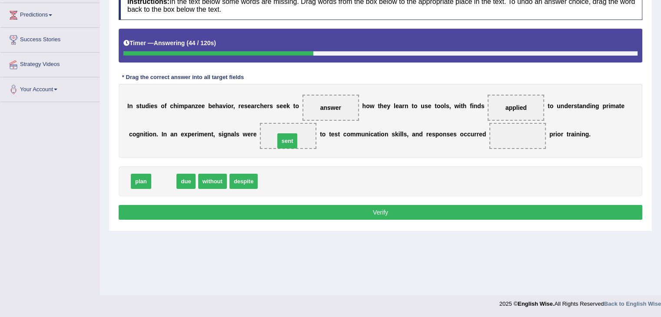
drag, startPoint x: 161, startPoint y: 178, endPoint x: 285, endPoint y: 129, distance: 133.5
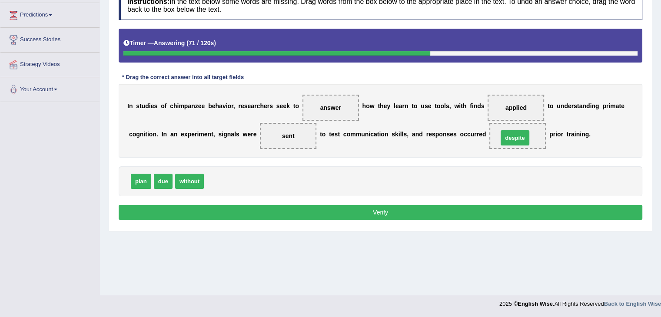
drag, startPoint x: 224, startPoint y: 181, endPoint x: 519, endPoint y: 137, distance: 297.6
click at [414, 209] on button "Verify" at bounding box center [381, 212] width 524 height 15
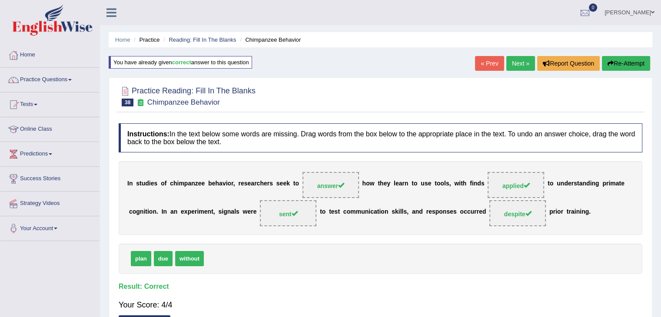
scroll to position [0, 0]
click at [513, 65] on link "Next »" at bounding box center [520, 63] width 29 height 15
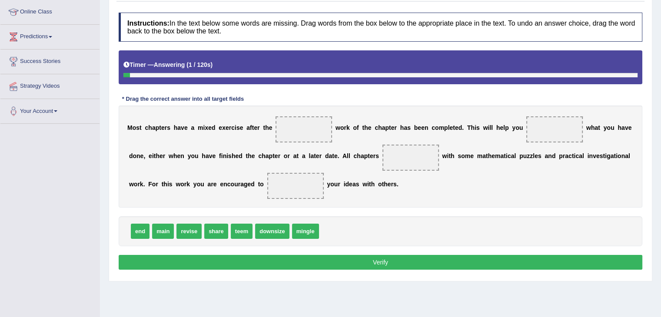
scroll to position [139, 0]
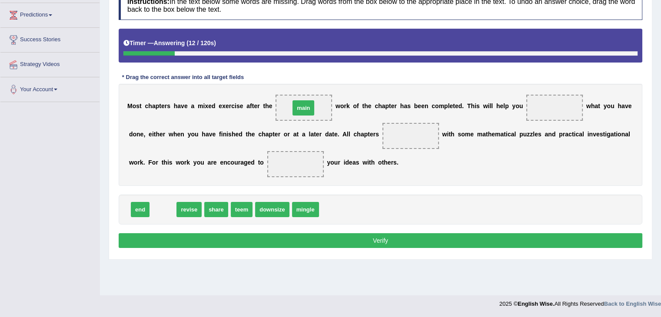
drag, startPoint x: 163, startPoint y: 210, endPoint x: 305, endPoint y: 109, distance: 173.8
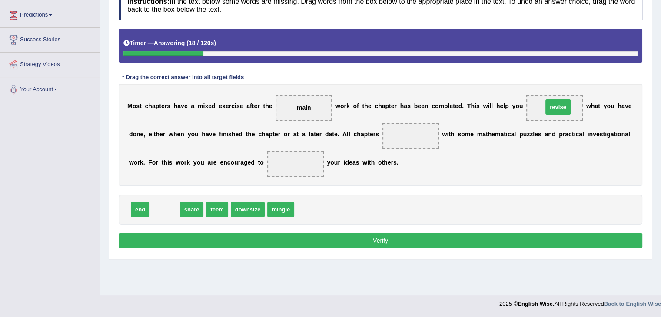
drag, startPoint x: 160, startPoint y: 211, endPoint x: 553, endPoint y: 108, distance: 406.6
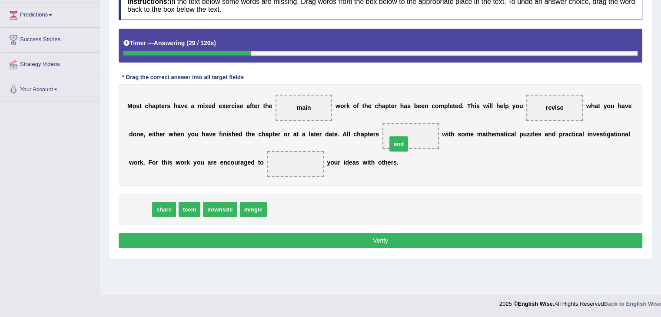
drag, startPoint x: 139, startPoint y: 210, endPoint x: 398, endPoint y: 143, distance: 267.1
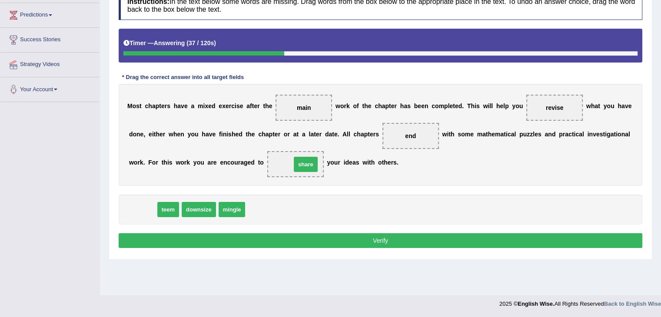
drag, startPoint x: 137, startPoint y: 212, endPoint x: 300, endPoint y: 166, distance: 169.2
click at [362, 247] on div "Instructions: In the text below some words are missing. Drag words from the box…" at bounding box center [381, 121] width 528 height 269
click at [359, 237] on button "Verify" at bounding box center [381, 240] width 524 height 15
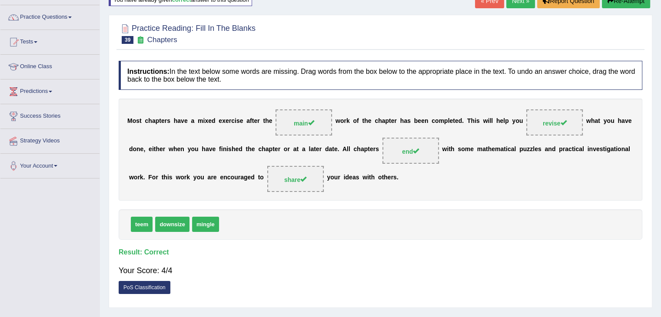
scroll to position [0, 0]
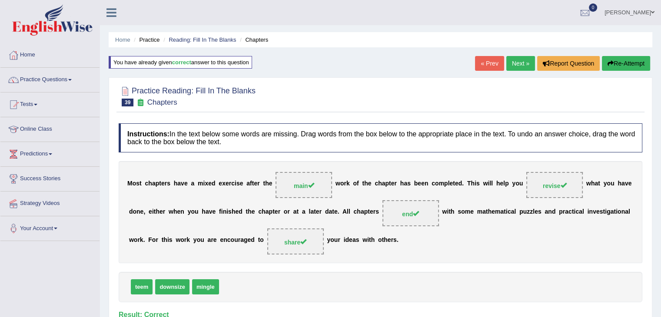
click at [518, 58] on link "Next »" at bounding box center [520, 63] width 29 height 15
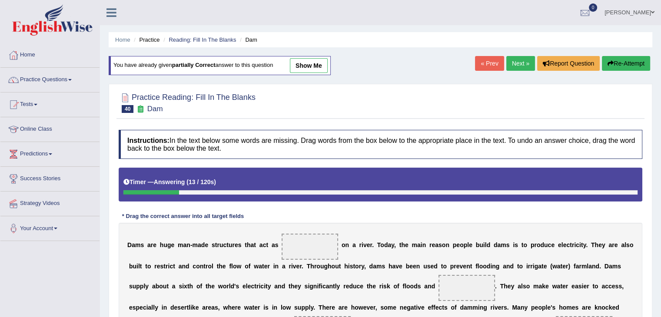
drag, startPoint x: 653, startPoint y: 55, endPoint x: 639, endPoint y: 115, distance: 61.8
click at [639, 115] on div "Home Practice Reading: Fill In The Blanks Dam You have already given partially …" at bounding box center [380, 222] width 561 height 445
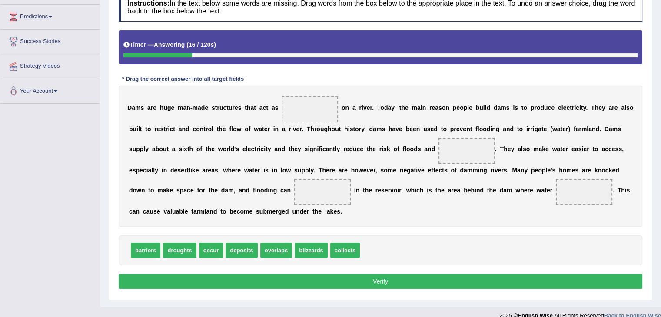
scroll to position [148, 0]
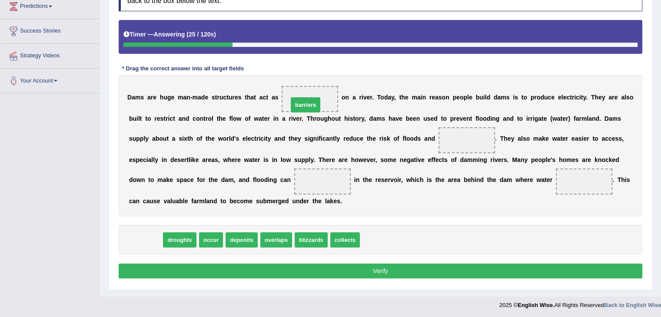
drag, startPoint x: 149, startPoint y: 240, endPoint x: 310, endPoint y: 103, distance: 211.0
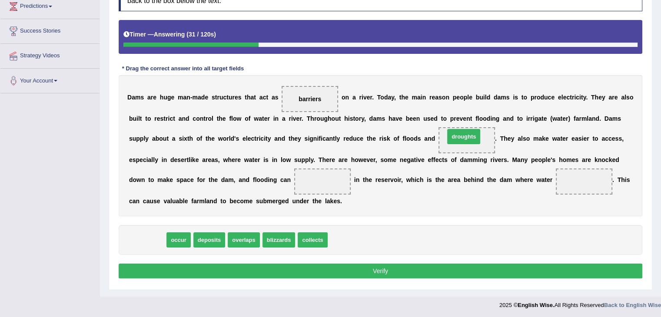
drag, startPoint x: 158, startPoint y: 235, endPoint x: 475, endPoint y: 131, distance: 333.1
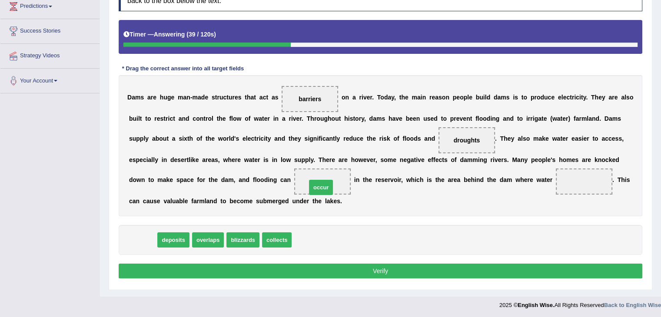
drag, startPoint x: 147, startPoint y: 237, endPoint x: 326, endPoint y: 184, distance: 185.8
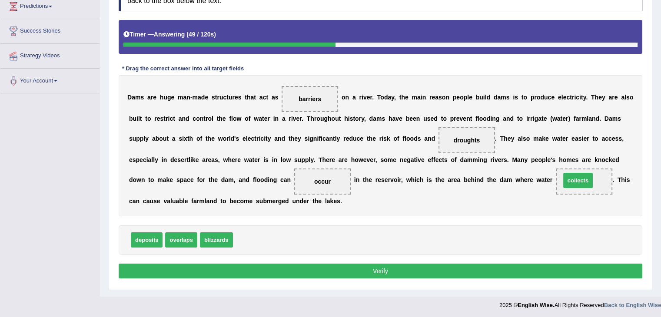
drag, startPoint x: 256, startPoint y: 233, endPoint x: 584, endPoint y: 173, distance: 333.1
click at [320, 273] on button "Verify" at bounding box center [381, 271] width 524 height 15
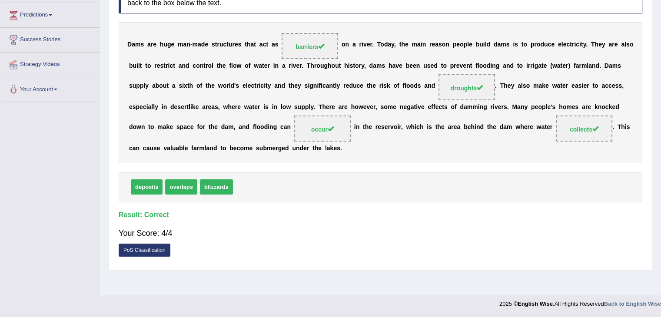
scroll to position [0, 0]
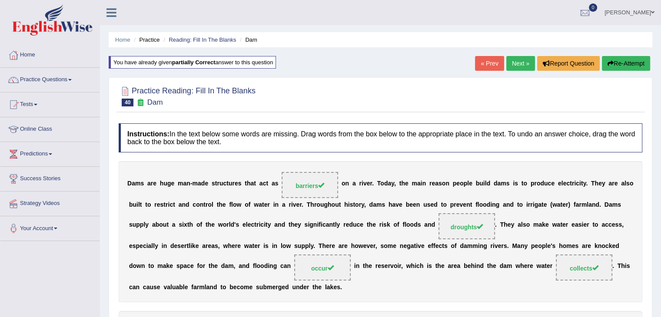
click at [513, 60] on link "Next »" at bounding box center [520, 63] width 29 height 15
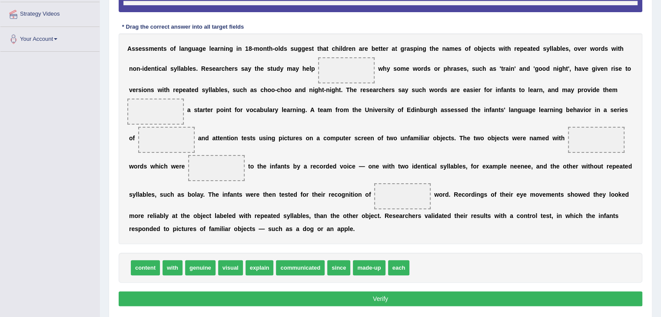
scroll to position [217, 0]
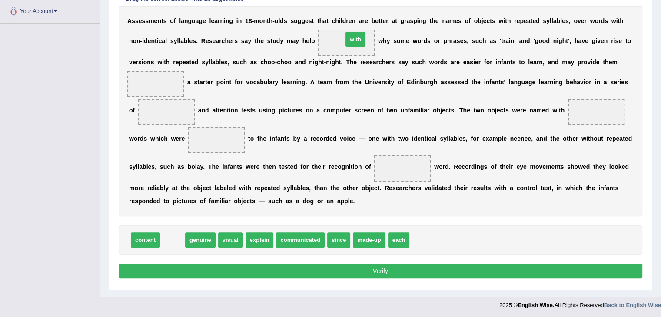
drag, startPoint x: 173, startPoint y: 240, endPoint x: 356, endPoint y: 40, distance: 271.4
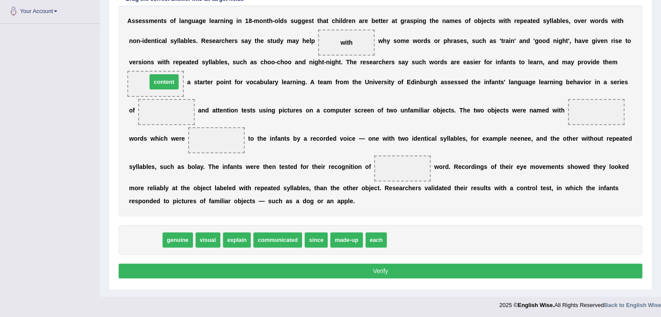
drag, startPoint x: 154, startPoint y: 240, endPoint x: 173, endPoint y: 82, distance: 159.4
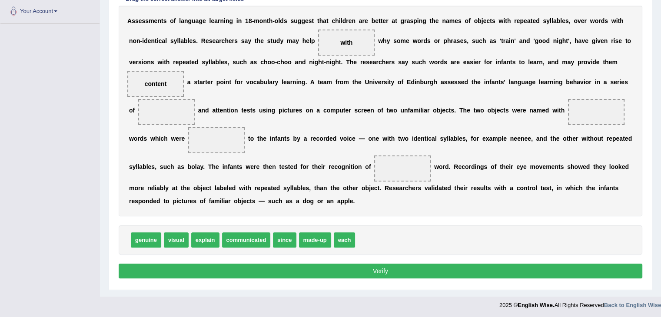
click at [179, 241] on span "visual" at bounding box center [176, 240] width 25 height 15
drag, startPoint x: 310, startPoint y: 243, endPoint x: 588, endPoint y: 116, distance: 306.0
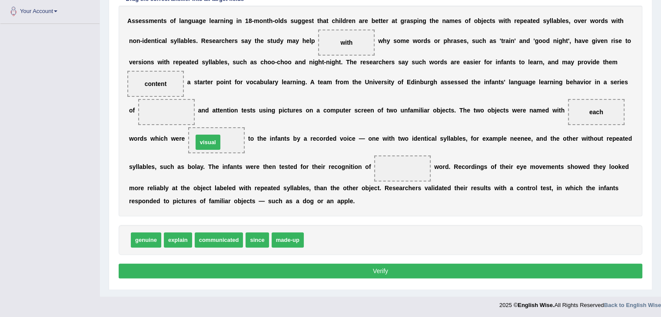
drag, startPoint x: 316, startPoint y: 237, endPoint x: 207, endPoint y: 139, distance: 146.8
drag, startPoint x: 591, startPoint y: 109, endPoint x: 400, endPoint y: 166, distance: 199.6
drag, startPoint x: 139, startPoint y: 240, endPoint x: 571, endPoint y: 114, distance: 450.1
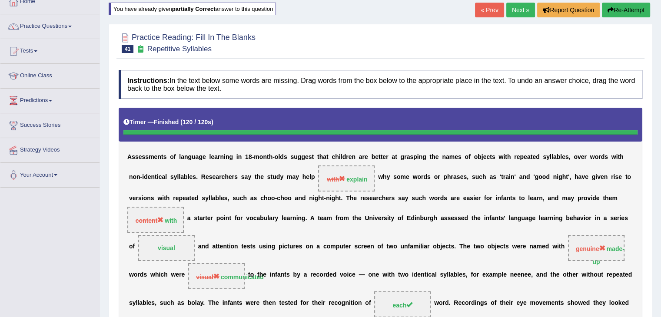
scroll to position [0, 0]
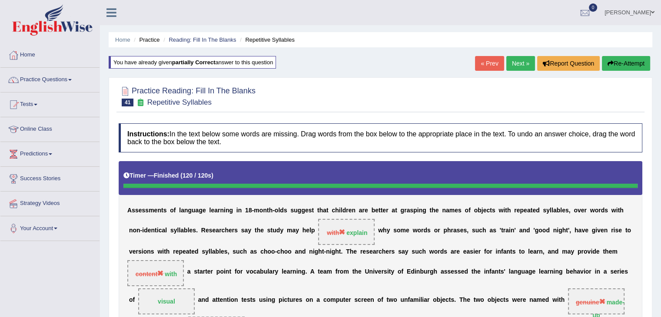
click at [521, 60] on link "Next »" at bounding box center [520, 63] width 29 height 15
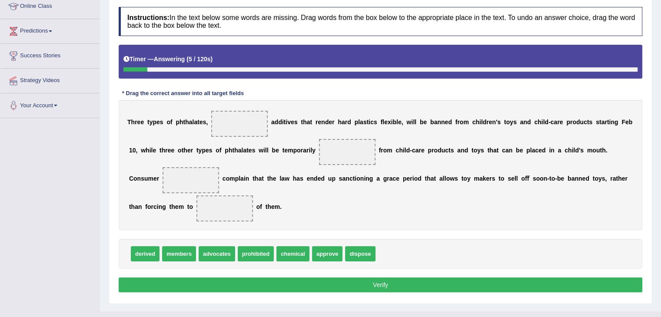
scroll to position [139, 0]
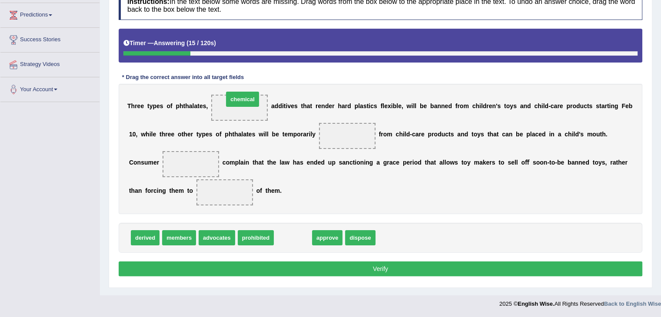
drag, startPoint x: 294, startPoint y: 236, endPoint x: 243, endPoint y: 97, distance: 147.1
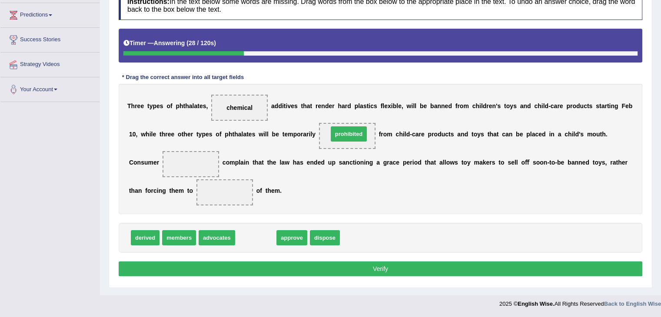
drag, startPoint x: 263, startPoint y: 234, endPoint x: 356, endPoint y: 131, distance: 139.4
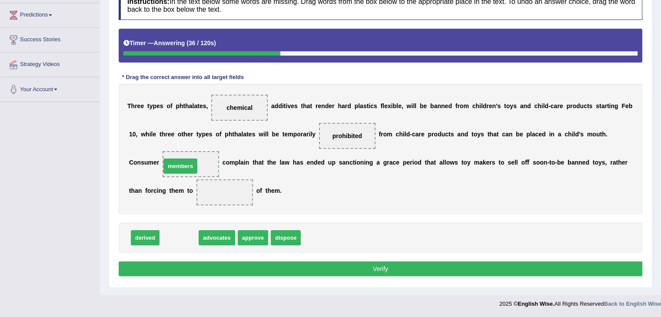
drag, startPoint x: 183, startPoint y: 236, endPoint x: 185, endPoint y: 164, distance: 71.7
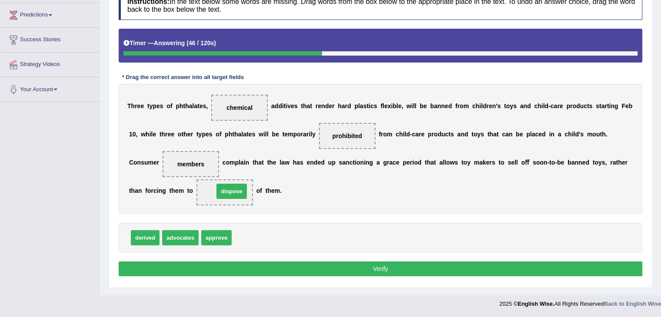
drag, startPoint x: 240, startPoint y: 236, endPoint x: 222, endPoint y: 190, distance: 49.6
click at [285, 267] on button "Verify" at bounding box center [381, 269] width 524 height 15
